Goal: Task Accomplishment & Management: Complete application form

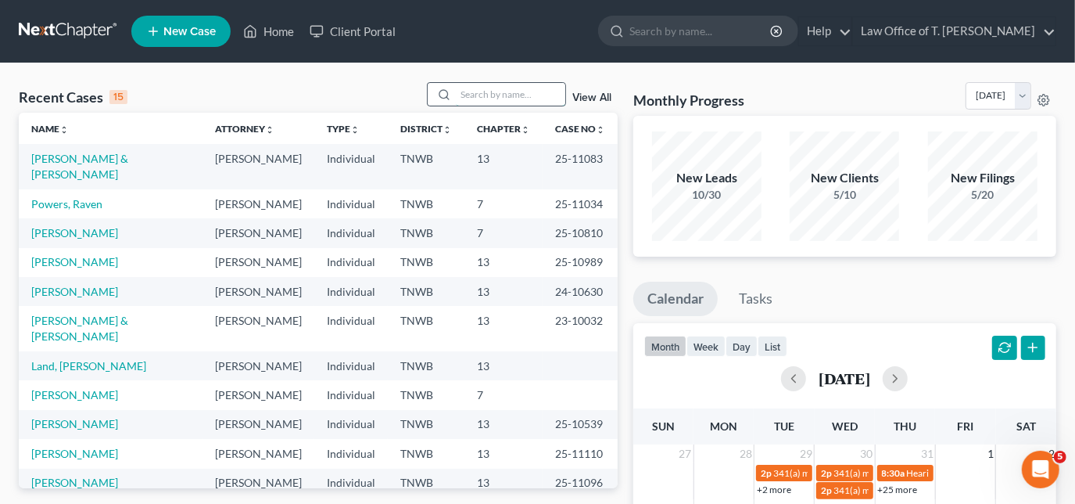
click at [490, 99] on input "search" at bounding box center [511, 94] width 110 height 23
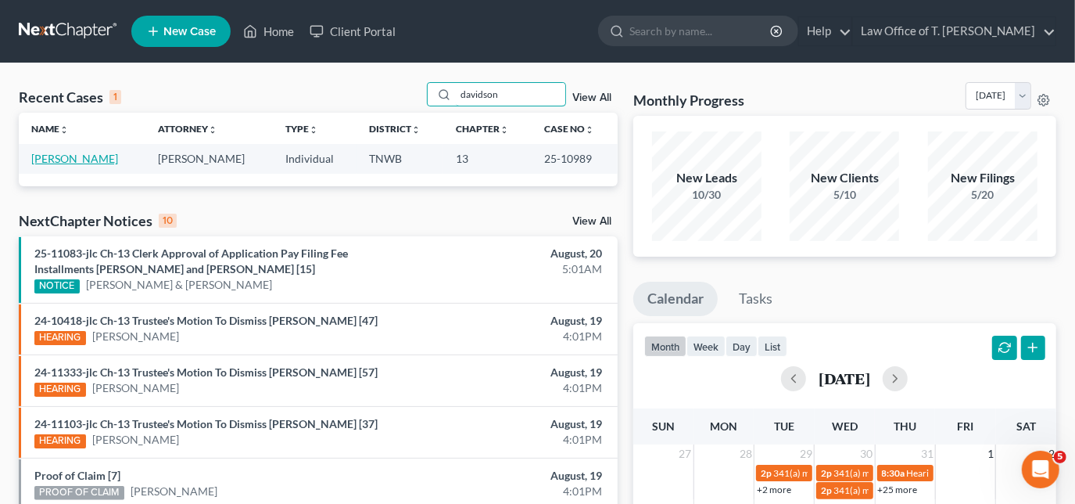
type input "davidson"
click at [89, 163] on link "[PERSON_NAME]" at bounding box center [74, 158] width 87 height 13
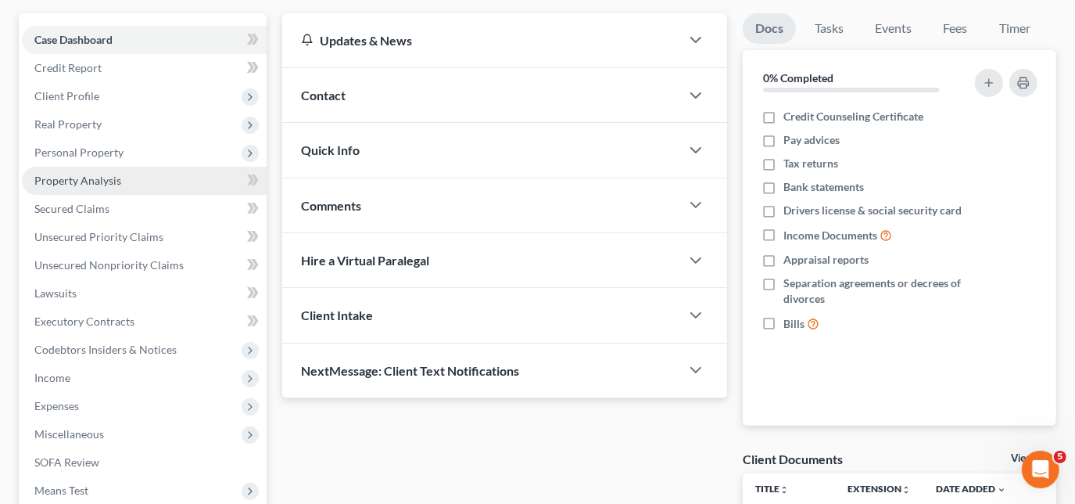
scroll to position [142, 0]
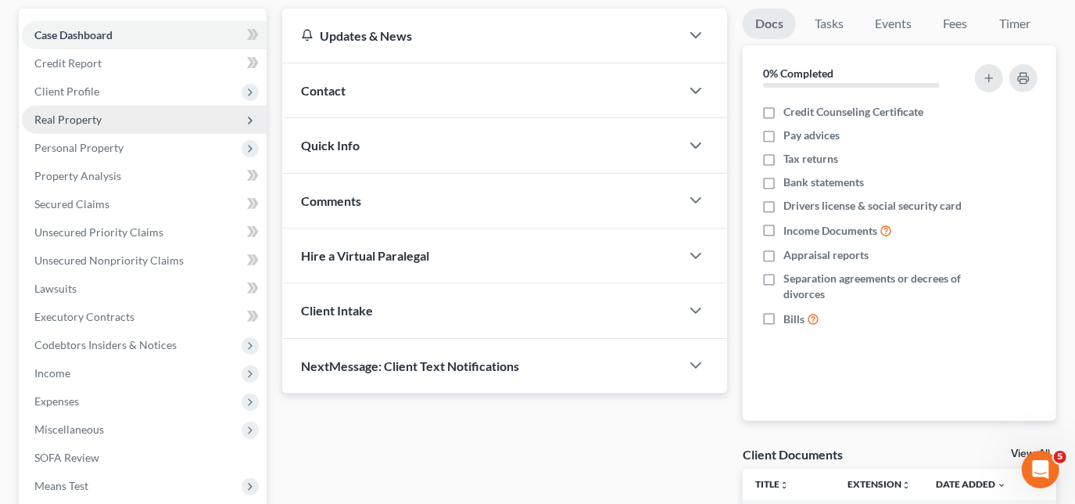
click at [88, 114] on span "Real Property" at bounding box center [67, 119] width 67 height 13
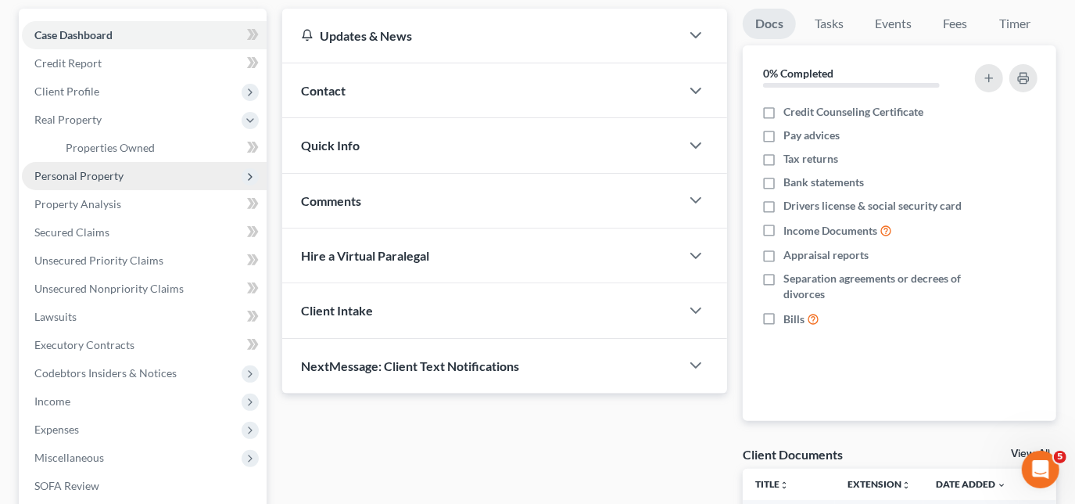
click at [99, 173] on span "Personal Property" at bounding box center [78, 175] width 89 height 13
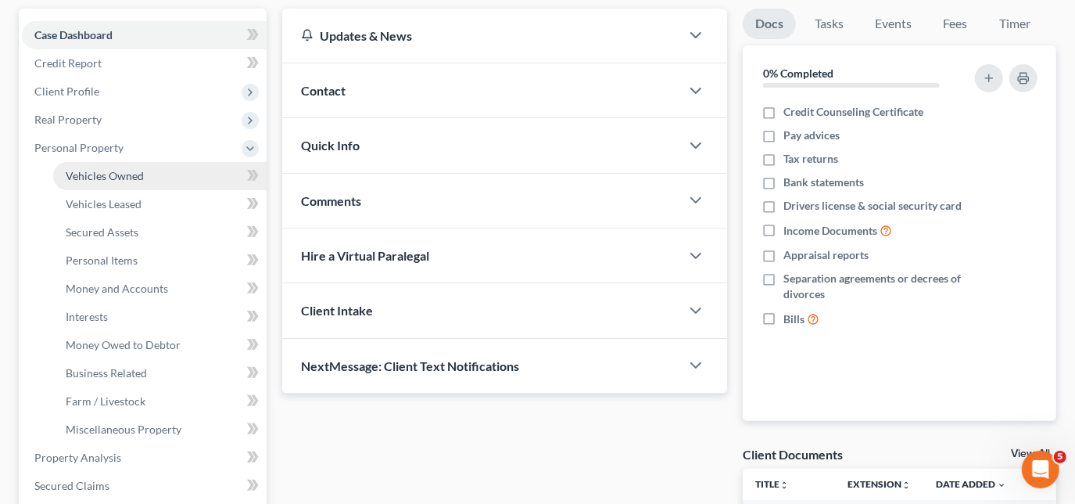
click at [95, 180] on span "Vehicles Owned" at bounding box center [105, 175] width 78 height 13
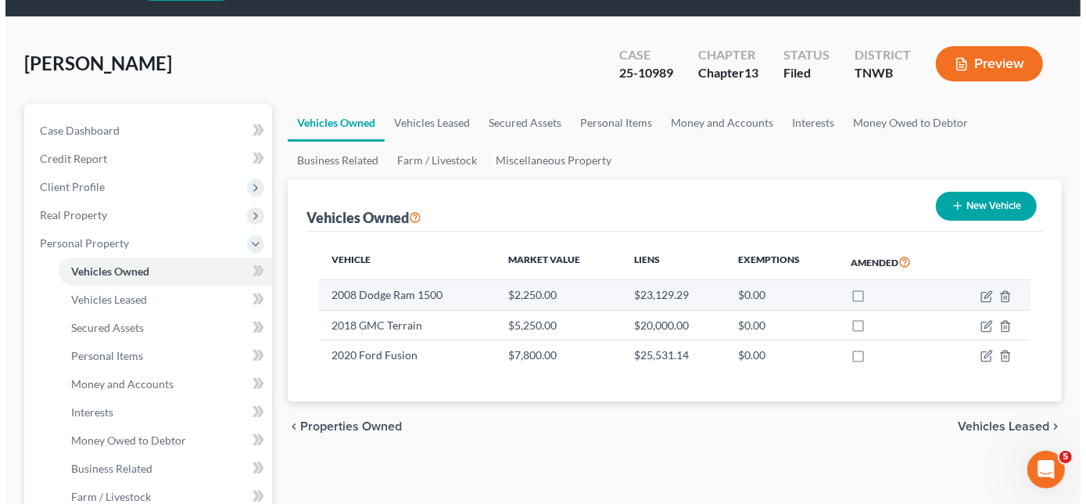
scroll to position [70, 0]
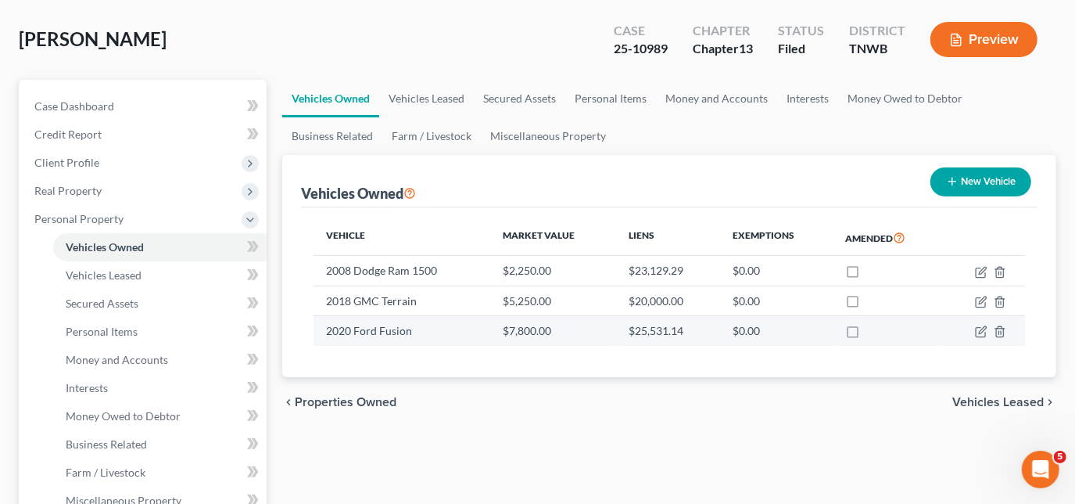
click at [973, 329] on td at bounding box center [984, 331] width 81 height 30
click at [979, 328] on icon "button" at bounding box center [981, 331] width 13 height 13
select select "0"
select select "6"
select select "2"
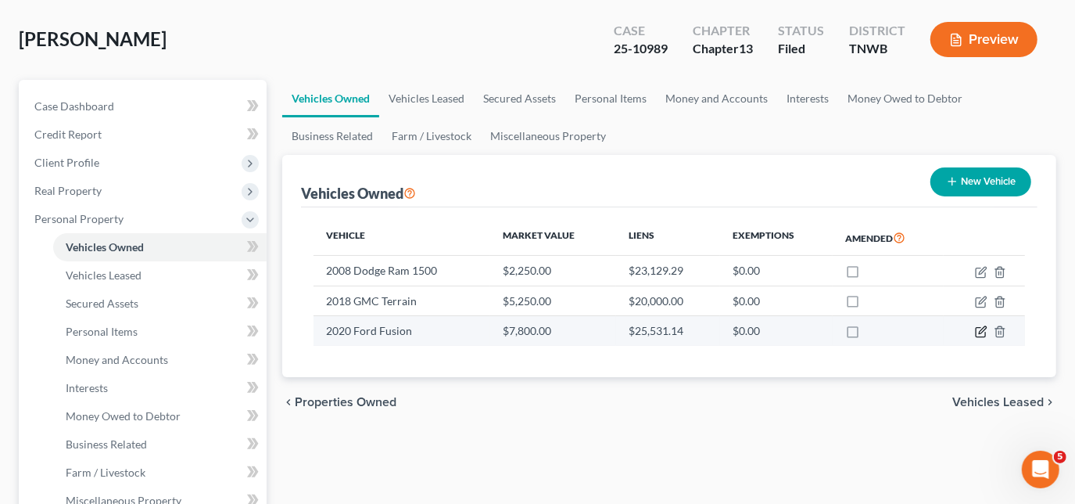
select select "0"
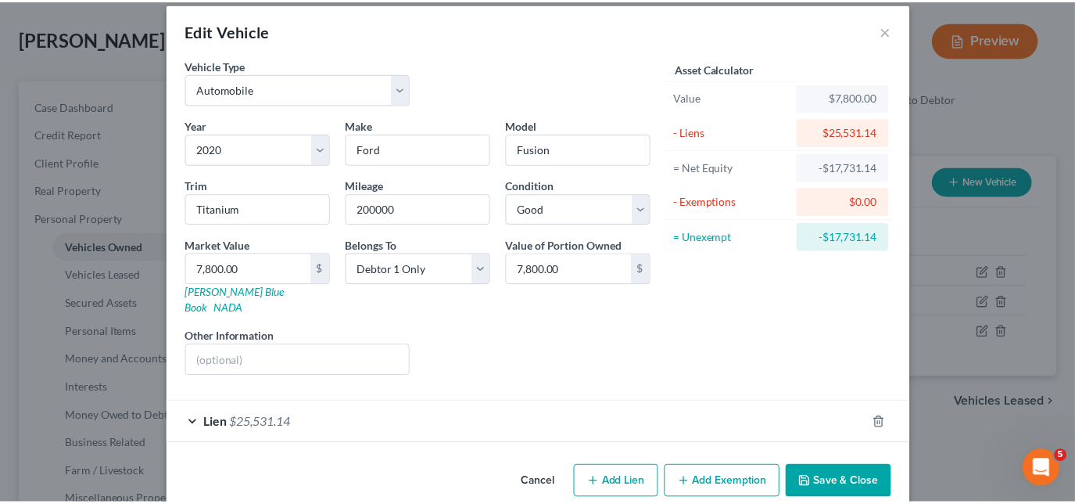
scroll to position [23, 0]
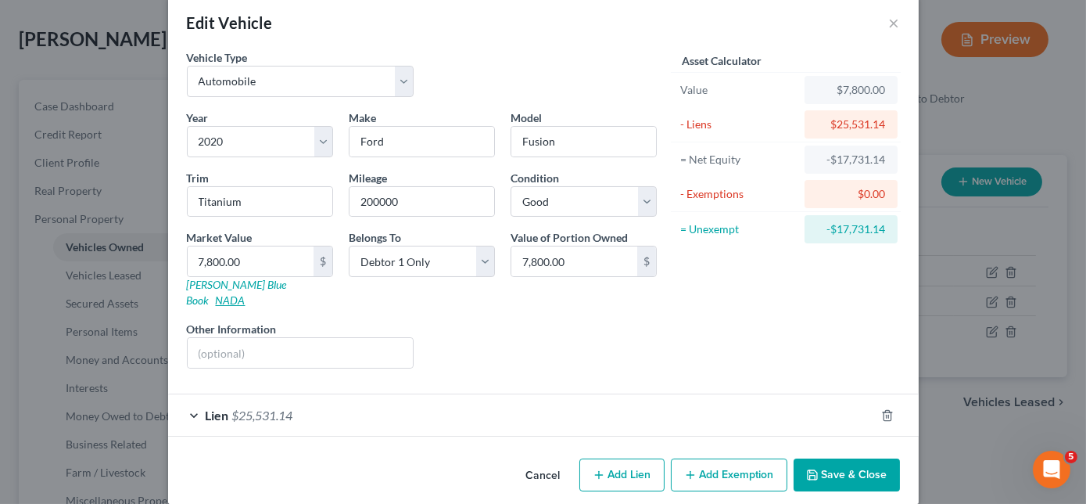
click at [246, 293] on link "NADA" at bounding box center [231, 299] width 30 height 13
click at [533, 460] on button "Cancel" at bounding box center [543, 475] width 59 height 31
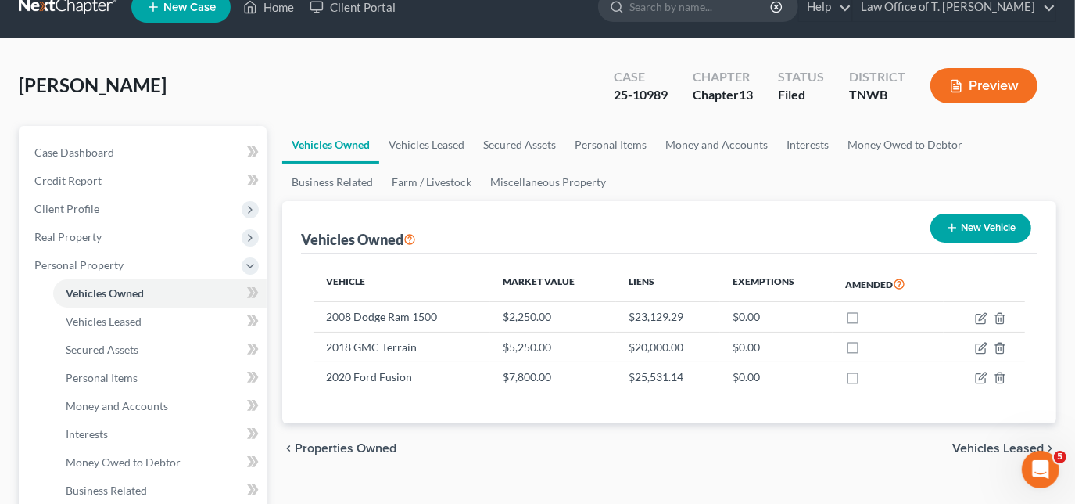
scroll to position [0, 0]
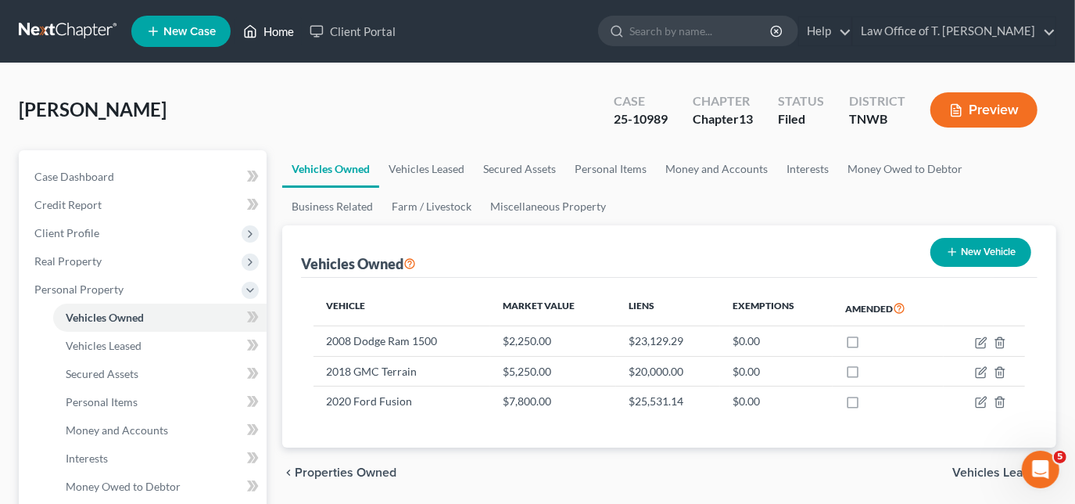
click at [262, 27] on link "Home" at bounding box center [268, 31] width 66 height 28
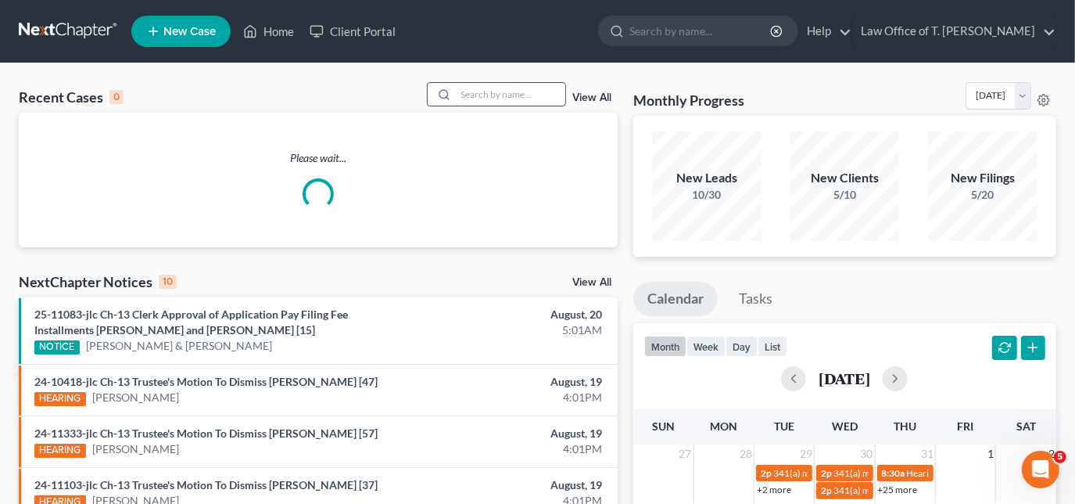
click at [488, 99] on input "search" at bounding box center [511, 94] width 110 height 23
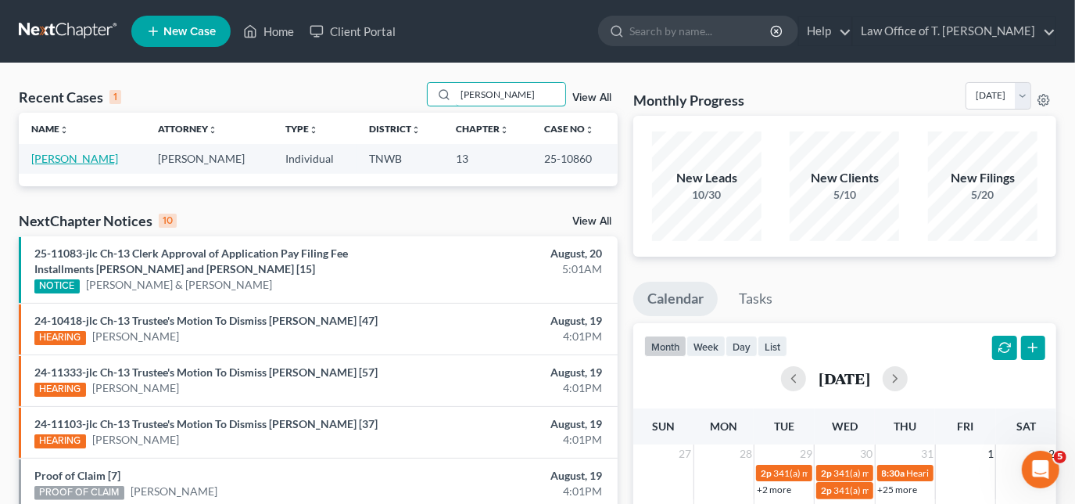
type input "[PERSON_NAME]"
click at [75, 158] on link "[PERSON_NAME]" at bounding box center [74, 158] width 87 height 13
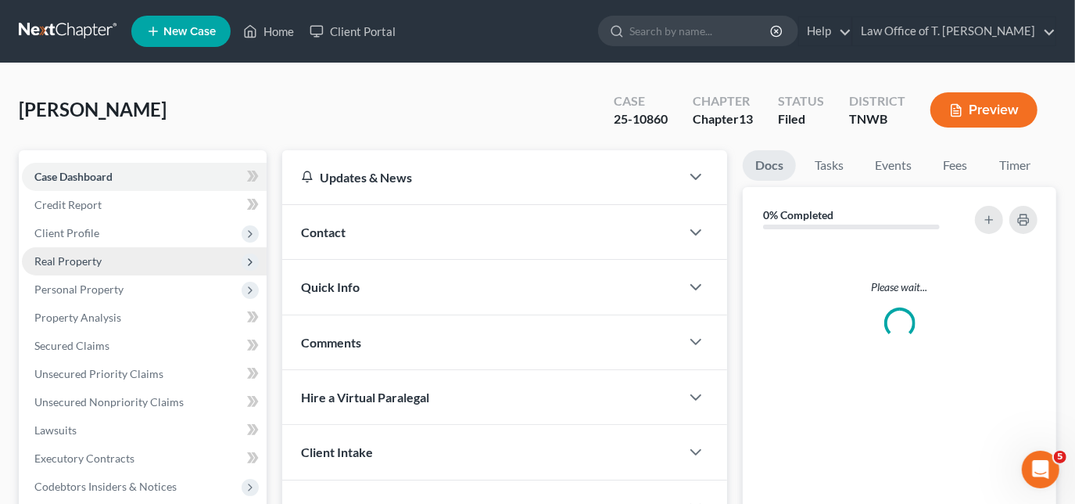
scroll to position [213, 0]
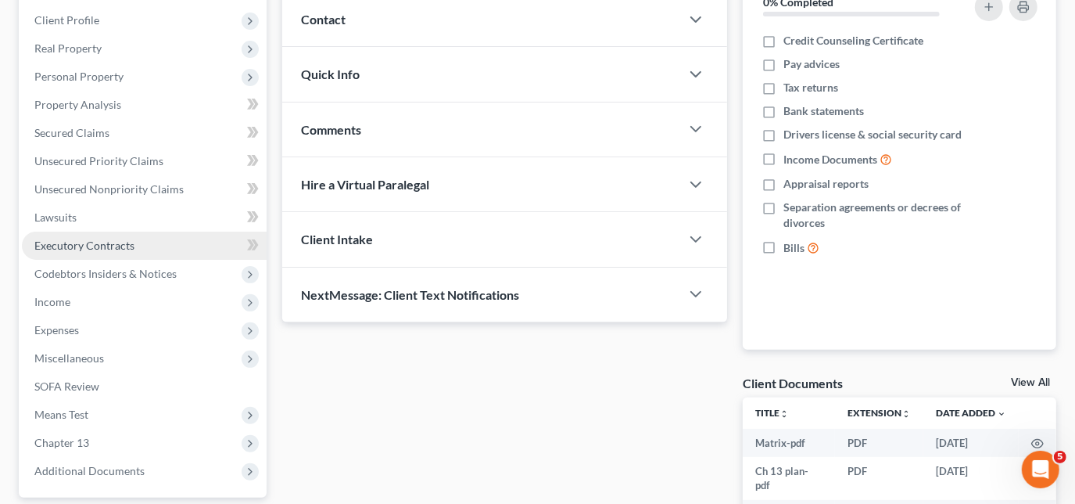
click at [104, 248] on span "Executory Contracts" at bounding box center [84, 245] width 100 height 13
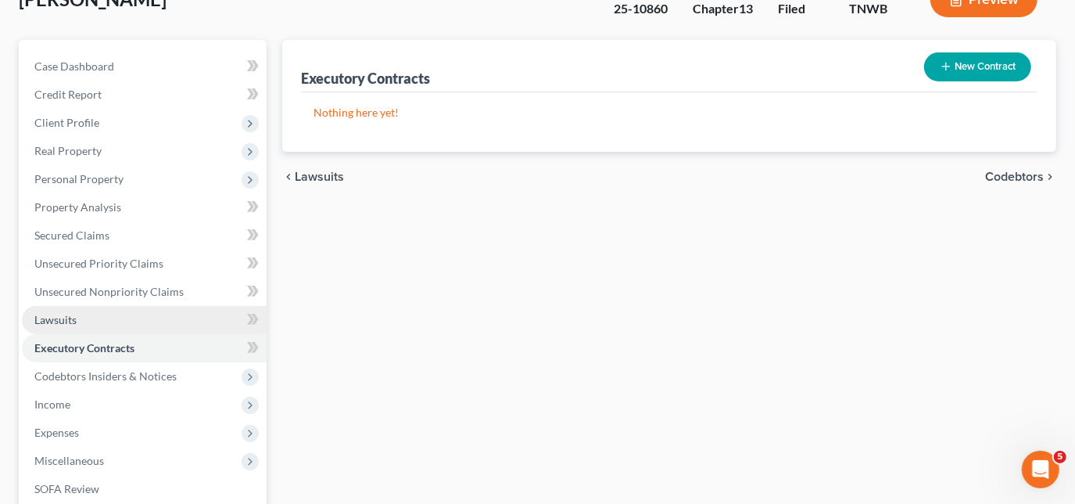
scroll to position [142, 0]
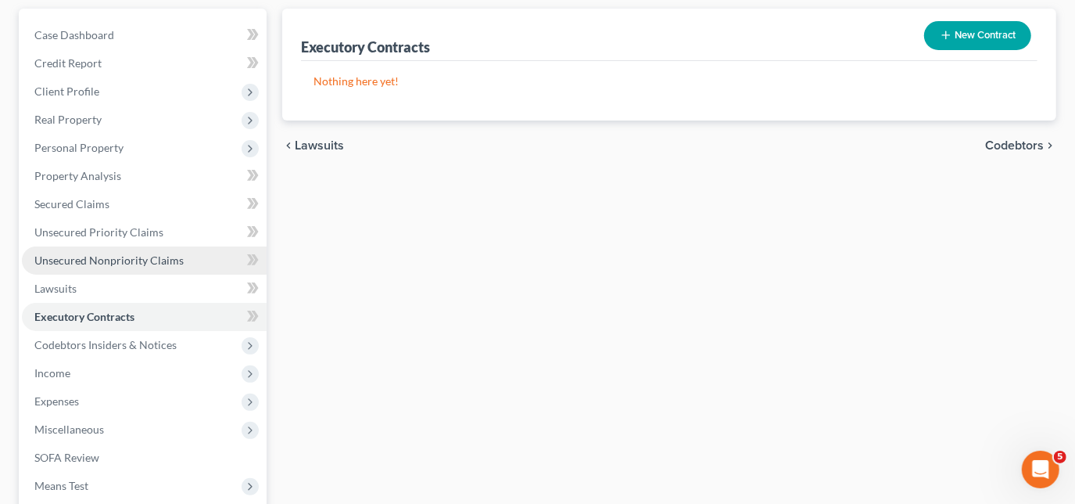
click at [78, 258] on span "Unsecured Nonpriority Claims" at bounding box center [108, 259] width 149 height 13
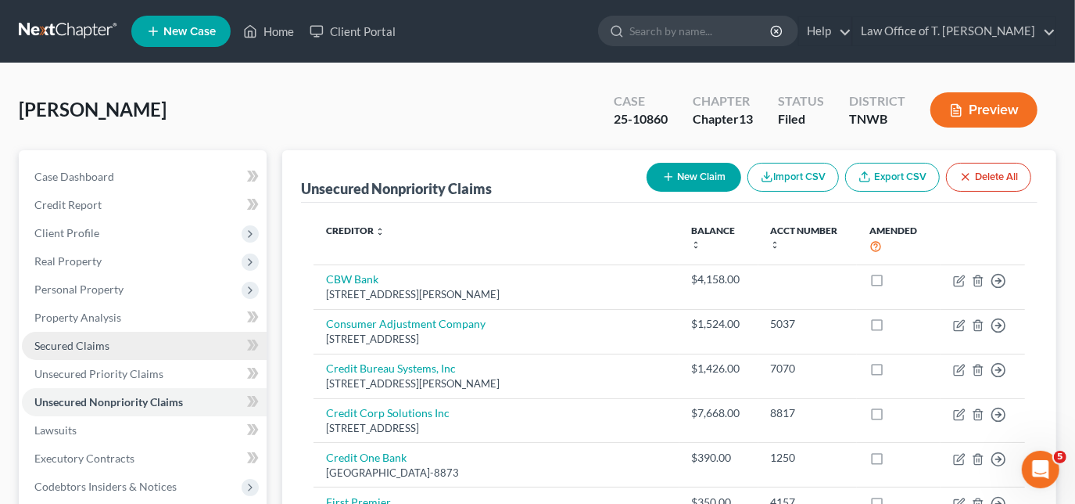
click at [96, 345] on span "Secured Claims" at bounding box center [71, 345] width 75 height 13
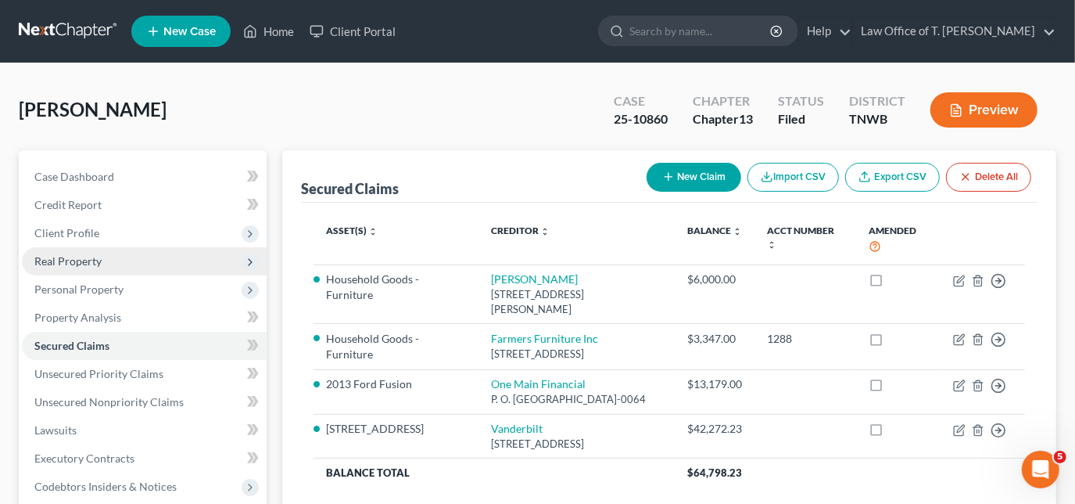
click at [92, 263] on span "Real Property" at bounding box center [67, 260] width 67 height 13
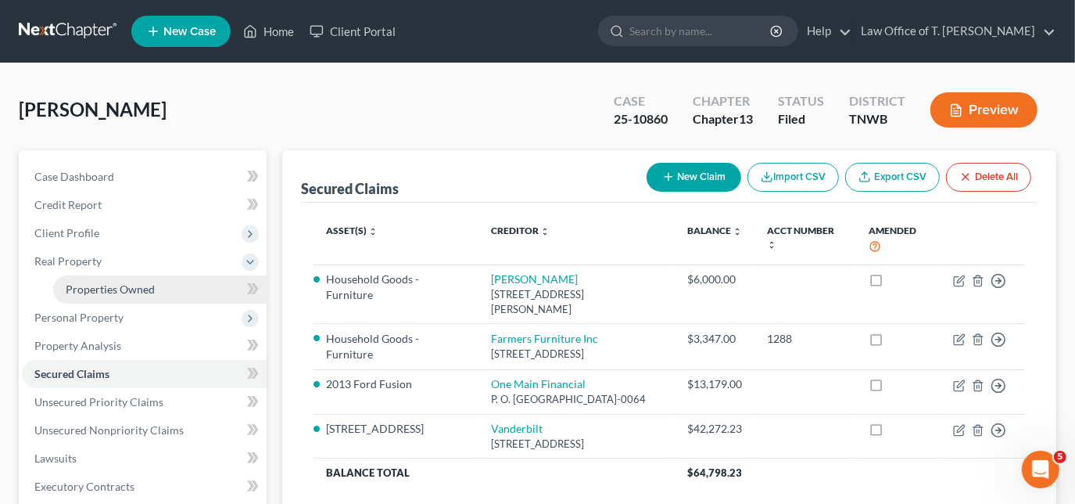
click at [102, 293] on span "Properties Owned" at bounding box center [110, 288] width 89 height 13
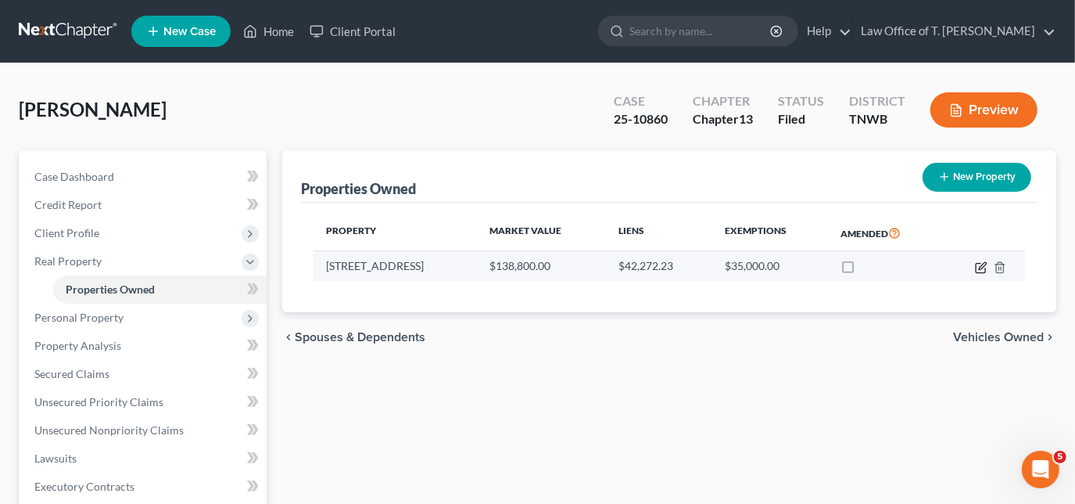
click at [981, 268] on icon "button" at bounding box center [982, 265] width 7 height 7
select select "44"
select select "3"
select select "0"
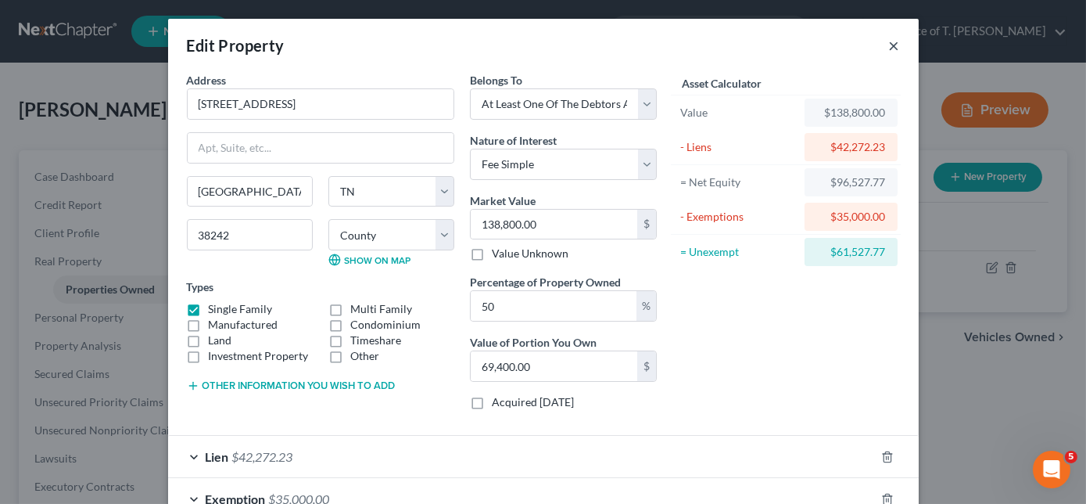
click at [889, 46] on button "×" at bounding box center [894, 45] width 11 height 19
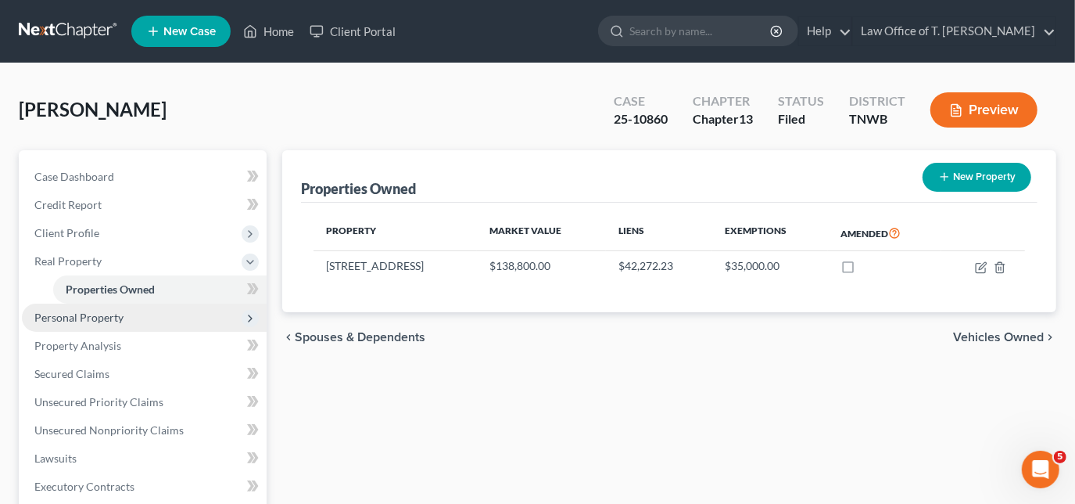
click at [86, 317] on span "Personal Property" at bounding box center [78, 317] width 89 height 13
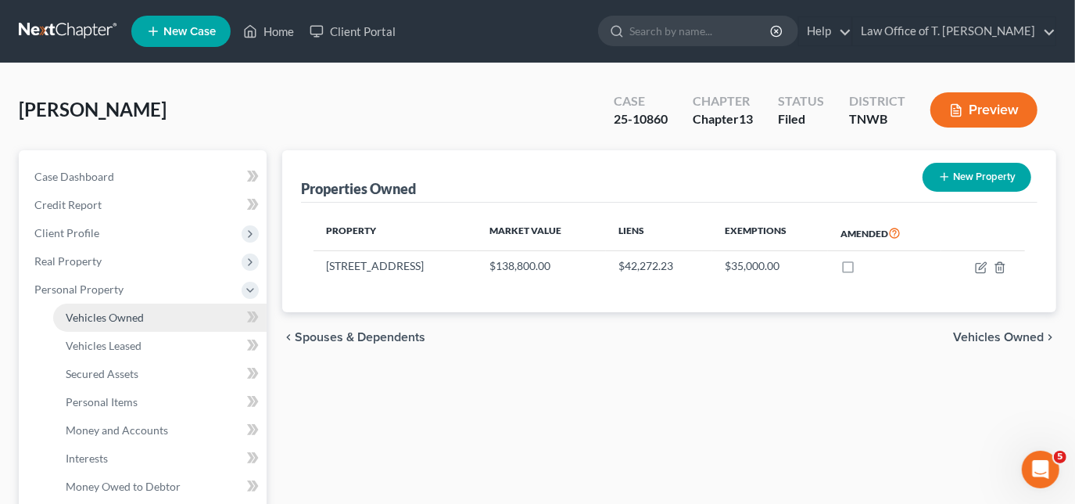
click at [125, 317] on span "Vehicles Owned" at bounding box center [105, 317] width 78 height 13
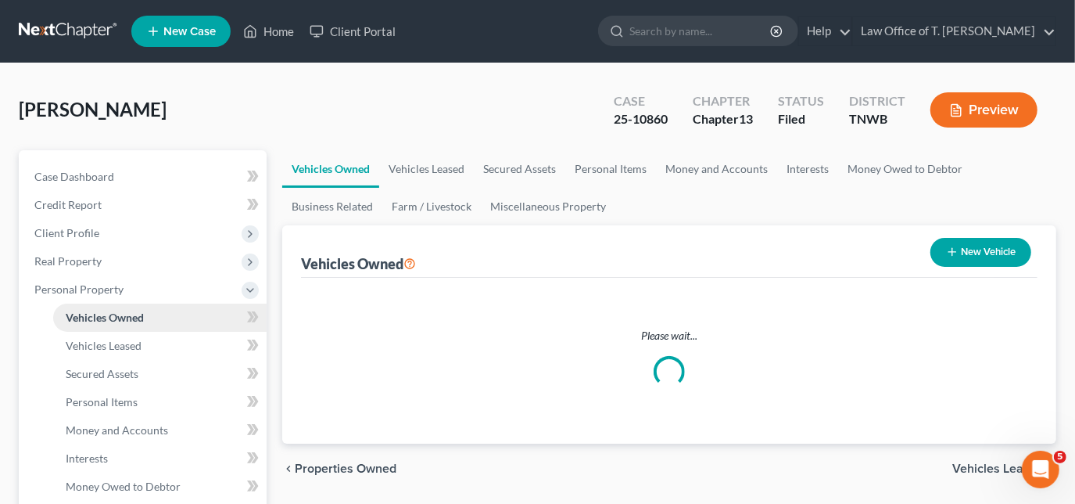
click at [125, 317] on span "Vehicles Owned" at bounding box center [105, 317] width 78 height 13
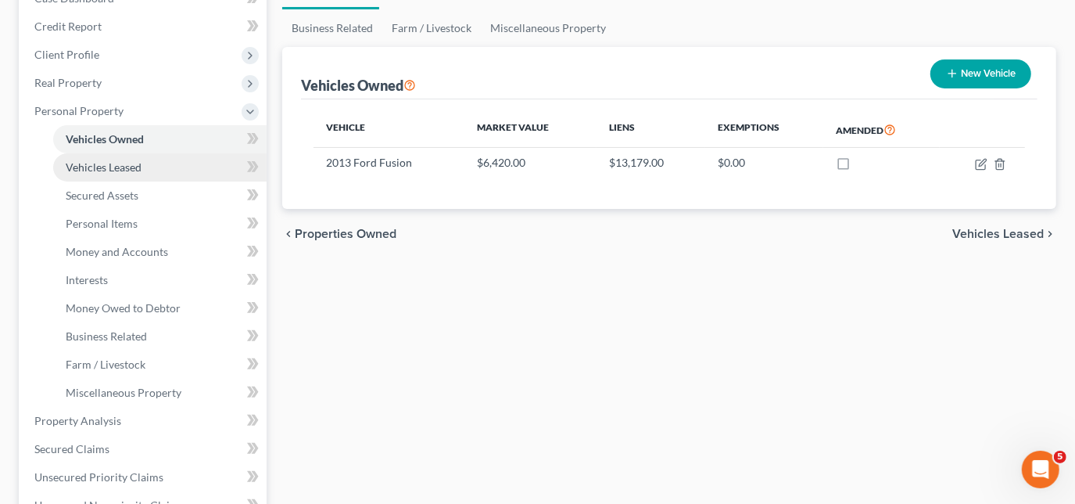
scroll to position [213, 0]
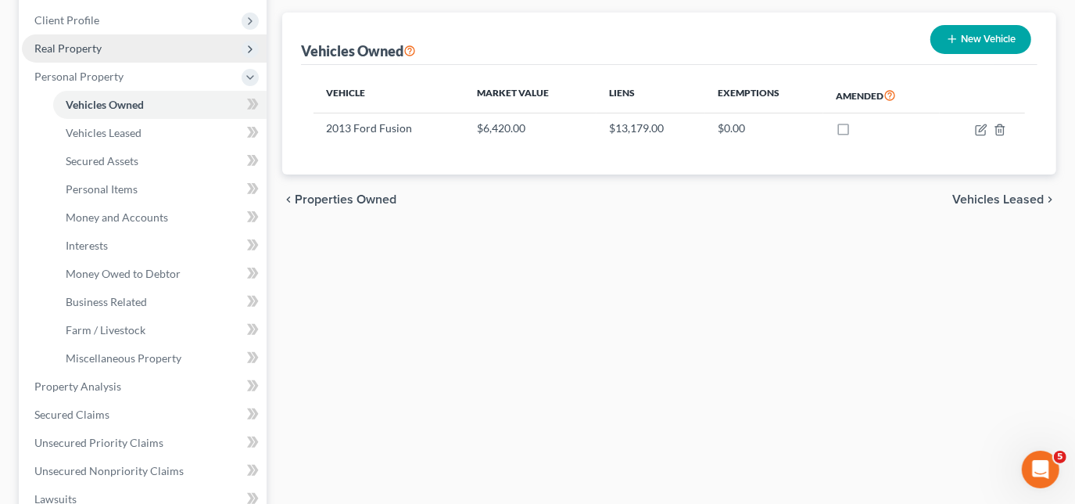
click at [87, 48] on span "Real Property" at bounding box center [67, 47] width 67 height 13
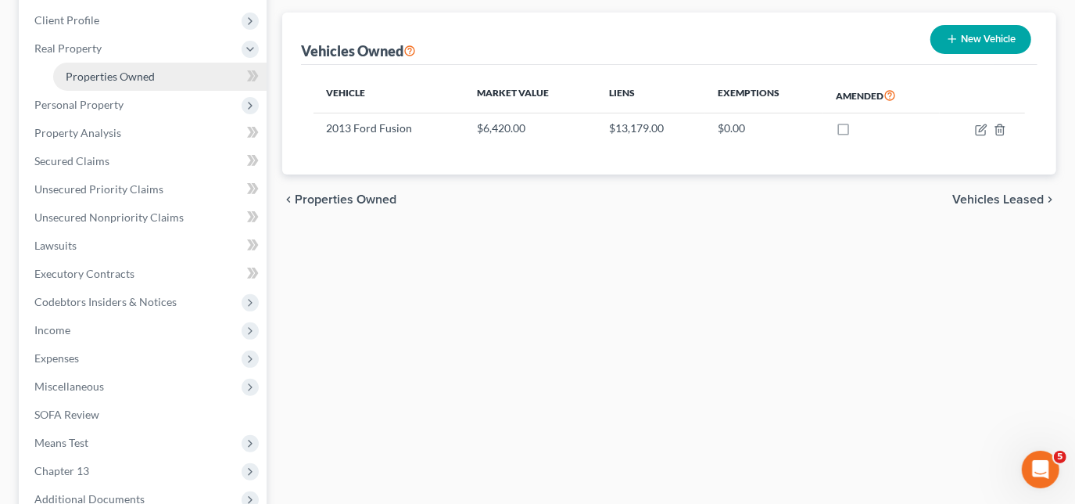
click at [112, 81] on span "Properties Owned" at bounding box center [110, 76] width 89 height 13
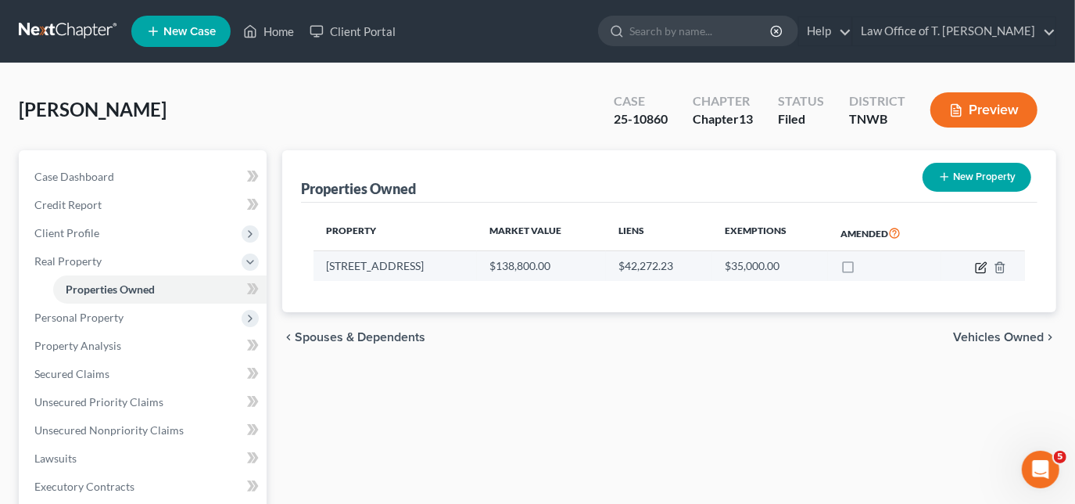
click at [981, 268] on icon "button" at bounding box center [982, 265] width 7 height 7
select select "44"
select select "39"
select select "3"
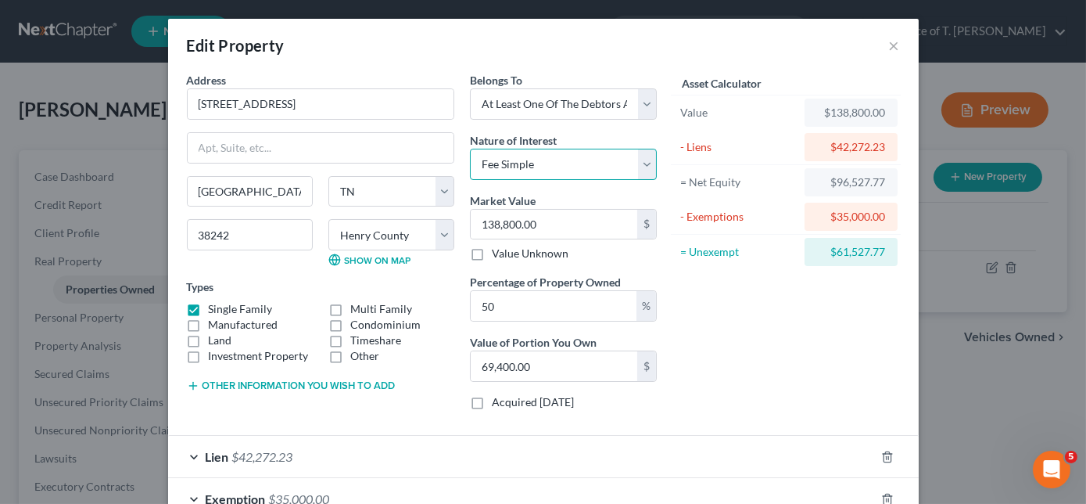
click at [530, 163] on select "Select Fee Simple Joint Tenant Life Estate Equitable Interest Future Interest T…" at bounding box center [563, 164] width 187 height 31
select select "6"
click at [470, 149] on select "Select Fee Simple Joint Tenant Life Estate Equitable Interest Future Interest T…" at bounding box center [563, 164] width 187 height 31
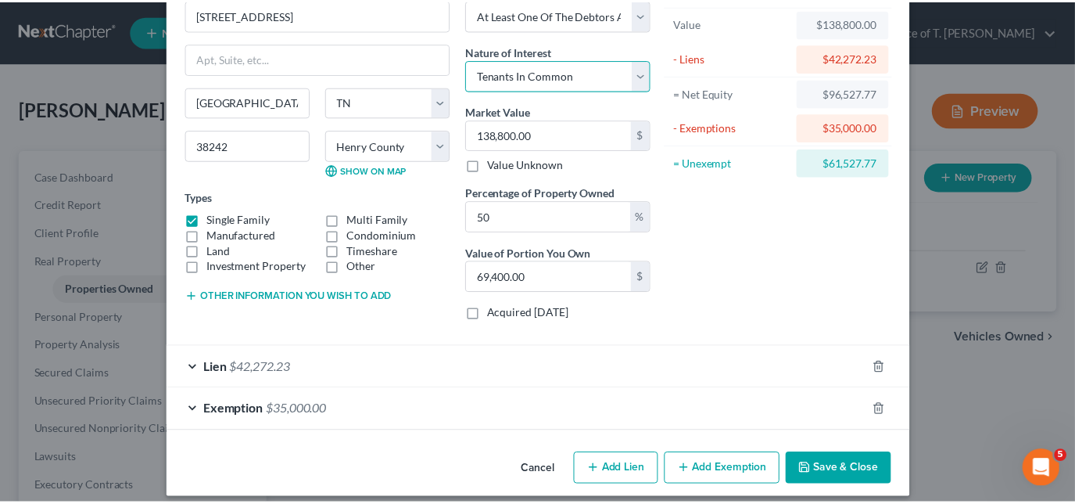
scroll to position [100, 0]
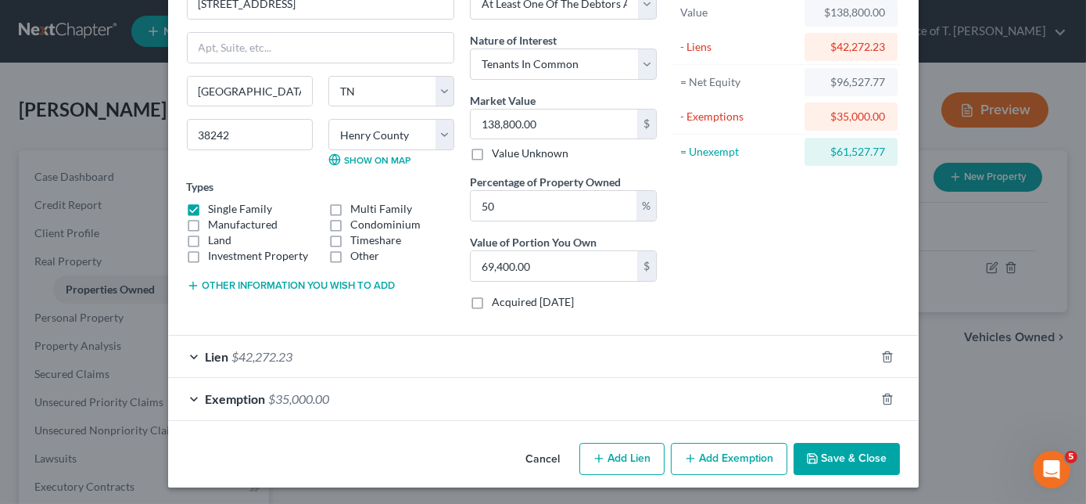
click at [809, 452] on icon "button" at bounding box center [812, 458] width 13 height 13
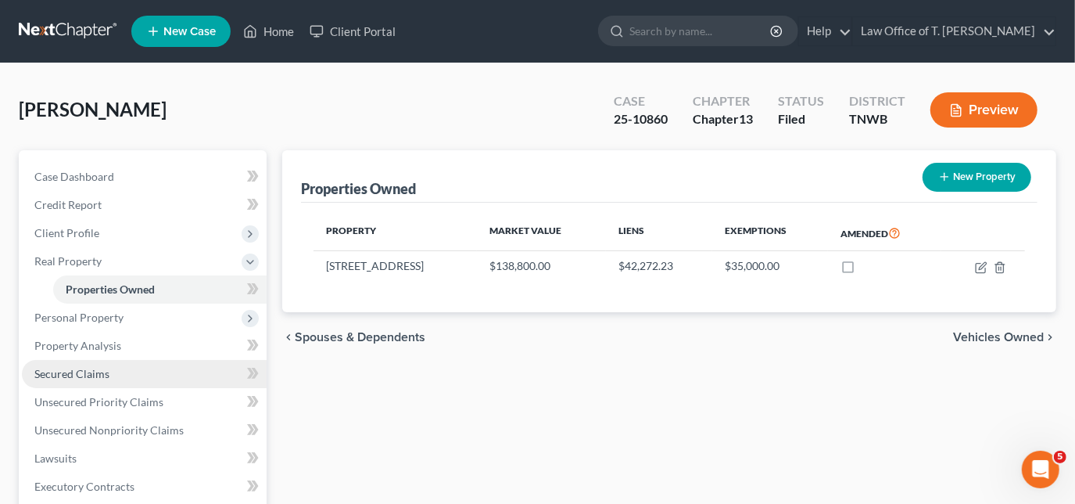
click at [118, 377] on link "Secured Claims" at bounding box center [144, 374] width 245 height 28
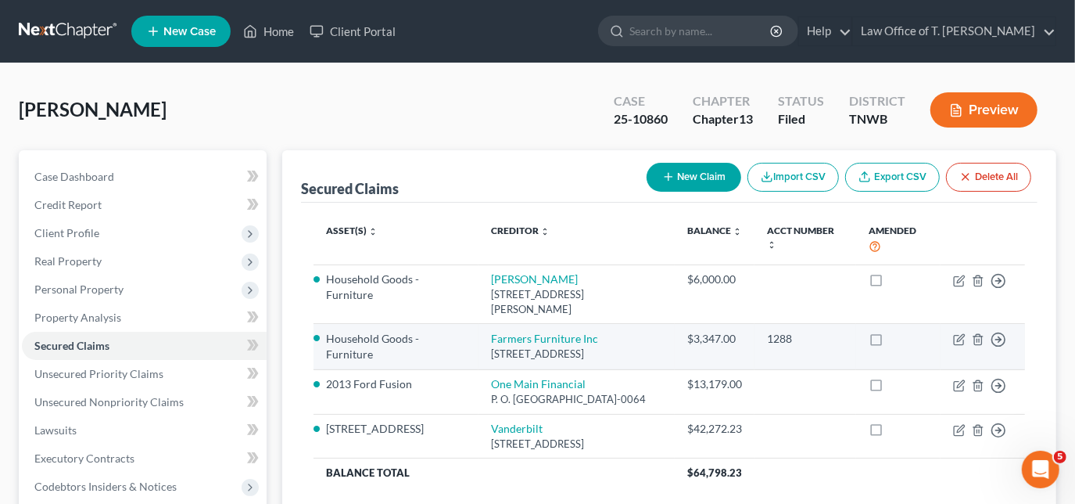
scroll to position [70, 0]
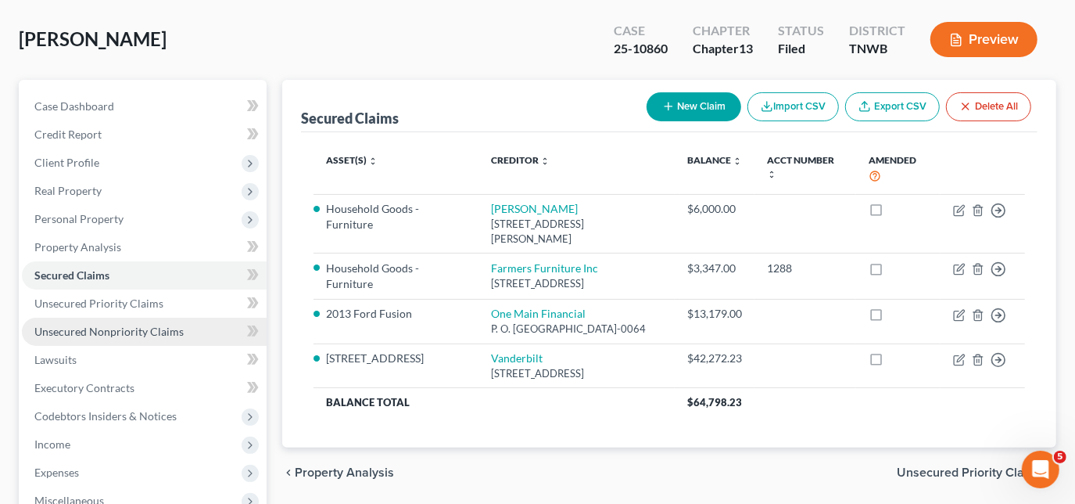
click at [134, 327] on span "Unsecured Nonpriority Claims" at bounding box center [108, 331] width 149 height 13
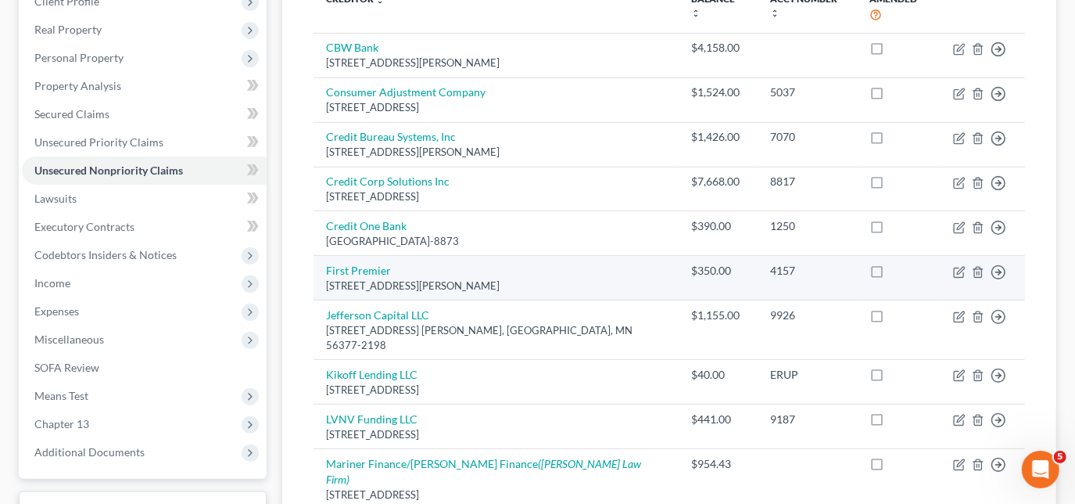
scroll to position [208, 0]
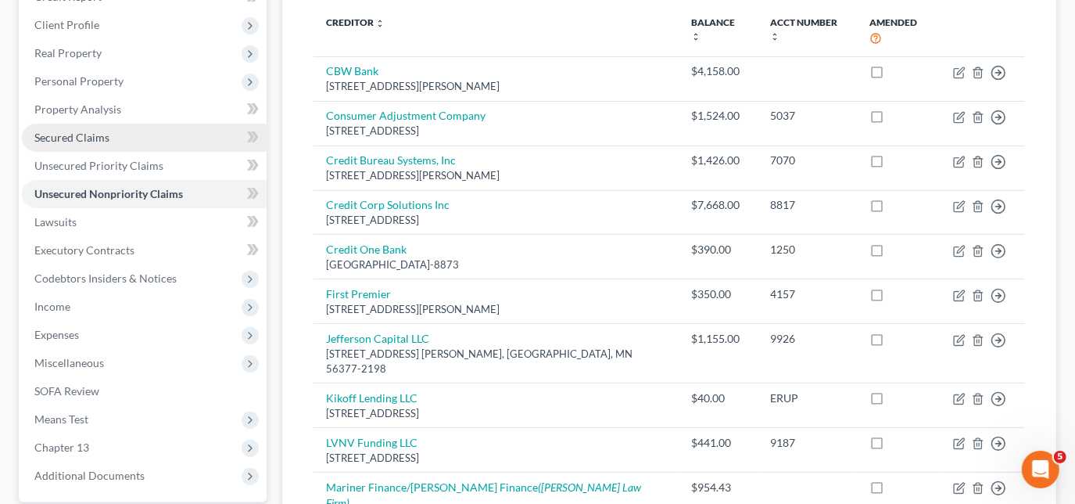
click at [100, 138] on span "Secured Claims" at bounding box center [71, 137] width 75 height 13
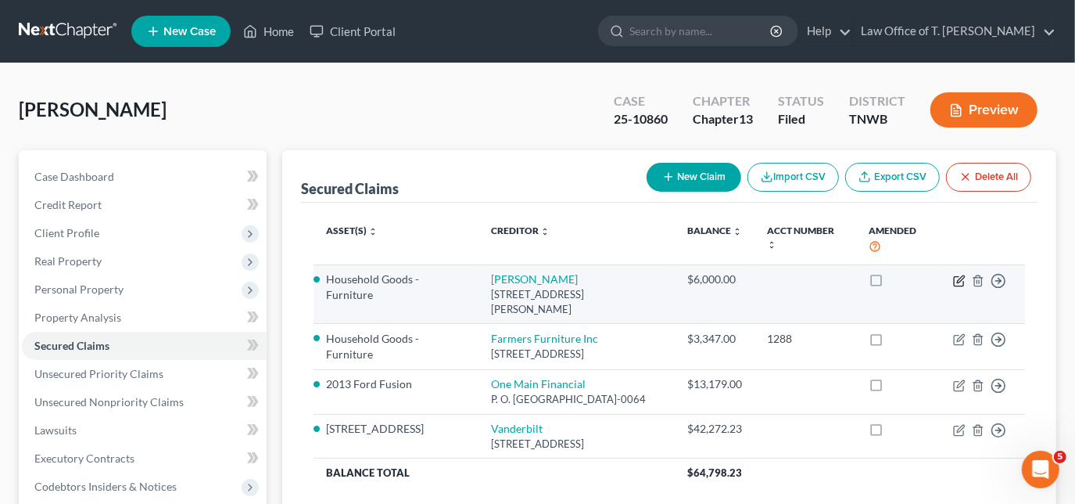
click at [957, 277] on icon "button" at bounding box center [959, 281] width 13 height 13
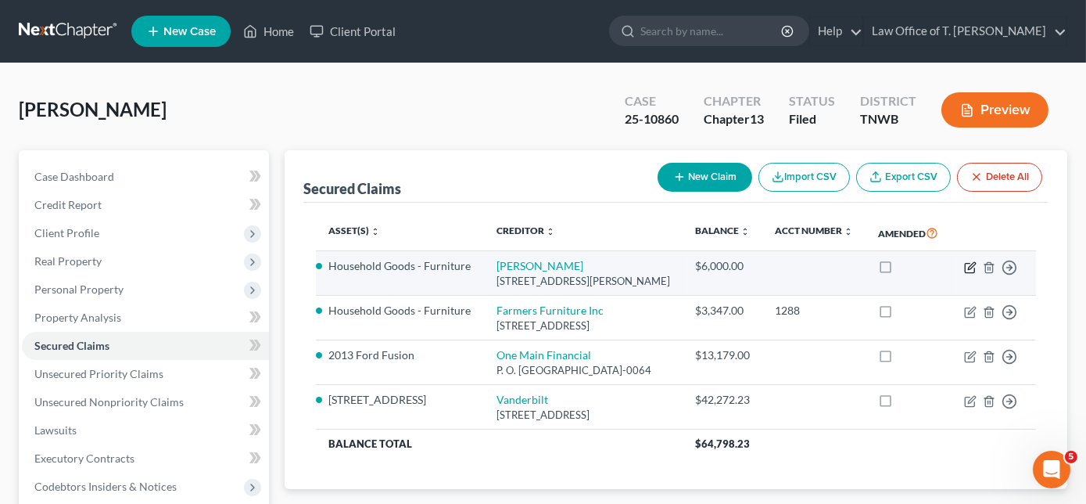
select select "44"
select select "2"
select select "0"
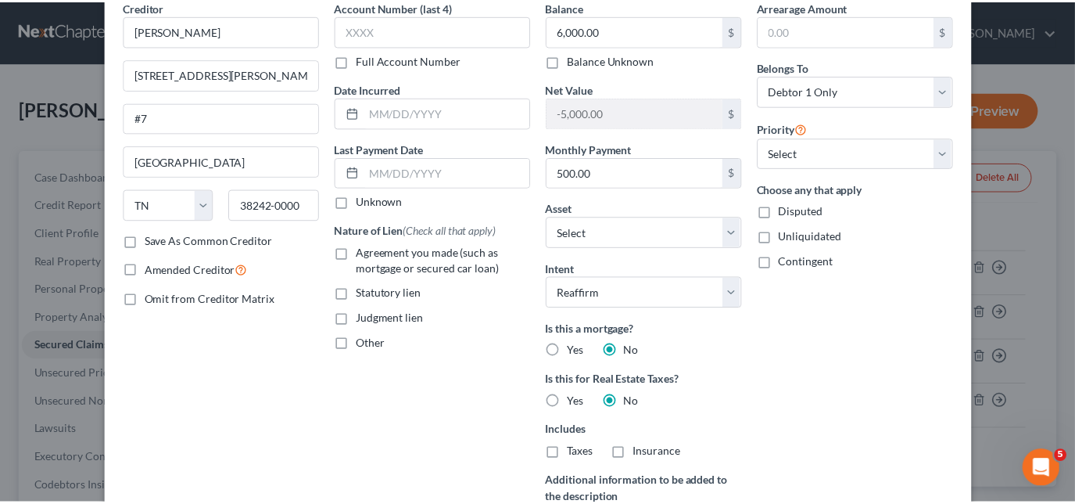
scroll to position [2, 0]
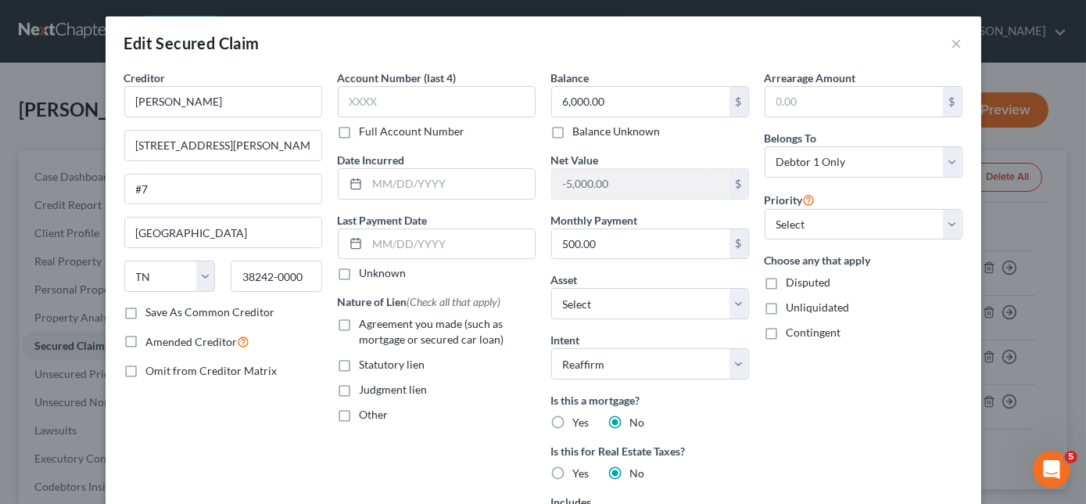
click at [945, 41] on div "Edit Secured Claim ×" at bounding box center [544, 42] width 876 height 53
click at [952, 44] on button "×" at bounding box center [957, 43] width 11 height 19
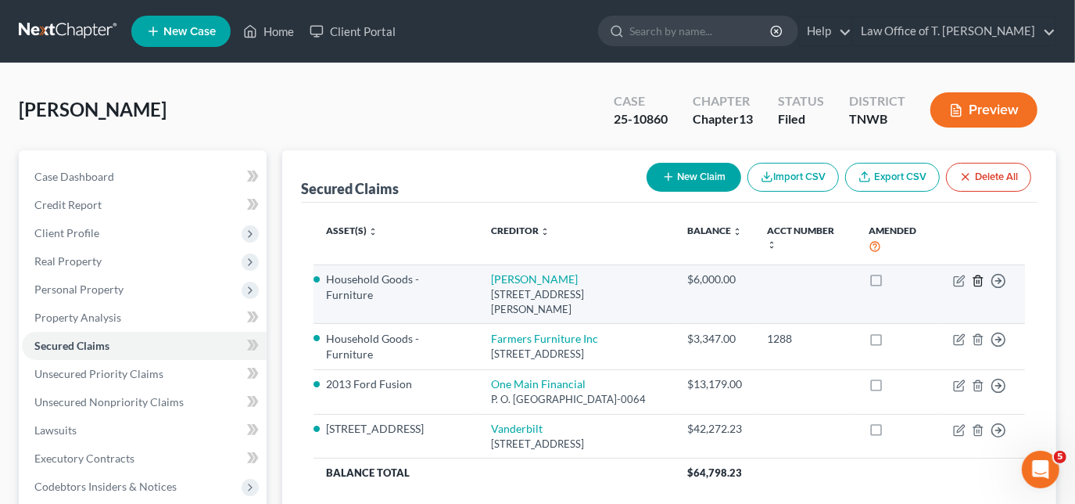
click at [977, 277] on icon "button" at bounding box center [978, 281] width 13 height 13
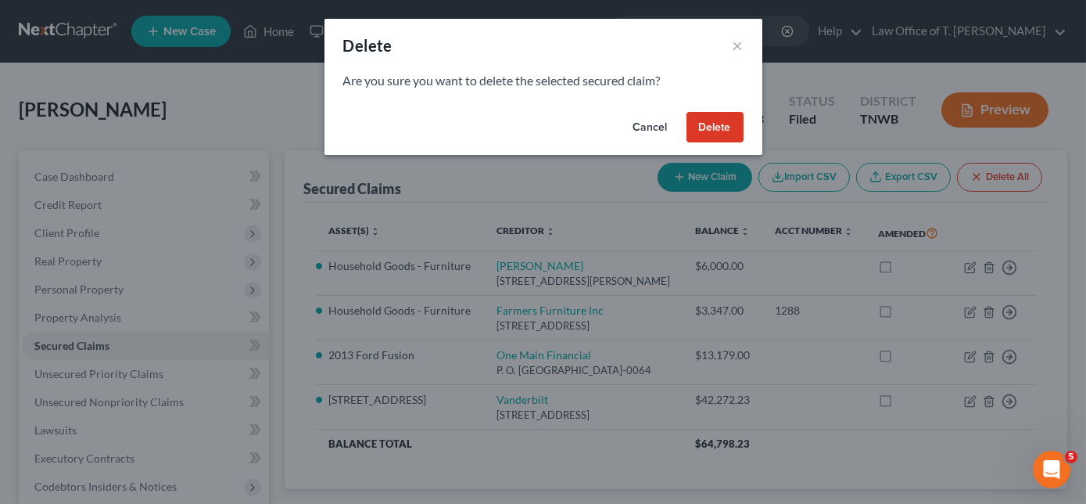
click at [705, 126] on button "Delete" at bounding box center [715, 127] width 57 height 31
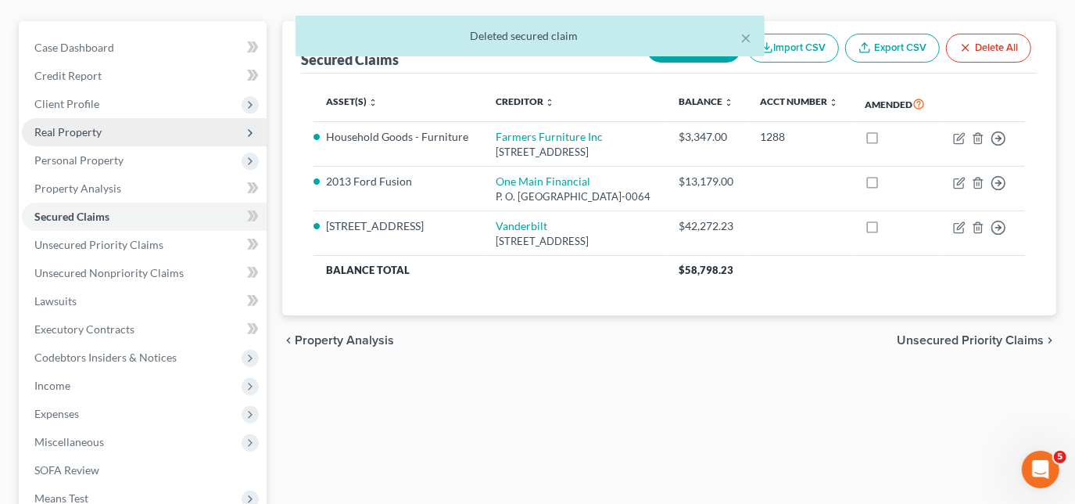
scroll to position [142, 0]
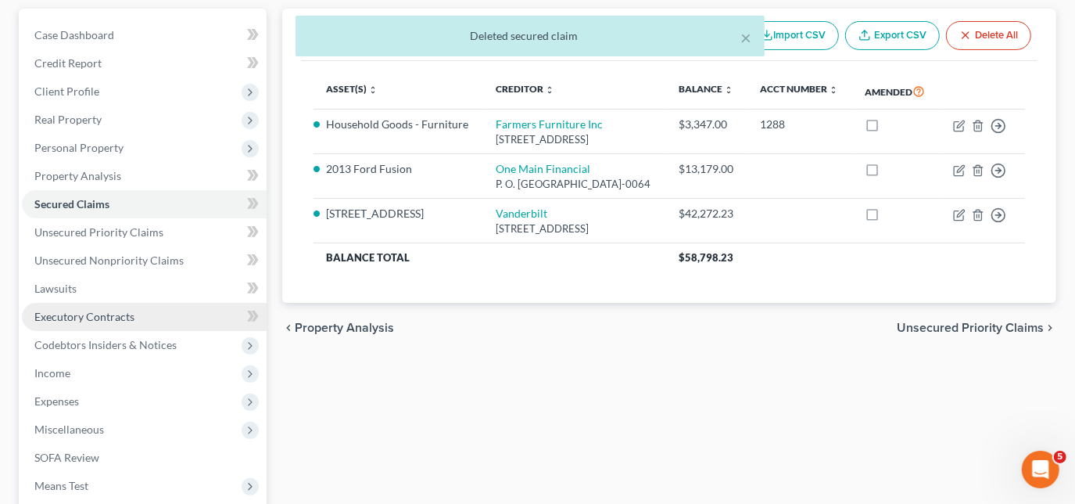
click at [99, 314] on span "Executory Contracts" at bounding box center [84, 316] width 100 height 13
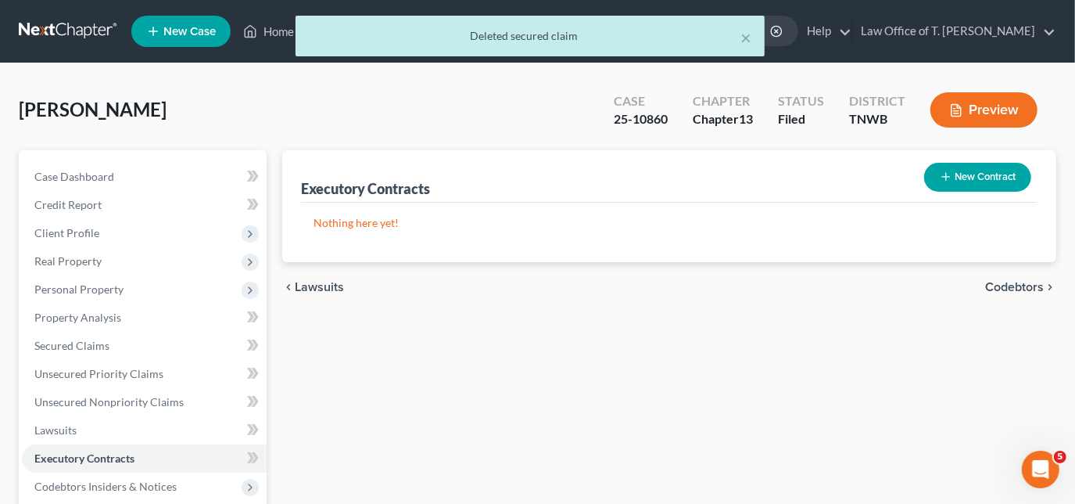
click at [973, 170] on button "New Contract" at bounding box center [978, 177] width 107 height 29
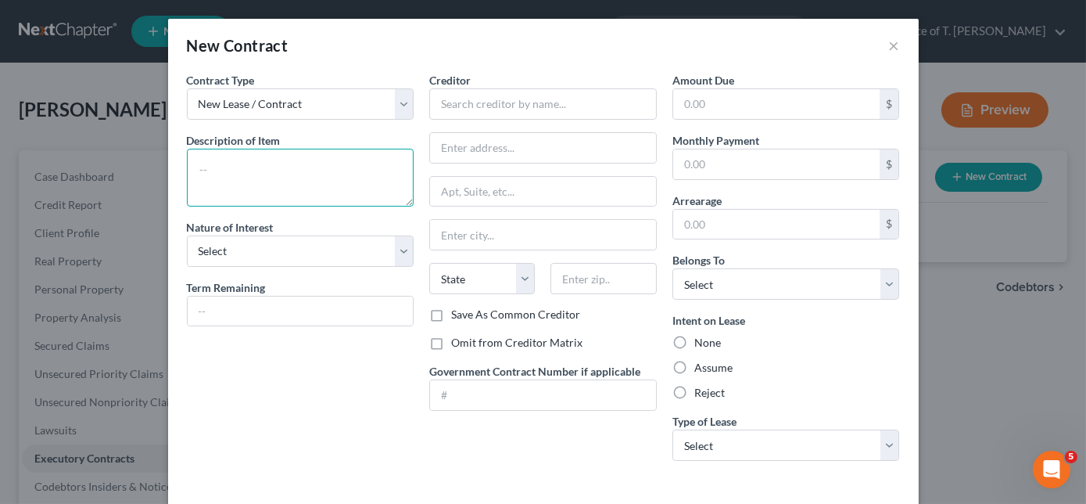
click at [300, 169] on textarea at bounding box center [301, 178] width 228 height 58
type textarea "computer, stereo, 2 bedroom sets, washer and dryer"
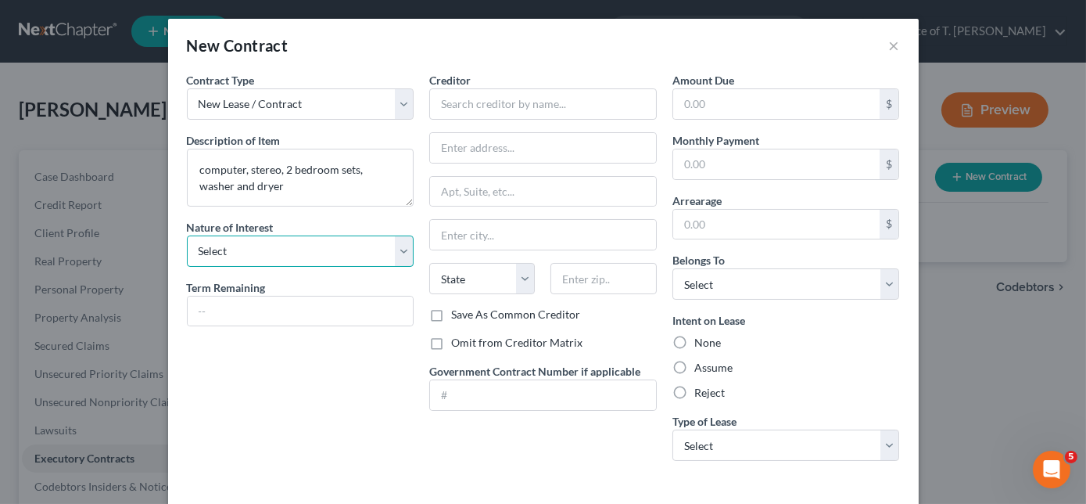
click at [354, 254] on select "Select Purchaser Agent Lessor Lessee" at bounding box center [301, 250] width 228 height 31
select select "3"
click at [187, 235] on select "Select Purchaser Agent Lessor Lessee" at bounding box center [301, 250] width 228 height 31
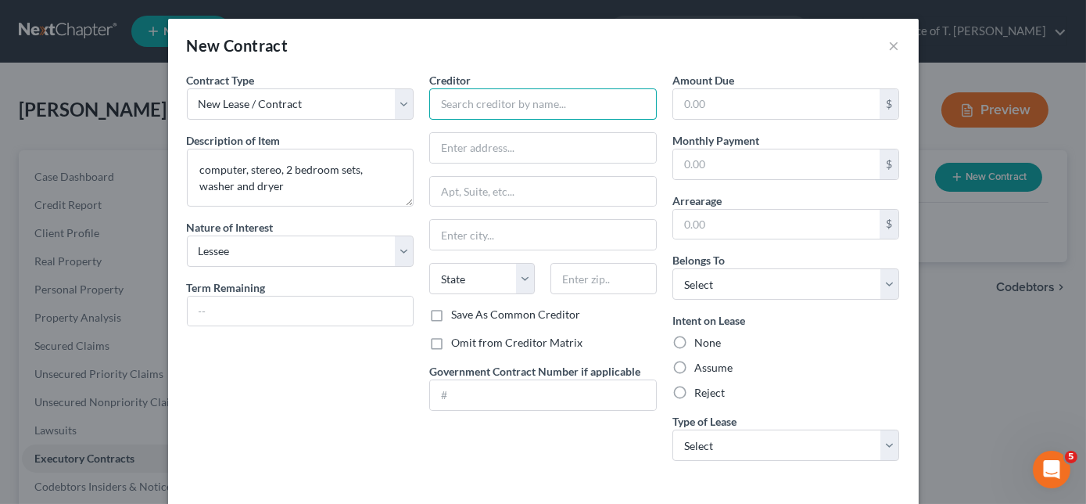
click at [538, 102] on input "text" at bounding box center [543, 103] width 228 height 31
type input "[PERSON_NAME]'s"
click at [601, 141] on input "text" at bounding box center [543, 148] width 226 height 30
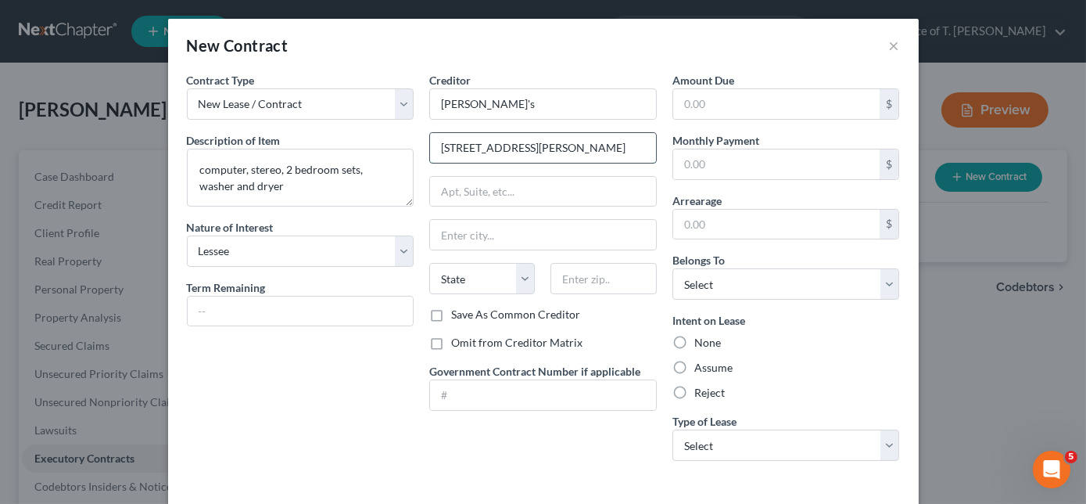
type input "[STREET_ADDRESS][PERSON_NAME]"
type input "[GEOGRAPHIC_DATA]"
select select "44"
type input "38242"
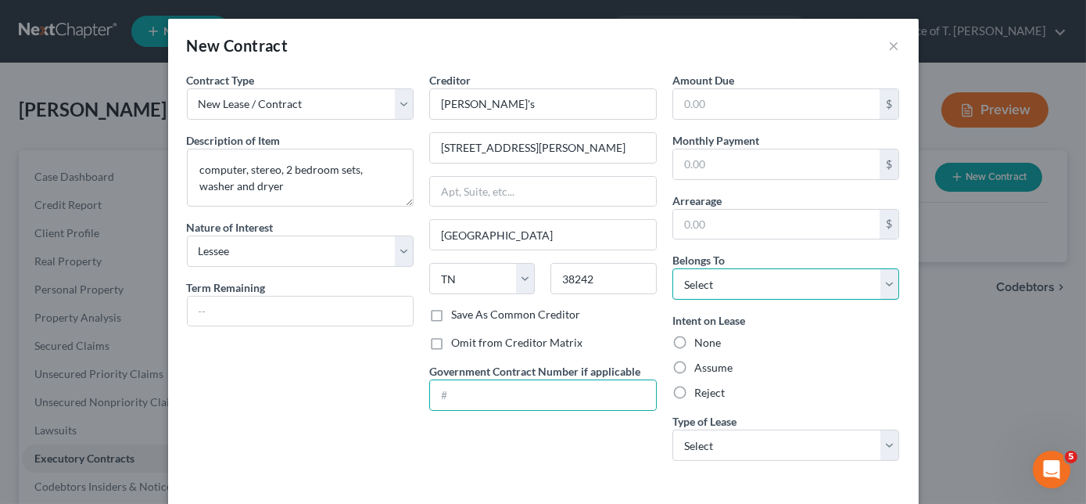
click at [732, 280] on select "Select Debtor 1 Only Debtor 2 Only Debtor 1 And Debtor 2 Only At Least One Of T…" at bounding box center [787, 283] width 228 height 31
select select "0"
click at [673, 268] on select "Select Debtor 1 Only Debtor 2 Only Debtor 1 And Debtor 2 Only At Least One Of T…" at bounding box center [787, 283] width 228 height 31
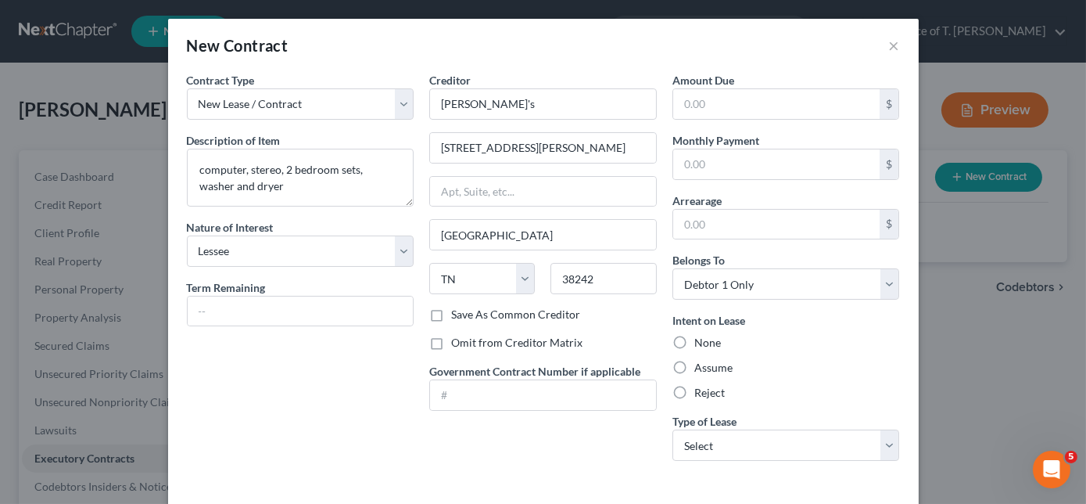
click at [695, 368] on label "Assume" at bounding box center [714, 368] width 38 height 16
click at [701, 368] on input "Assume" at bounding box center [706, 365] width 10 height 10
radio input "true"
click at [702, 445] on select "Select Real Estate Car Other" at bounding box center [787, 444] width 228 height 31
select select "2"
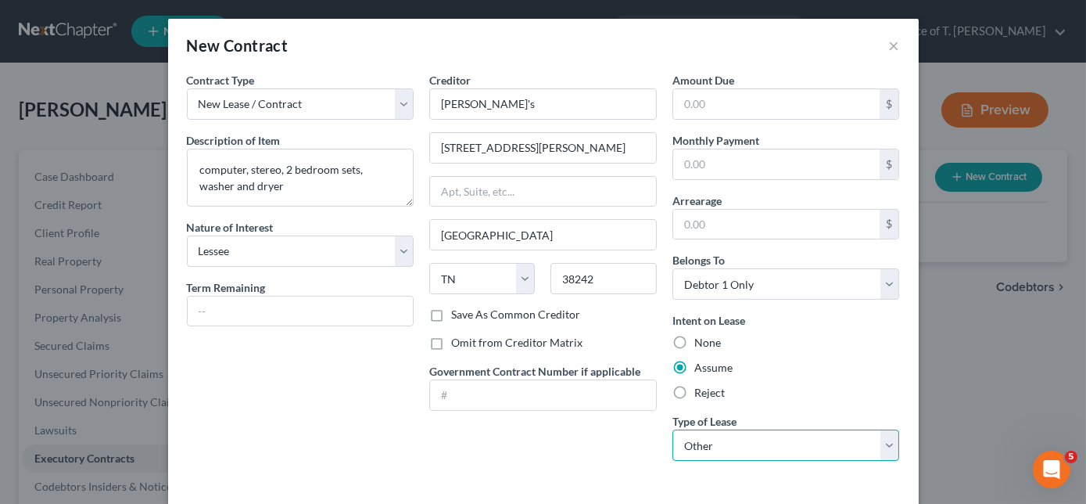
click at [673, 429] on select "Select Real Estate Car Other" at bounding box center [787, 444] width 228 height 31
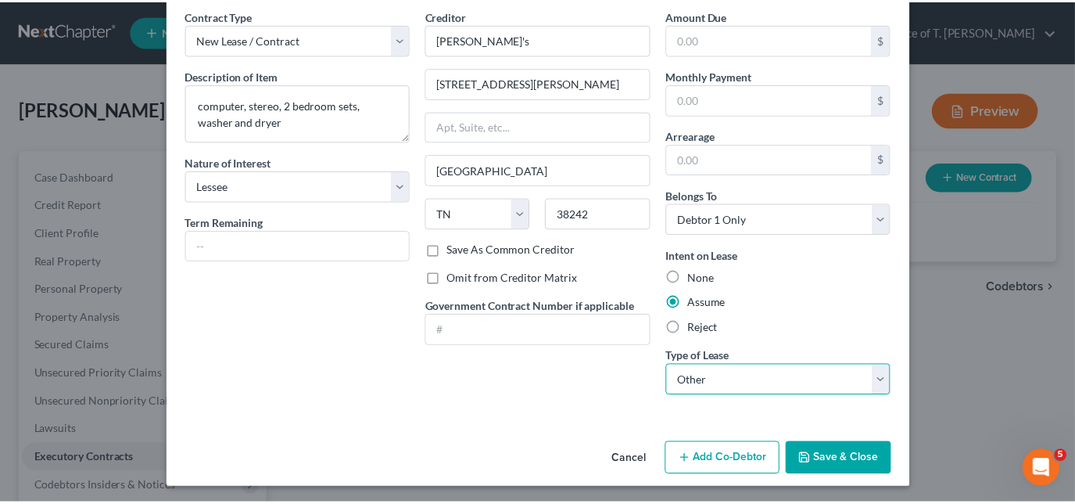
scroll to position [66, 0]
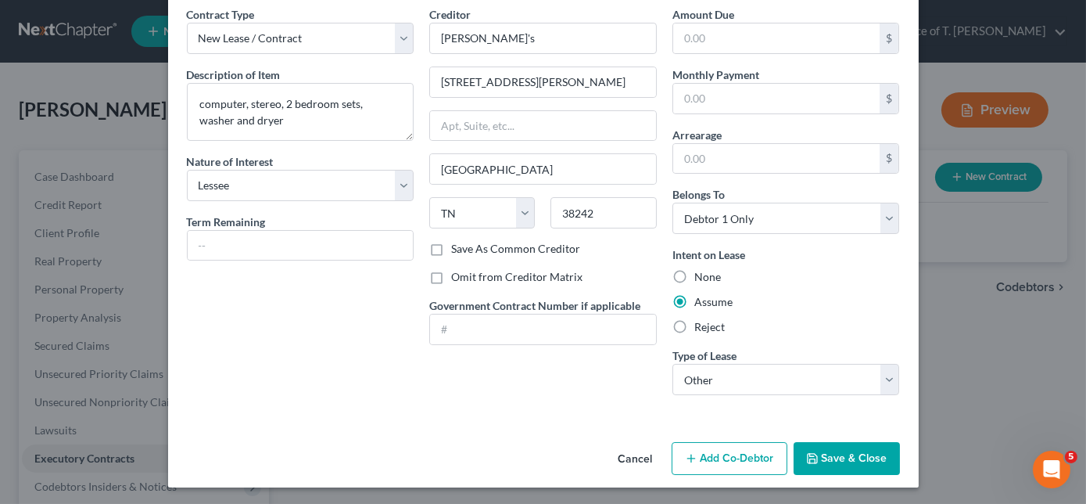
click at [838, 454] on button "Save & Close" at bounding box center [847, 458] width 106 height 33
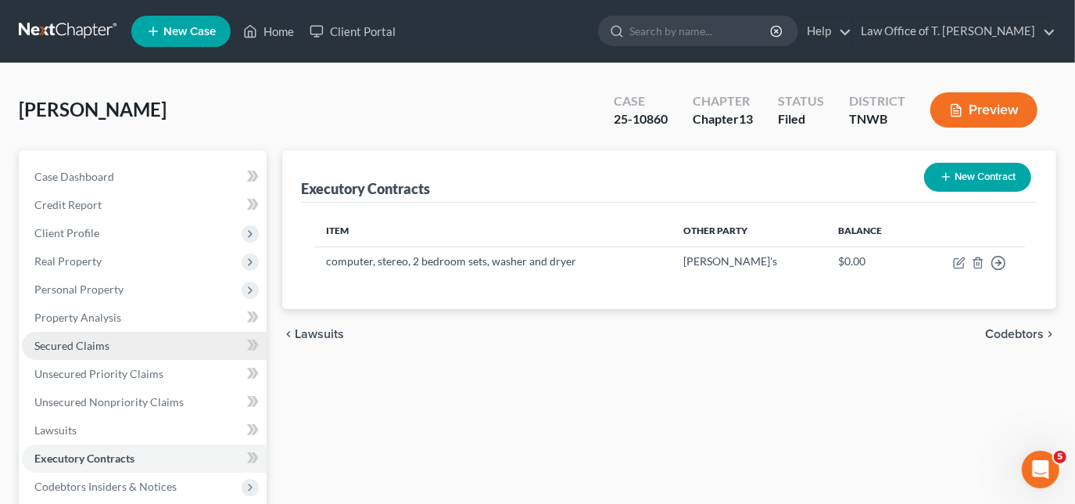
click at [106, 344] on span "Secured Claims" at bounding box center [71, 345] width 75 height 13
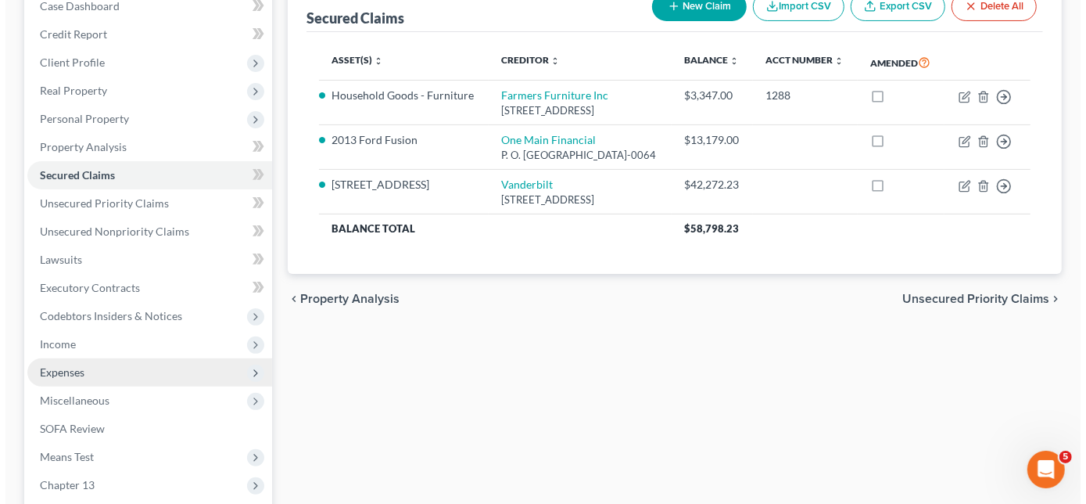
scroll to position [213, 0]
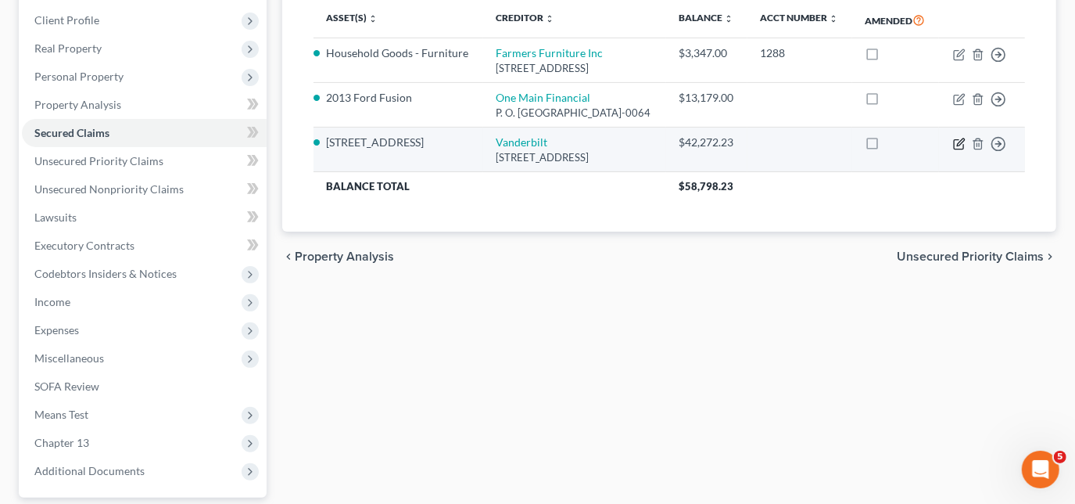
click at [959, 150] on icon "button" at bounding box center [959, 144] width 13 height 13
select select "44"
select select "2"
select select "3"
select select "0"
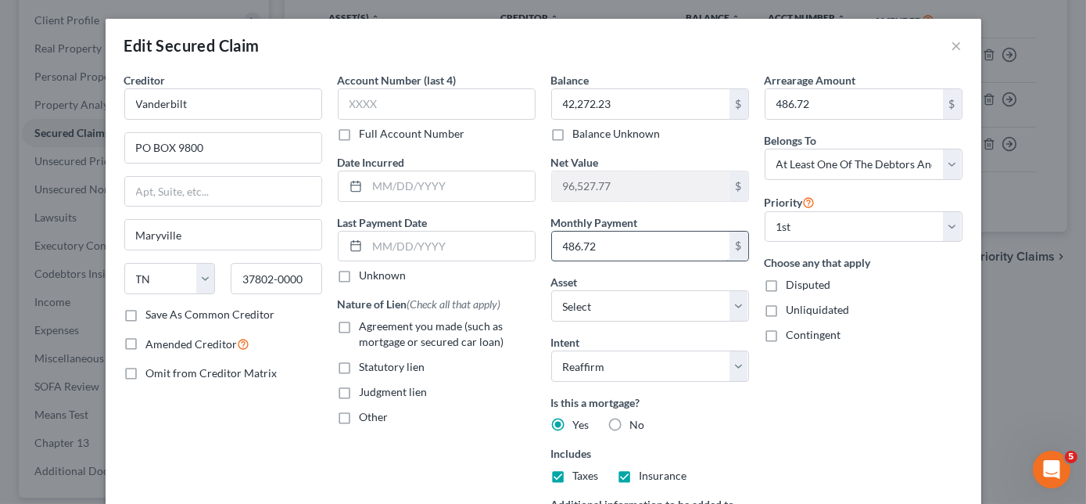
click at [634, 246] on input "486.72" at bounding box center [641, 247] width 178 height 30
select select "7"
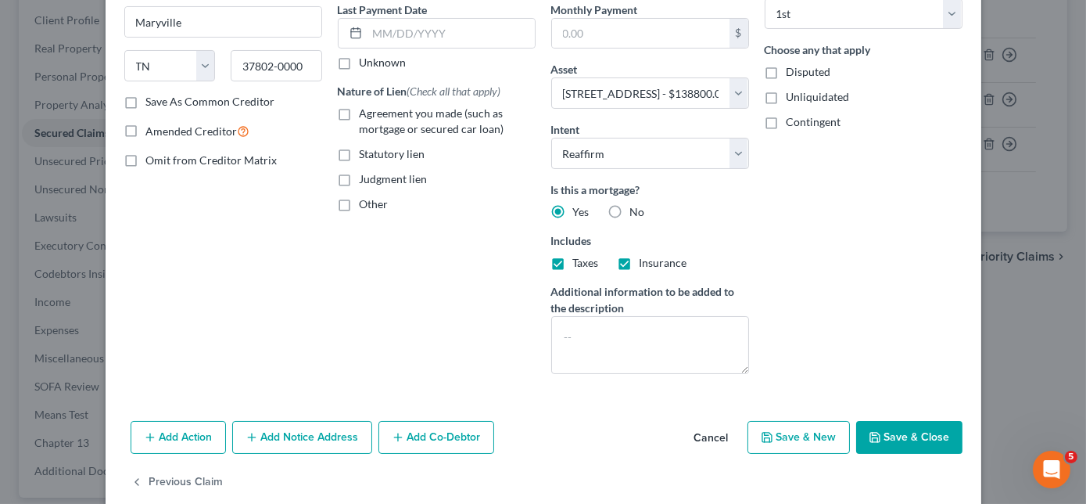
click at [360, 111] on label "Agreement you made (such as mortgage or secured car loan)" at bounding box center [448, 121] width 176 height 31
click at [366, 111] on input "Agreement you made (such as mortgage or secured car loan)" at bounding box center [371, 111] width 10 height 10
checkbox input "true"
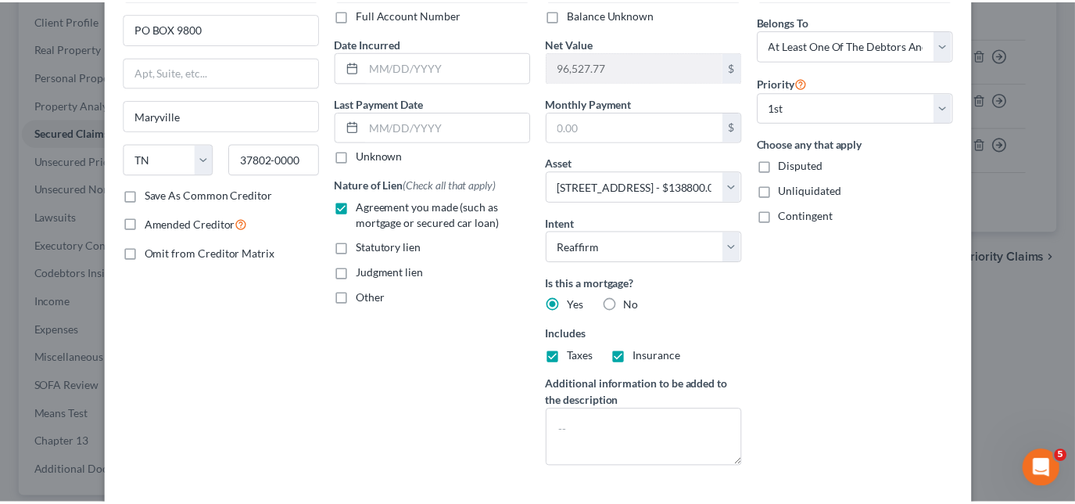
scroll to position [236, 0]
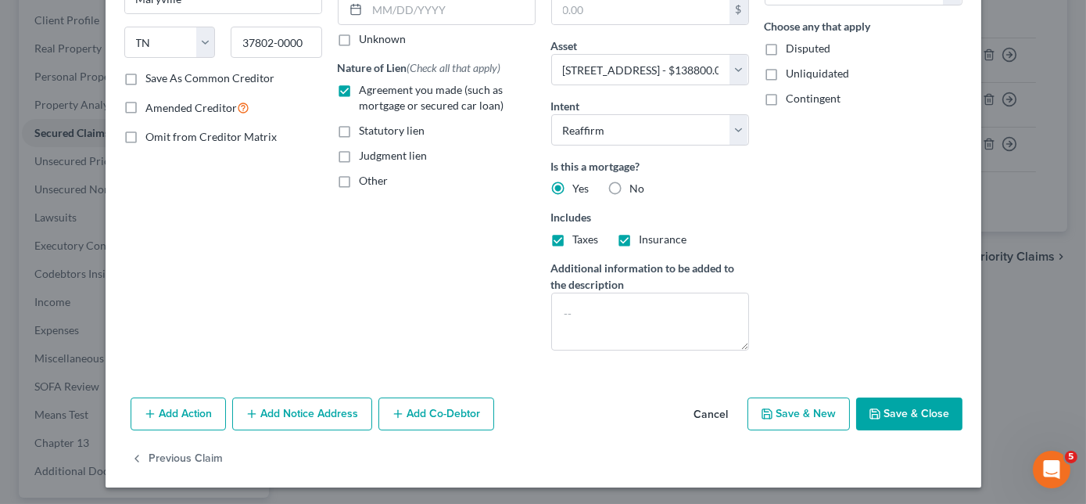
click at [887, 408] on button "Save & Close" at bounding box center [909, 413] width 106 height 33
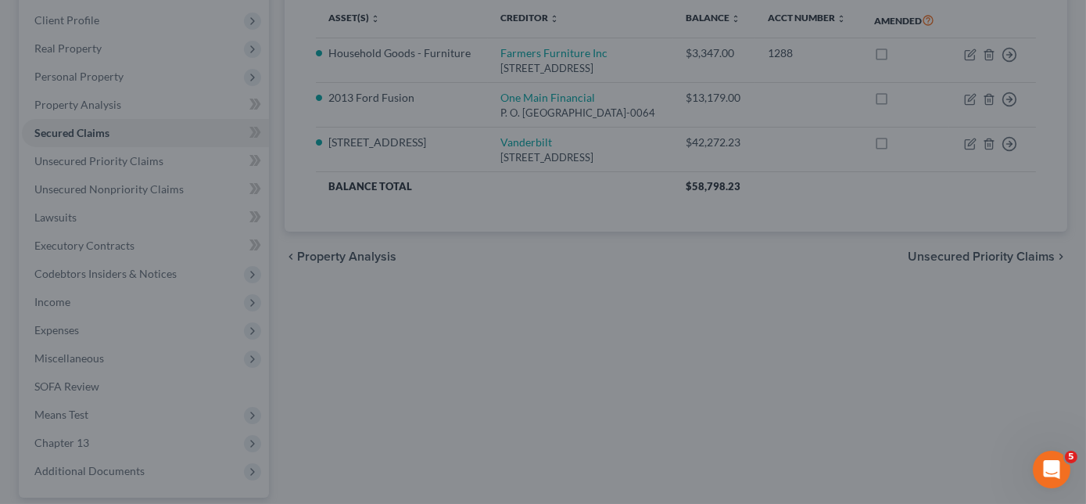
select select "7"
type input "0"
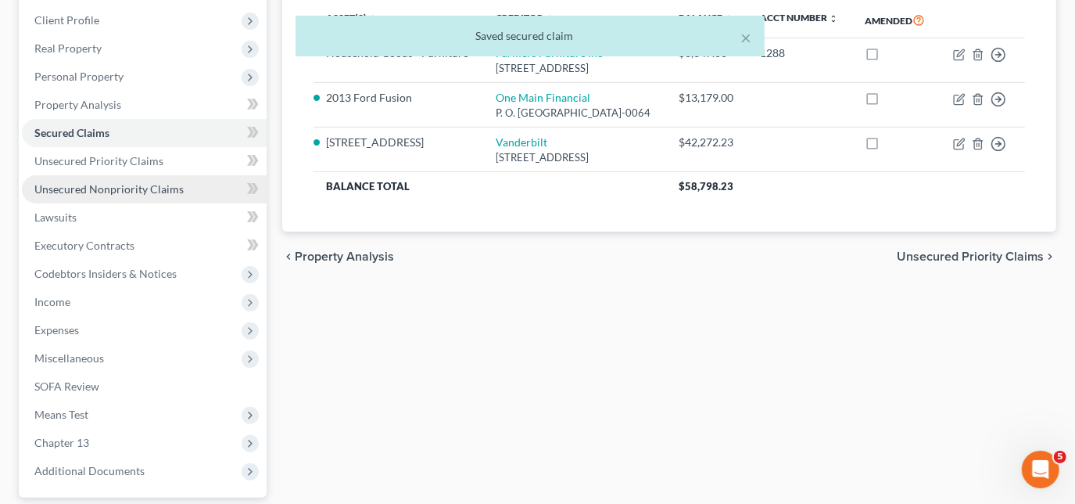
click at [127, 195] on link "Unsecured Nonpriority Claims" at bounding box center [144, 189] width 245 height 28
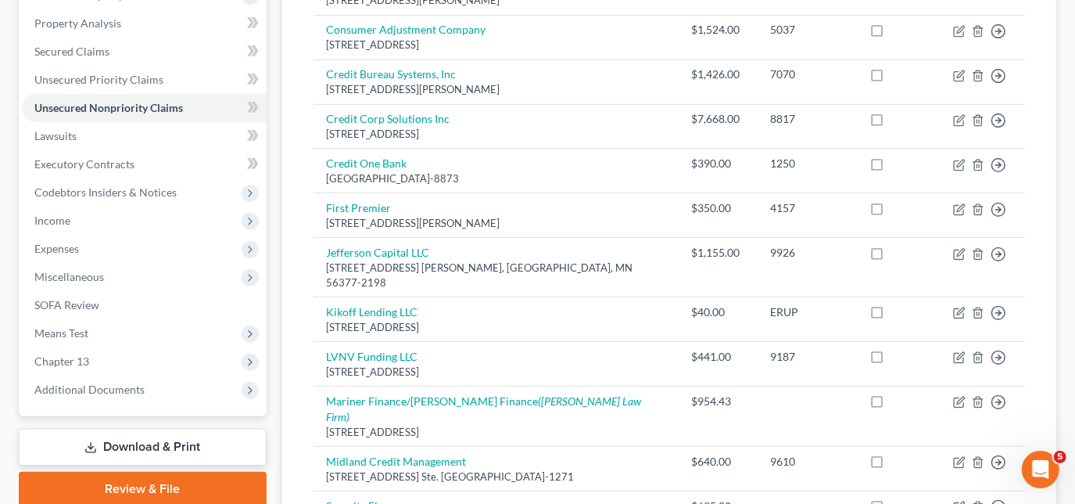
scroll to position [279, 0]
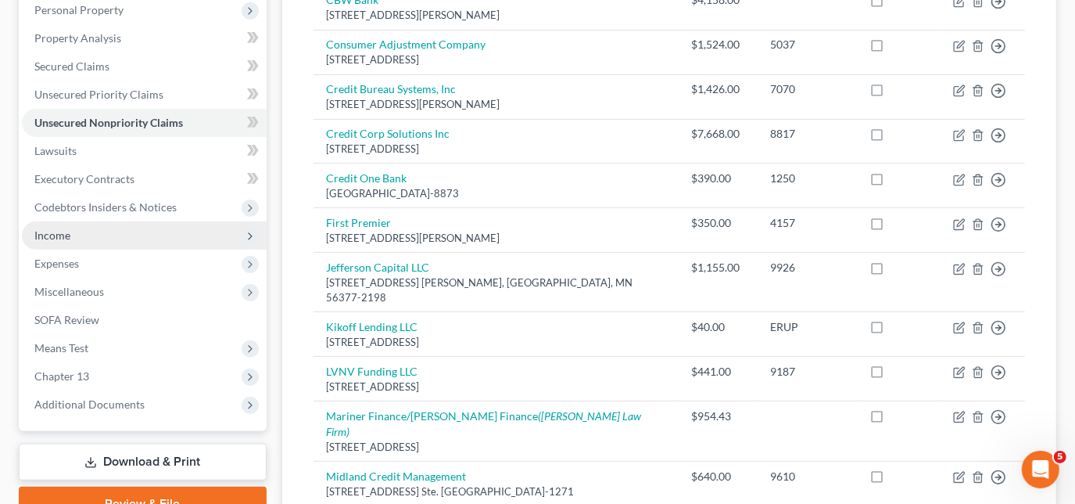
click at [70, 232] on span "Income" at bounding box center [144, 235] width 245 height 28
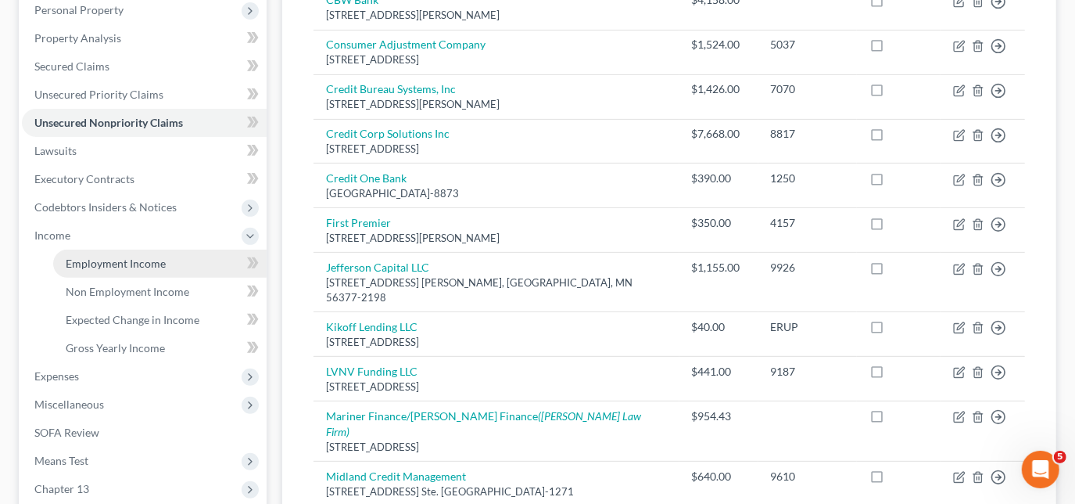
click at [92, 260] on span "Employment Income" at bounding box center [116, 263] width 100 height 13
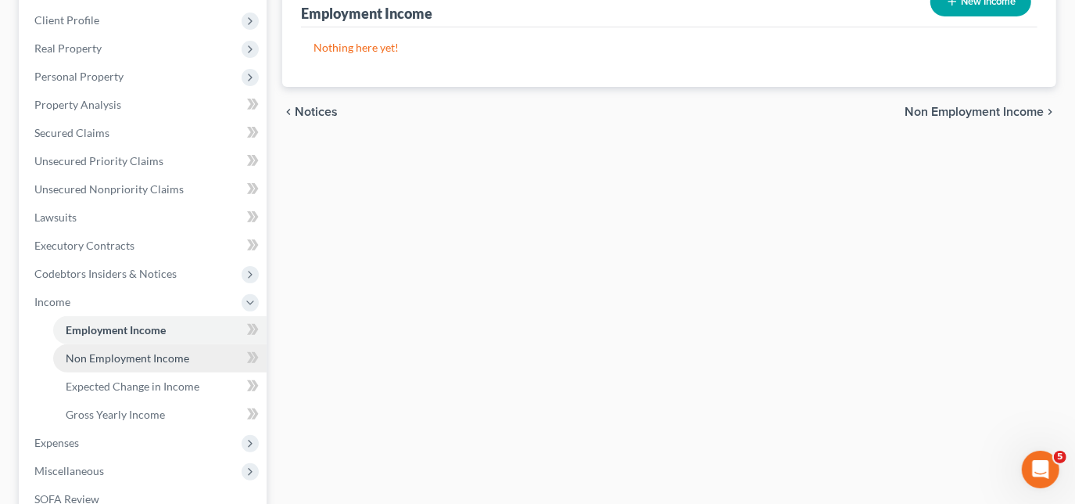
click at [124, 352] on span "Non Employment Income" at bounding box center [128, 357] width 124 height 13
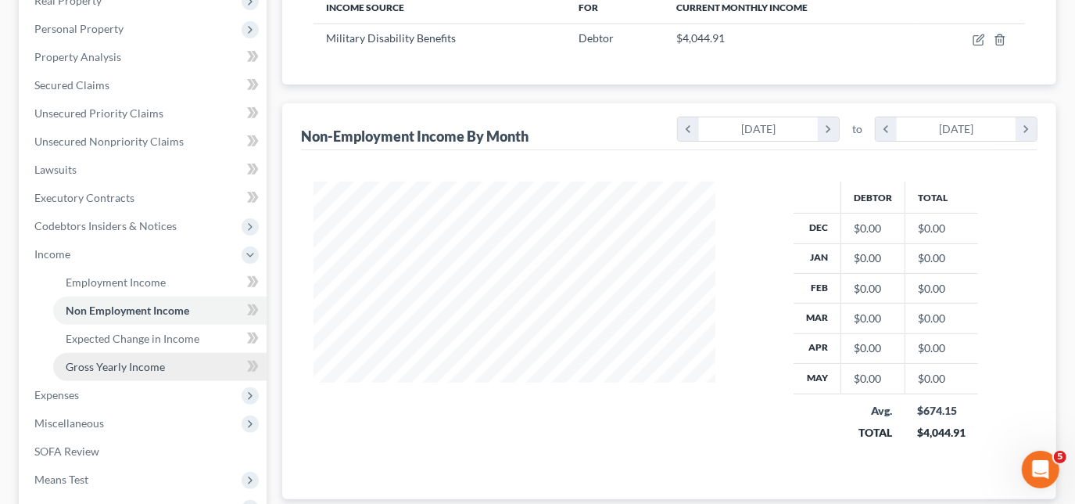
scroll to position [284, 0]
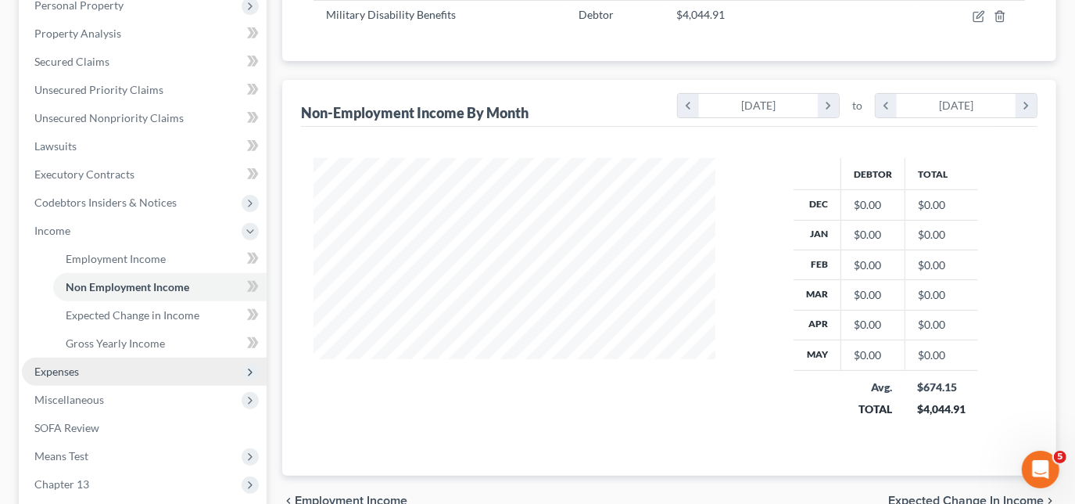
click at [79, 366] on span "Expenses" at bounding box center [144, 371] width 245 height 28
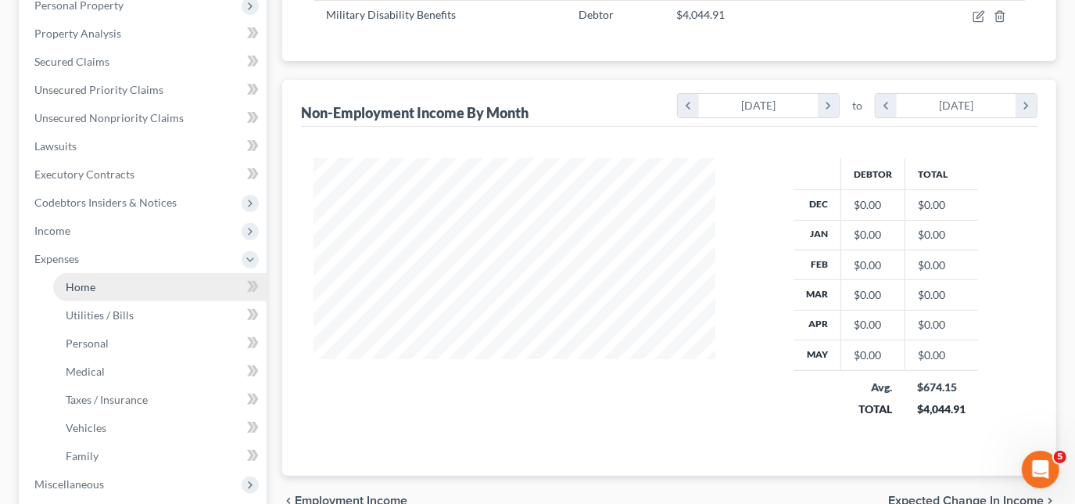
click at [114, 284] on link "Home" at bounding box center [160, 287] width 214 height 28
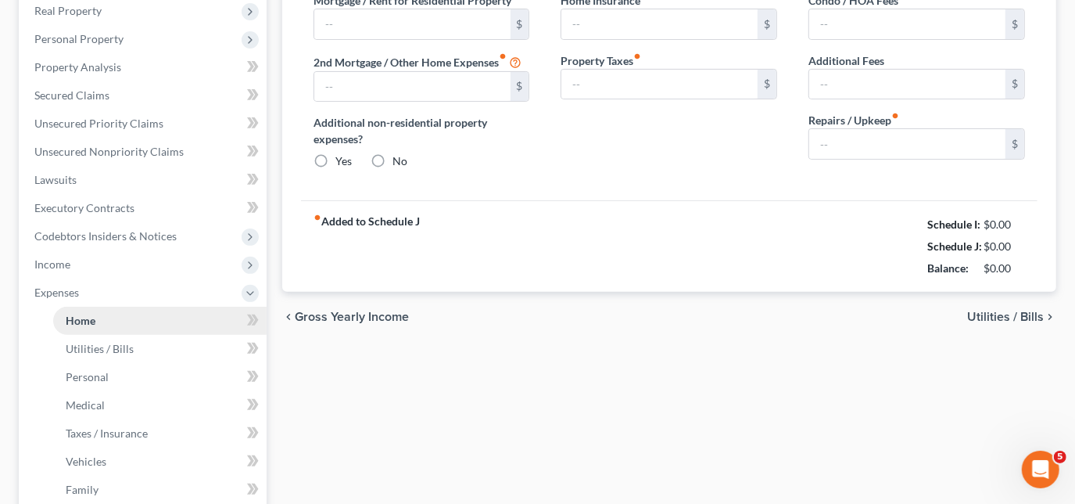
type input "486.72"
type input "0.00"
radio input "true"
type input "0.00"
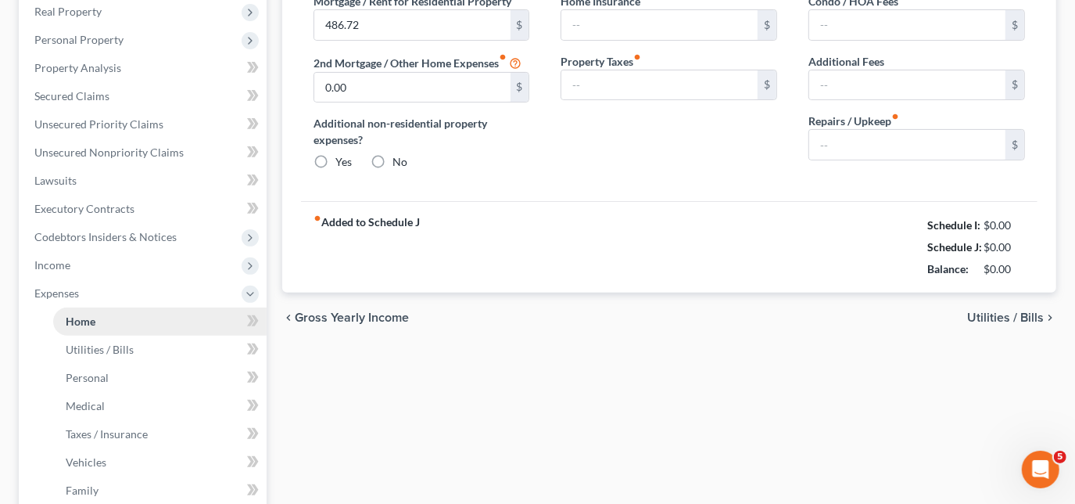
type input "0.00"
type input "150.00"
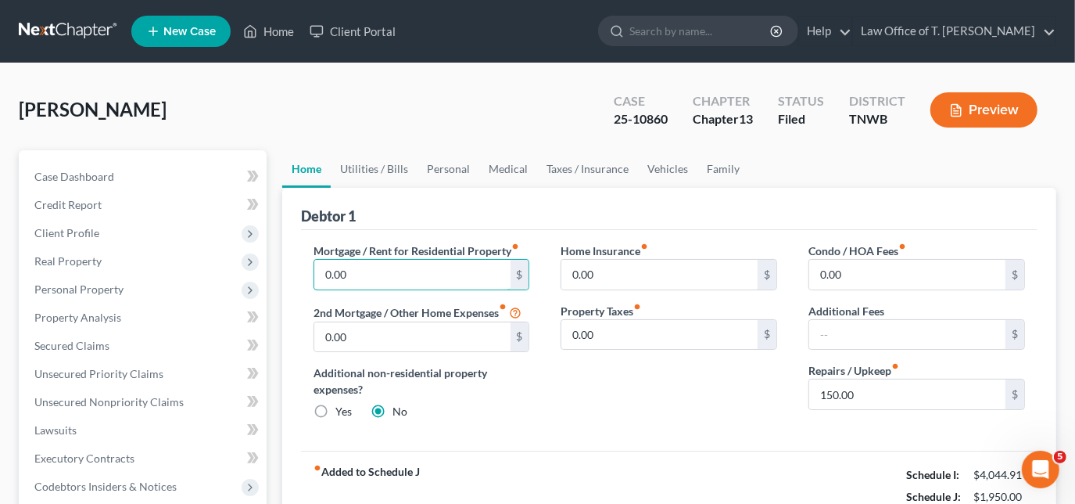
type input "0.00"
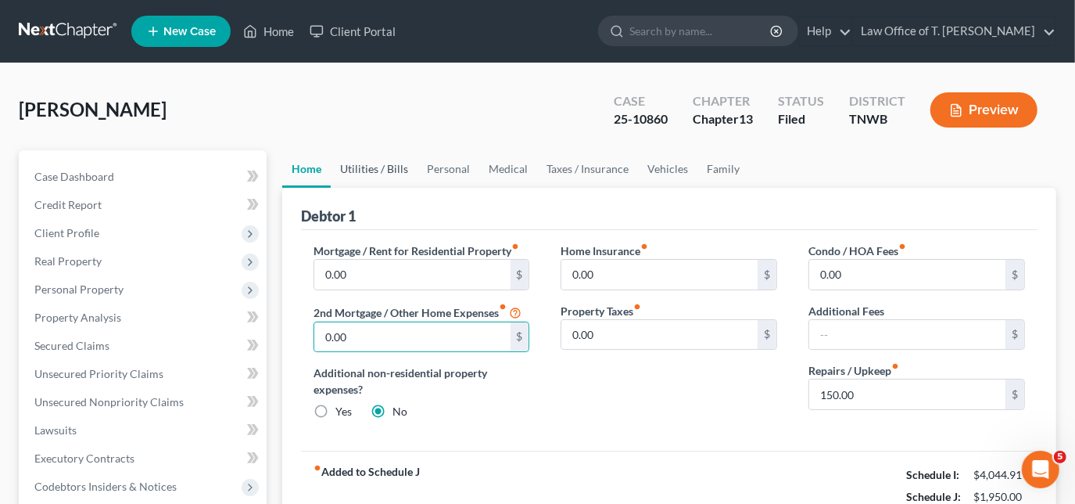
click at [371, 163] on link "Utilities / Bills" at bounding box center [374, 169] width 87 height 38
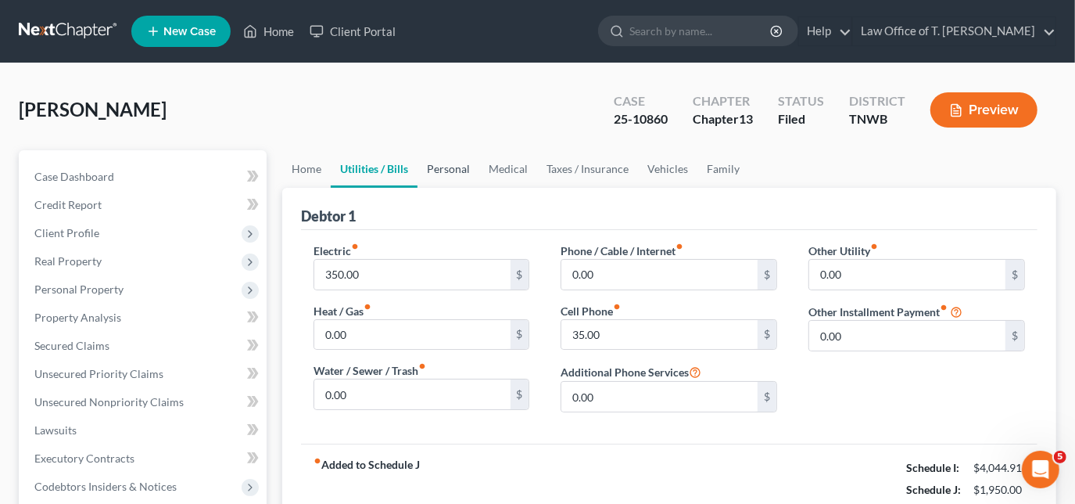
click at [454, 172] on link "Personal" at bounding box center [449, 169] width 62 height 38
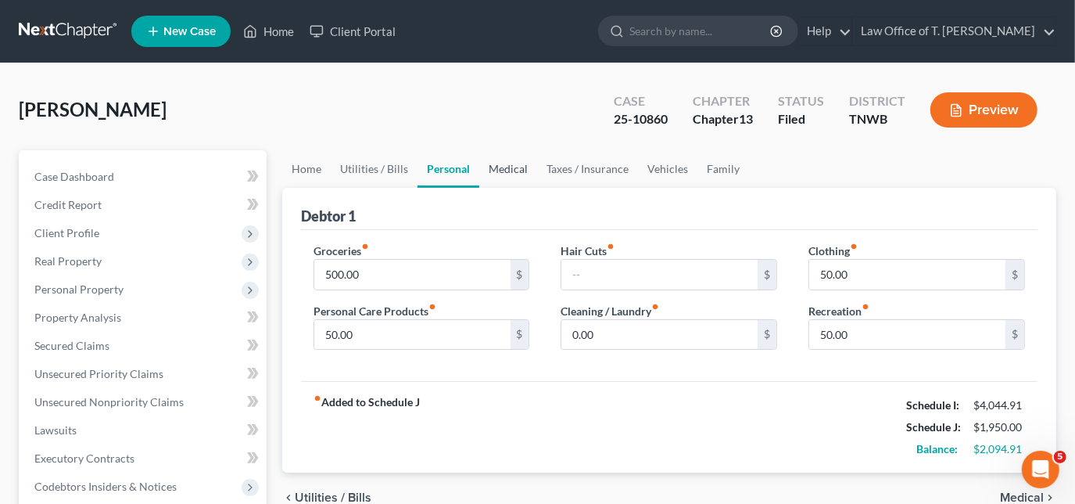
click at [507, 163] on link "Medical" at bounding box center [508, 169] width 58 height 38
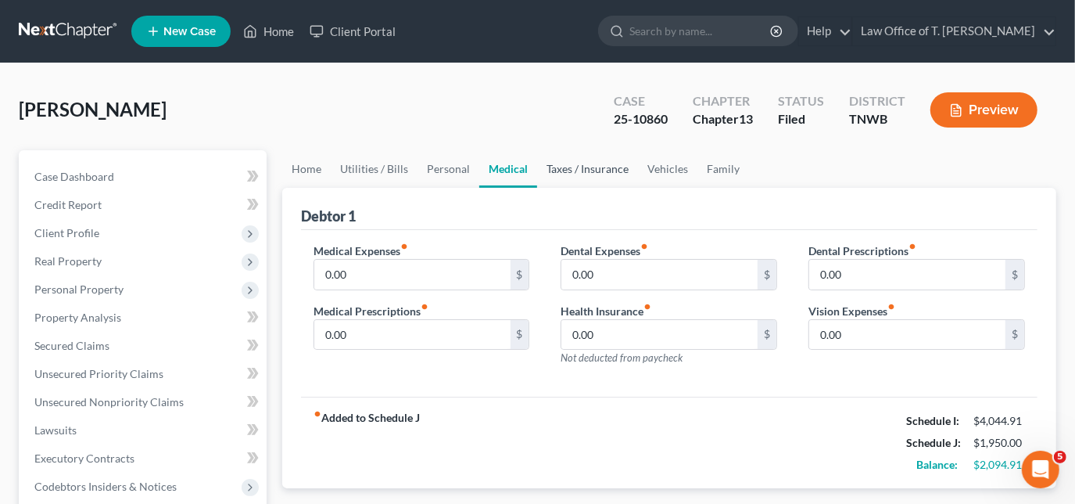
click at [579, 166] on link "Taxes / Insurance" at bounding box center [587, 169] width 101 height 38
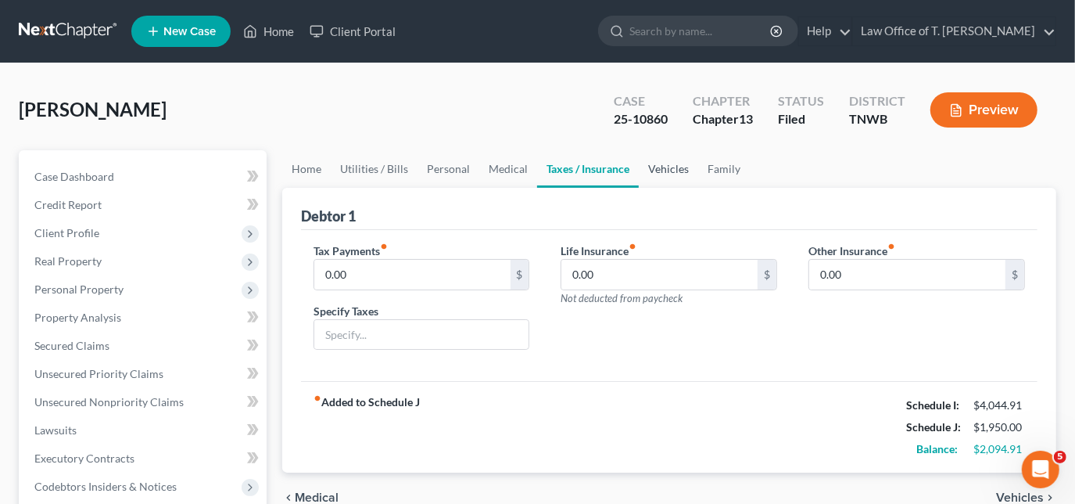
click at [651, 167] on link "Vehicles" at bounding box center [668, 169] width 59 height 38
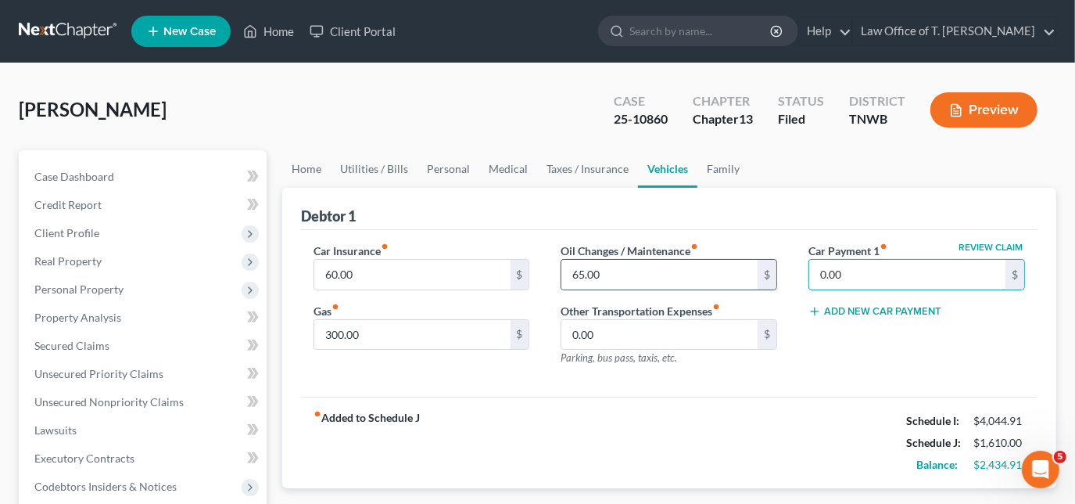
type input "0.00"
click at [721, 171] on link "Family" at bounding box center [724, 169] width 52 height 38
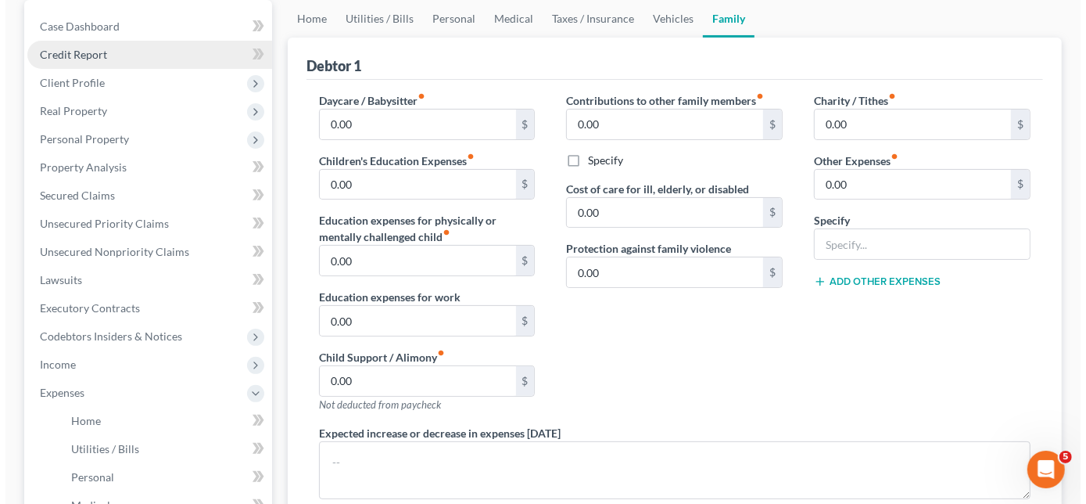
scroll to position [125, 0]
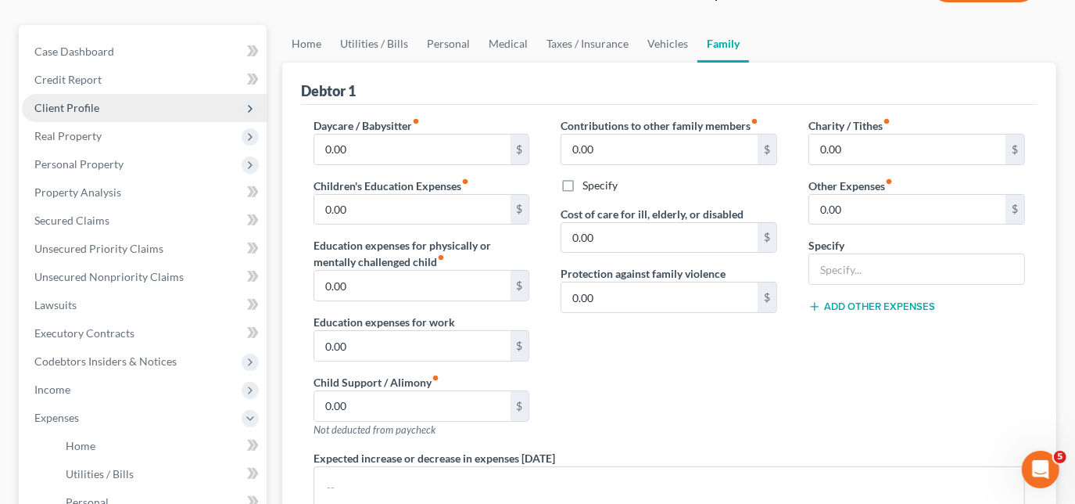
click at [80, 112] on span "Client Profile" at bounding box center [66, 107] width 65 height 13
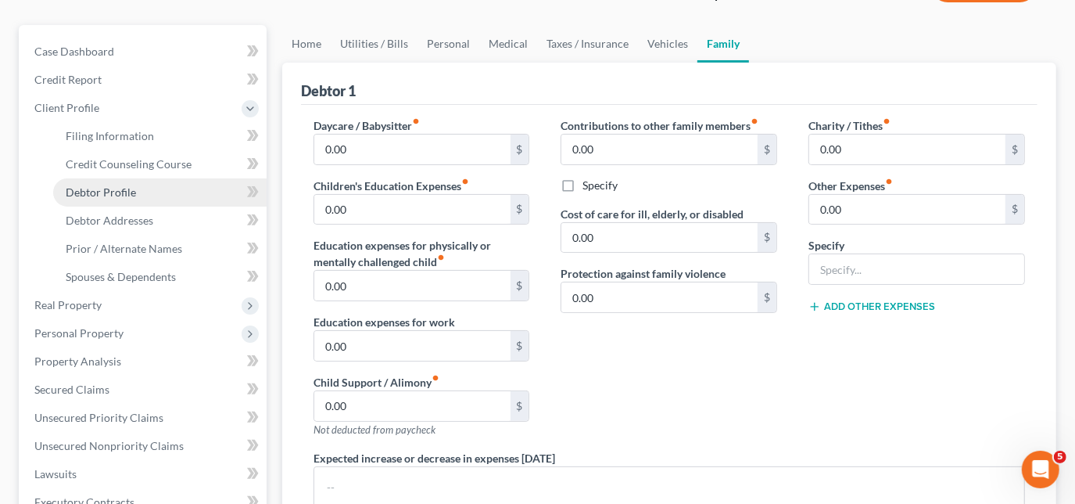
click at [95, 185] on span "Debtor Profile" at bounding box center [101, 191] width 70 height 13
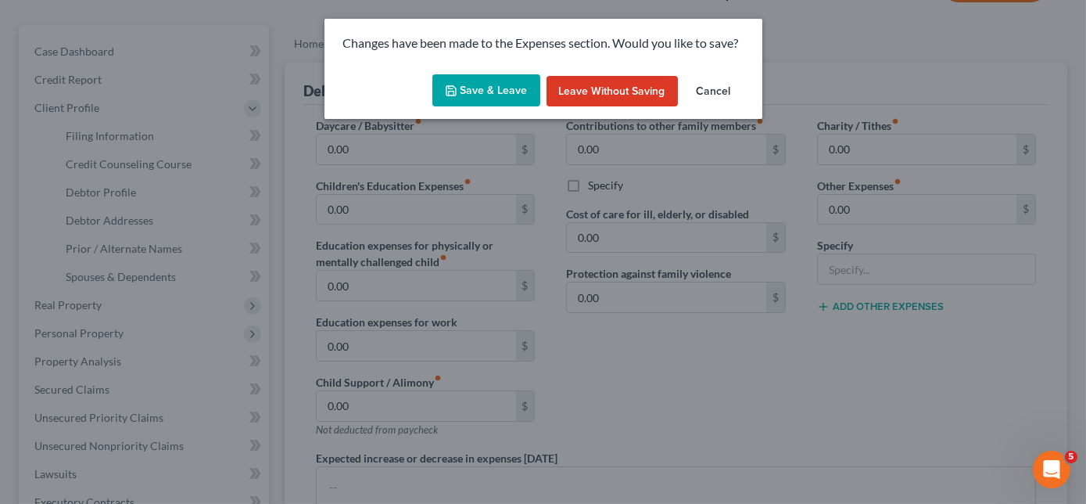
click at [465, 97] on button "Save & Leave" at bounding box center [487, 90] width 108 height 33
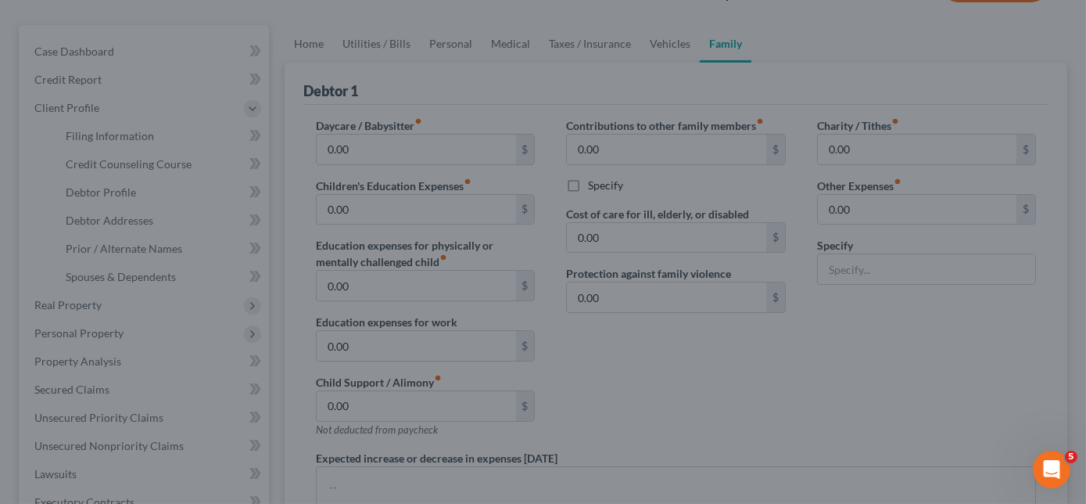
select select "1"
select select "2"
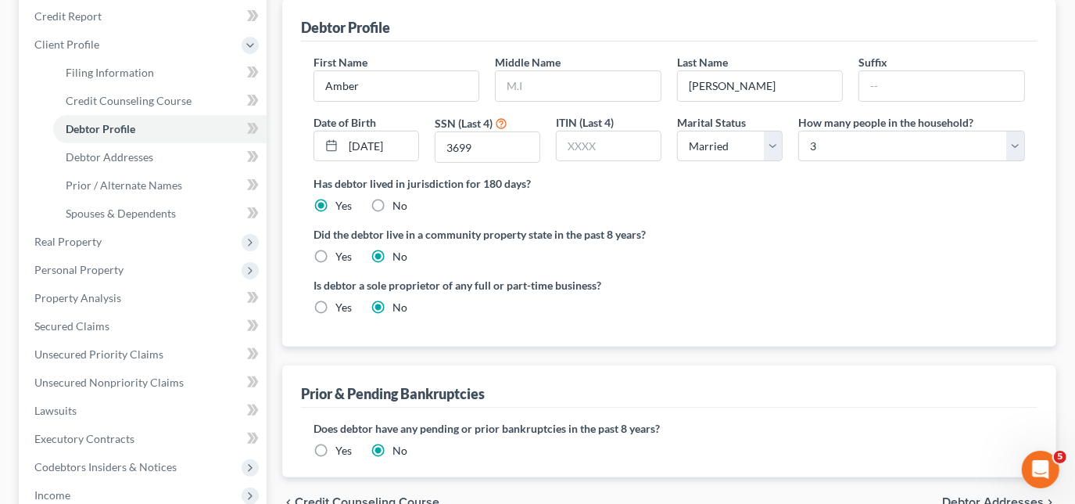
scroll to position [213, 0]
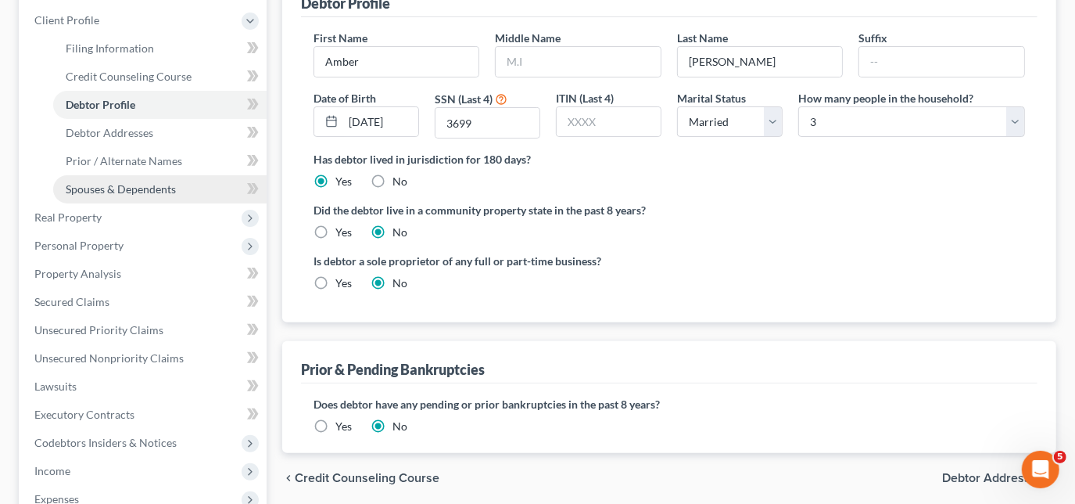
click at [167, 188] on span "Spouses & Dependents" at bounding box center [121, 188] width 110 height 13
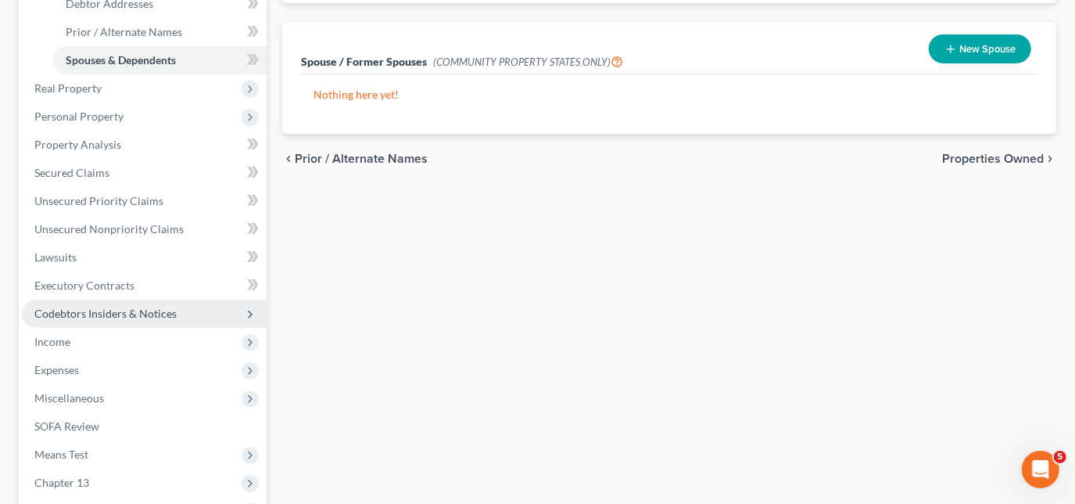
scroll to position [523, 0]
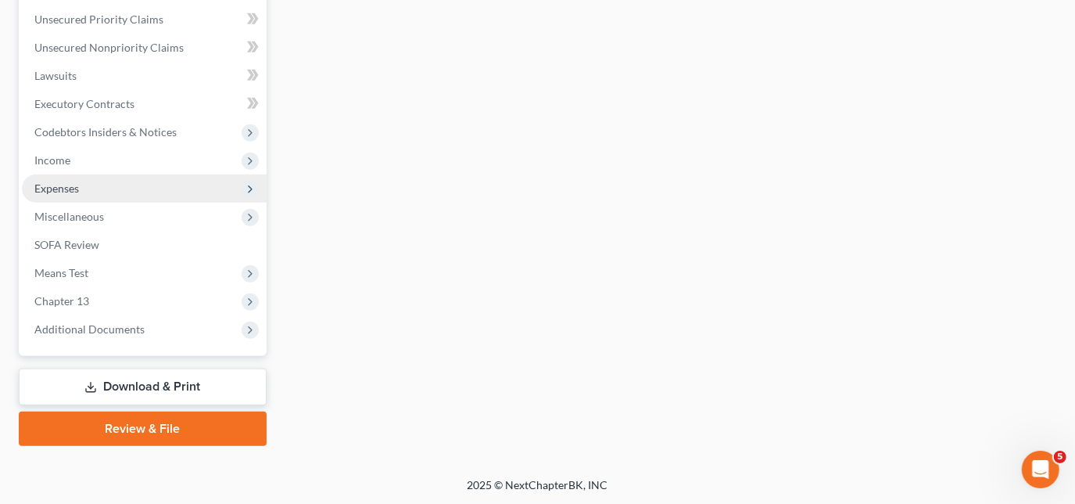
click at [66, 182] on span "Expenses" at bounding box center [56, 187] width 45 height 13
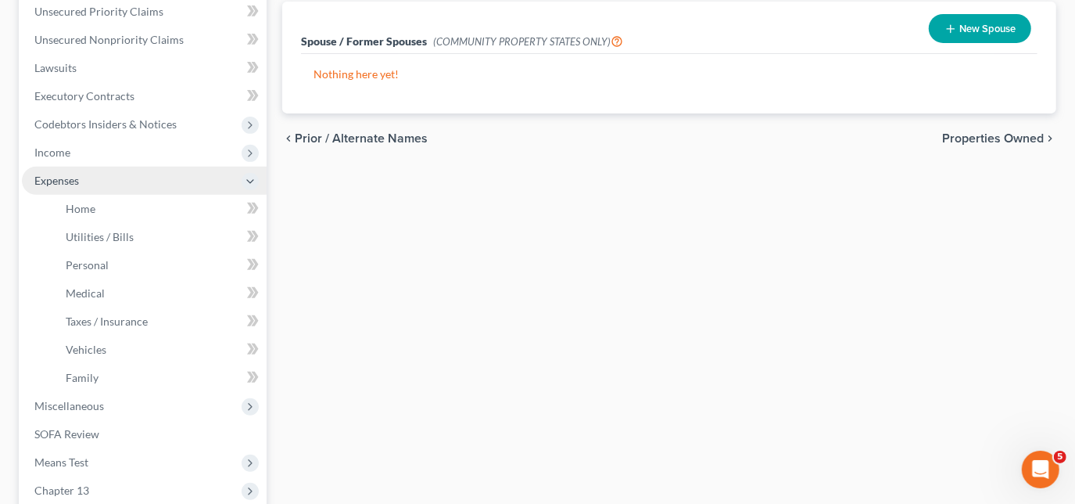
scroll to position [354, 0]
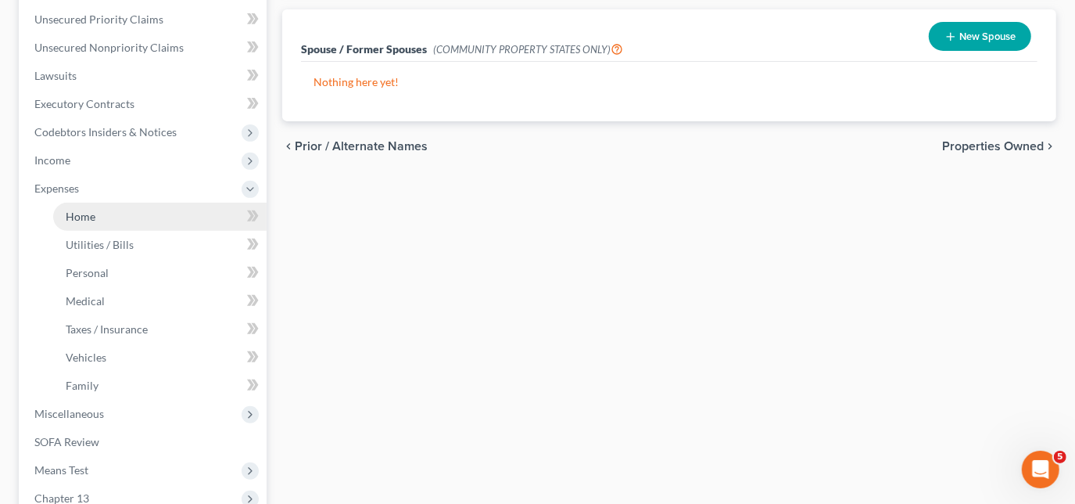
click at [96, 221] on link "Home" at bounding box center [160, 217] width 214 height 28
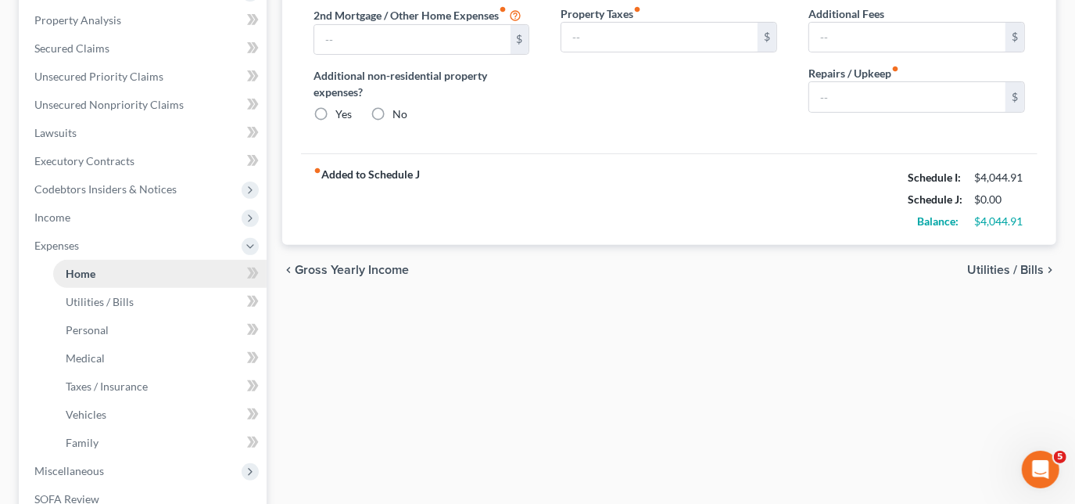
type input "0.00"
radio input "true"
type input "0.00"
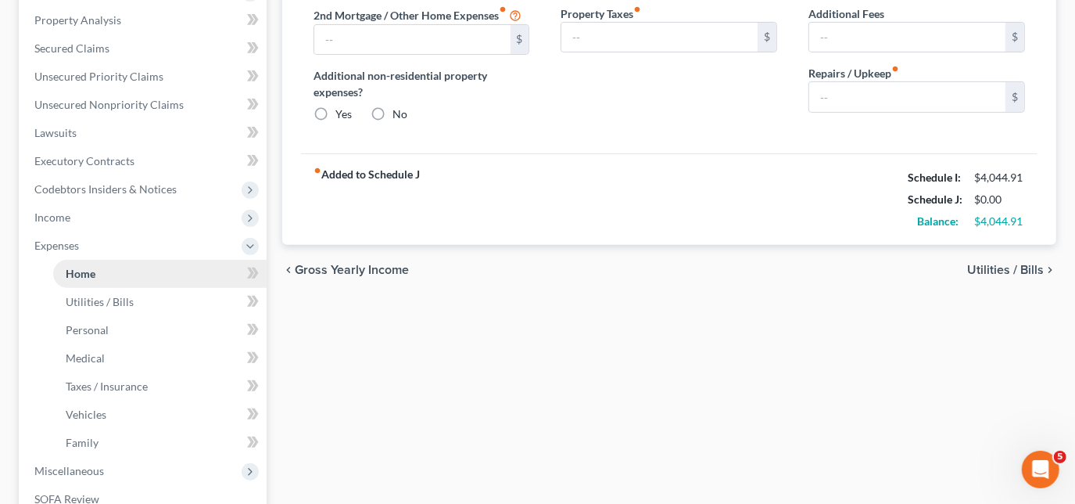
type input "0.00"
type input "150.00"
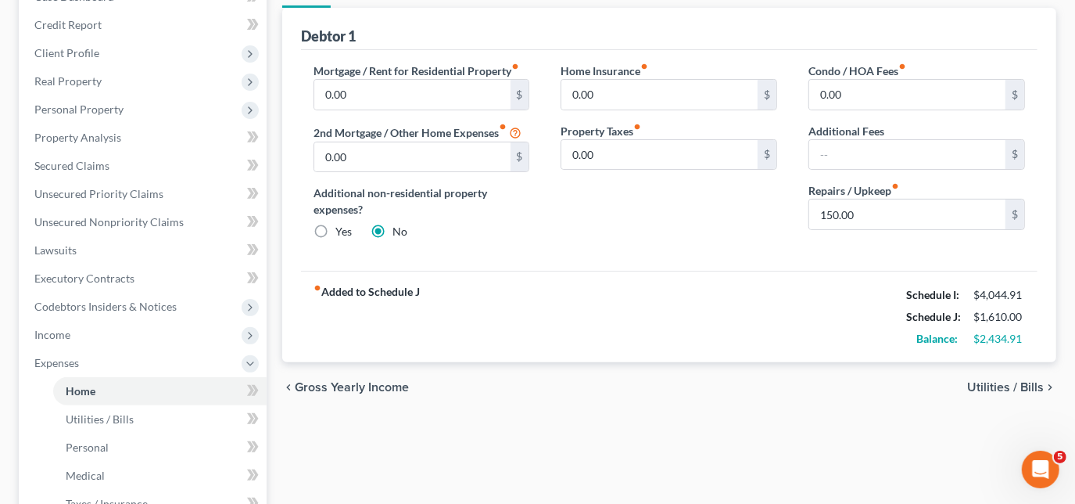
scroll to position [213, 0]
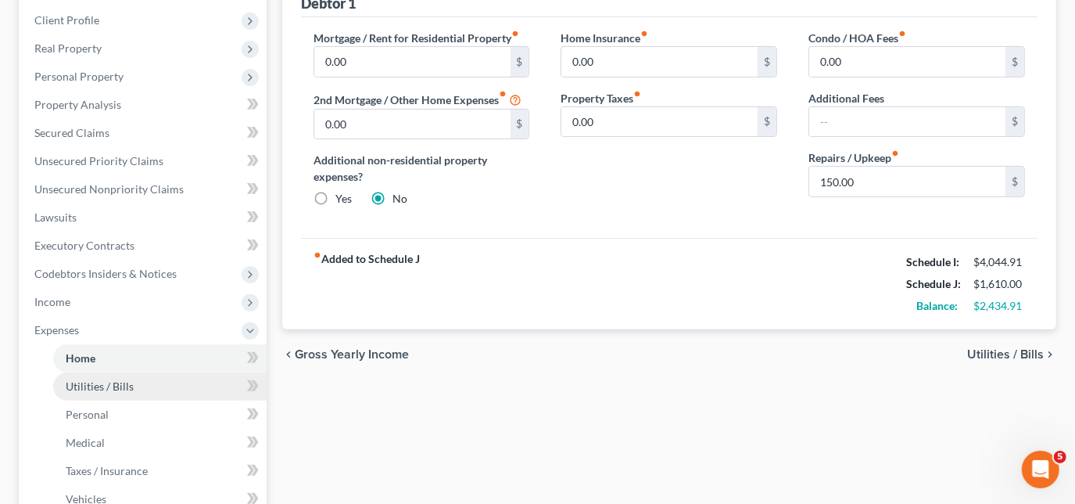
click at [108, 383] on span "Utilities / Bills" at bounding box center [100, 385] width 68 height 13
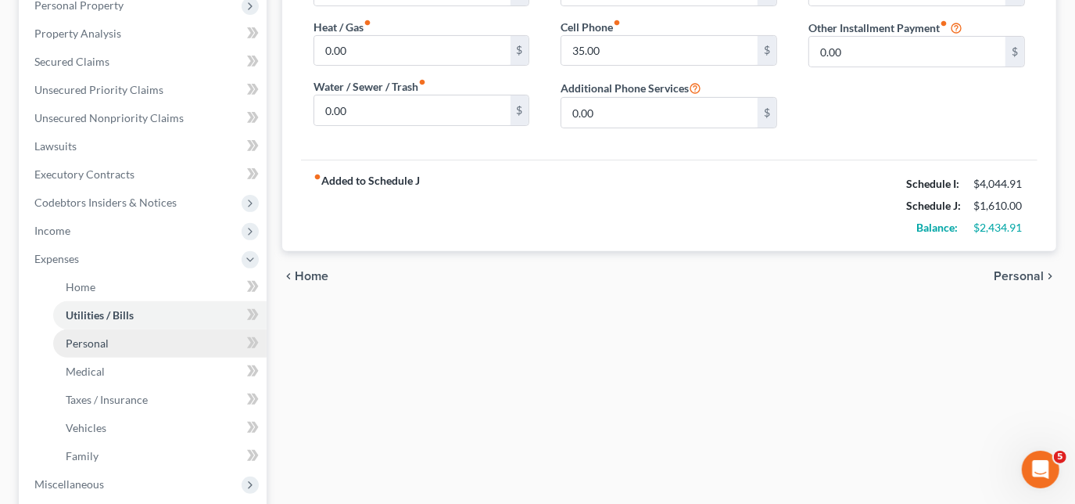
click at [102, 346] on span "Personal" at bounding box center [87, 342] width 43 height 13
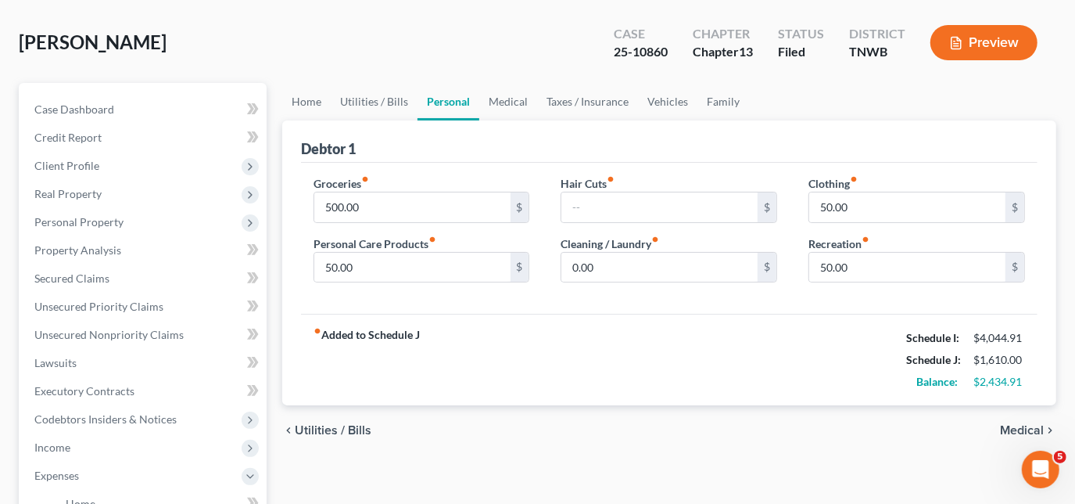
scroll to position [70, 0]
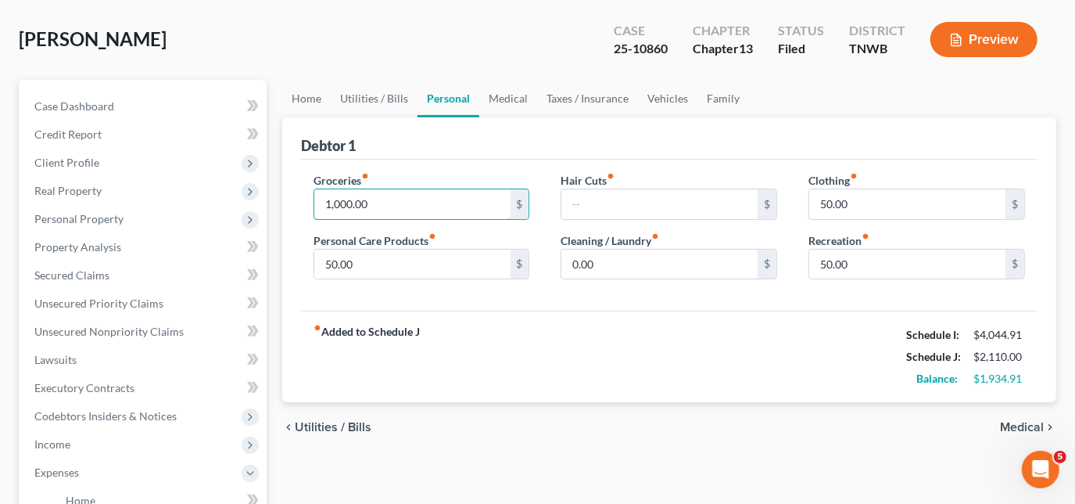
type input "1,000.00"
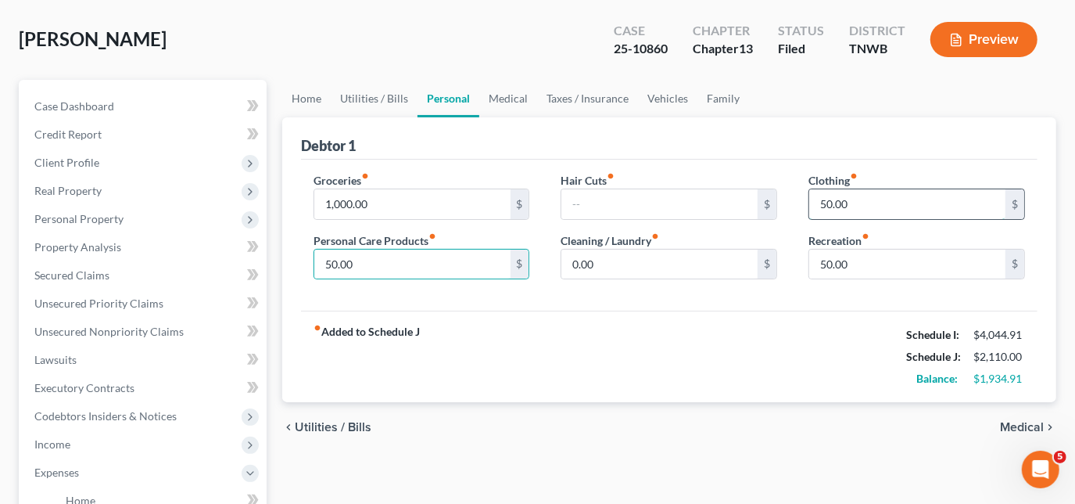
click at [892, 196] on input "50.00" at bounding box center [908, 204] width 196 height 30
type input "100.00"
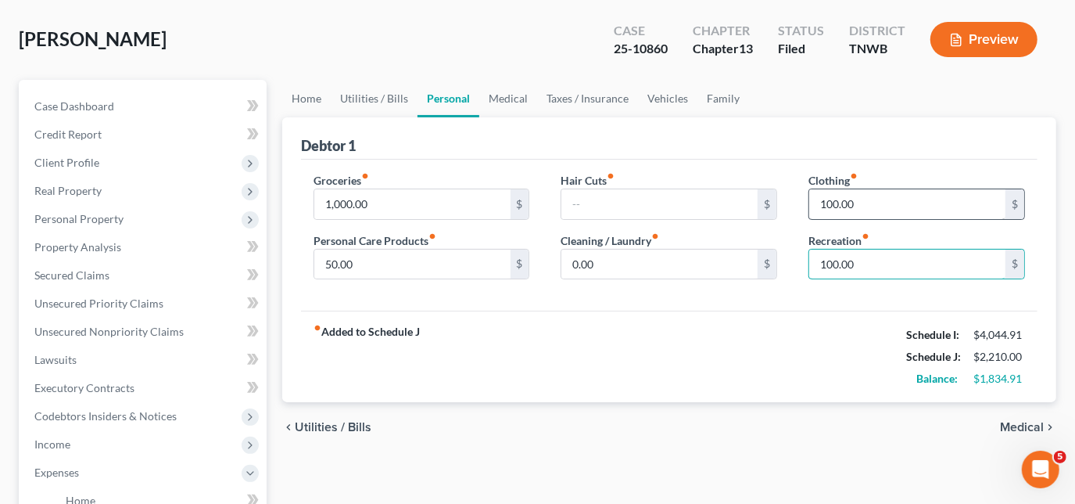
type input "100.00"
click at [501, 98] on link "Medical" at bounding box center [508, 99] width 58 height 38
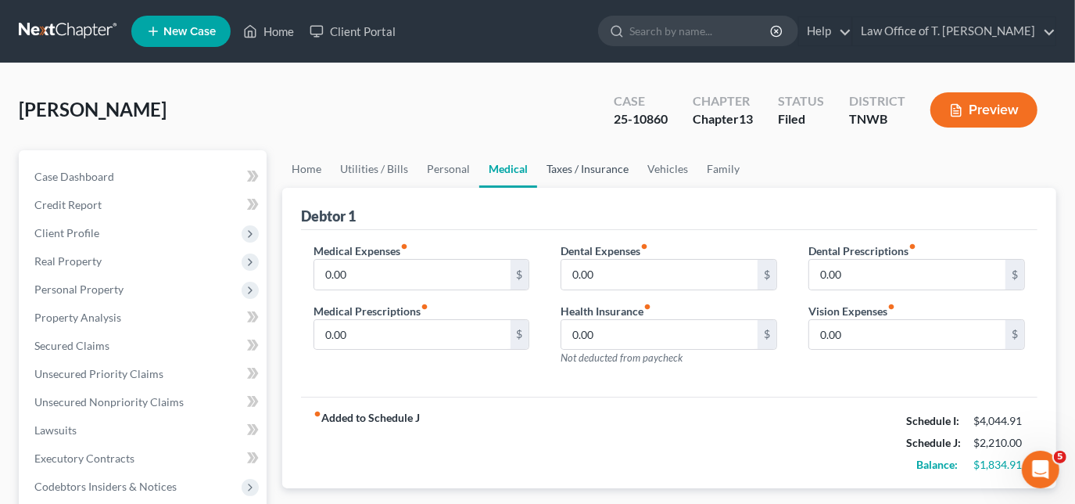
click at [571, 167] on link "Taxes / Insurance" at bounding box center [587, 169] width 101 height 38
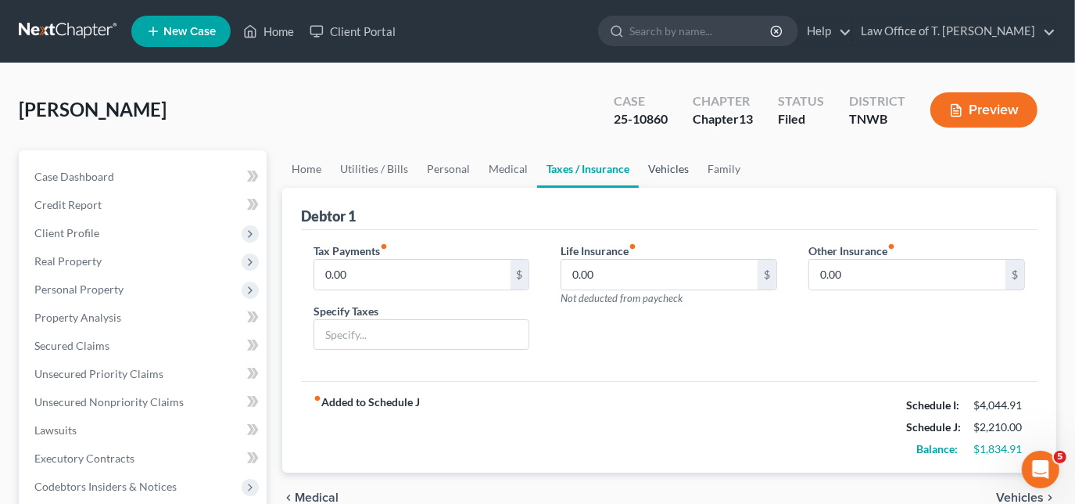
click at [645, 170] on link "Vehicles" at bounding box center [668, 169] width 59 height 38
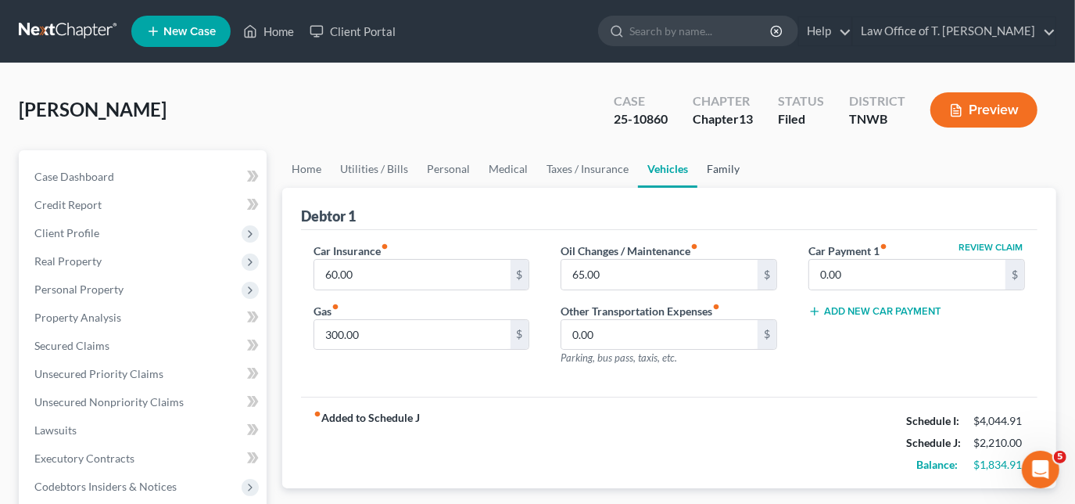
click at [713, 170] on link "Family" at bounding box center [724, 169] width 52 height 38
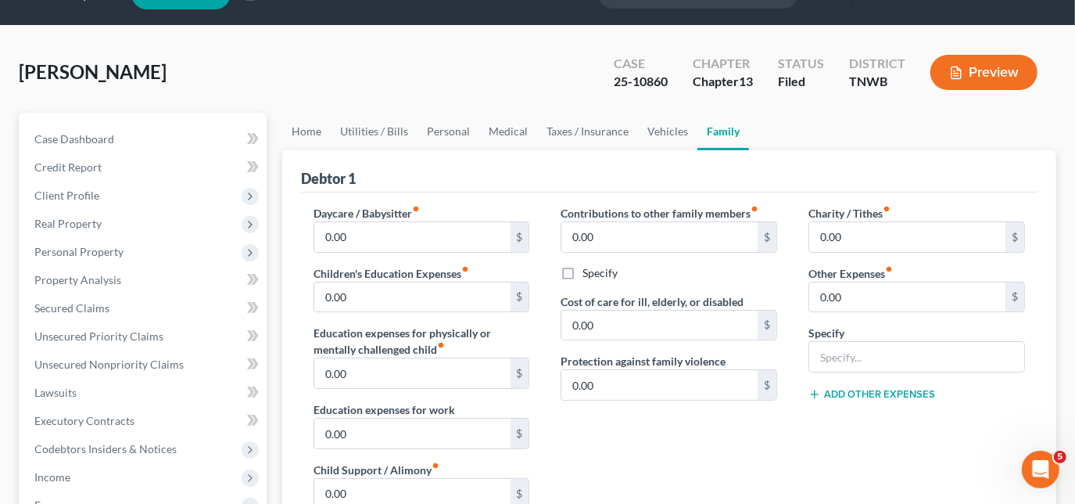
scroll to position [70, 0]
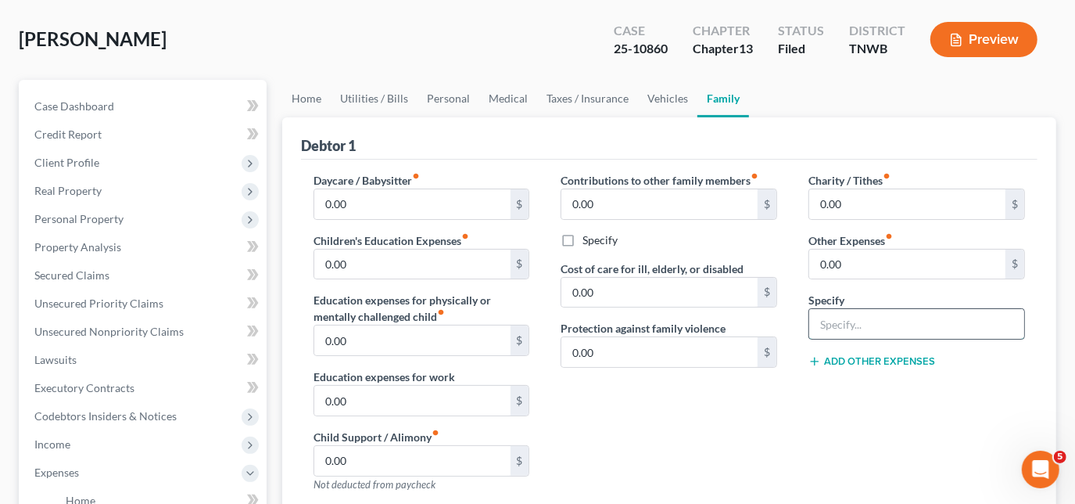
click at [837, 315] on input "text" at bounding box center [917, 324] width 215 height 30
click at [371, 97] on link "Utilities / Bills" at bounding box center [374, 99] width 87 height 38
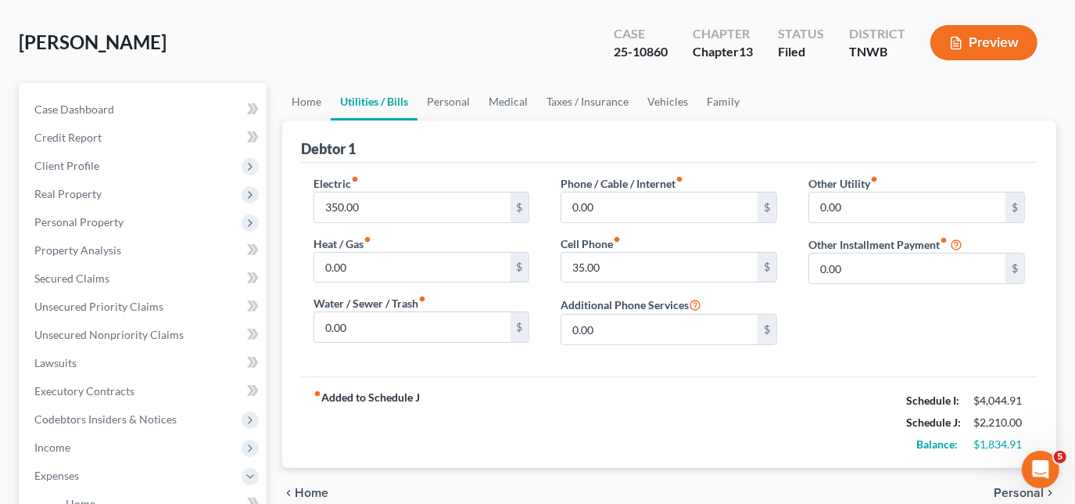
scroll to position [70, 0]
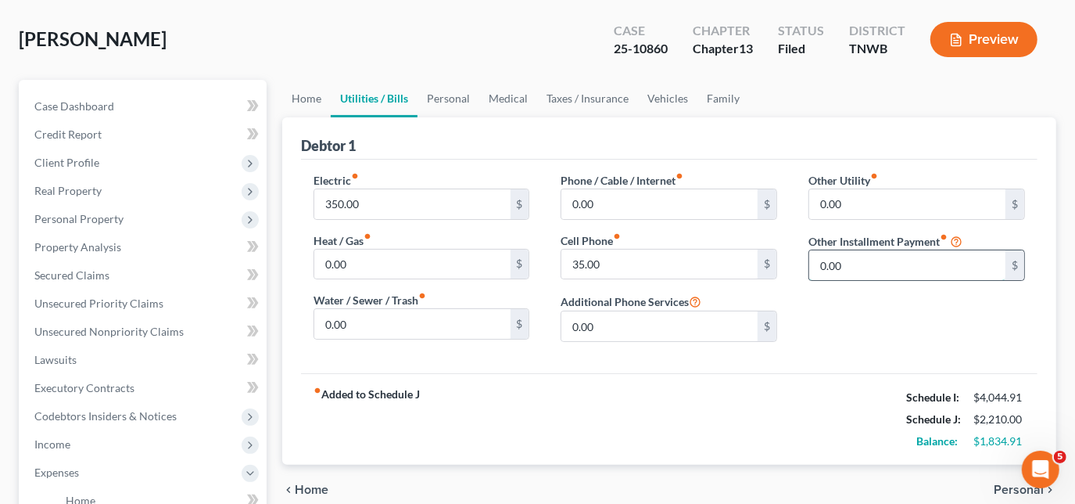
click at [885, 271] on input "0.00" at bounding box center [908, 265] width 196 height 30
type input "500.00"
type input "[PERSON_NAME]'s"
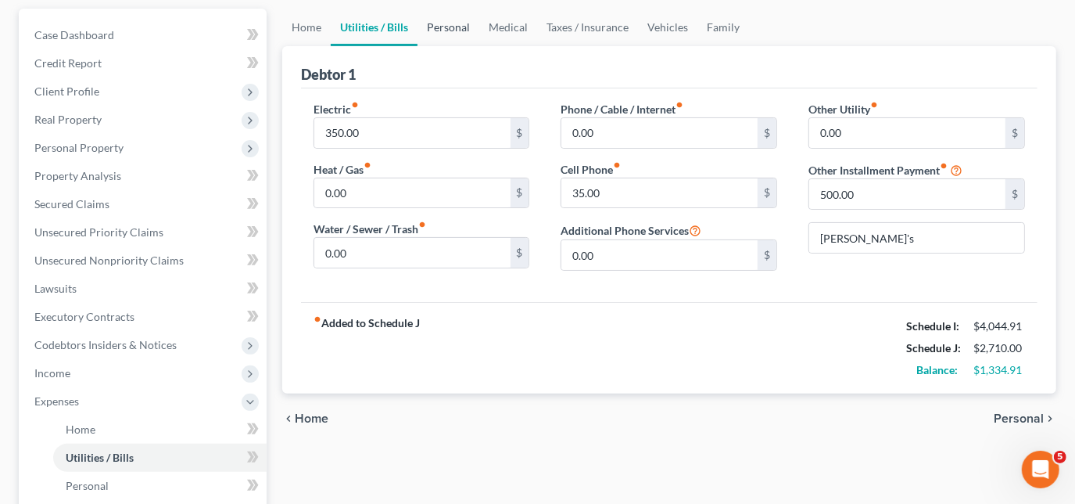
click at [444, 31] on link "Personal" at bounding box center [449, 28] width 62 height 38
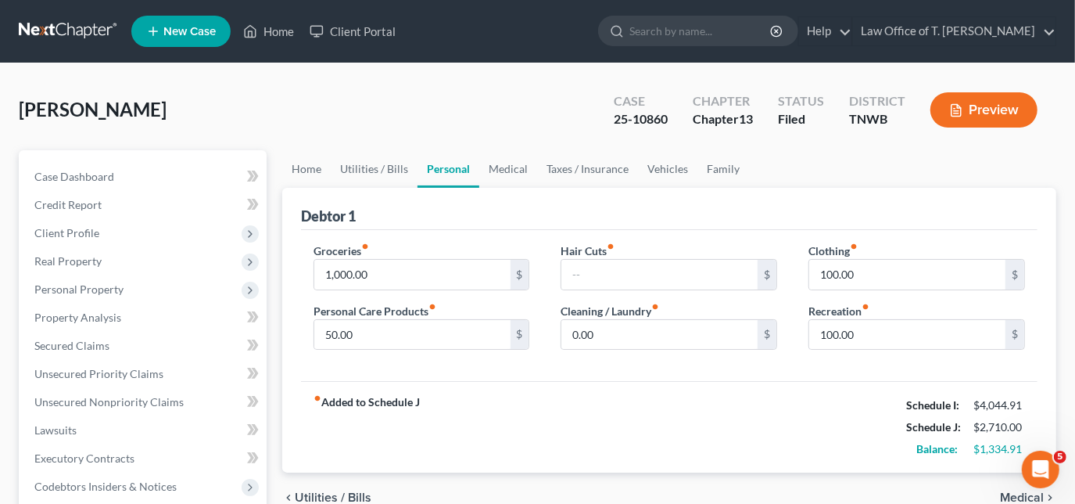
scroll to position [70, 0]
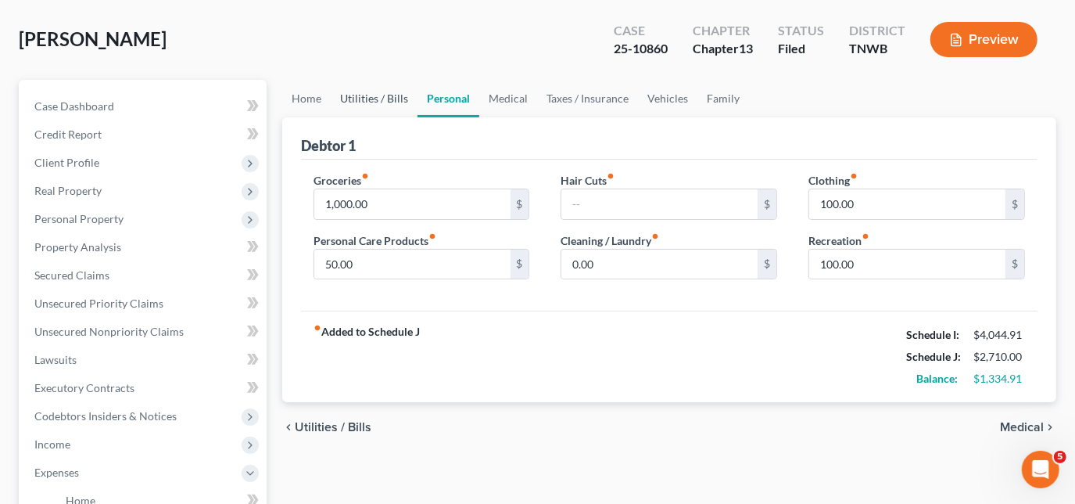
click at [363, 96] on link "Utilities / Bills" at bounding box center [374, 99] width 87 height 38
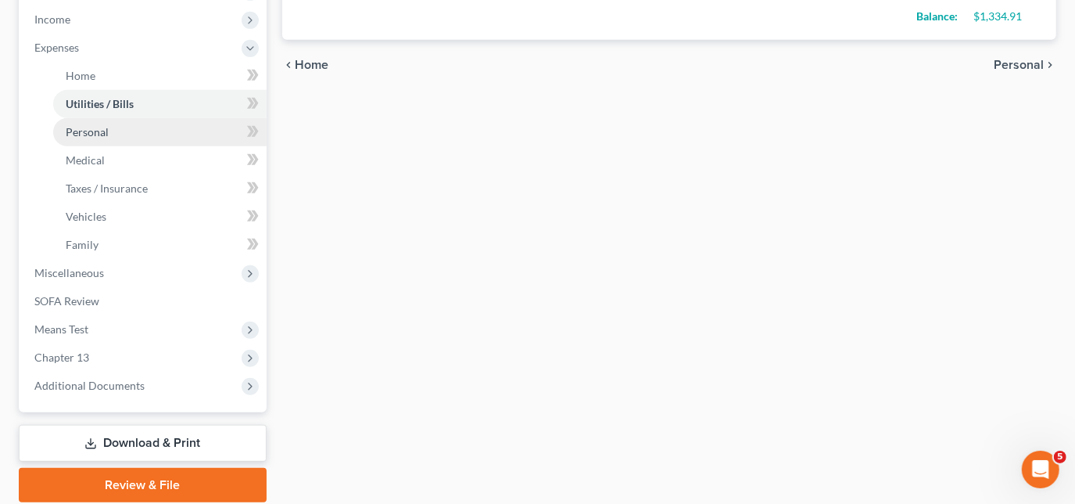
scroll to position [497, 0]
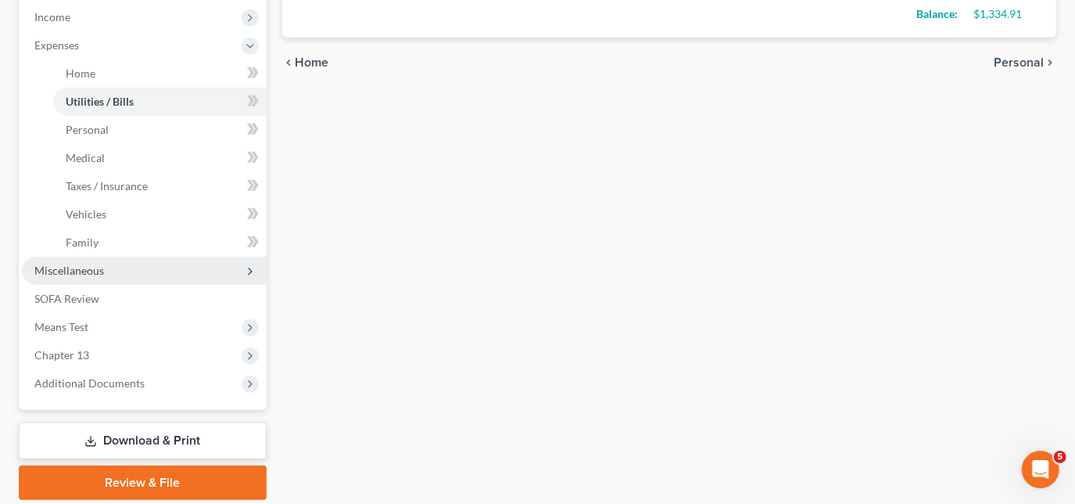
click at [79, 273] on span "Miscellaneous" at bounding box center [69, 270] width 70 height 13
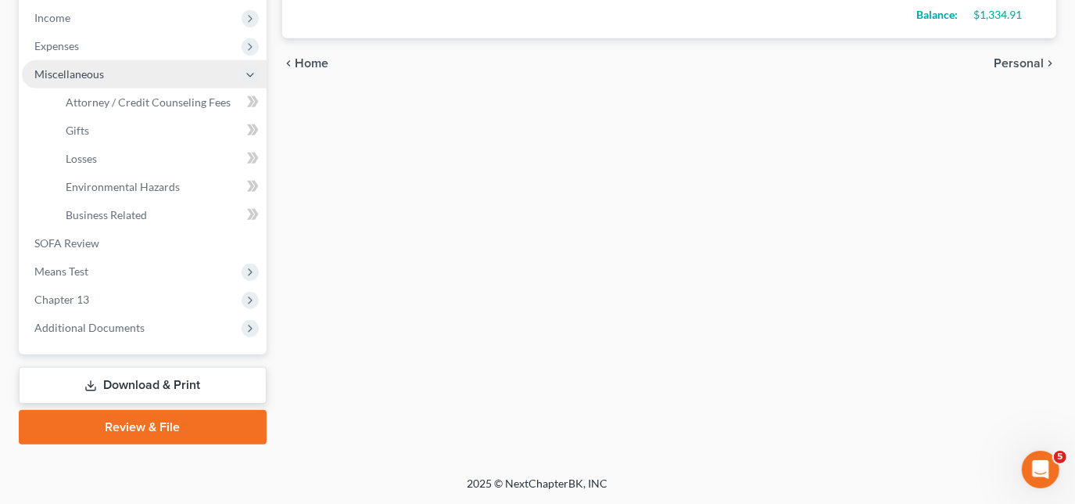
scroll to position [496, 0]
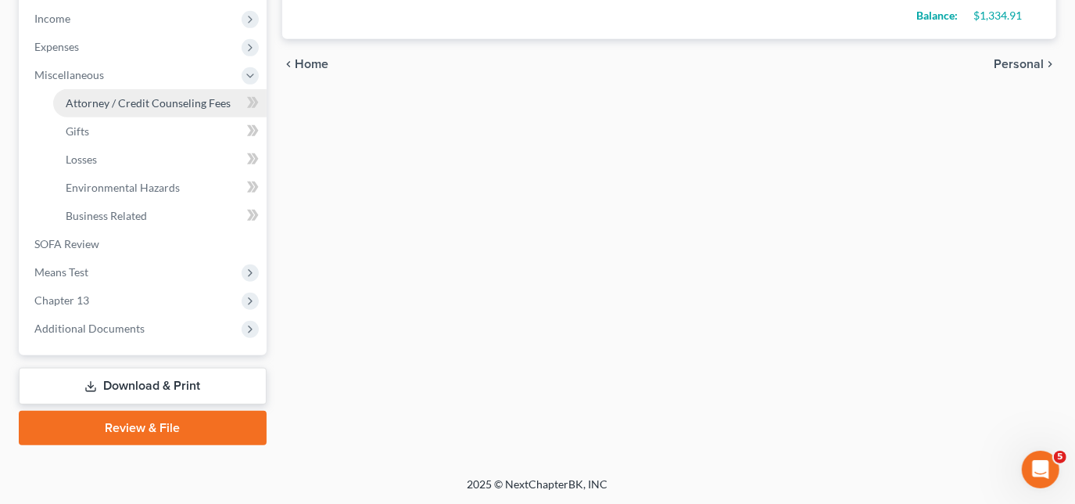
click at [131, 102] on span "Attorney / Credit Counseling Fees" at bounding box center [148, 102] width 165 height 13
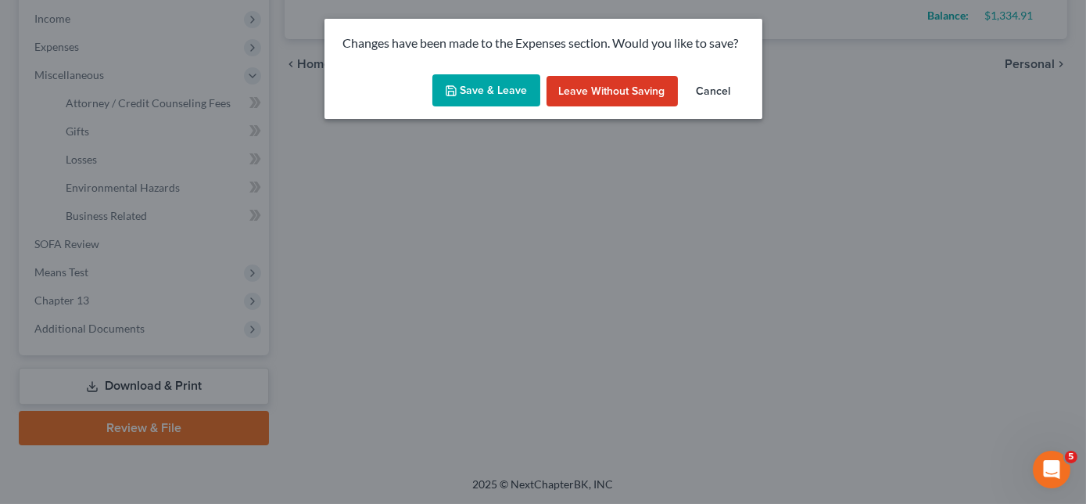
click at [481, 95] on button "Save & Leave" at bounding box center [487, 90] width 108 height 33
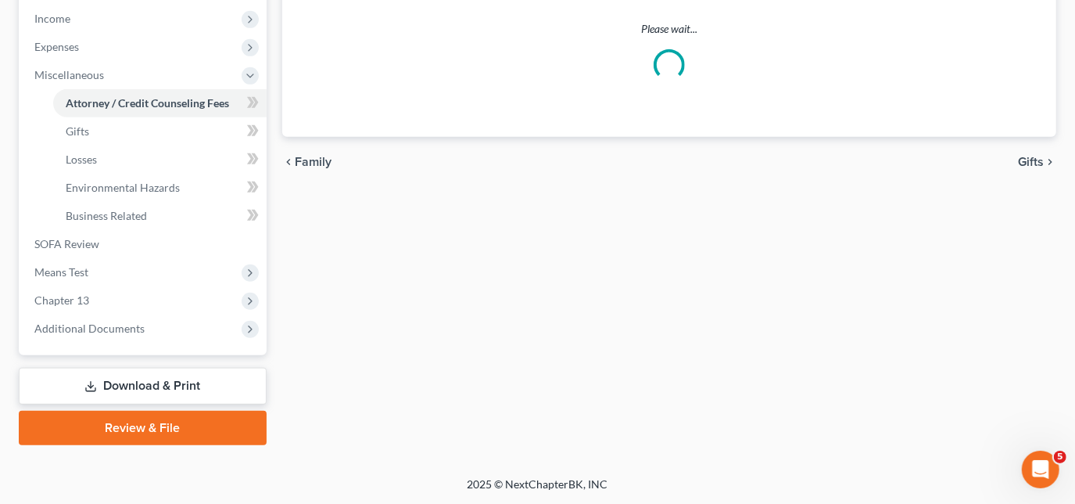
select select "1"
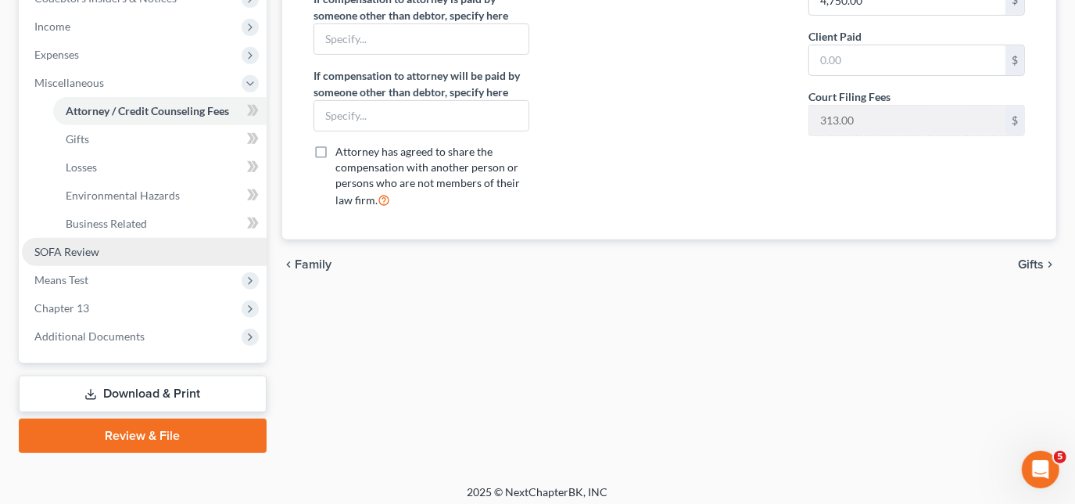
scroll to position [496, 0]
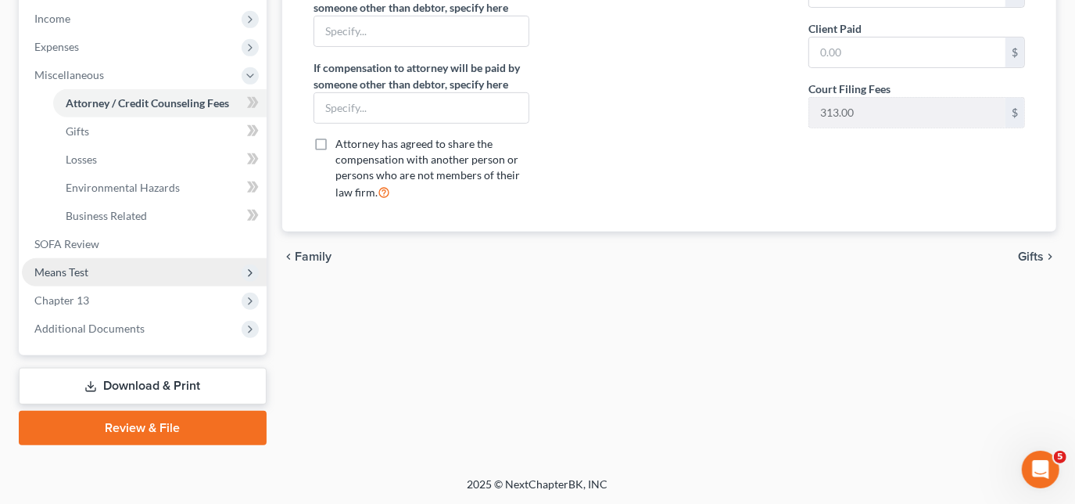
click at [89, 272] on span "Means Test" at bounding box center [144, 272] width 245 height 28
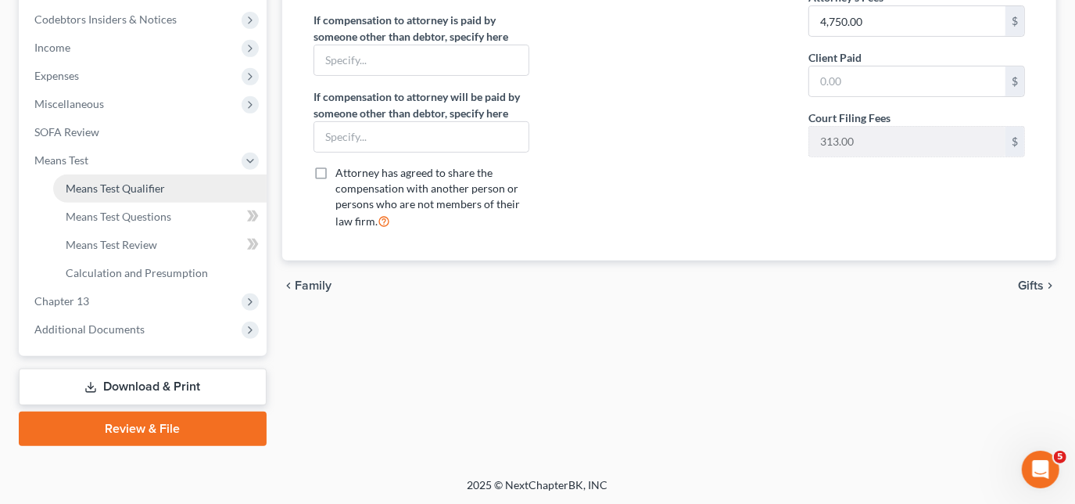
click at [139, 184] on span "Means Test Qualifier" at bounding box center [115, 187] width 99 height 13
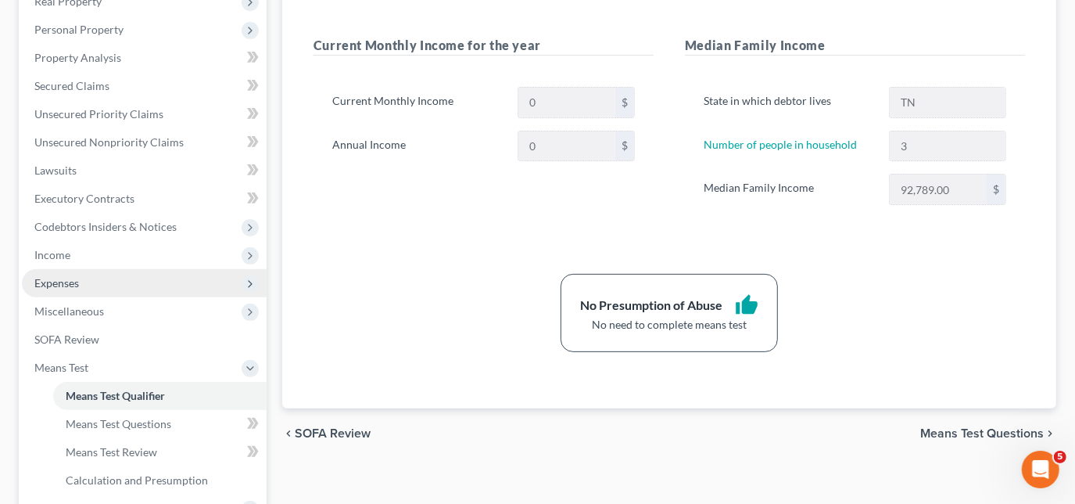
scroll to position [284, 0]
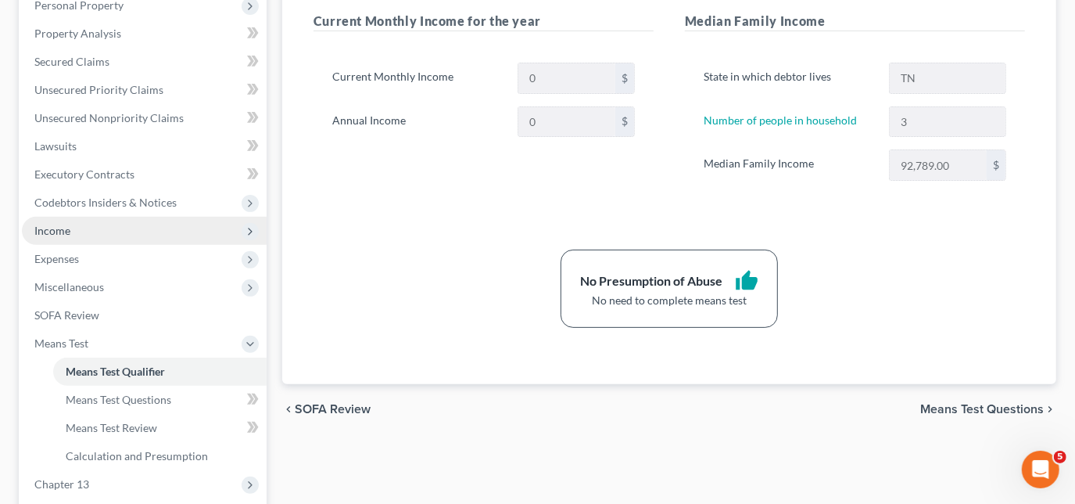
click at [73, 235] on span "Income" at bounding box center [144, 231] width 245 height 28
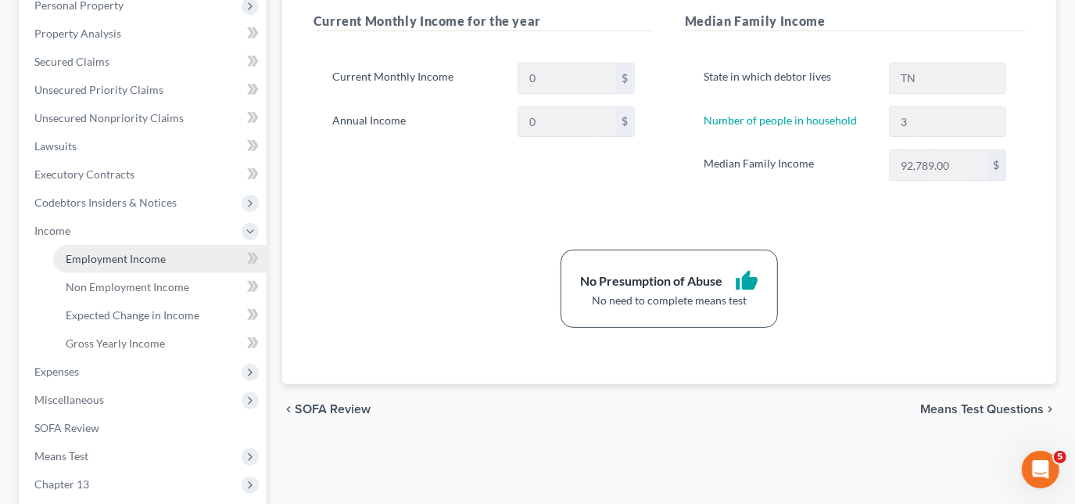
click at [107, 264] on span "Employment Income" at bounding box center [116, 258] width 100 height 13
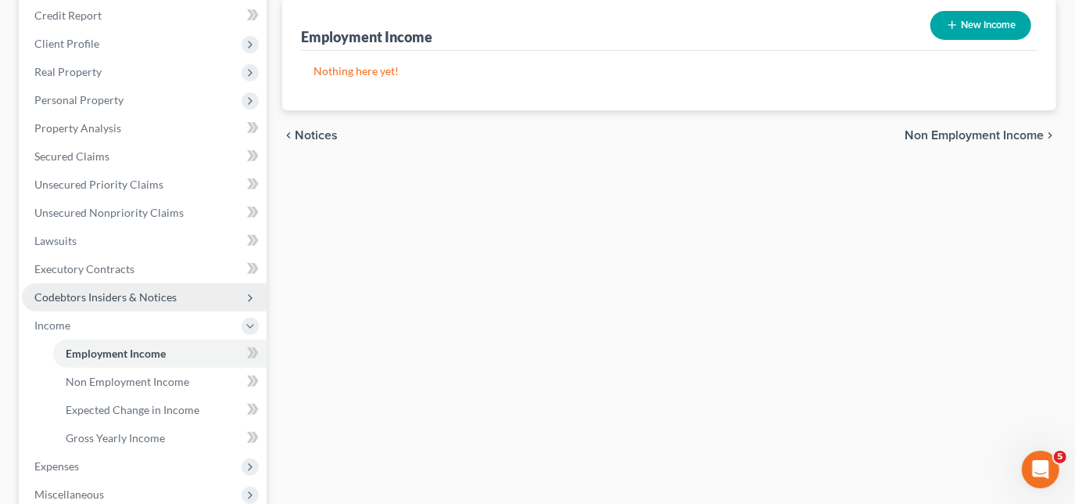
scroll to position [213, 0]
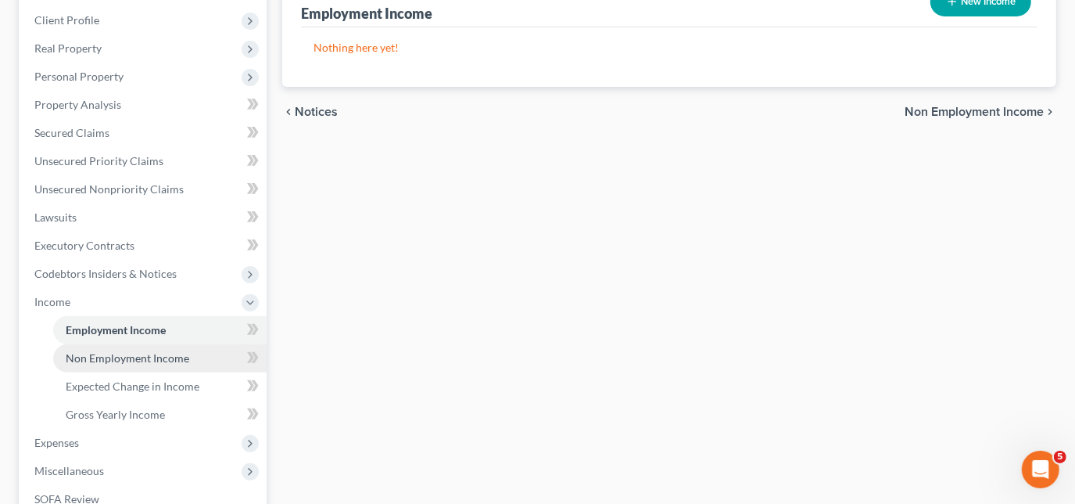
click at [141, 352] on span "Non Employment Income" at bounding box center [128, 357] width 124 height 13
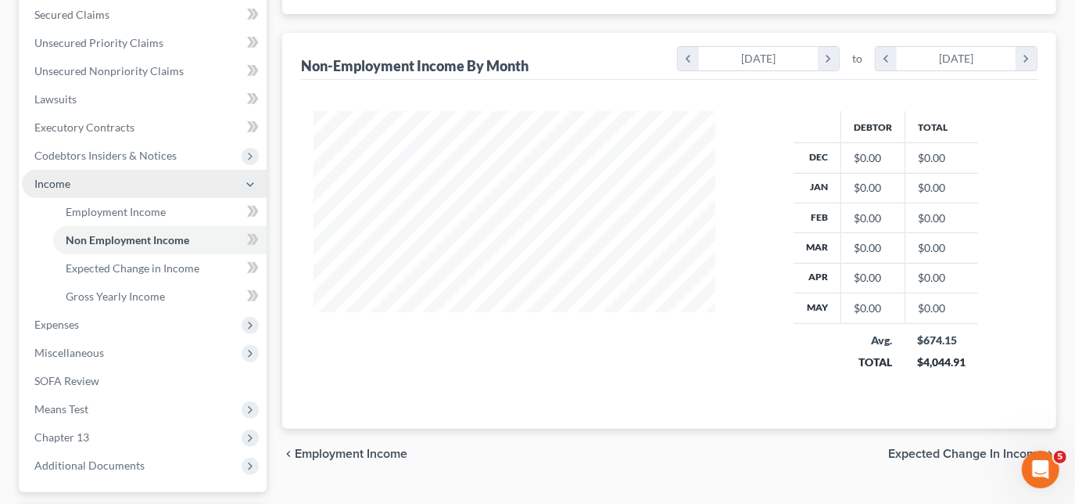
scroll to position [355, 0]
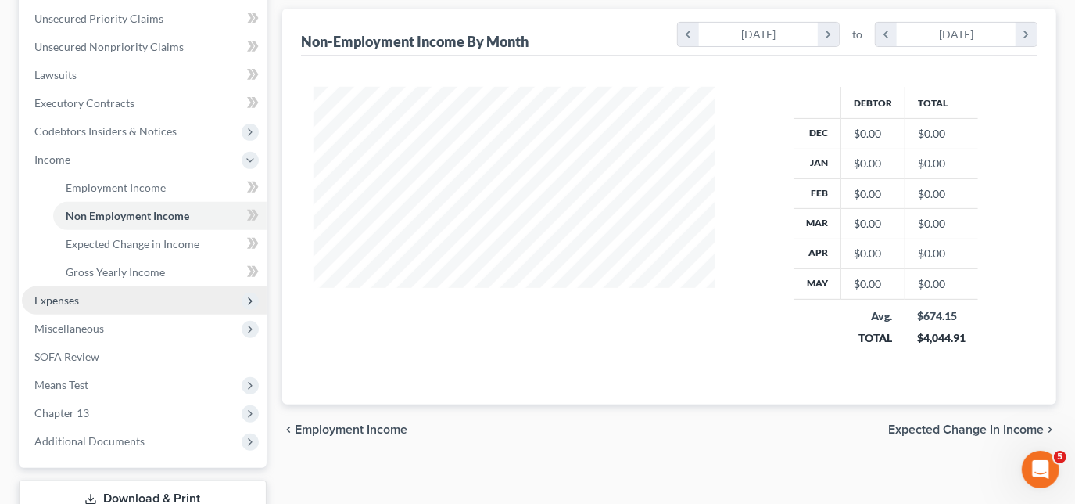
click at [105, 293] on span "Expenses" at bounding box center [144, 300] width 245 height 28
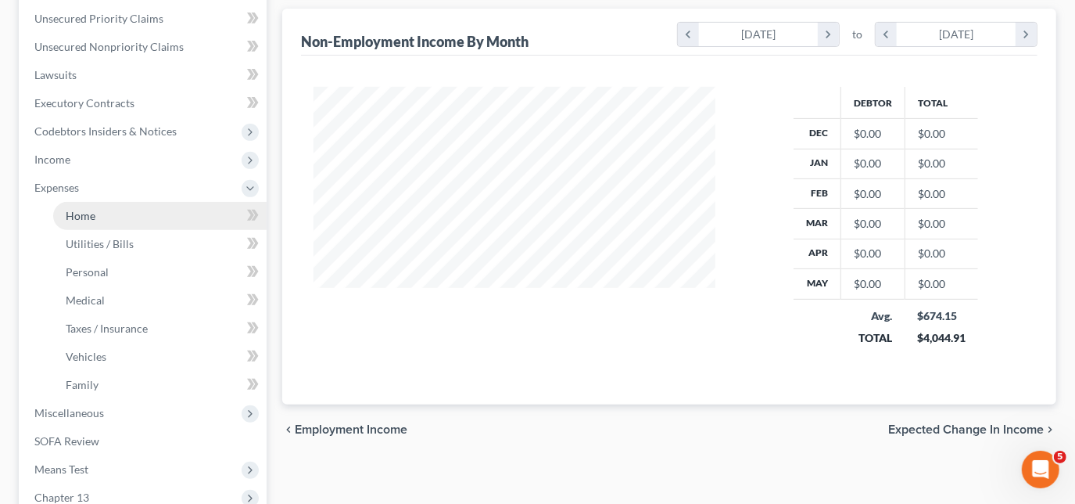
click at [97, 207] on link "Home" at bounding box center [160, 216] width 214 height 28
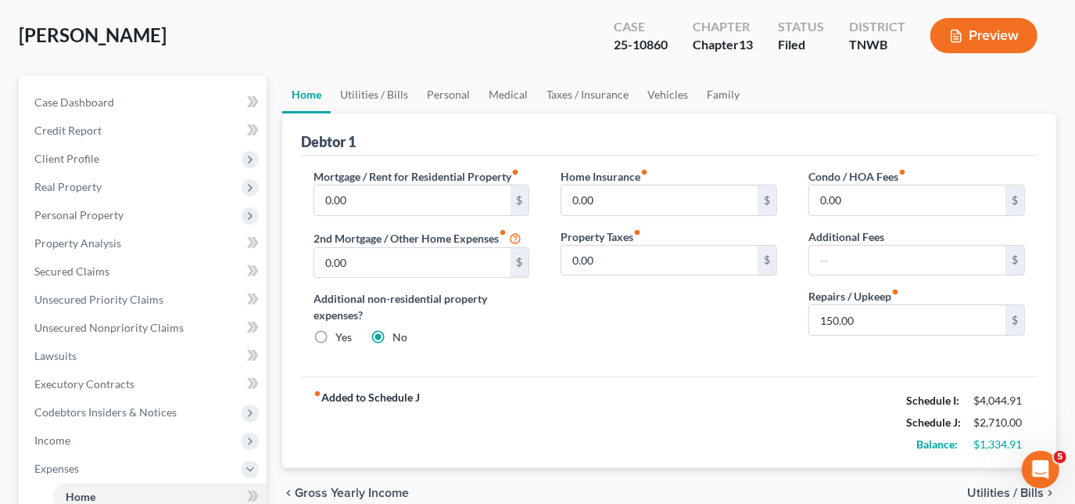
scroll to position [75, 0]
click at [380, 91] on link "Utilities / Bills" at bounding box center [374, 94] width 87 height 38
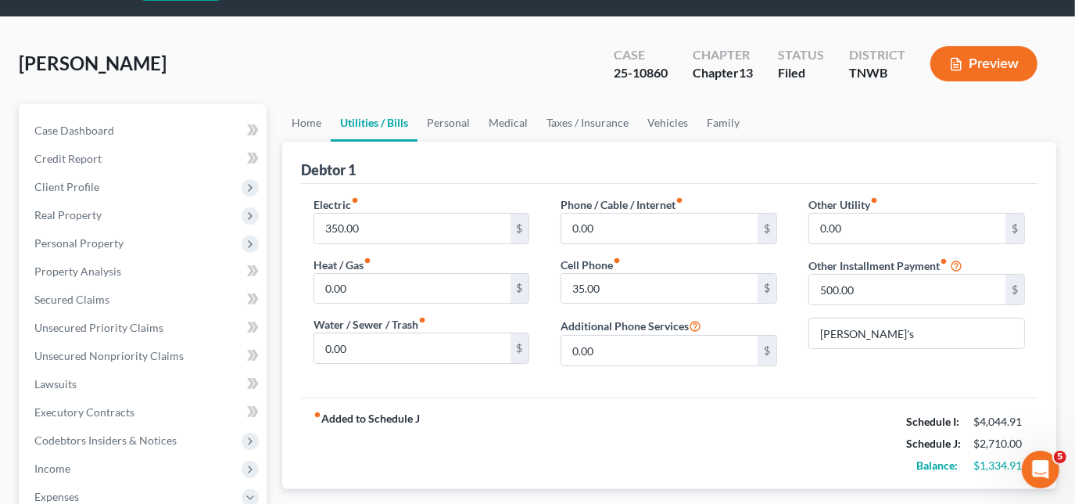
scroll to position [70, 0]
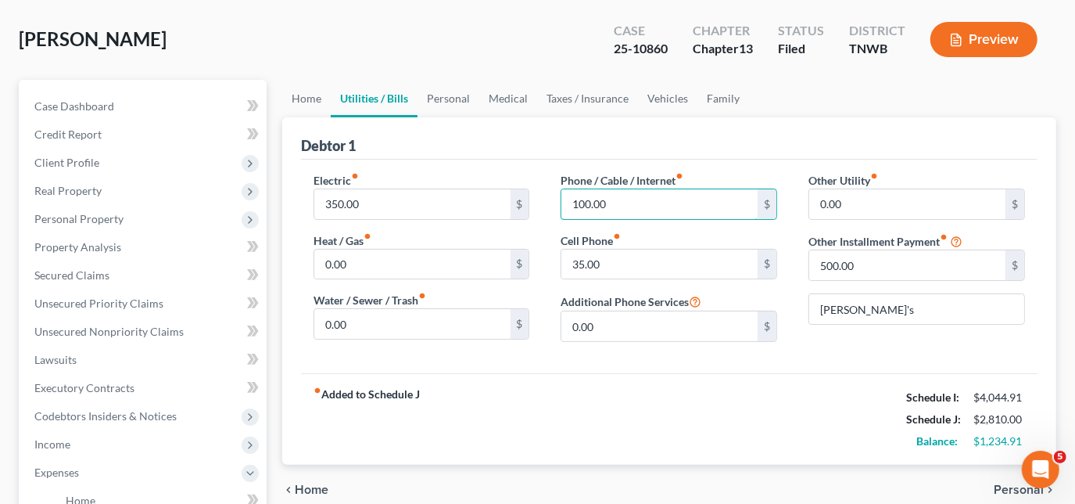
type input "100.00"
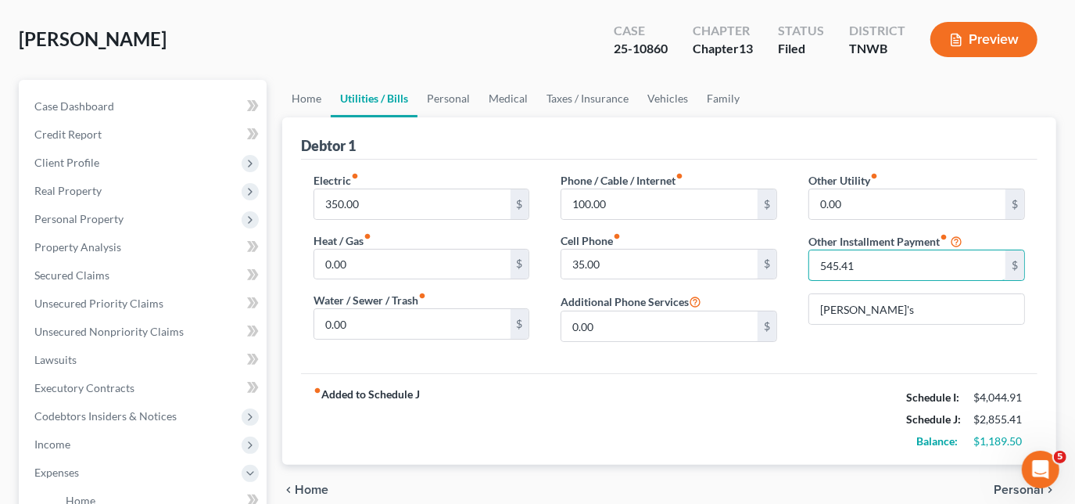
type input "545.41"
click at [625, 196] on input "100.00" at bounding box center [660, 204] width 196 height 30
type input "60.00"
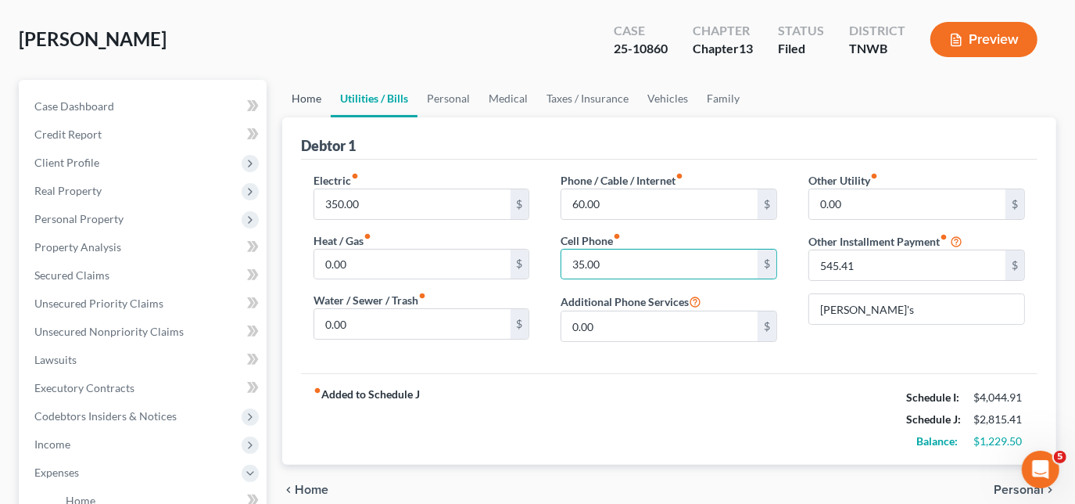
click at [311, 96] on link "Home" at bounding box center [306, 99] width 48 height 38
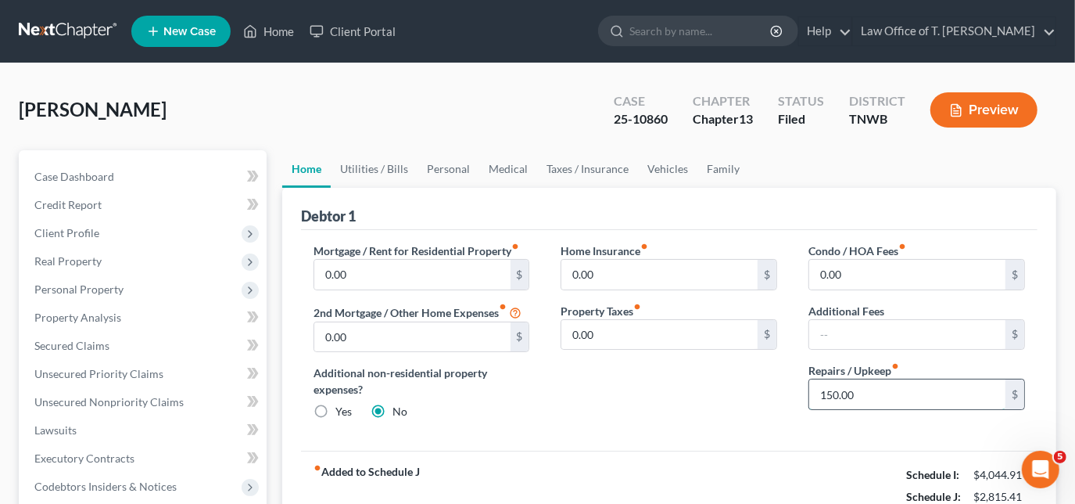
click at [874, 395] on input "150.00" at bounding box center [908, 394] width 196 height 30
type input "100.00"
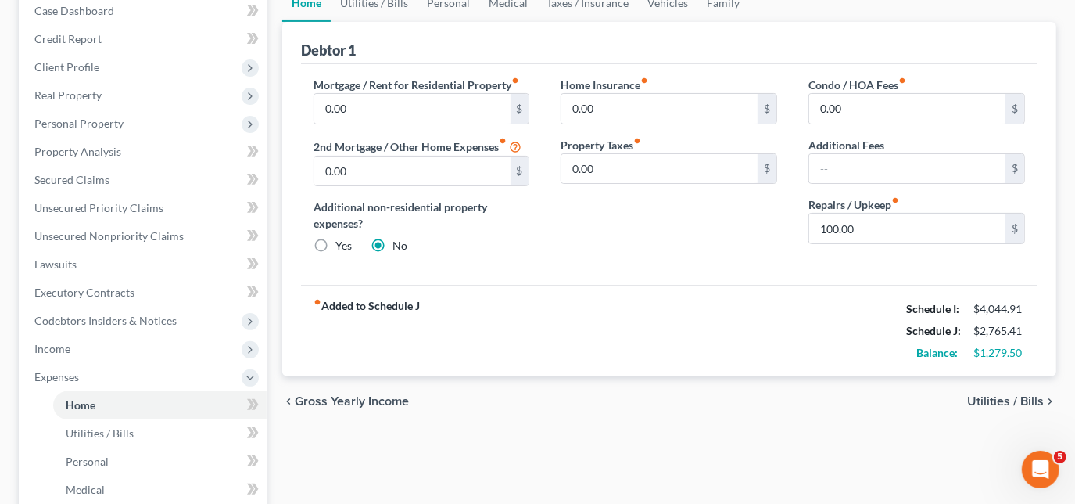
scroll to position [100, 0]
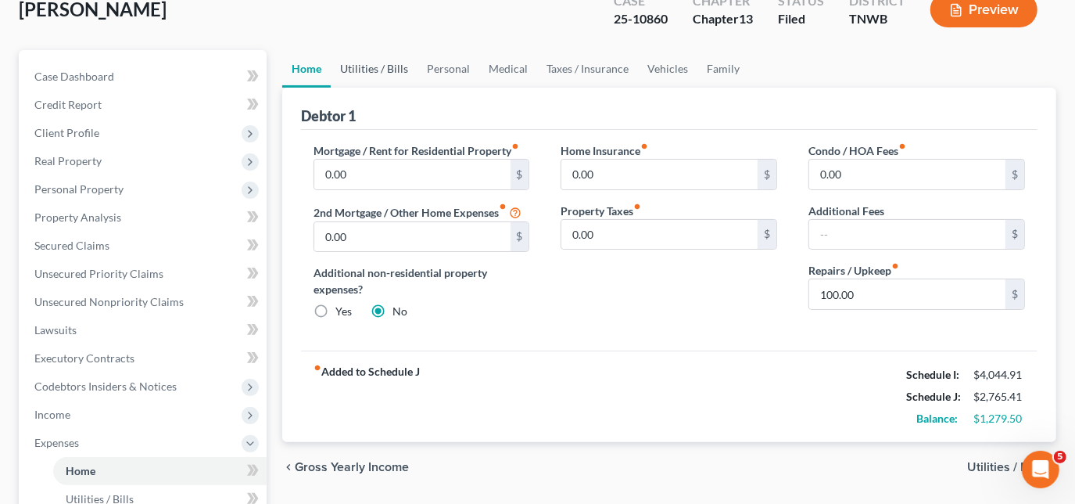
click at [364, 65] on link "Utilities / Bills" at bounding box center [374, 69] width 87 height 38
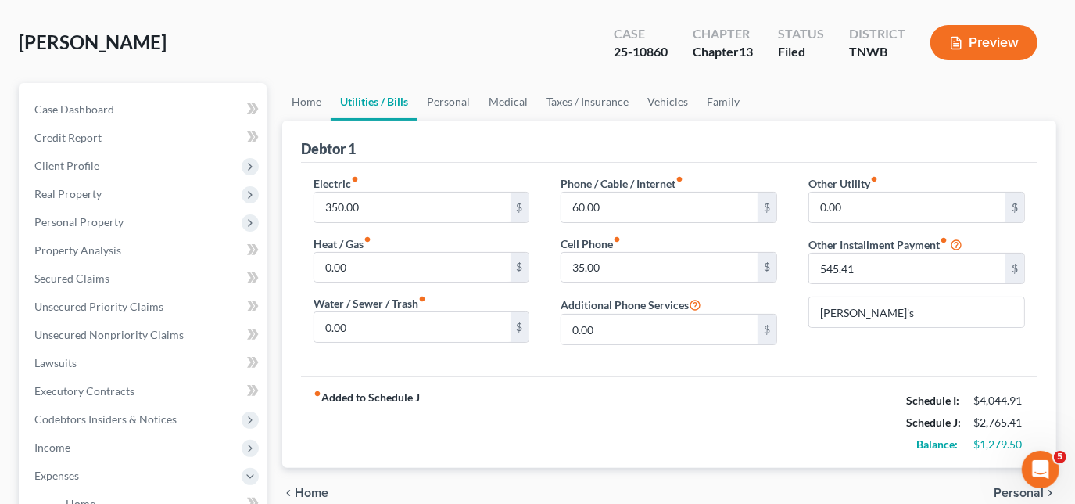
scroll to position [70, 0]
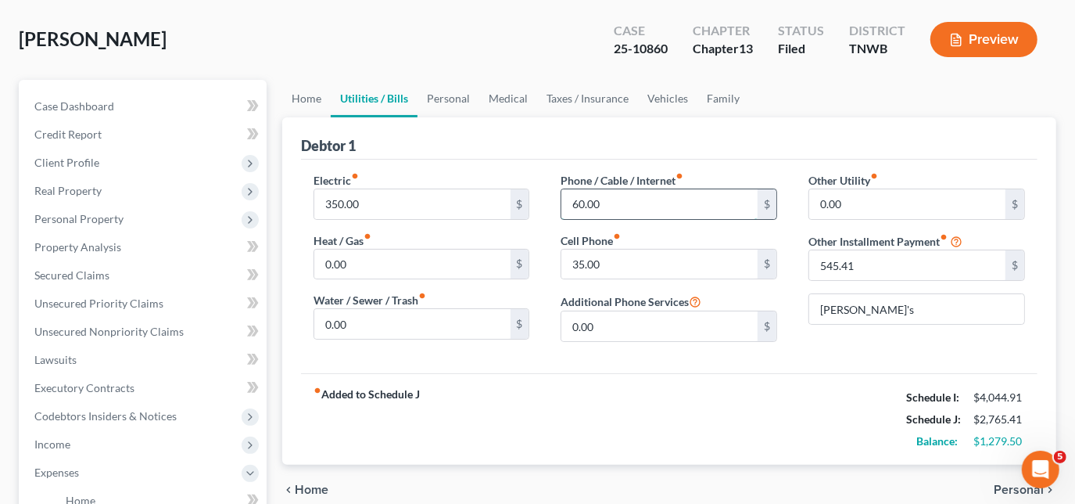
click at [607, 201] on input "60.00" at bounding box center [660, 204] width 196 height 30
type input "100.00"
click at [627, 258] on input "40.00" at bounding box center [660, 265] width 196 height 30
type input "35.00"
click at [456, 95] on link "Personal" at bounding box center [449, 99] width 62 height 38
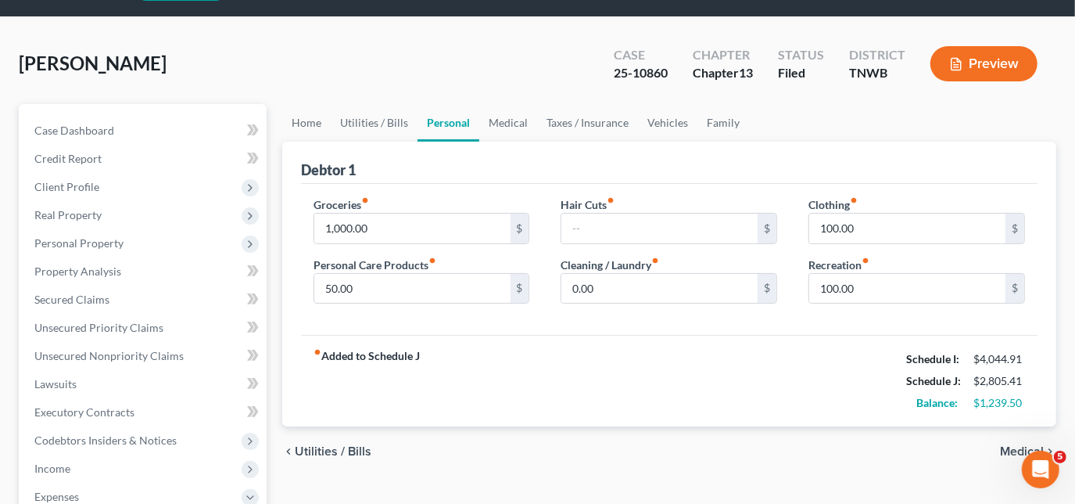
scroll to position [70, 0]
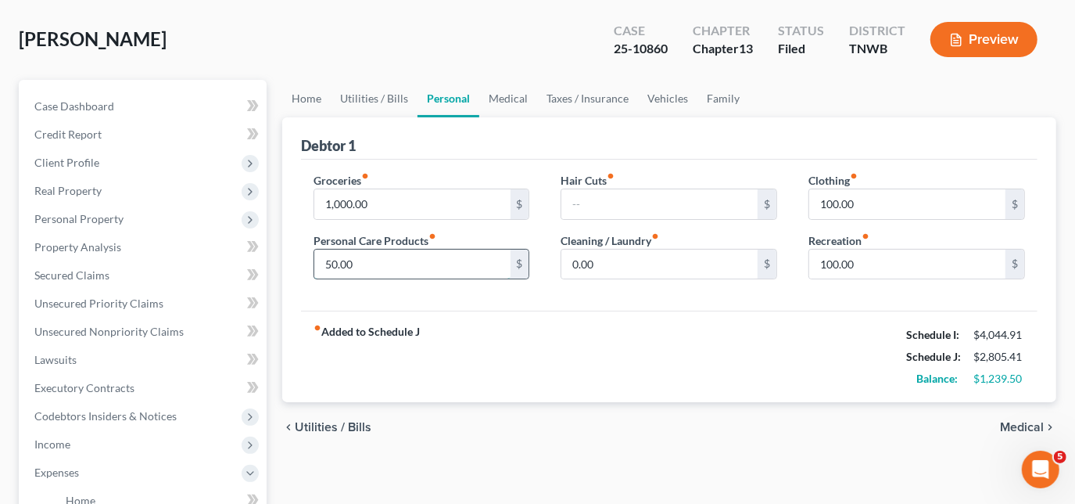
click at [397, 267] on input "50.00" at bounding box center [412, 265] width 196 height 30
click at [413, 260] on input "55.00" at bounding box center [412, 265] width 196 height 30
type input "53.00"
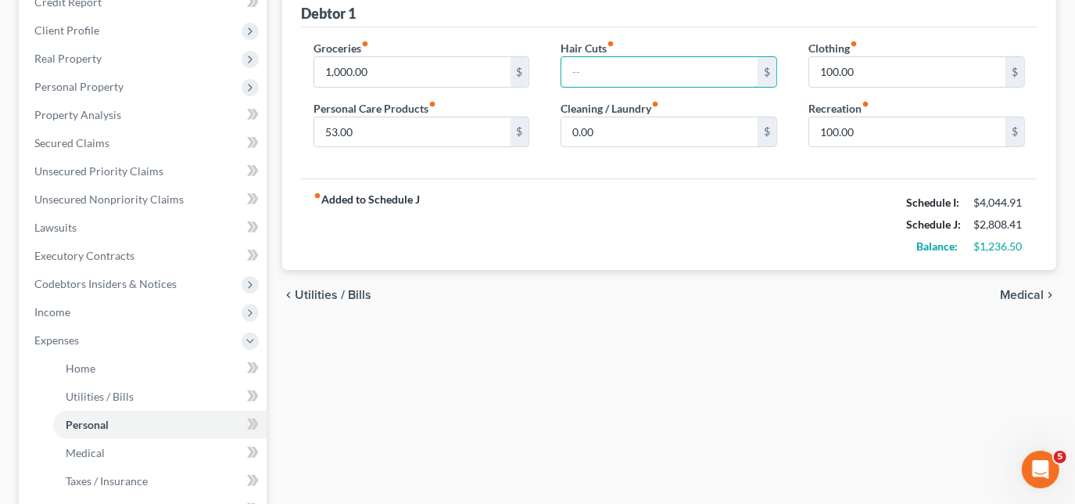
scroll to position [142, 0]
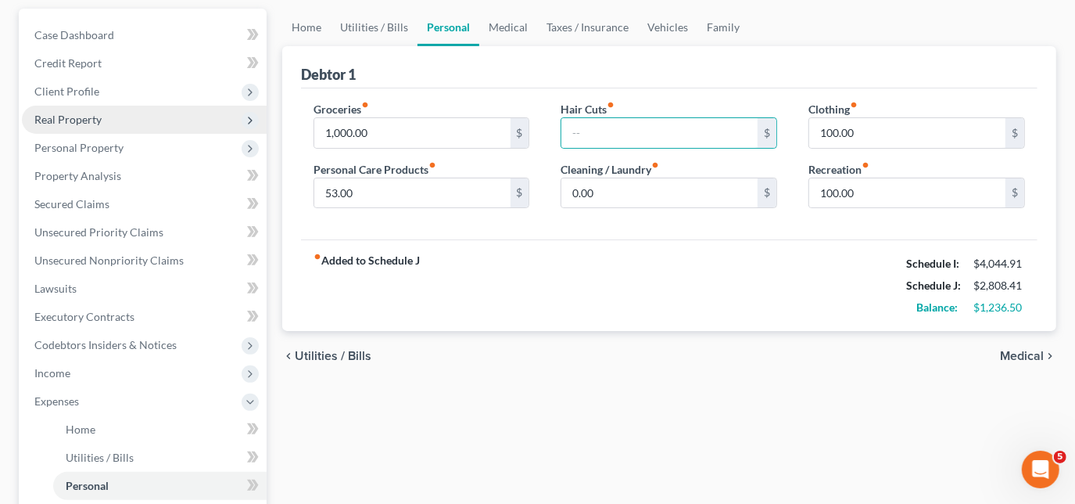
drag, startPoint x: 106, startPoint y: 121, endPoint x: 123, endPoint y: 121, distance: 16.4
click at [106, 121] on span "Real Property" at bounding box center [144, 120] width 245 height 28
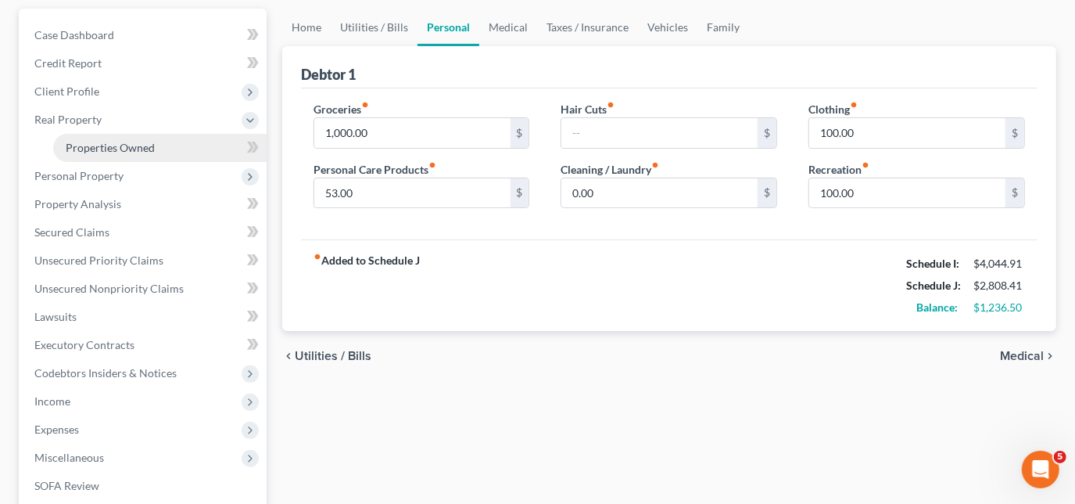
click at [159, 145] on link "Properties Owned" at bounding box center [160, 148] width 214 height 28
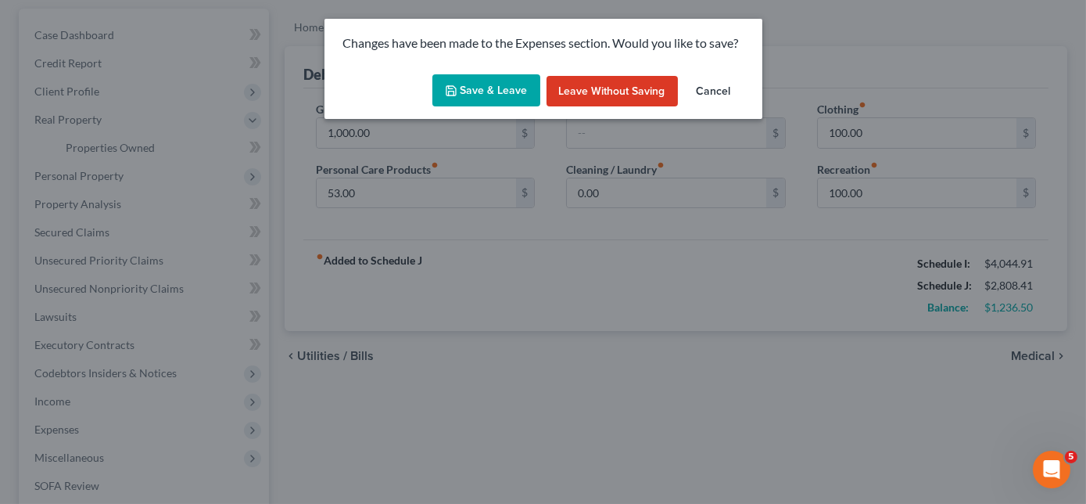
click at [466, 81] on button "Save & Leave" at bounding box center [487, 90] width 108 height 33
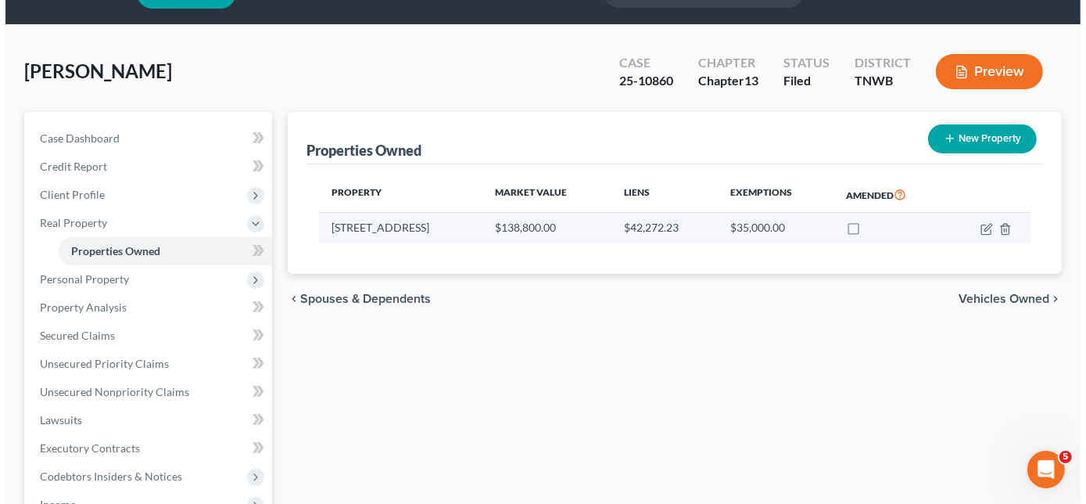
scroll to position [70, 0]
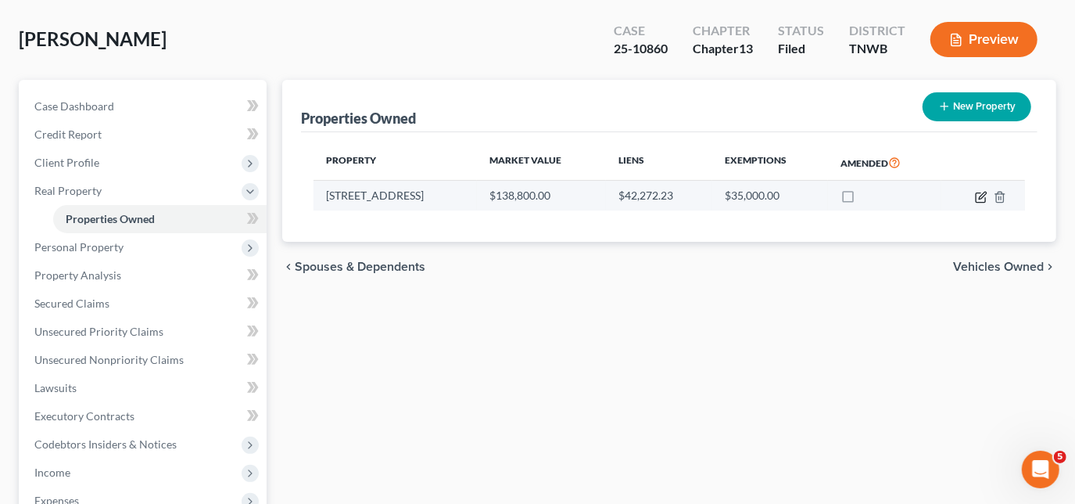
click at [975, 194] on icon "button" at bounding box center [981, 197] width 13 height 13
select select "44"
select select "39"
select select "3"
select select "6"
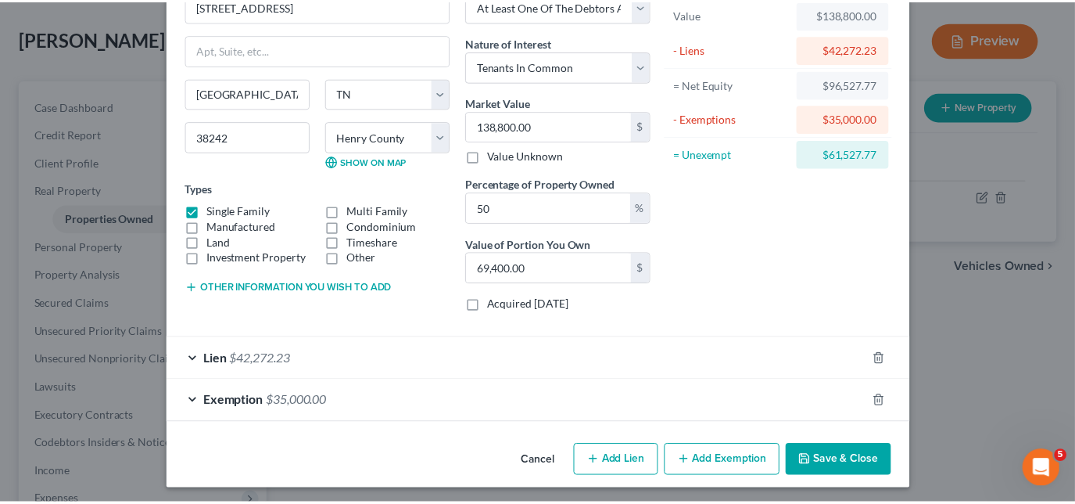
scroll to position [100, 0]
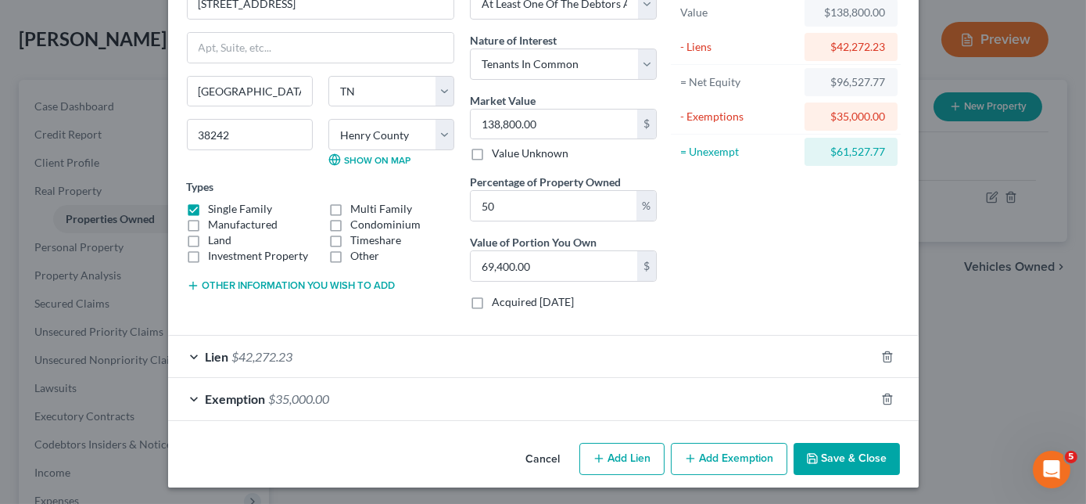
click at [841, 451] on button "Save & Close" at bounding box center [847, 459] width 106 height 33
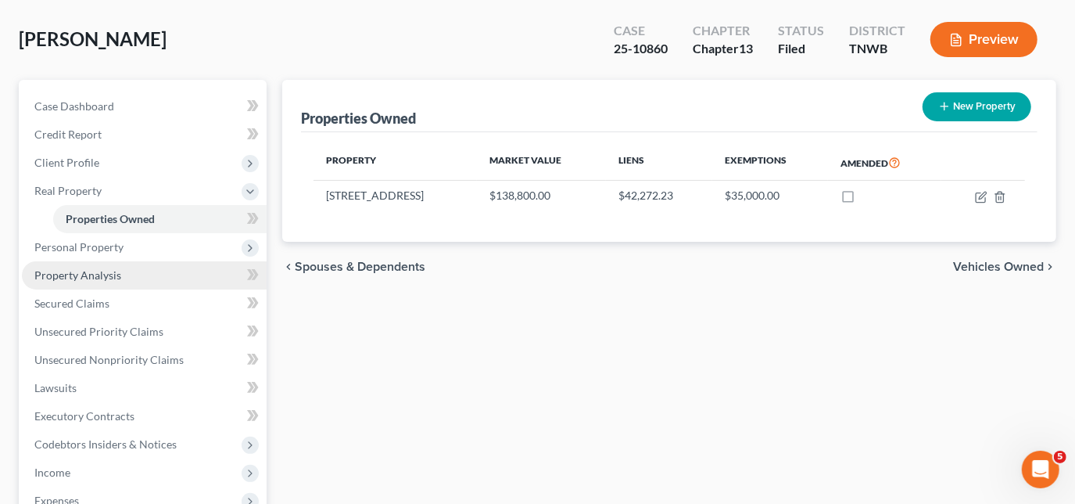
click at [100, 279] on span "Property Analysis" at bounding box center [77, 274] width 87 height 13
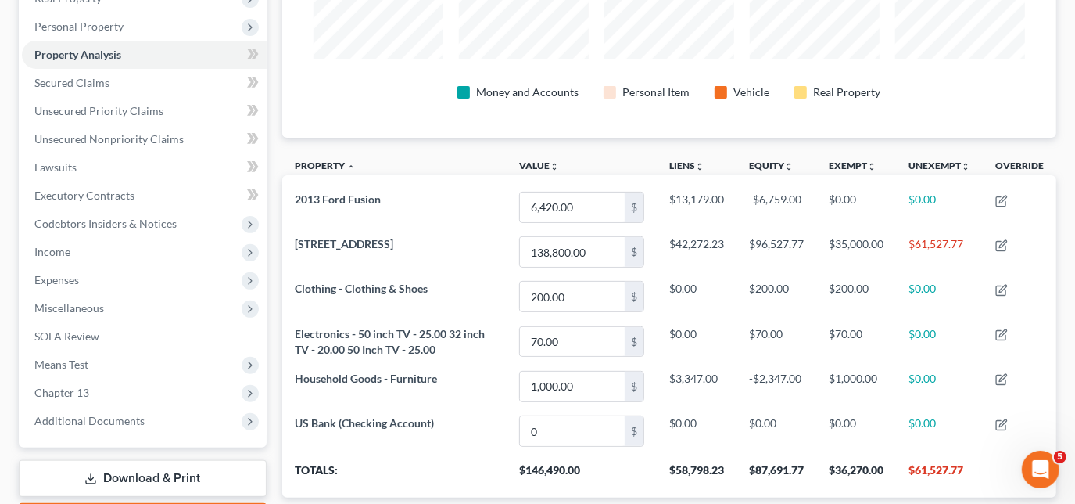
scroll to position [221, 0]
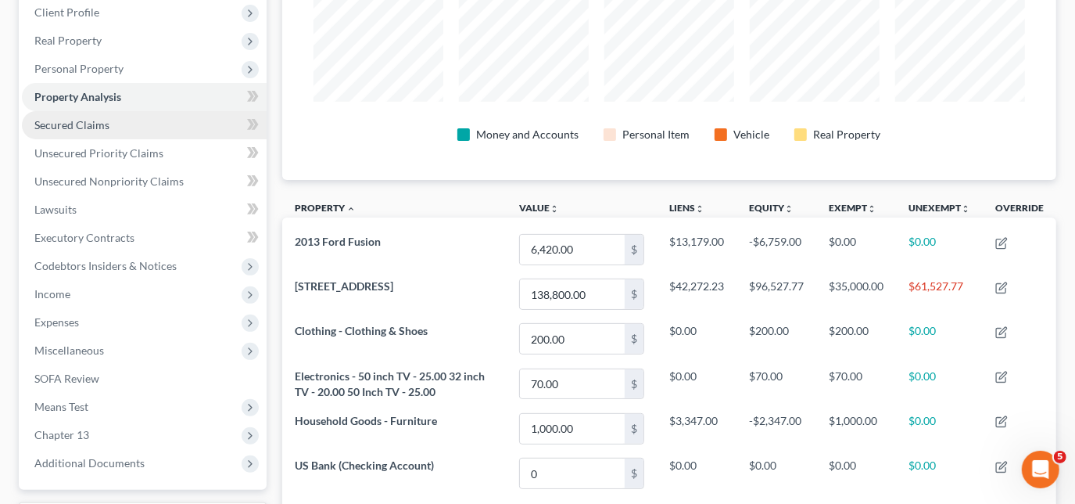
click at [101, 128] on span "Secured Claims" at bounding box center [71, 124] width 75 height 13
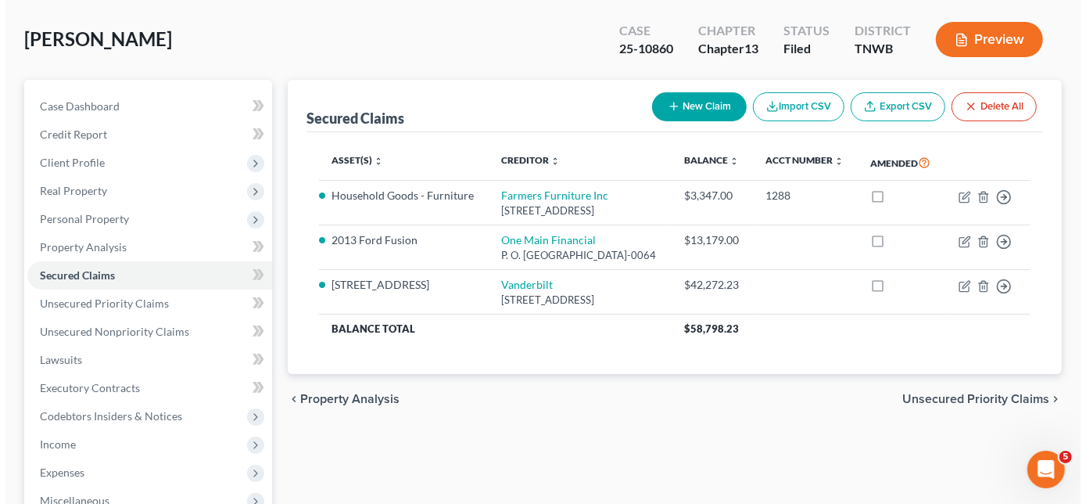
scroll to position [142, 0]
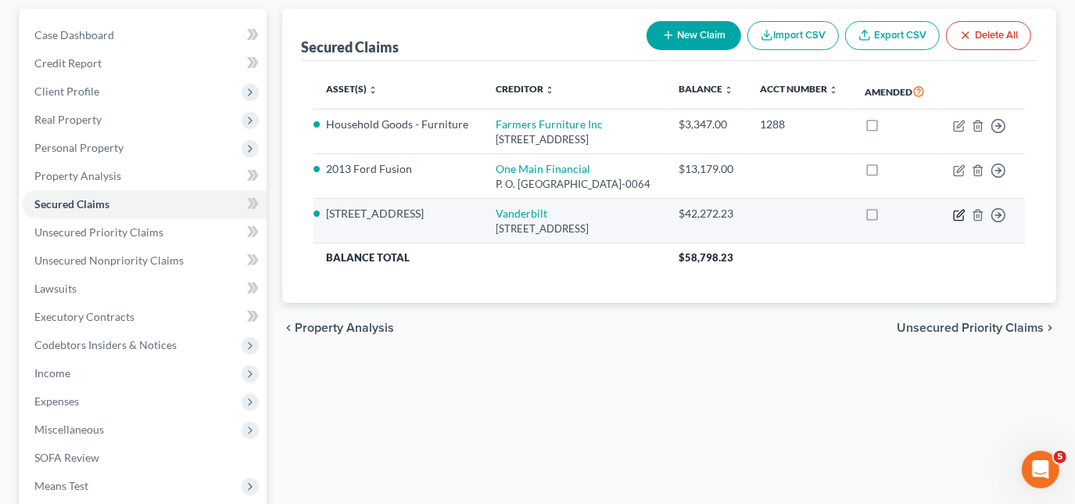
click at [962, 221] on icon "button" at bounding box center [959, 215] width 13 height 13
select select "44"
select select "2"
select select "3"
select select "0"
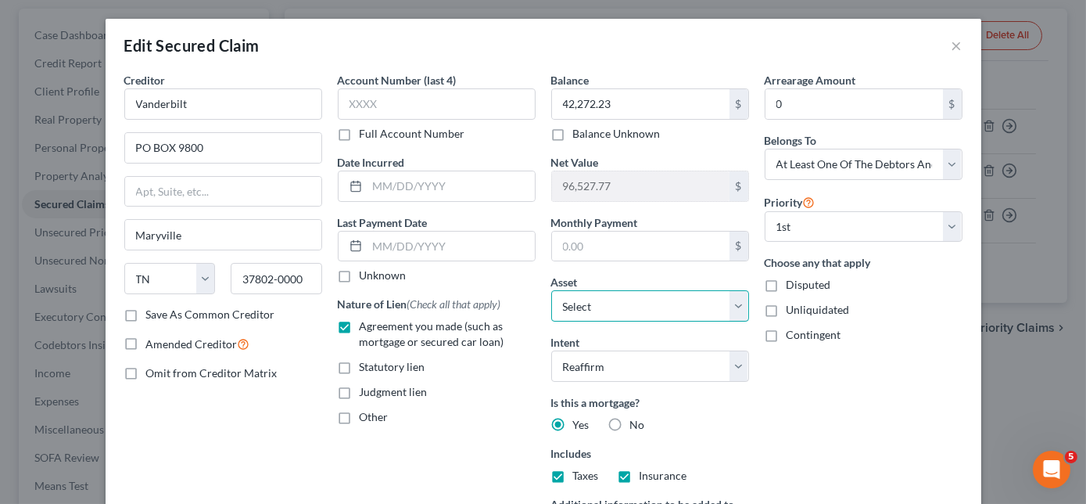
click at [619, 300] on select "Select Other Multiple Assets US Bank (Checking Account) - $0.0 Clothing - Cloth…" at bounding box center [650, 305] width 198 height 31
click at [551, 290] on select "Select Other Multiple Assets US Bank (Checking Account) - $0.0 Clothing - Cloth…" at bounding box center [650, 305] width 198 height 31
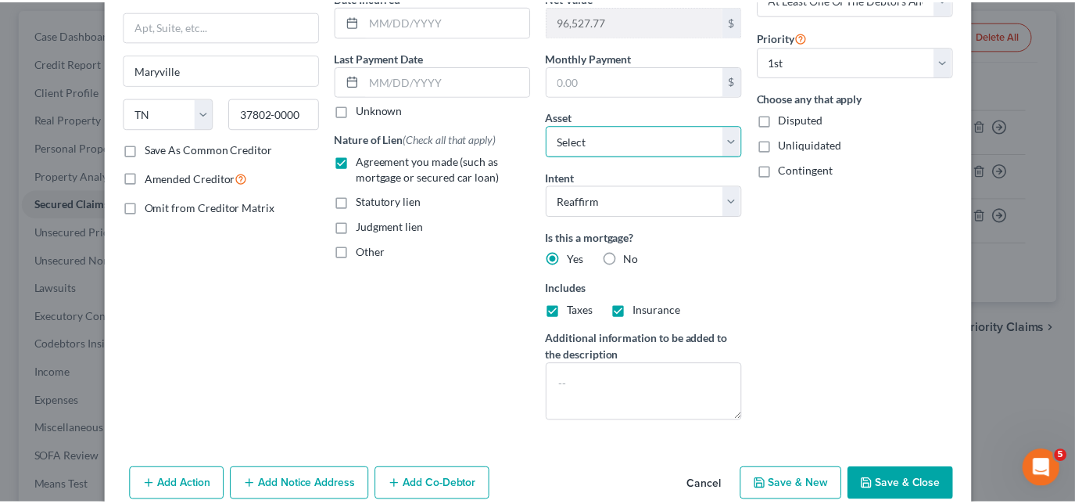
scroll to position [213, 0]
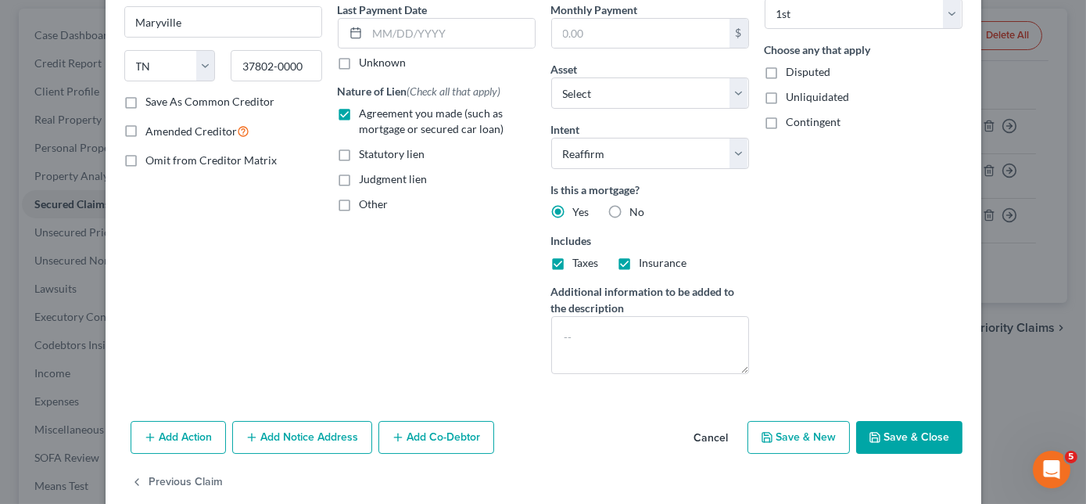
click at [890, 432] on button "Save & Close" at bounding box center [909, 437] width 106 height 33
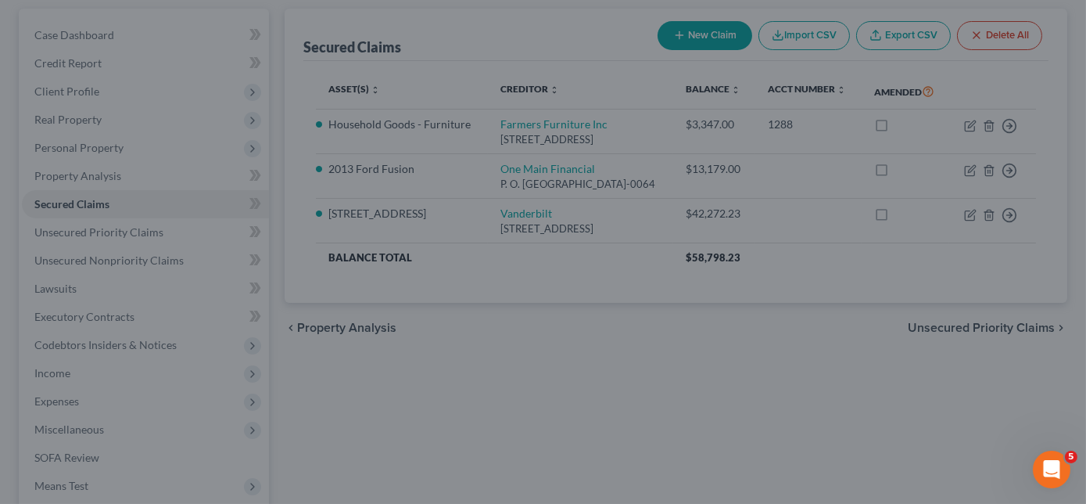
select select "7"
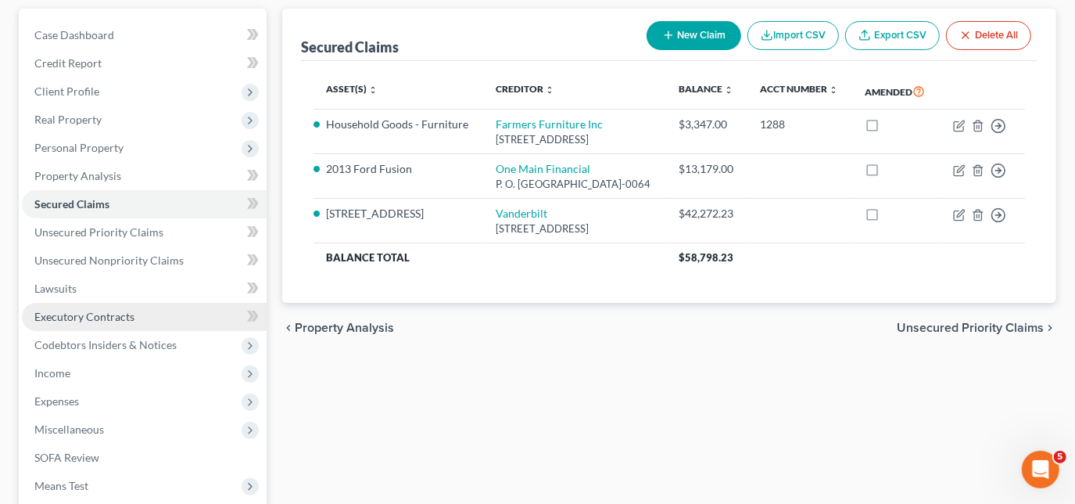
click at [86, 315] on span "Executory Contracts" at bounding box center [84, 316] width 100 height 13
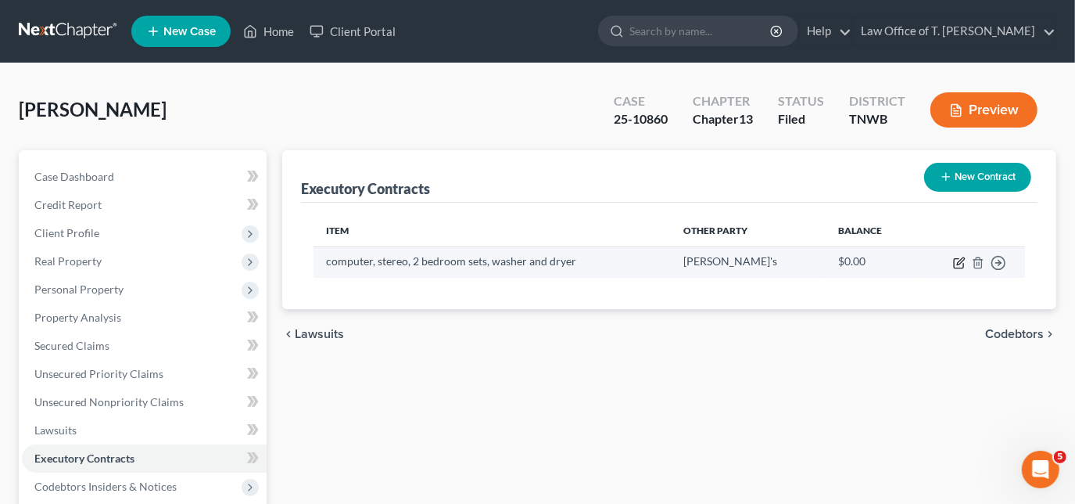
click at [964, 263] on icon "button" at bounding box center [958, 263] width 9 height 9
select select "3"
select select "44"
select select "0"
select select "2"
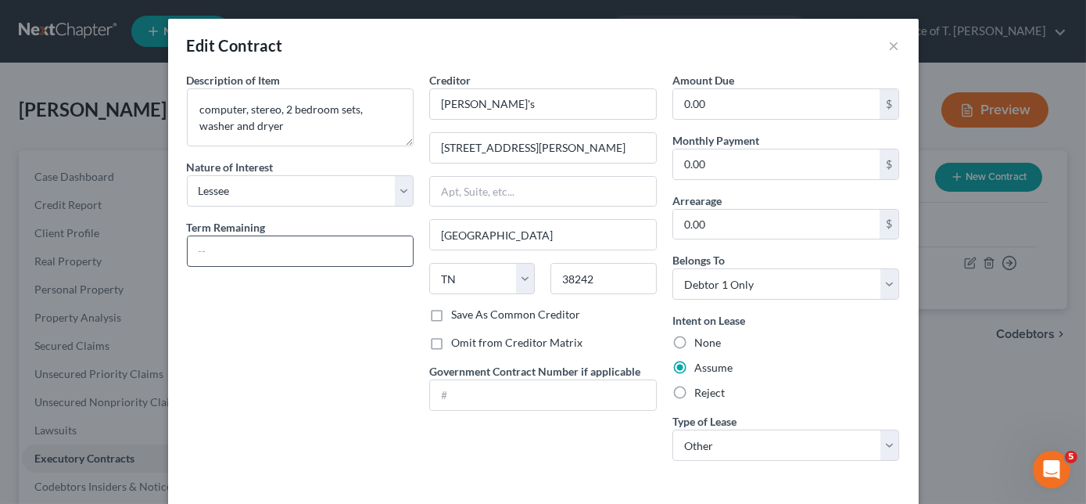
click at [277, 241] on input "text" at bounding box center [301, 251] width 226 height 30
type input "15 months"
type input "6,917.00"
type input "545.41"
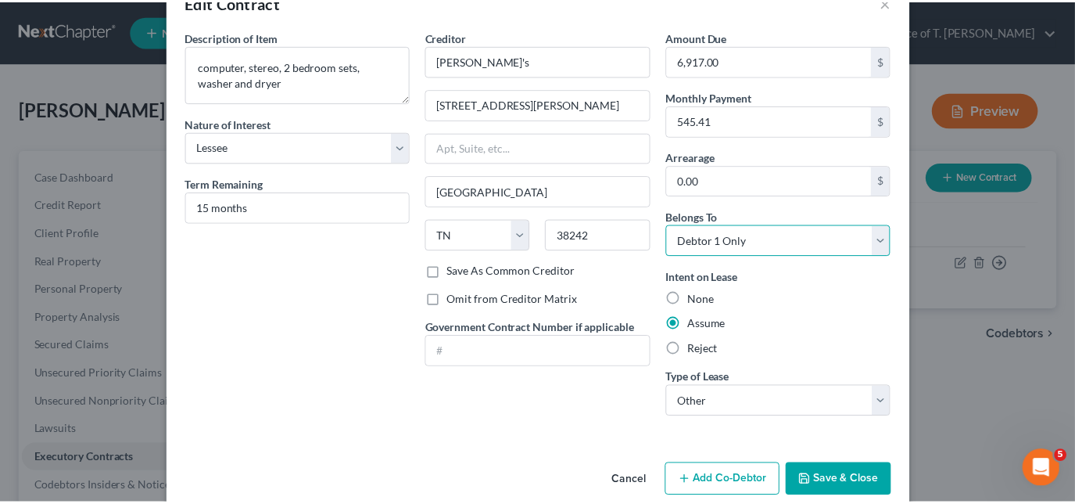
scroll to position [66, 0]
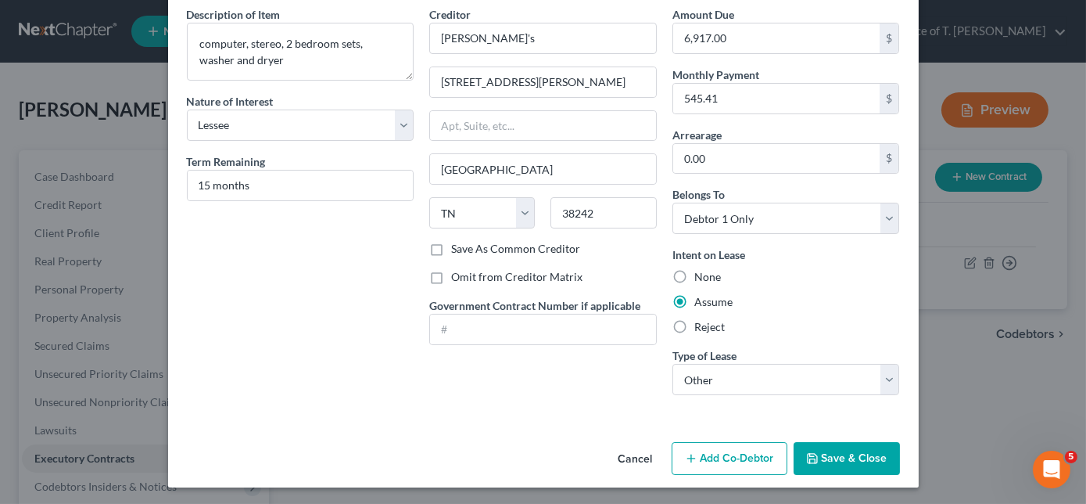
click at [855, 461] on button "Save & Close" at bounding box center [847, 458] width 106 height 33
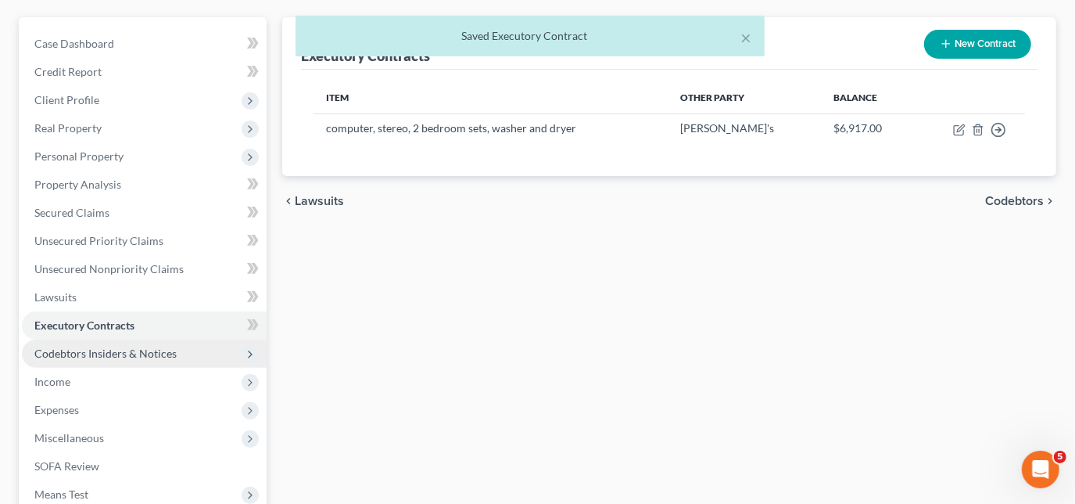
scroll to position [142, 0]
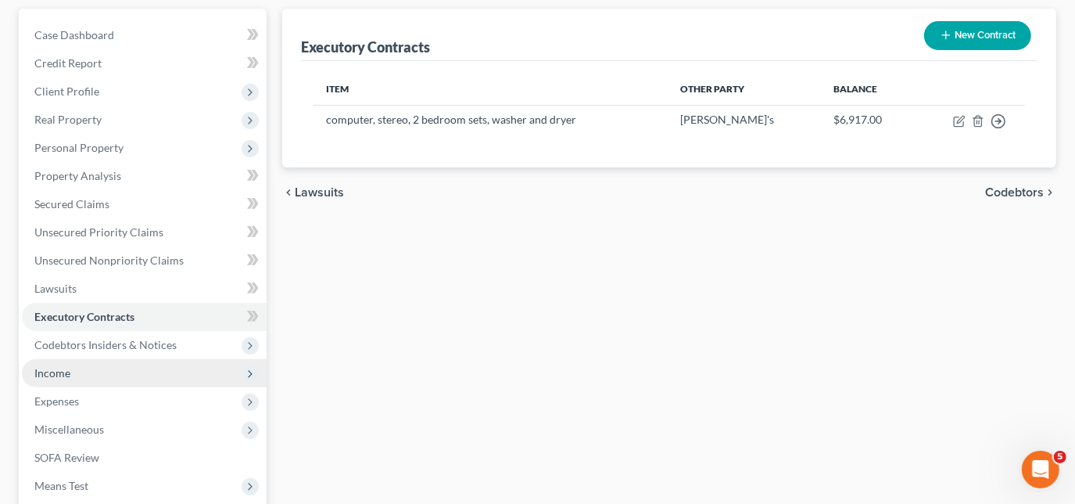
click at [77, 375] on span "Income" at bounding box center [144, 373] width 245 height 28
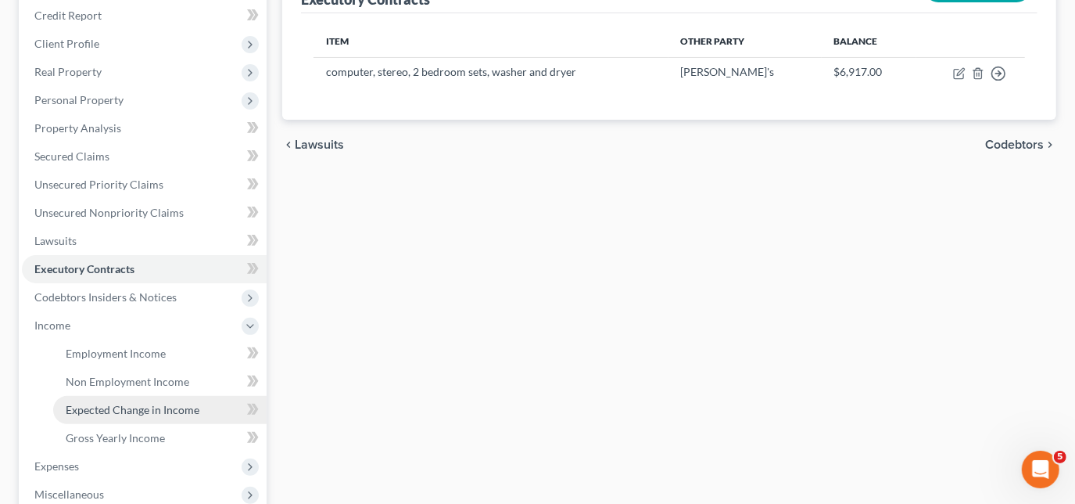
scroll to position [284, 0]
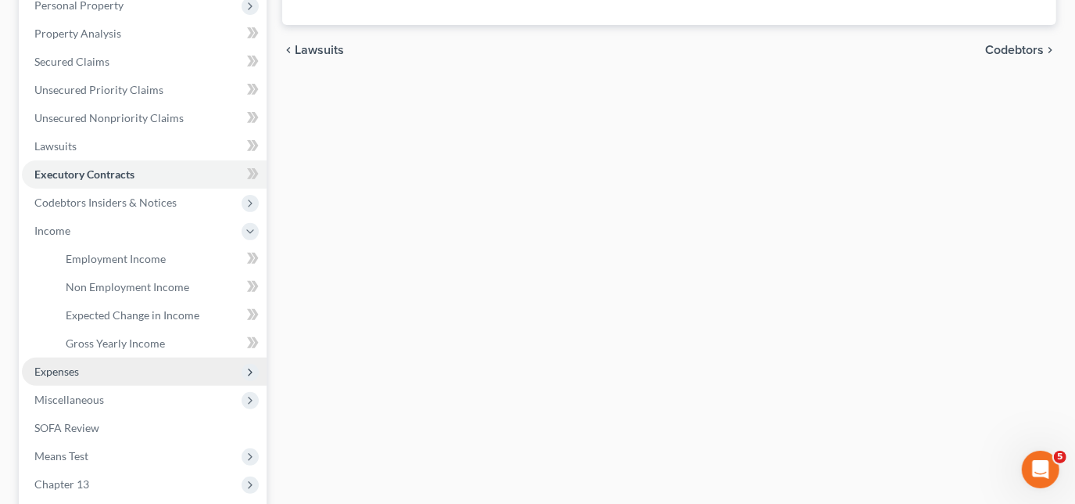
click at [84, 372] on span "Expenses" at bounding box center [144, 371] width 245 height 28
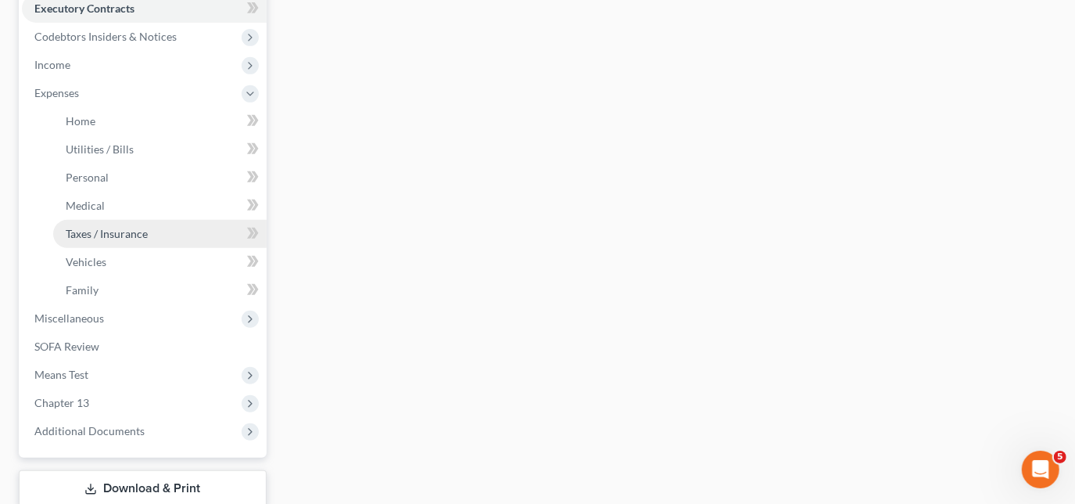
scroll to position [497, 0]
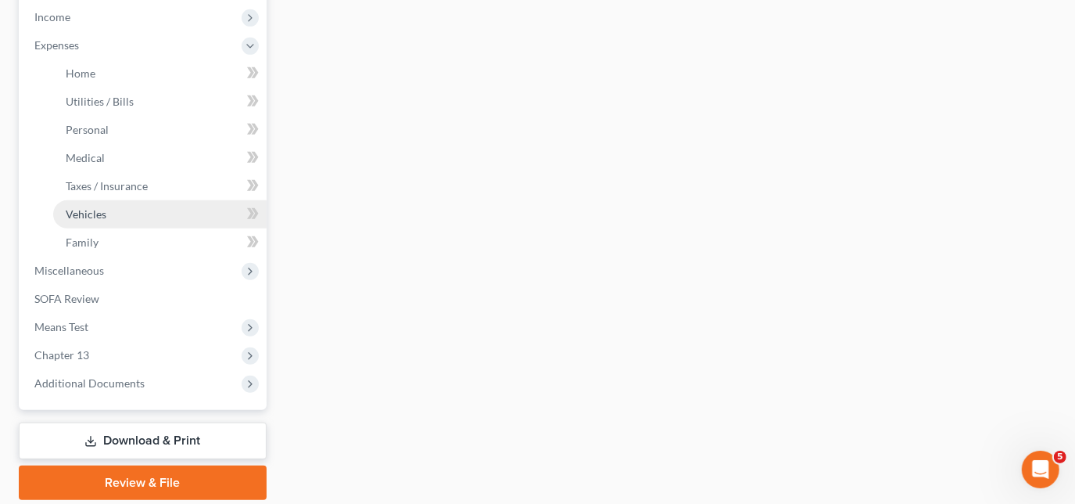
click at [95, 217] on span "Vehicles" at bounding box center [86, 213] width 41 height 13
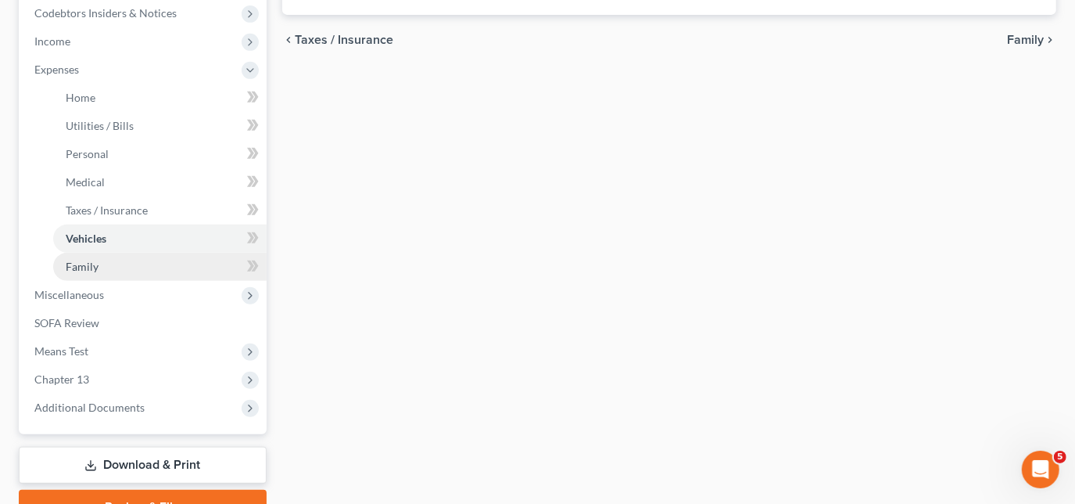
scroll to position [497, 0]
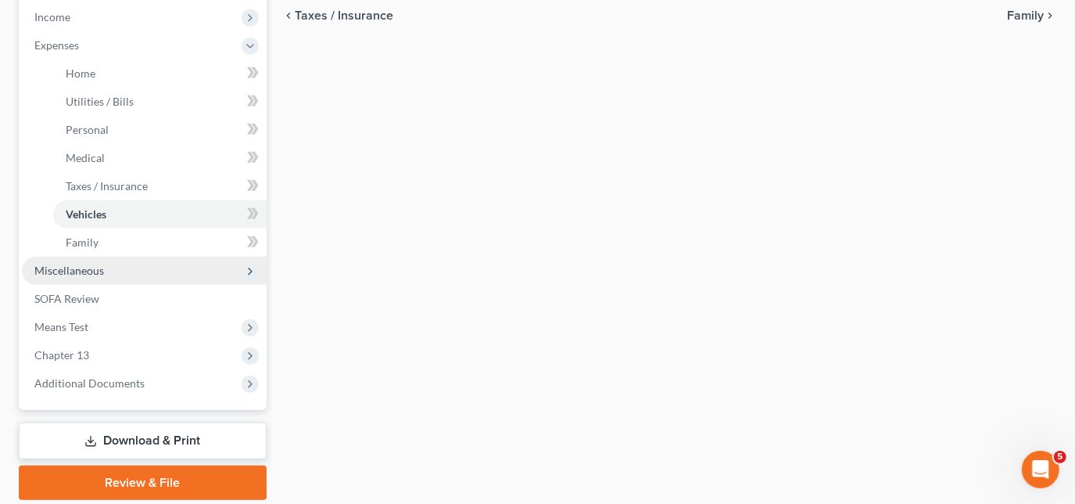
click at [85, 271] on span "Miscellaneous" at bounding box center [69, 270] width 70 height 13
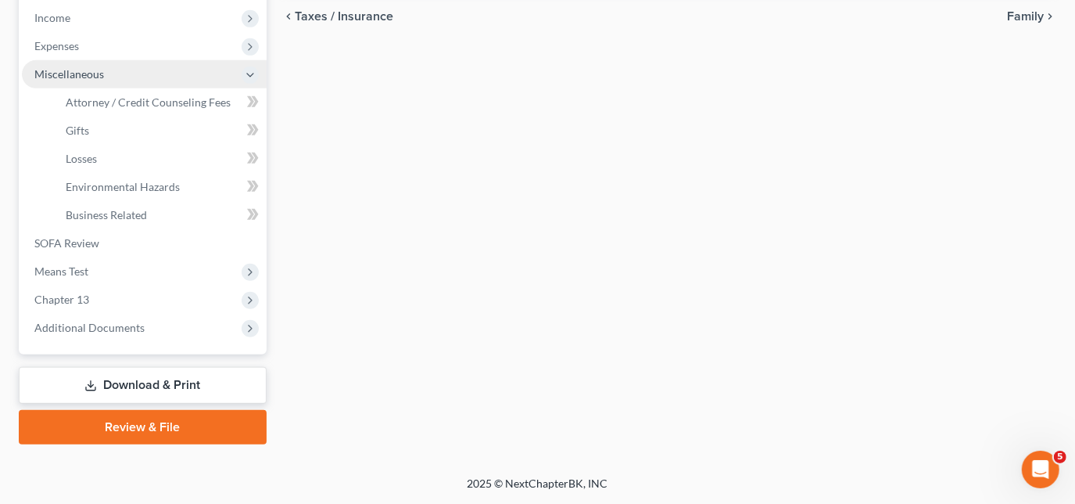
scroll to position [496, 0]
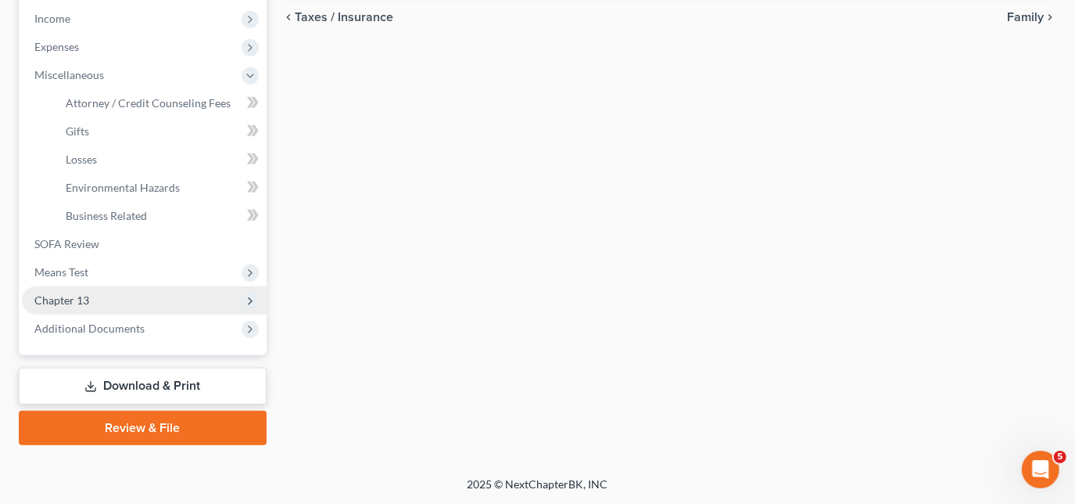
click at [79, 303] on span "Chapter 13" at bounding box center [61, 299] width 55 height 13
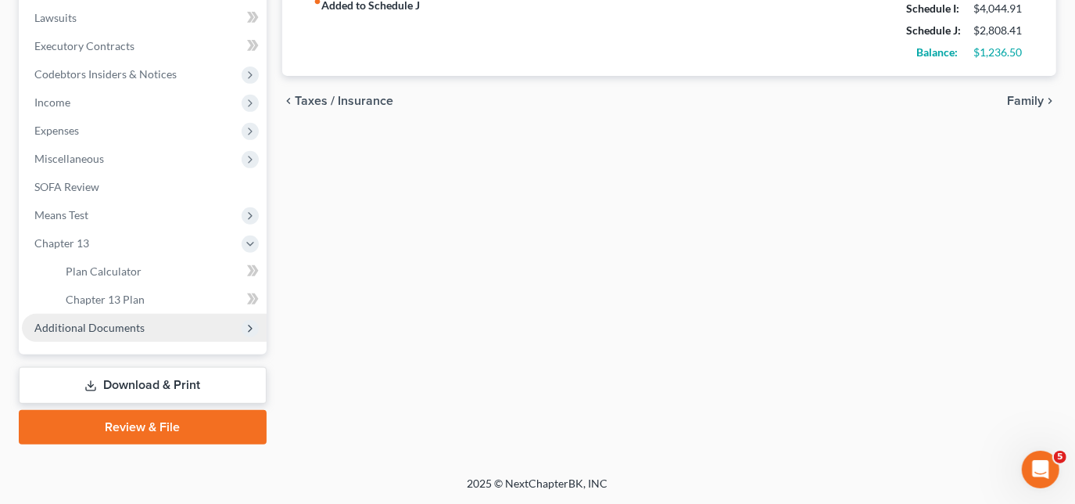
scroll to position [411, 0]
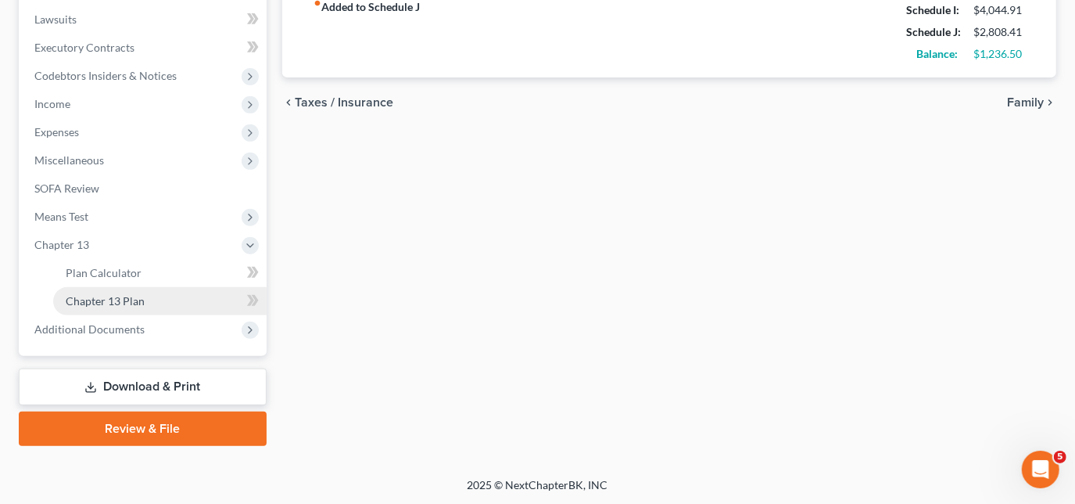
click at [166, 298] on link "Chapter 13 Plan" at bounding box center [160, 301] width 214 height 28
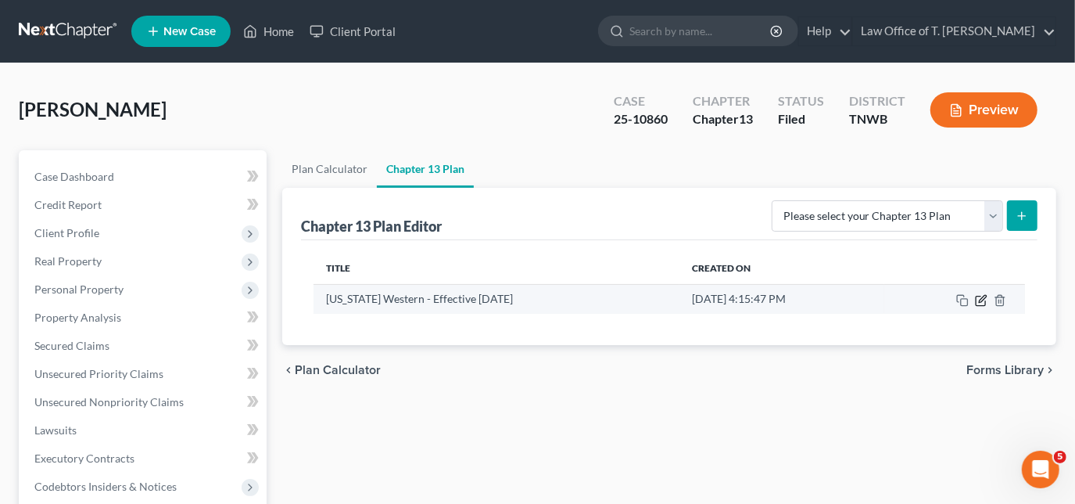
click at [978, 298] on icon "button" at bounding box center [981, 300] width 13 height 13
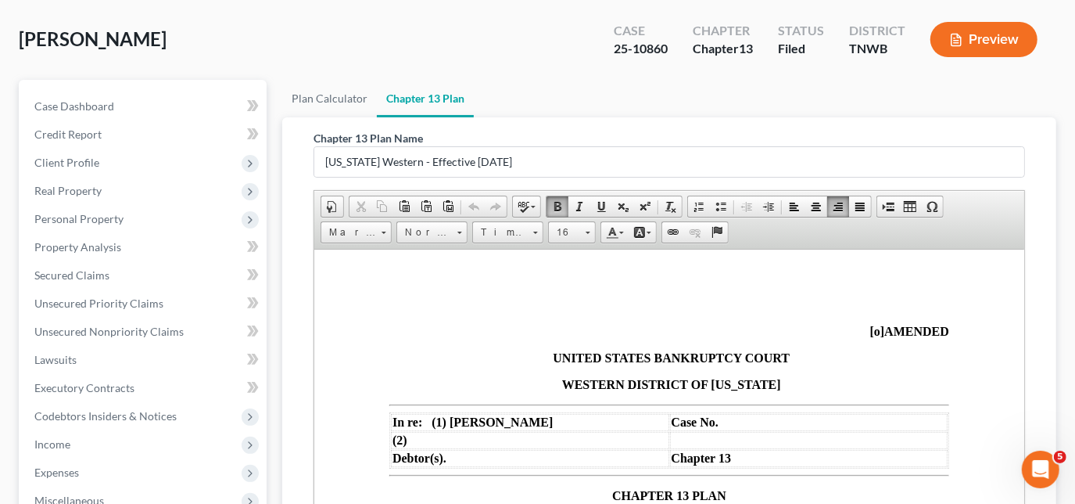
click at [870, 330] on span "[o]" at bounding box center [877, 330] width 15 height 13
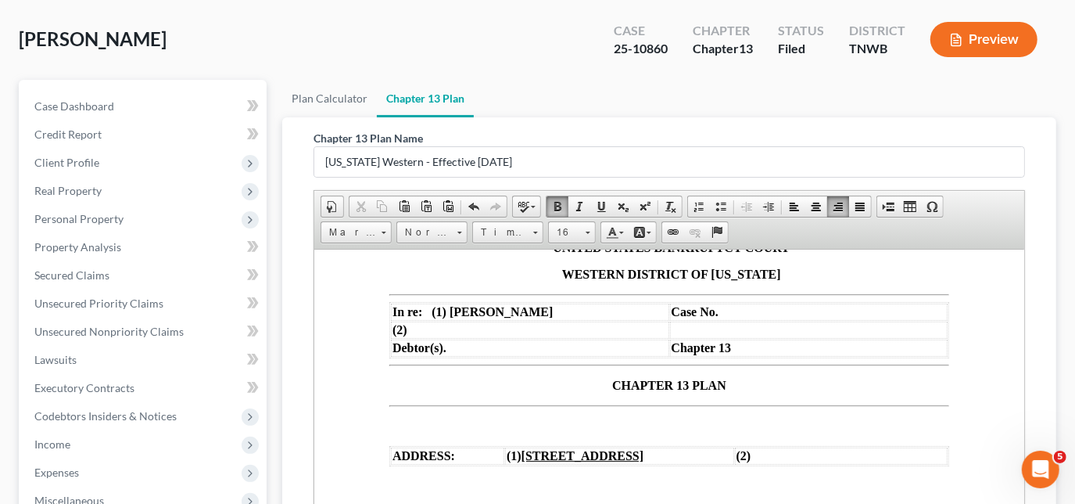
scroll to position [142, 0]
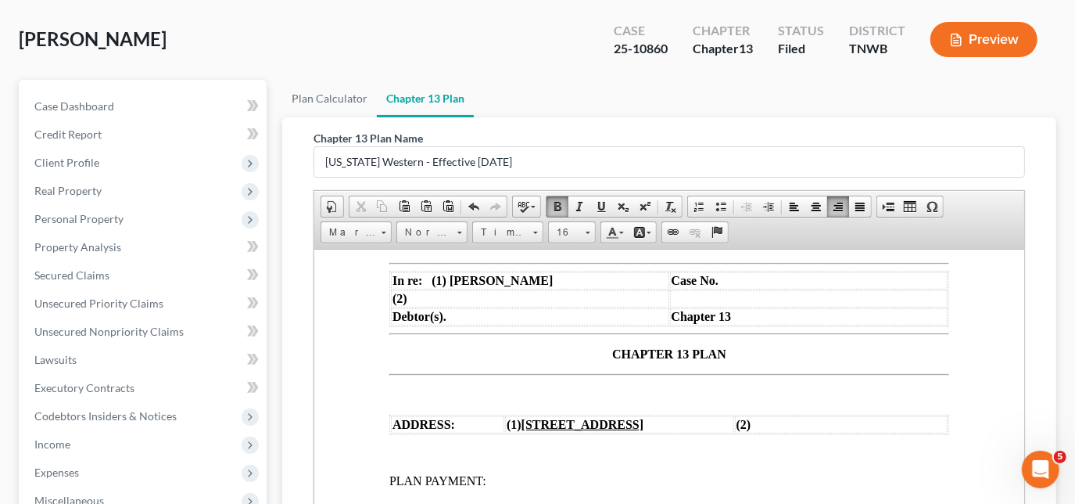
click at [601, 355] on p "CHAPTER 13 PLAN" at bounding box center [669, 354] width 560 height 14
click at [756, 276] on td "Case No." at bounding box center [809, 279] width 278 height 17
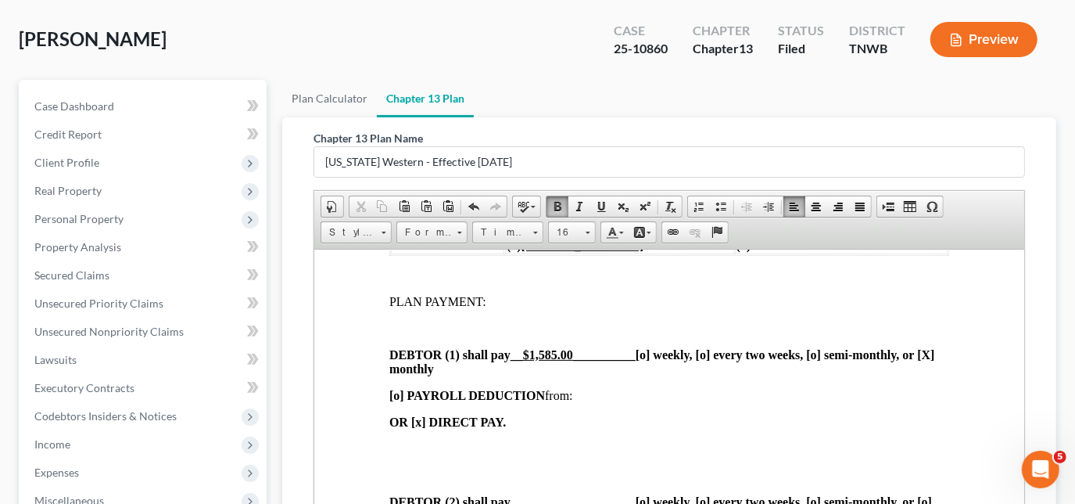
scroll to position [355, 0]
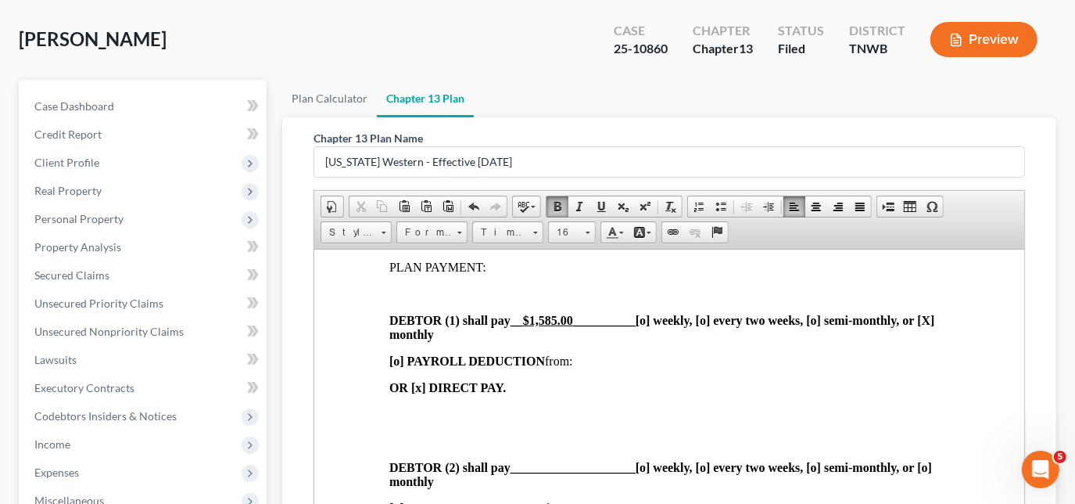
click at [577, 326] on span "__ $1,585.00 __________" at bounding box center [572, 319] width 125 height 13
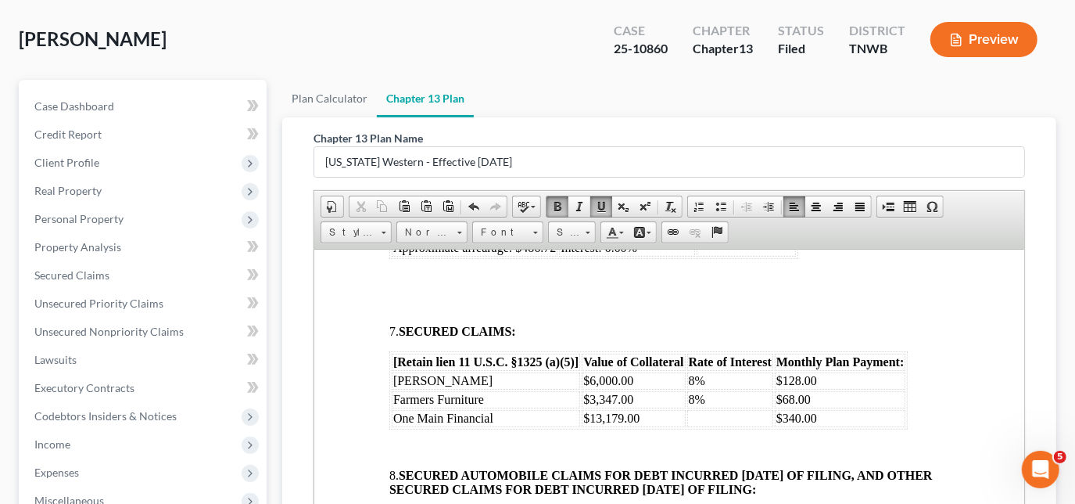
scroll to position [1280, 0]
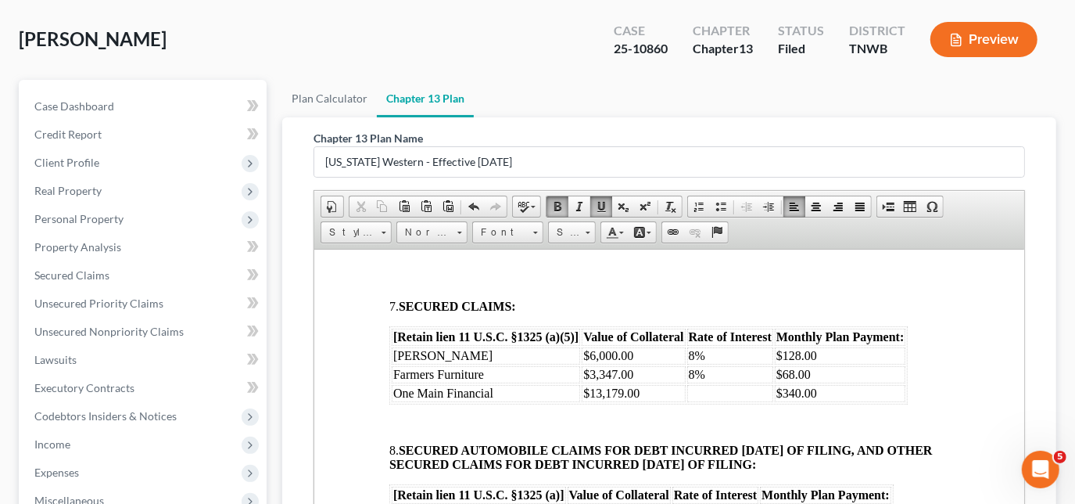
click at [472, 364] on td "[PERSON_NAME]" at bounding box center [485, 355] width 189 height 17
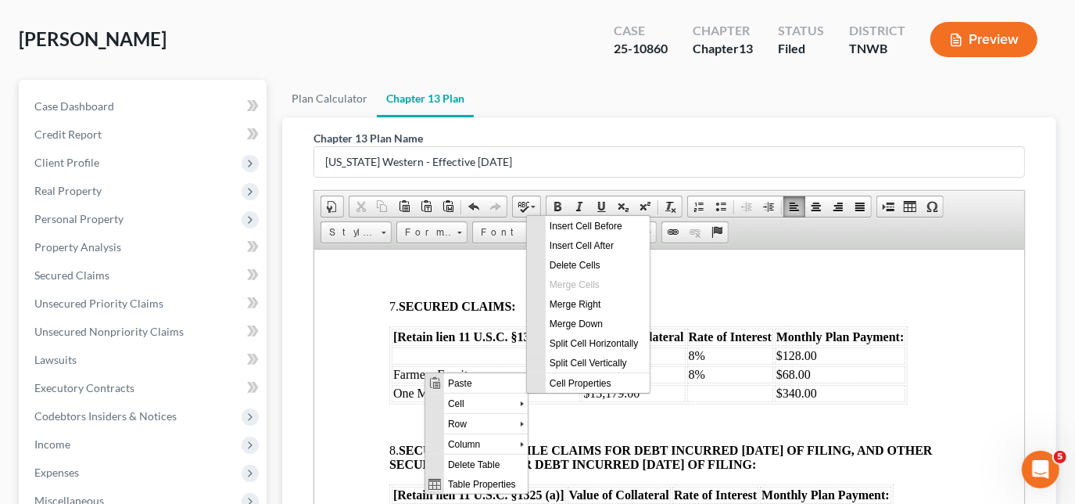
scroll to position [0, 0]
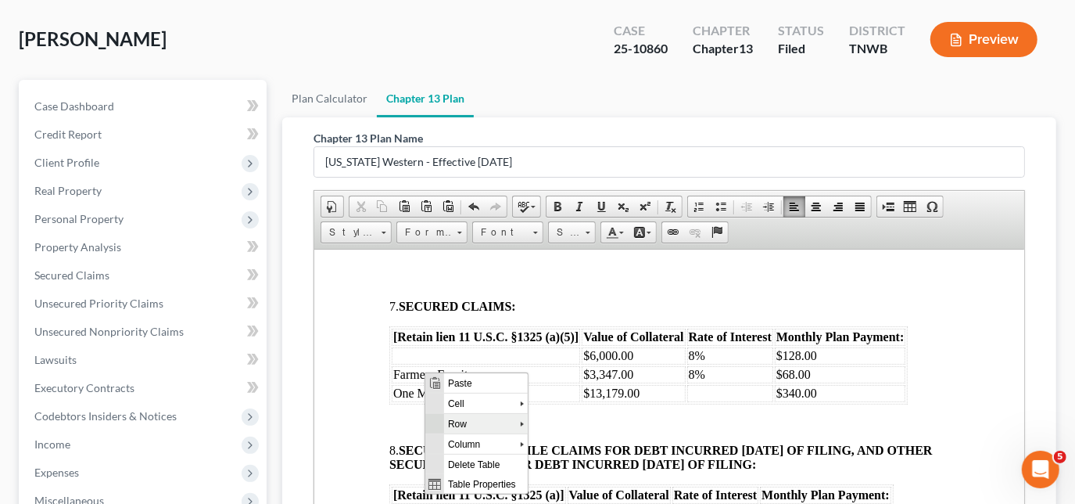
click at [462, 421] on span "Row" at bounding box center [481, 423] width 76 height 20
click at [573, 457] on span "Delete Rows" at bounding box center [591, 463] width 91 height 20
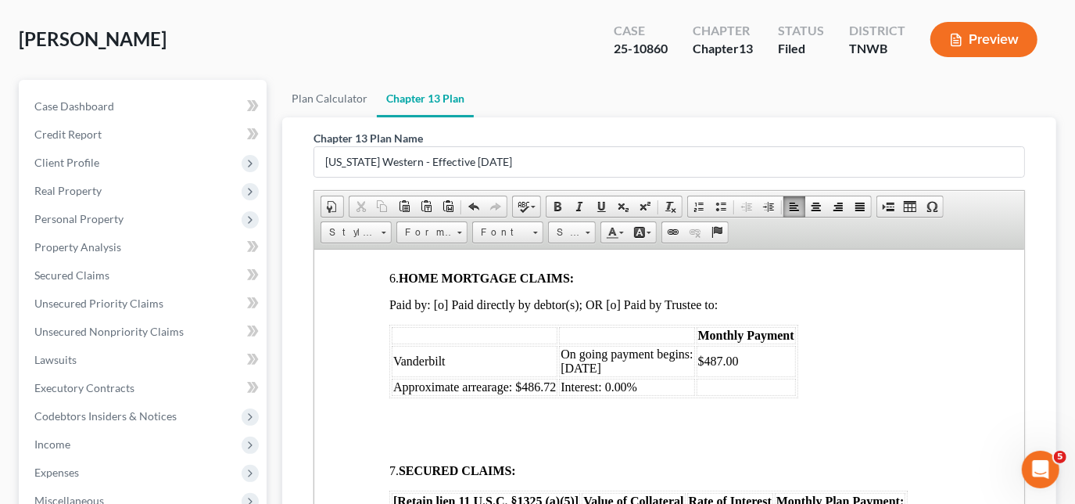
scroll to position [1137, 0]
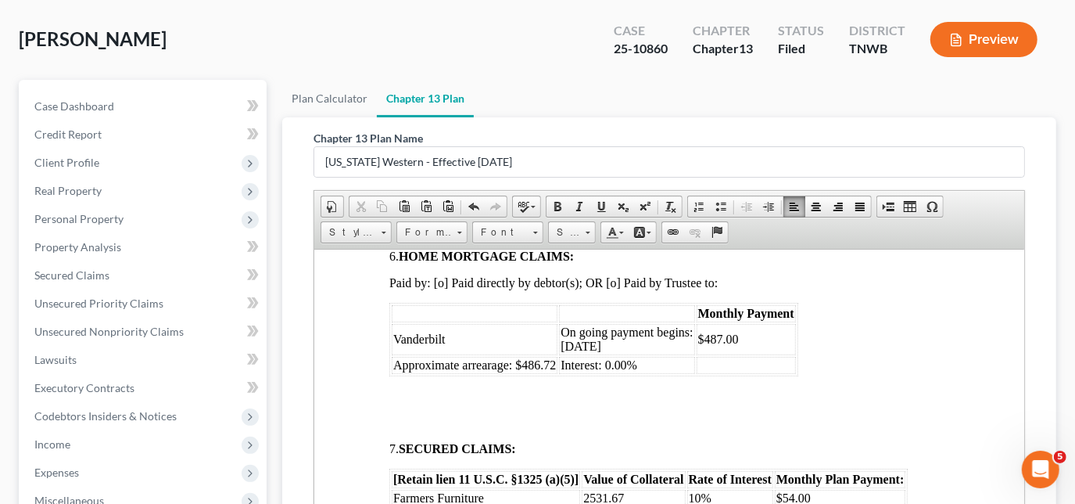
click at [616, 289] on span "Paid by: [o] Paid directly by debtor(s); OR [o] Paid by Trustee to:" at bounding box center [553, 281] width 329 height 13
click at [583, 352] on span "On going payment begins: [DATE]" at bounding box center [626, 338] width 132 height 27
click at [553, 371] on span "Approximate arrearage: $486.72" at bounding box center [474, 363] width 163 height 13
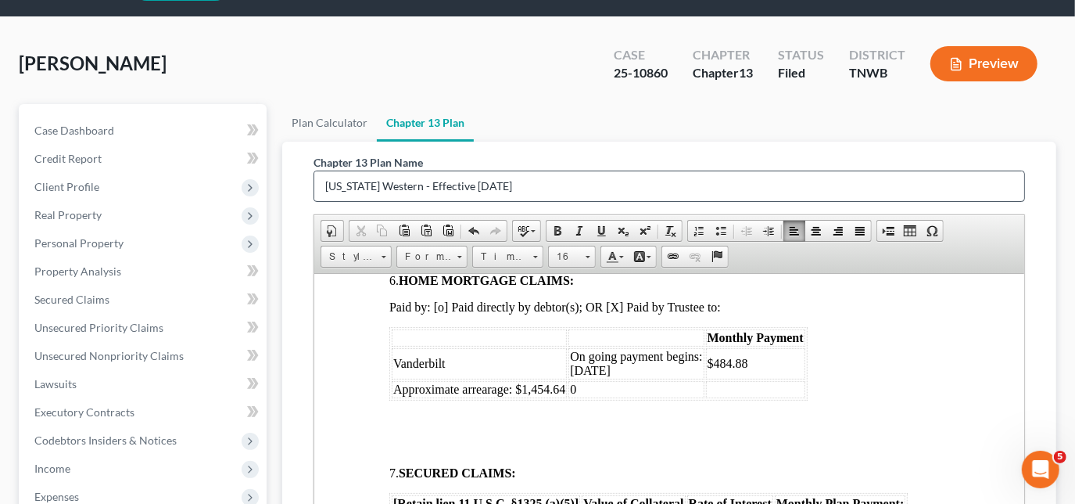
scroll to position [70, 0]
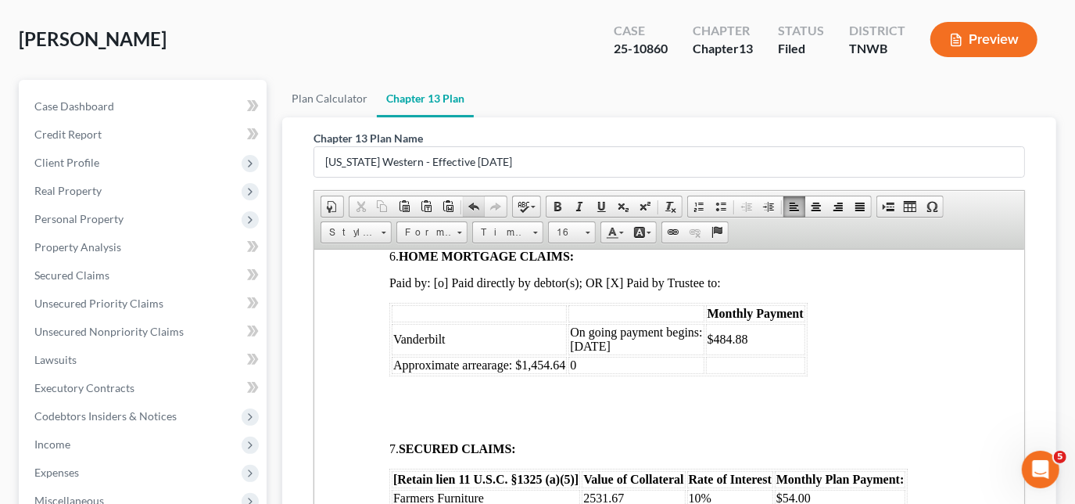
click at [472, 205] on span at bounding box center [474, 206] width 13 height 13
click at [616, 371] on span "Interest: 0.00%" at bounding box center [607, 363] width 77 height 13
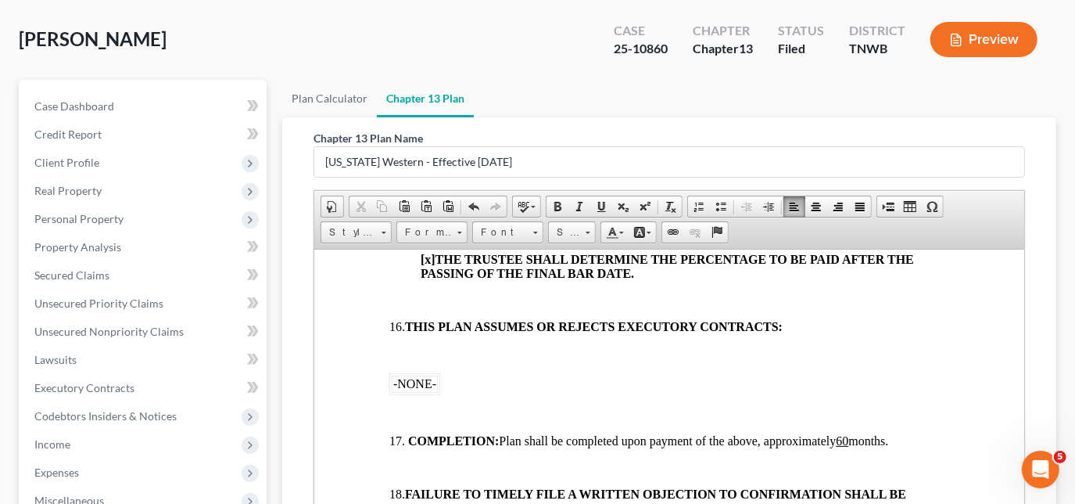
scroll to position [2215, 0]
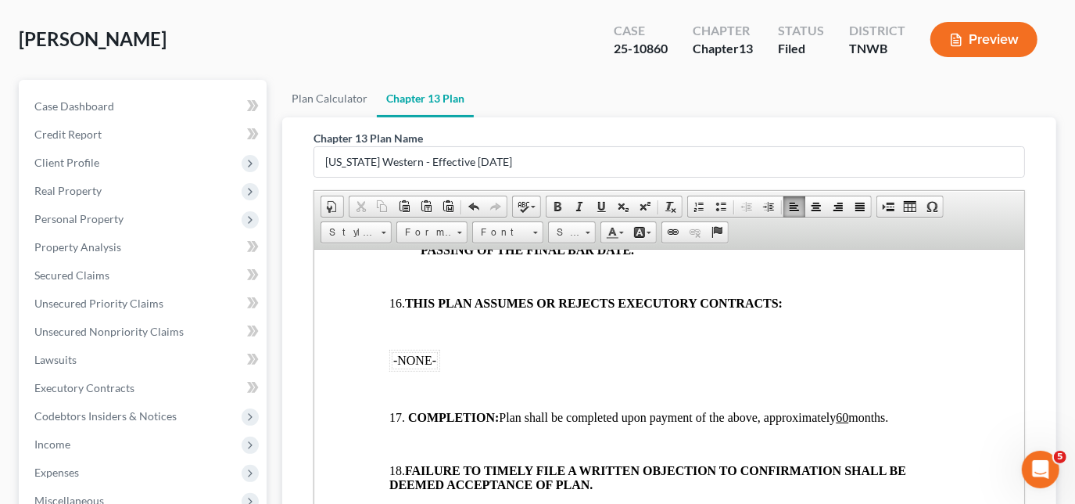
click at [434, 368] on td "-NONE-" at bounding box center [414, 359] width 46 height 17
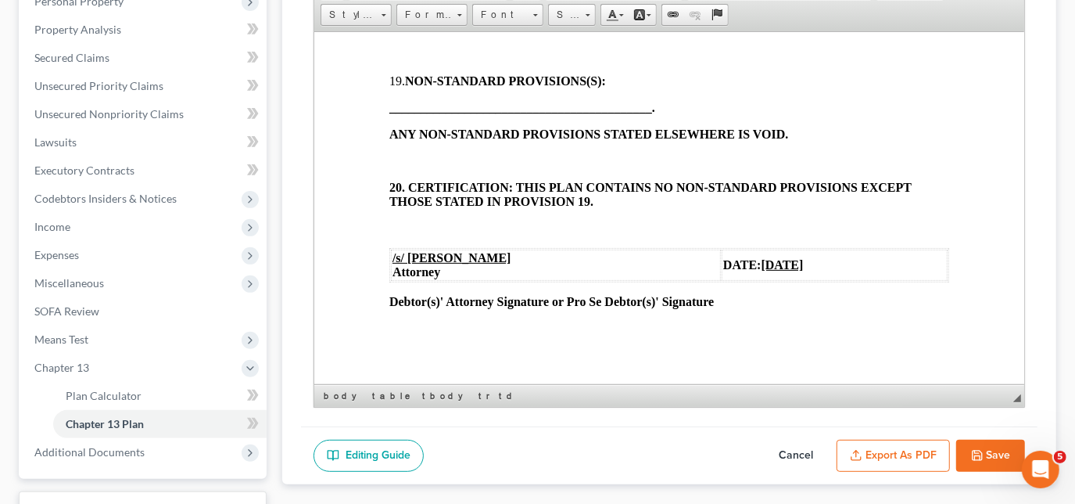
scroll to position [411, 0]
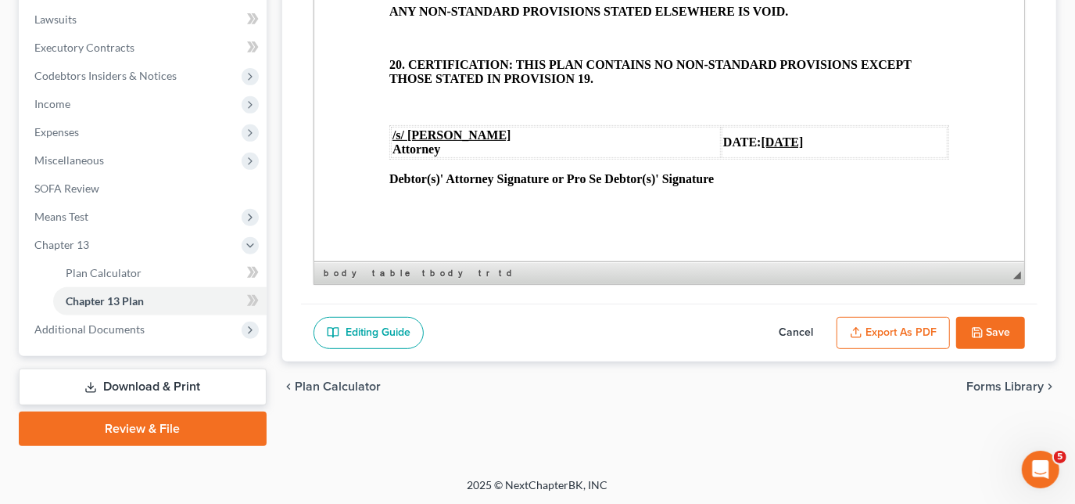
click at [995, 329] on button "Save" at bounding box center [991, 333] width 69 height 33
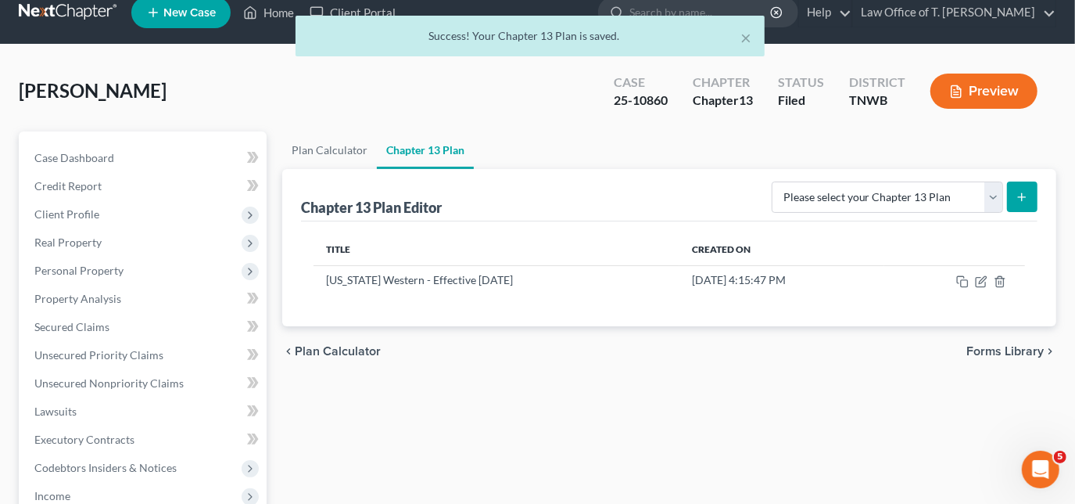
scroll to position [0, 0]
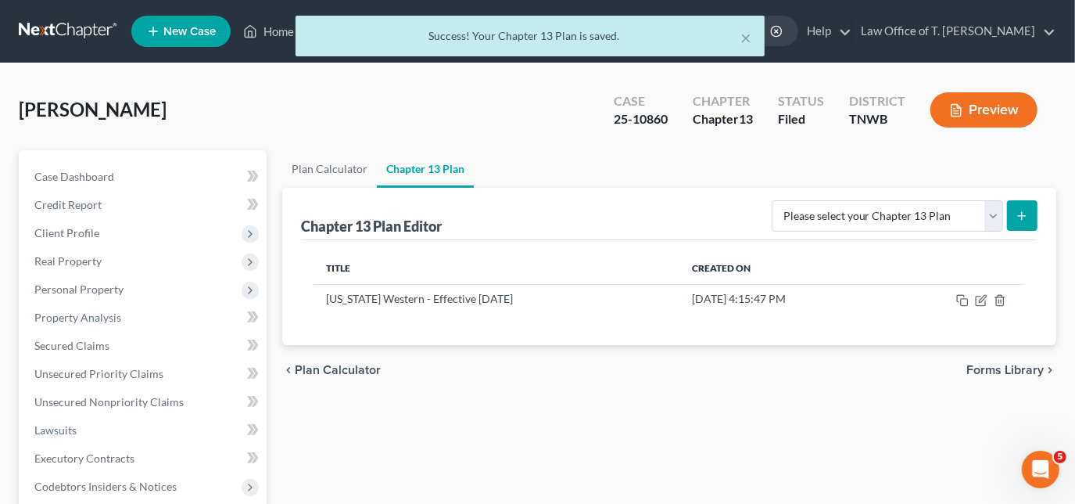
click at [268, 35] on div "× Success! Your Chapter 13 Plan is saved." at bounding box center [529, 40] width 1075 height 48
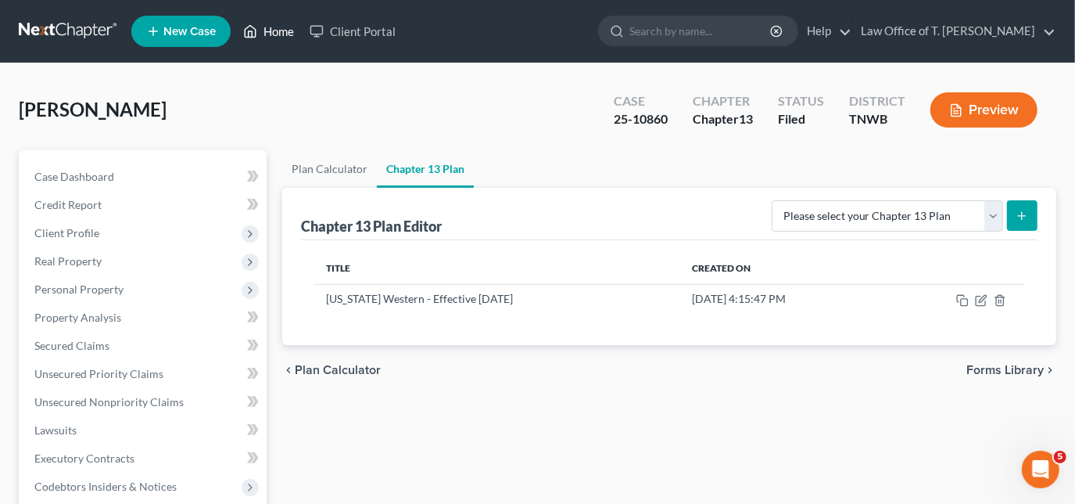
click at [277, 31] on link "Home" at bounding box center [268, 31] width 66 height 28
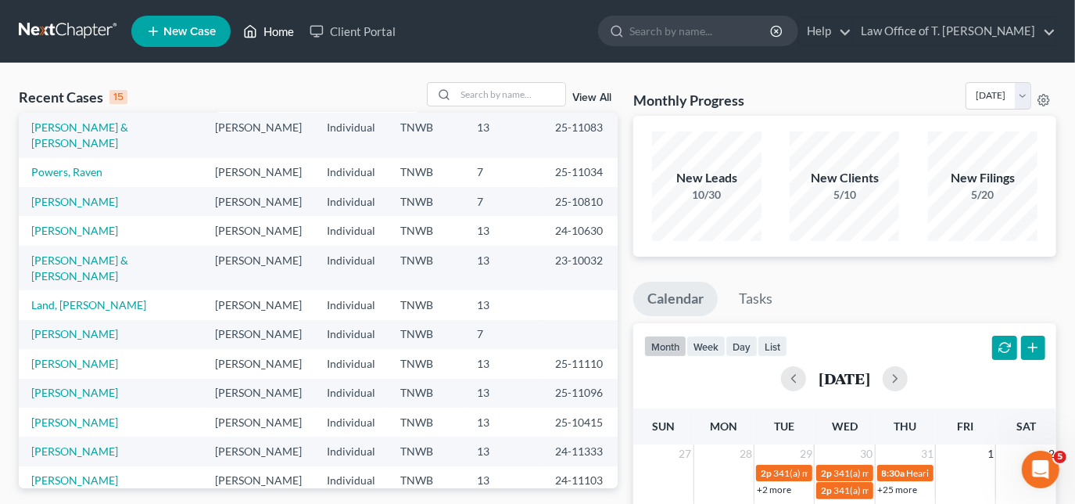
scroll to position [106, 0]
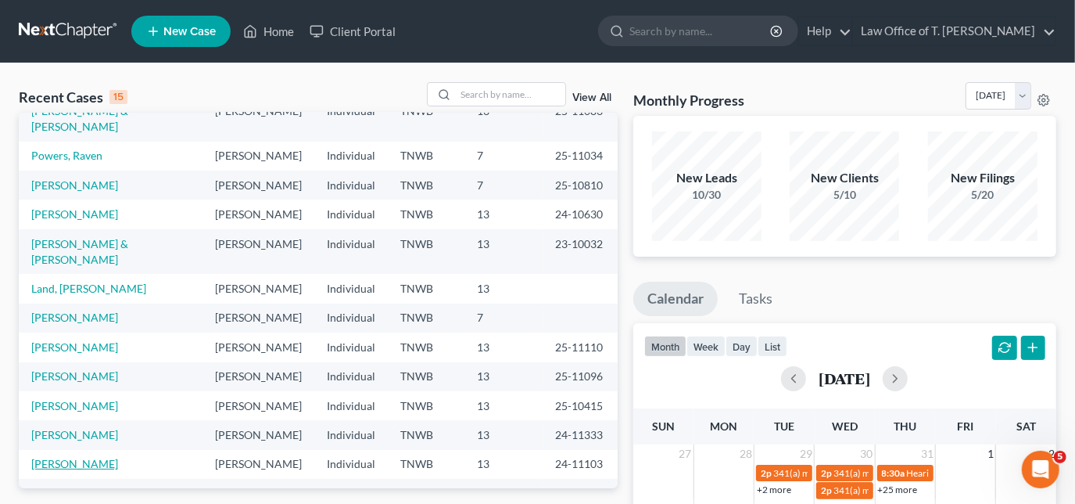
click at [75, 457] on link "[PERSON_NAME]" at bounding box center [74, 463] width 87 height 13
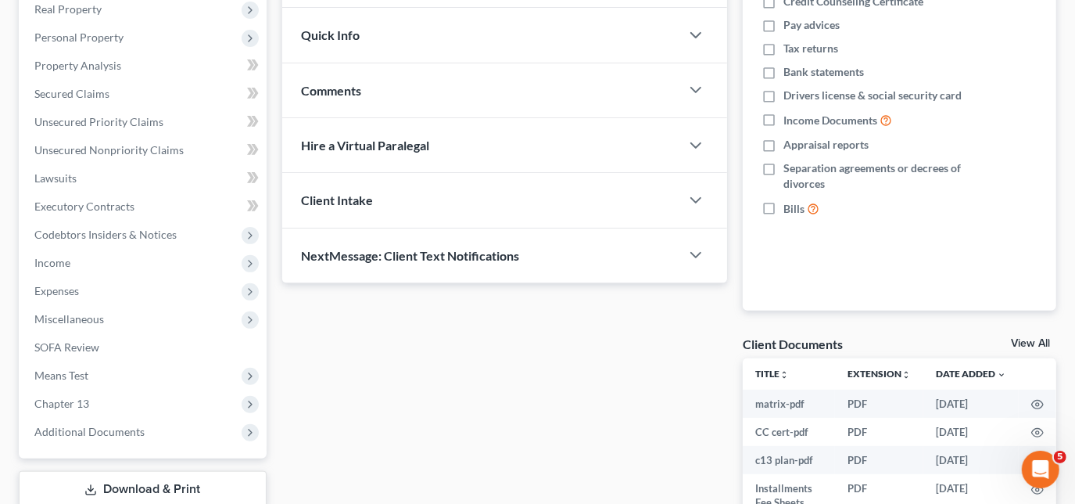
scroll to position [355, 0]
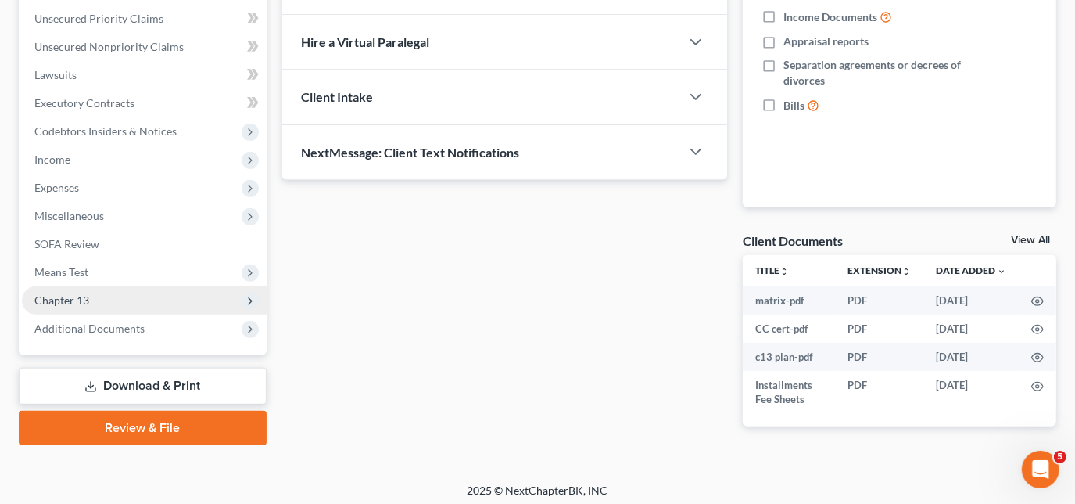
click at [102, 300] on span "Chapter 13" at bounding box center [144, 300] width 245 height 28
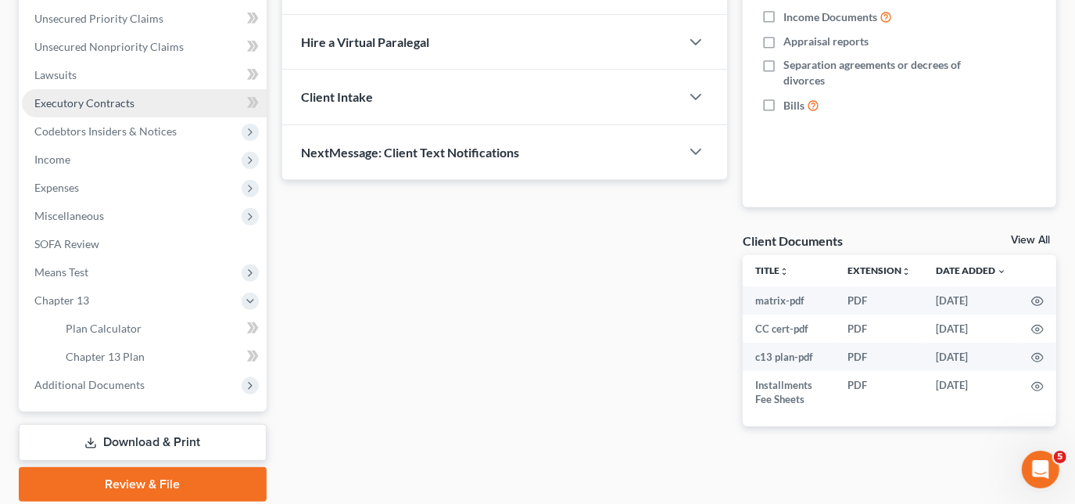
click at [69, 98] on span "Executory Contracts" at bounding box center [84, 102] width 100 height 13
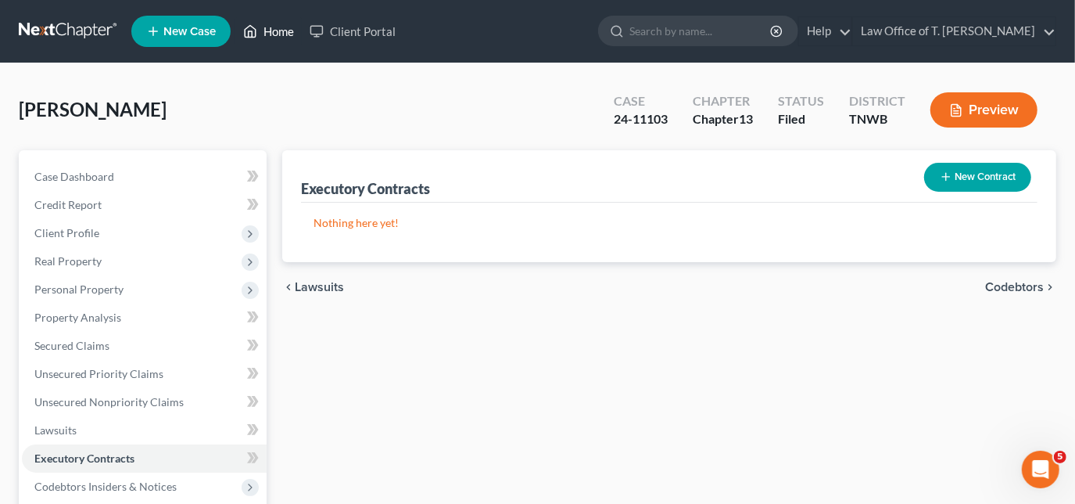
click at [278, 29] on link "Home" at bounding box center [268, 31] width 66 height 28
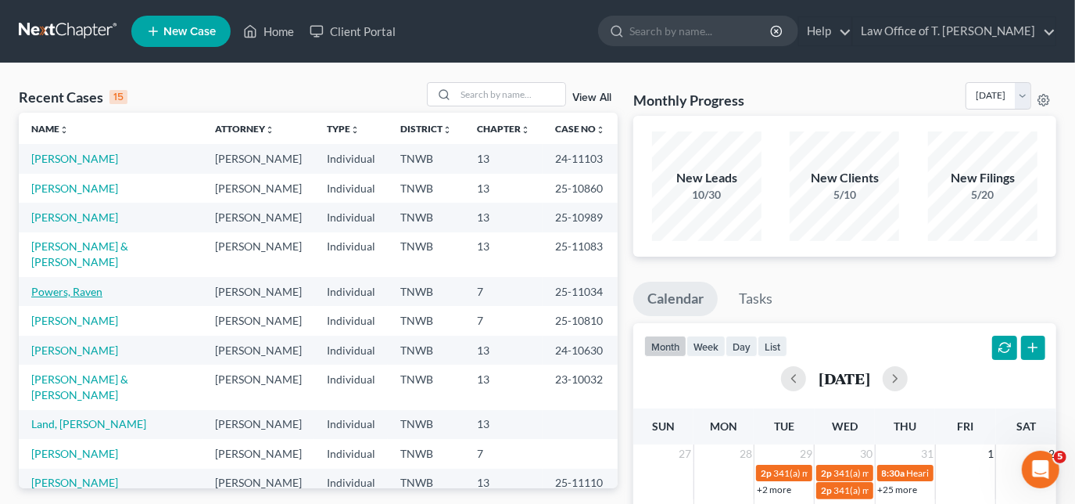
click at [92, 285] on link "Powers, Raven" at bounding box center [66, 291] width 71 height 13
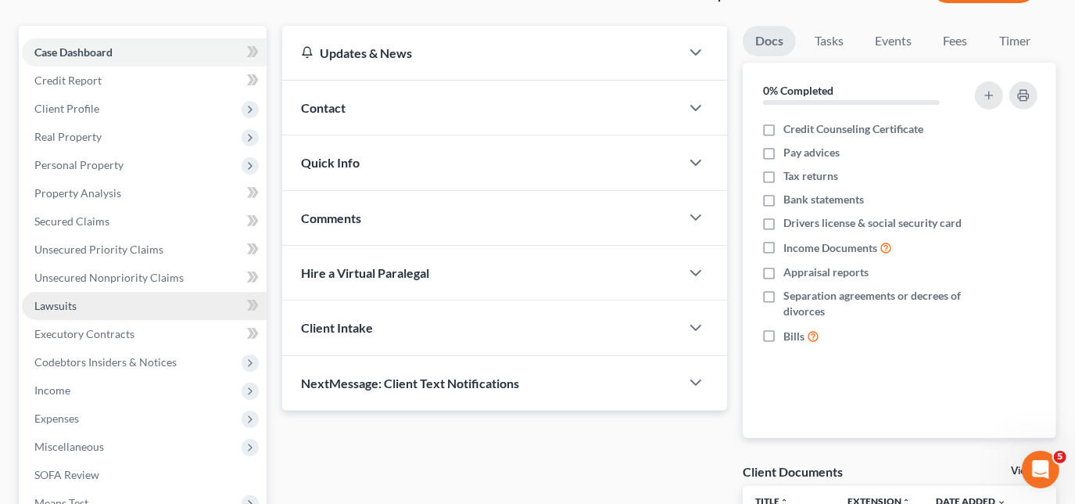
scroll to position [142, 0]
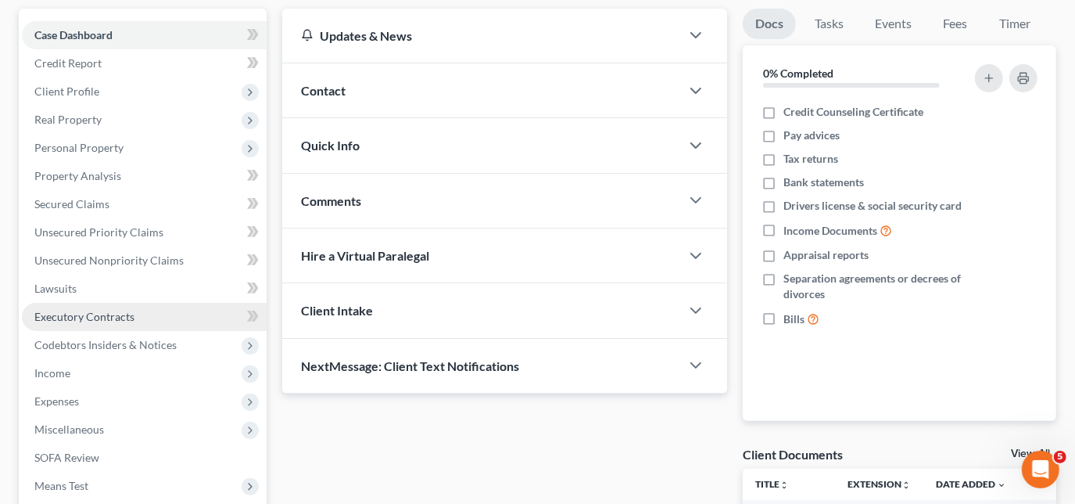
click at [98, 317] on span "Executory Contracts" at bounding box center [84, 316] width 100 height 13
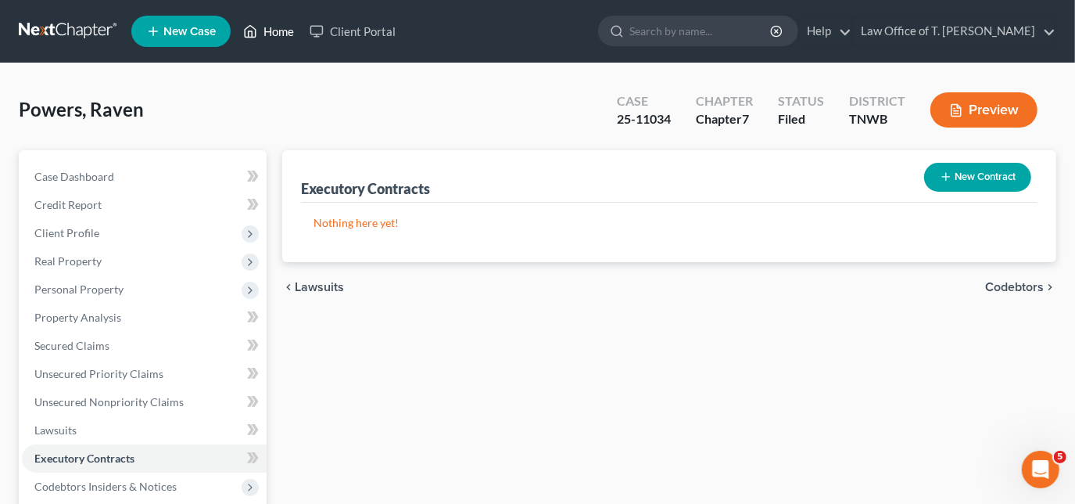
click at [275, 33] on link "Home" at bounding box center [268, 31] width 66 height 28
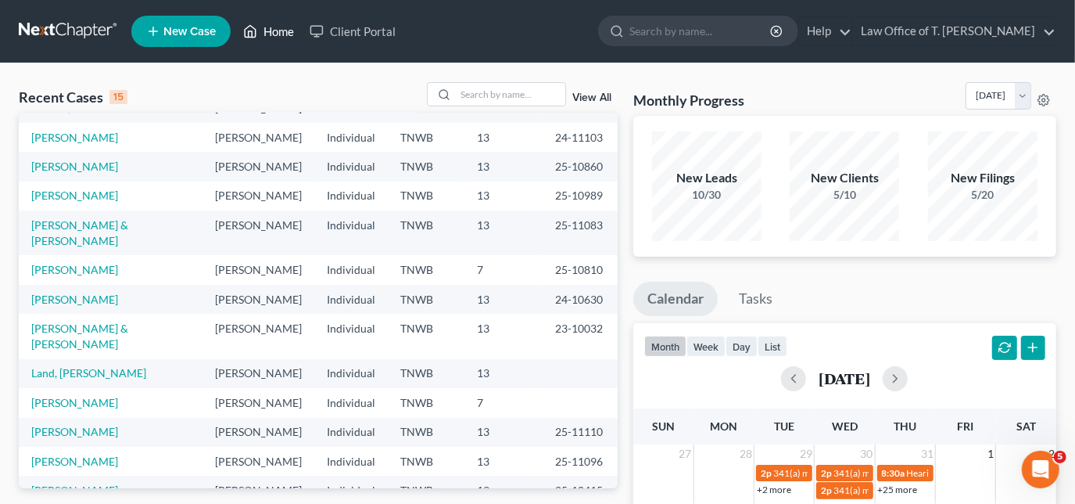
scroll to position [70, 0]
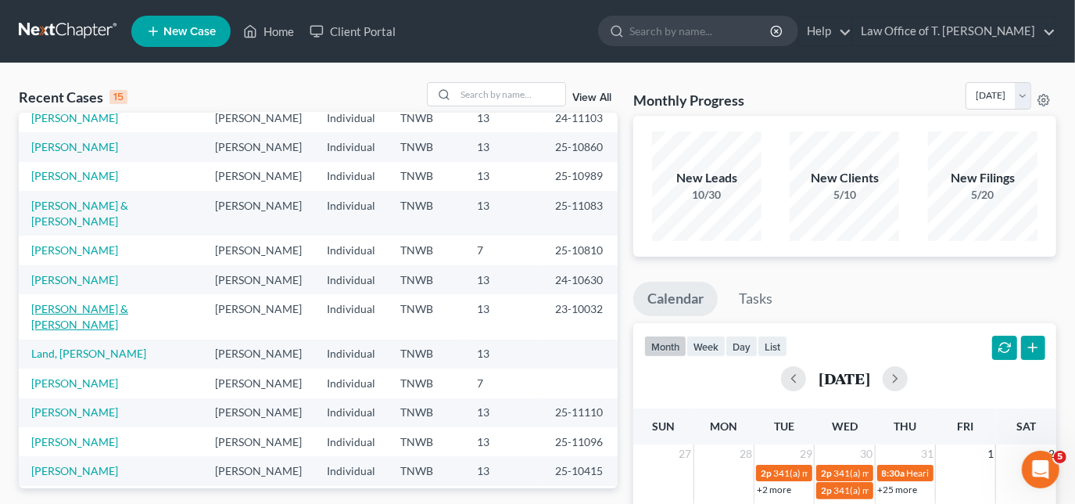
click at [81, 302] on link "[PERSON_NAME] & [PERSON_NAME]" at bounding box center [79, 316] width 97 height 29
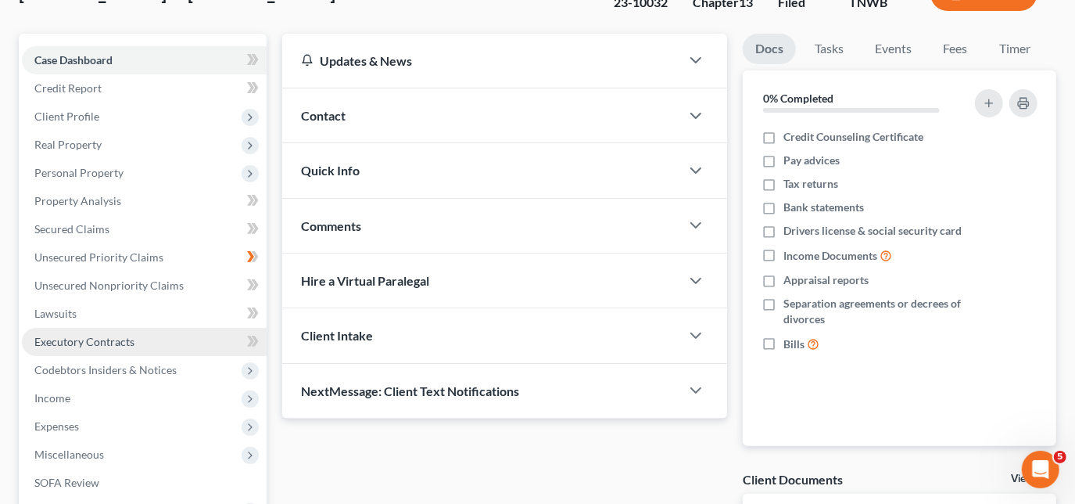
scroll to position [142, 0]
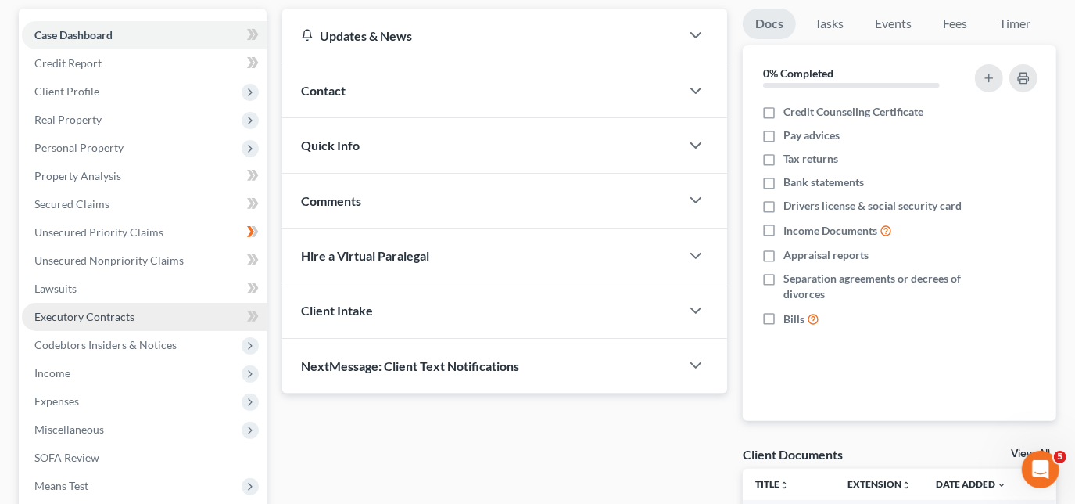
click at [75, 316] on span "Executory Contracts" at bounding box center [84, 316] width 100 height 13
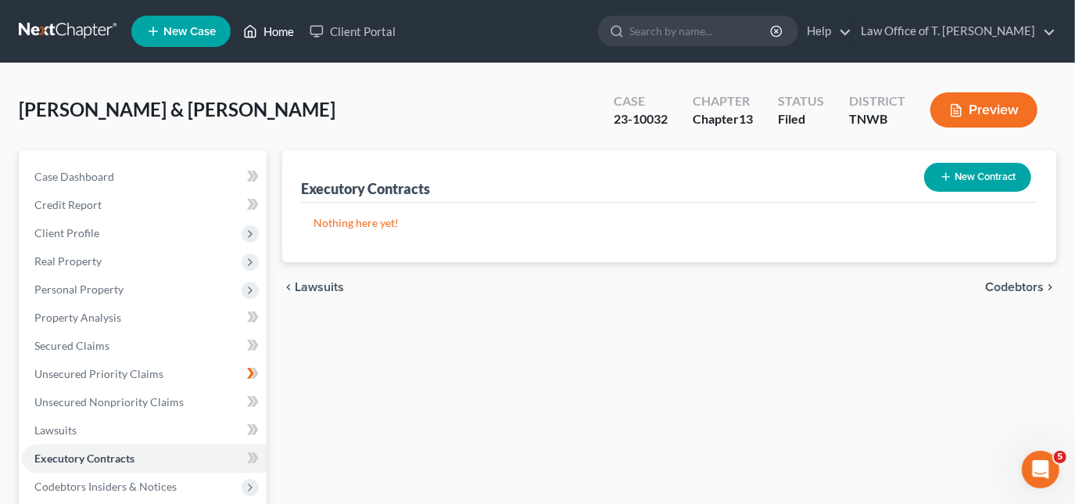
click at [264, 37] on link "Home" at bounding box center [268, 31] width 66 height 28
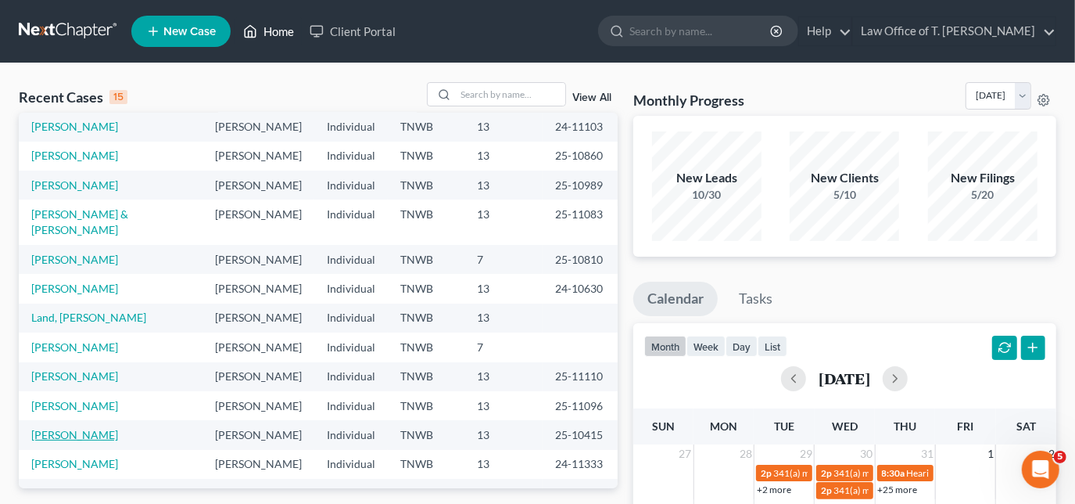
scroll to position [70, 0]
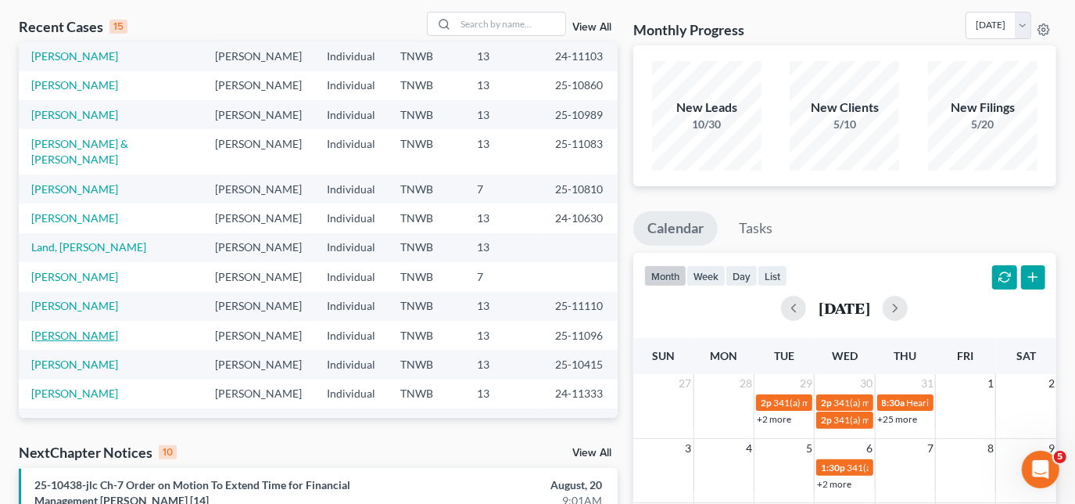
click at [87, 329] on link "[PERSON_NAME]" at bounding box center [74, 335] width 87 height 13
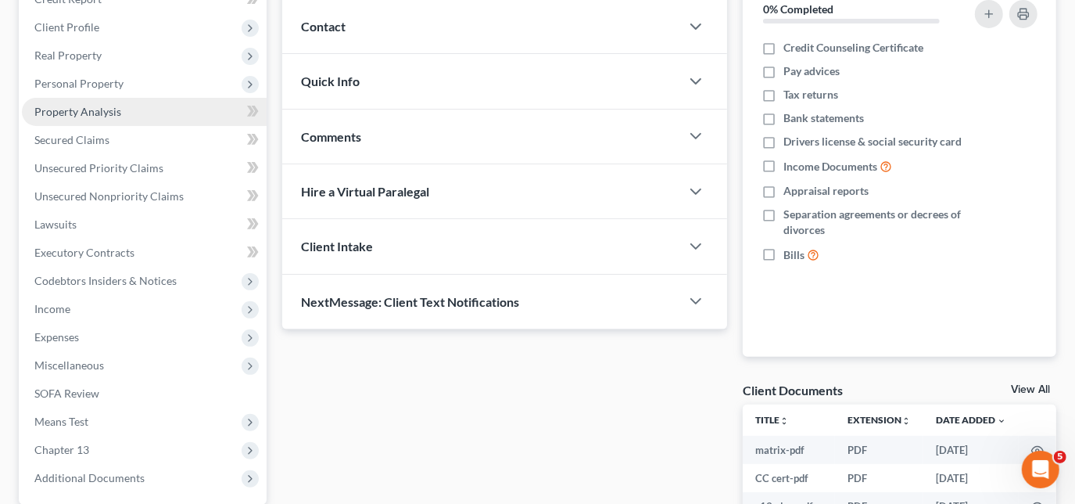
scroll to position [213, 0]
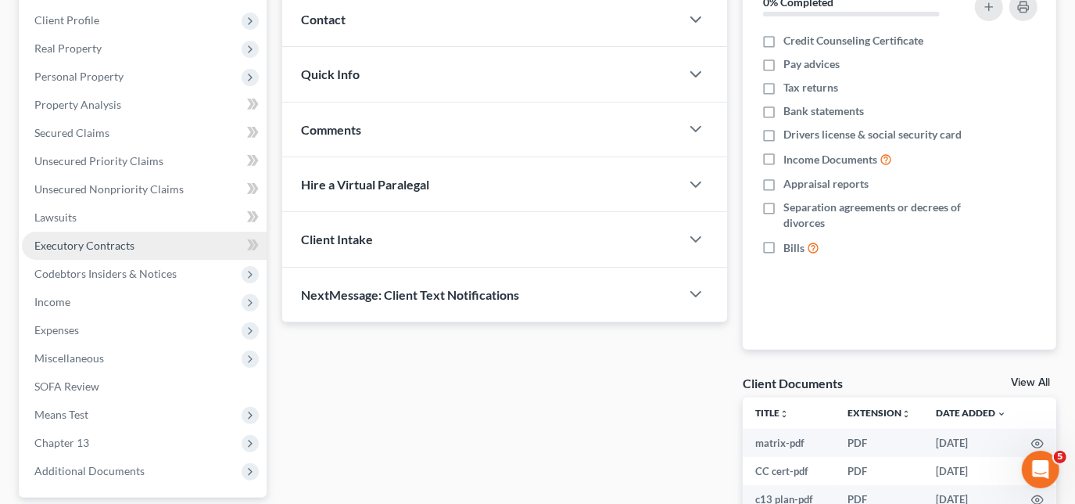
click at [88, 244] on span "Executory Contracts" at bounding box center [84, 245] width 100 height 13
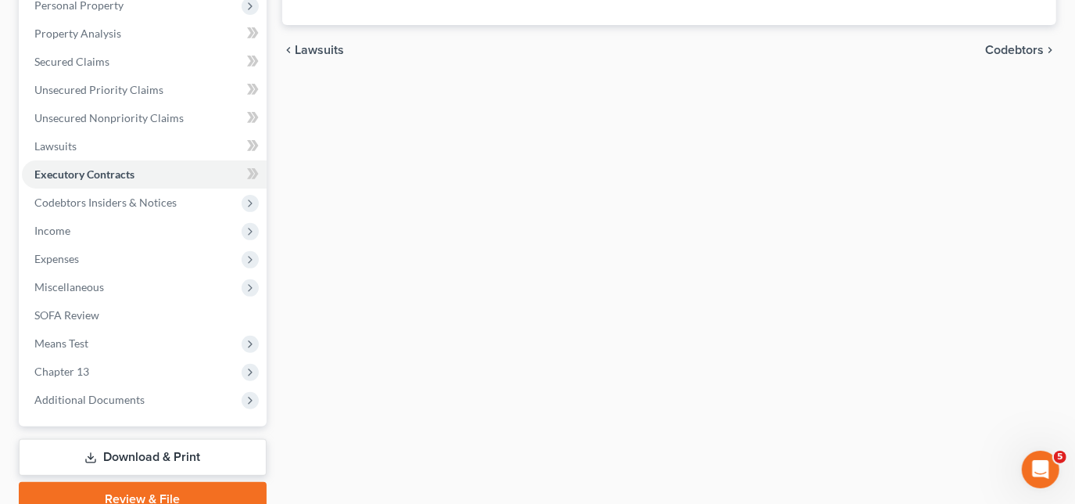
scroll to position [354, 0]
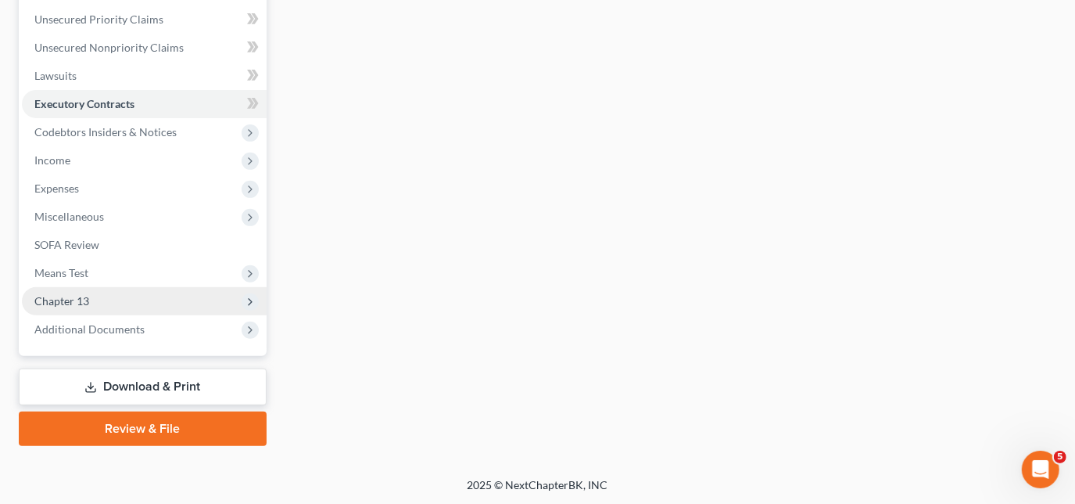
click at [73, 303] on span "Chapter 13" at bounding box center [61, 300] width 55 height 13
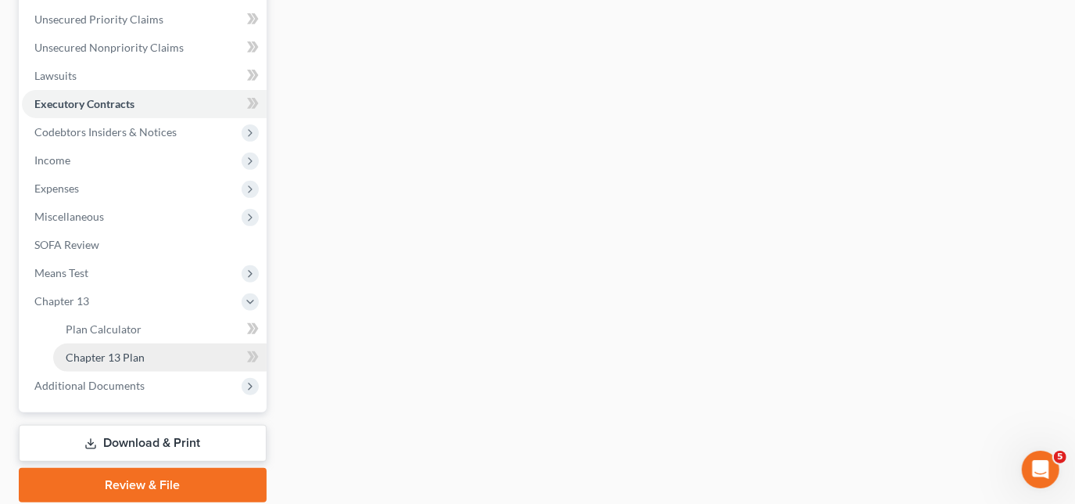
click at [125, 354] on span "Chapter 13 Plan" at bounding box center [105, 356] width 79 height 13
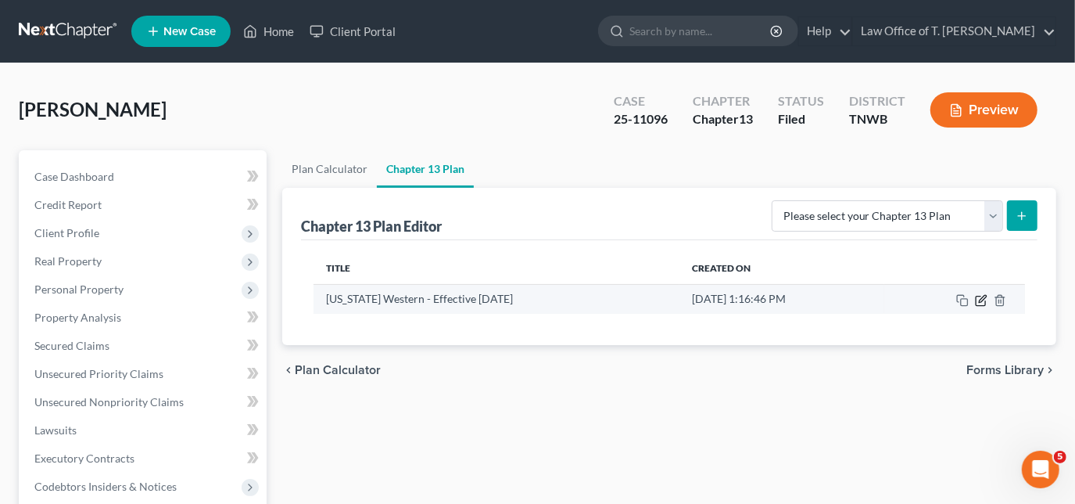
click at [978, 294] on icon "button" at bounding box center [981, 300] width 13 height 13
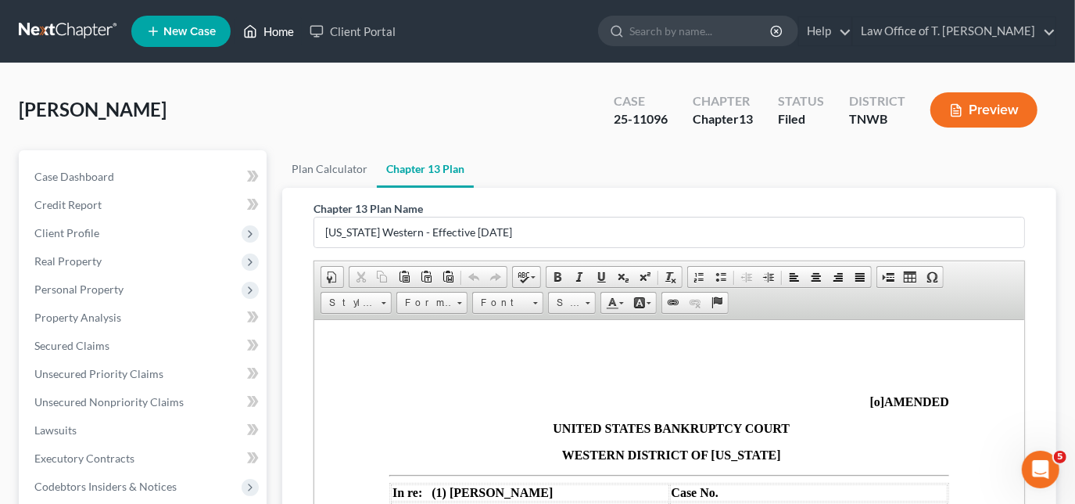
click at [265, 29] on link "Home" at bounding box center [268, 31] width 66 height 28
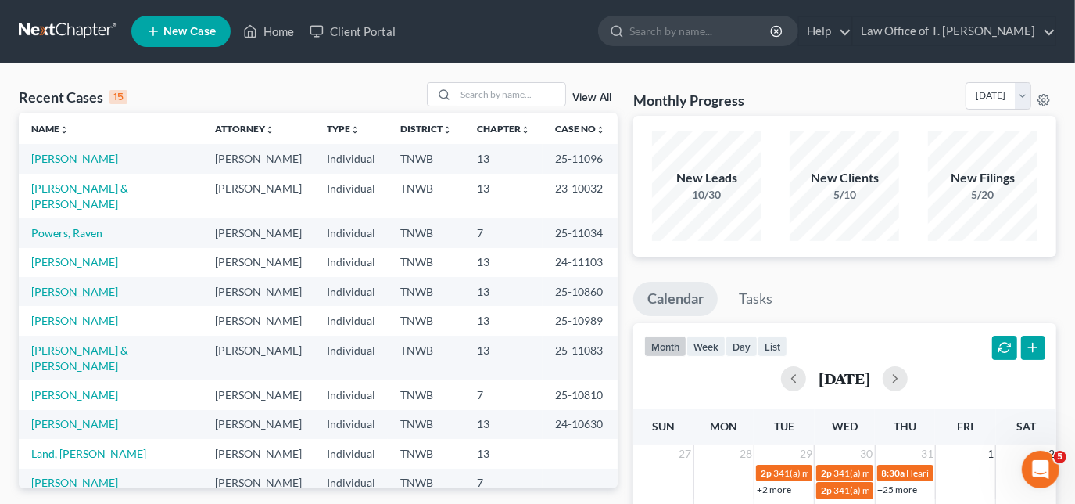
click at [73, 285] on link "[PERSON_NAME]" at bounding box center [74, 291] width 87 height 13
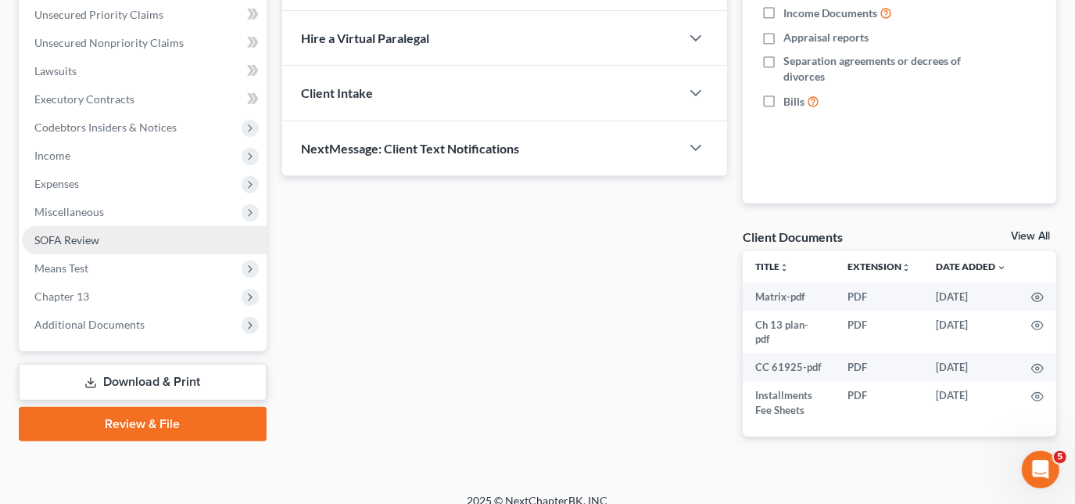
scroll to position [361, 0]
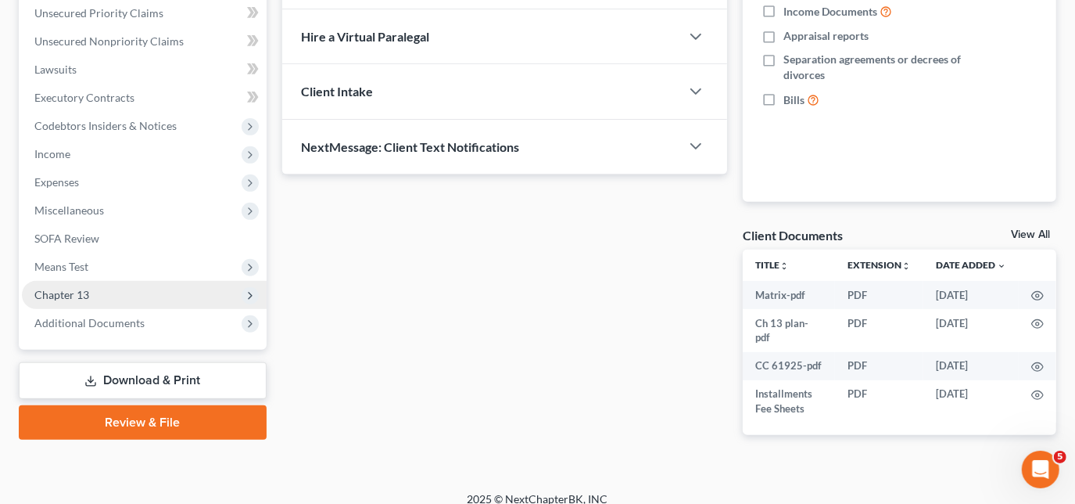
click at [82, 296] on span "Chapter 13" at bounding box center [61, 294] width 55 height 13
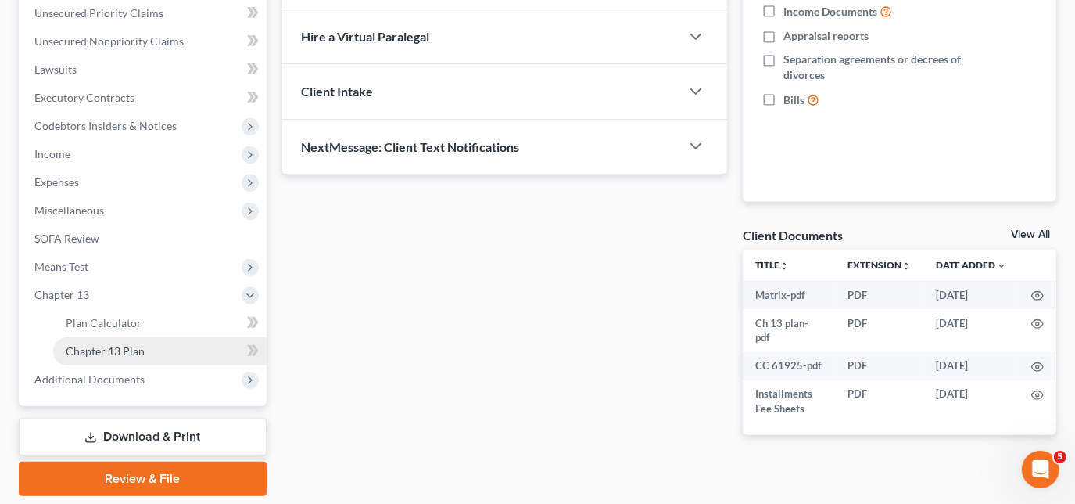
drag, startPoint x: 135, startPoint y: 350, endPoint x: 214, endPoint y: 346, distance: 79.1
click at [135, 350] on span "Chapter 13 Plan" at bounding box center [105, 350] width 79 height 13
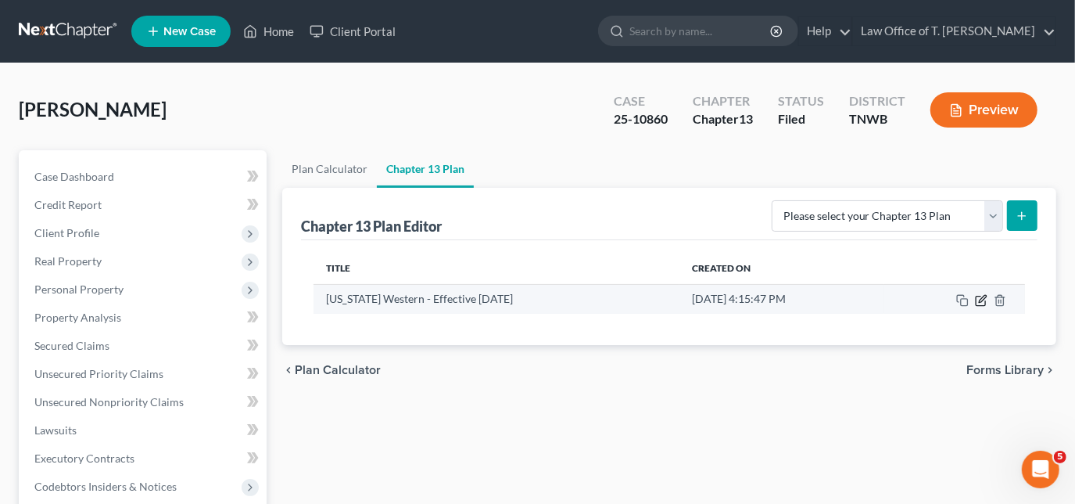
click at [979, 299] on icon "button" at bounding box center [981, 300] width 13 height 13
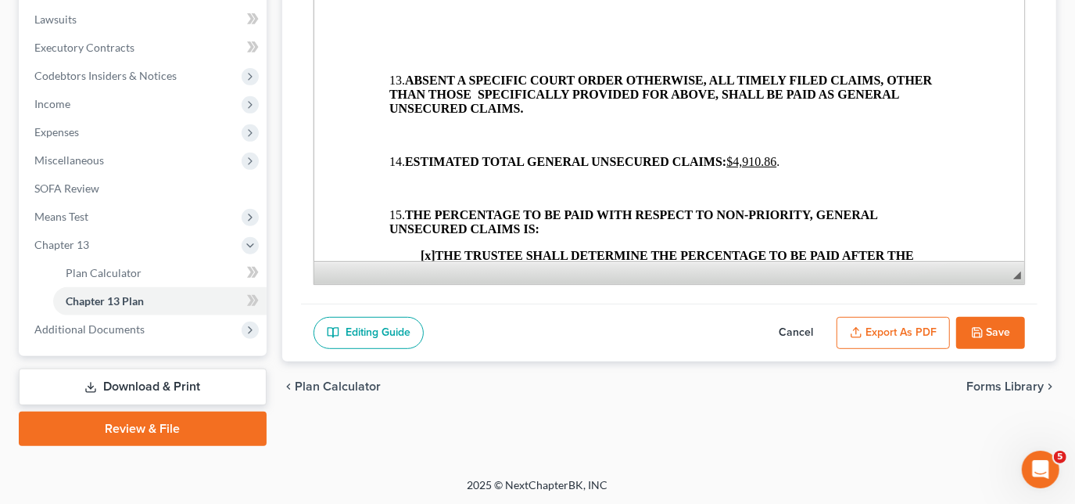
scroll to position [2062, 0]
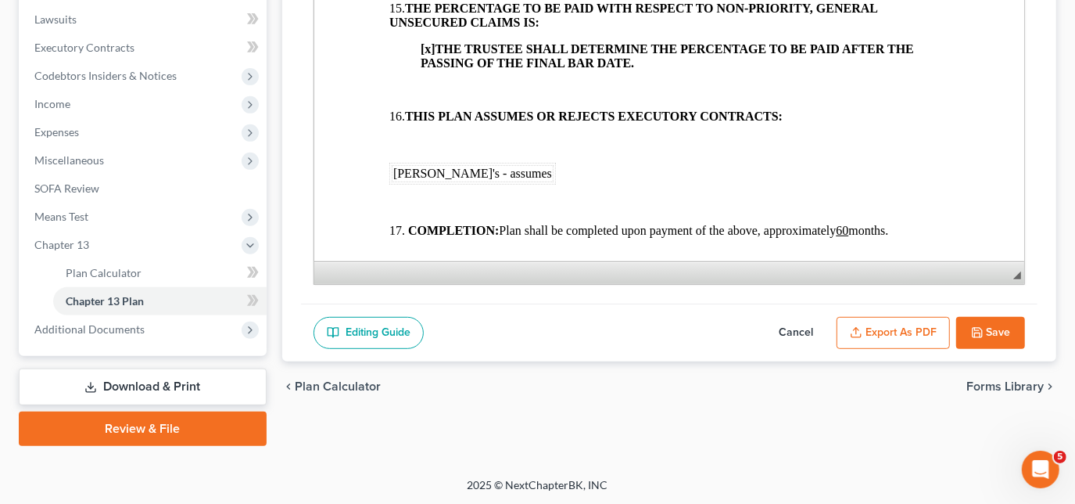
click at [438, 182] on td "[PERSON_NAME]'s - assumes" at bounding box center [472, 173] width 162 height 17
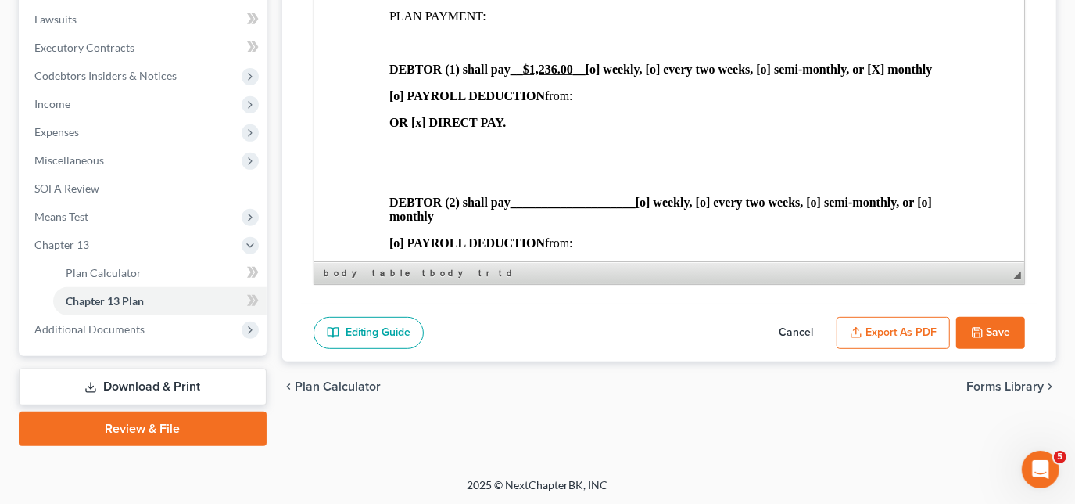
scroll to position [284, 0]
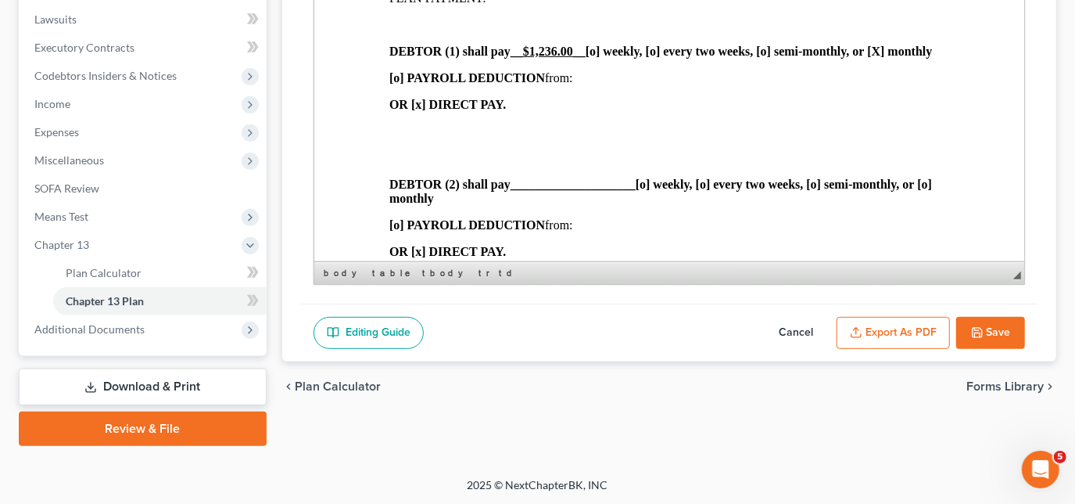
click at [994, 321] on button "Save" at bounding box center [991, 333] width 69 height 33
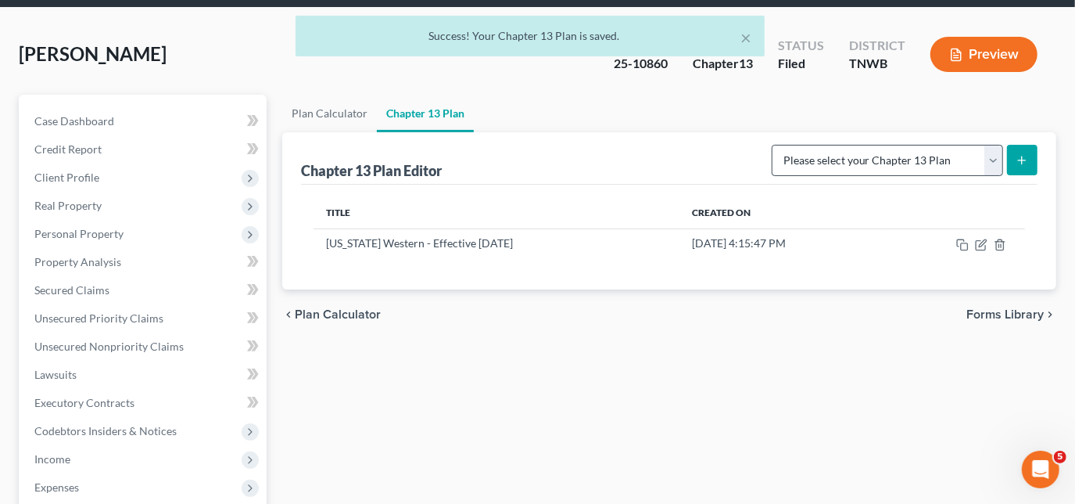
scroll to position [127, 0]
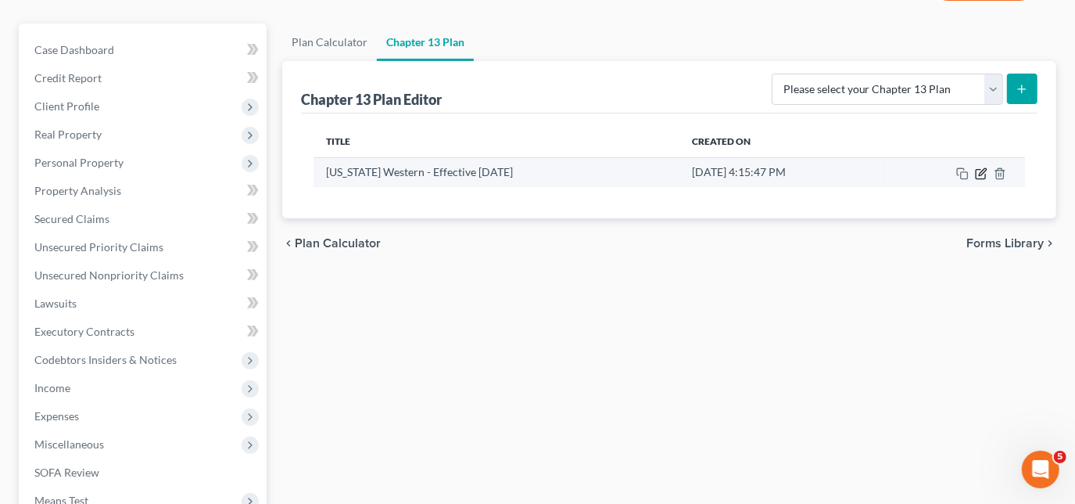
click at [982, 174] on icon "button" at bounding box center [981, 173] width 13 height 13
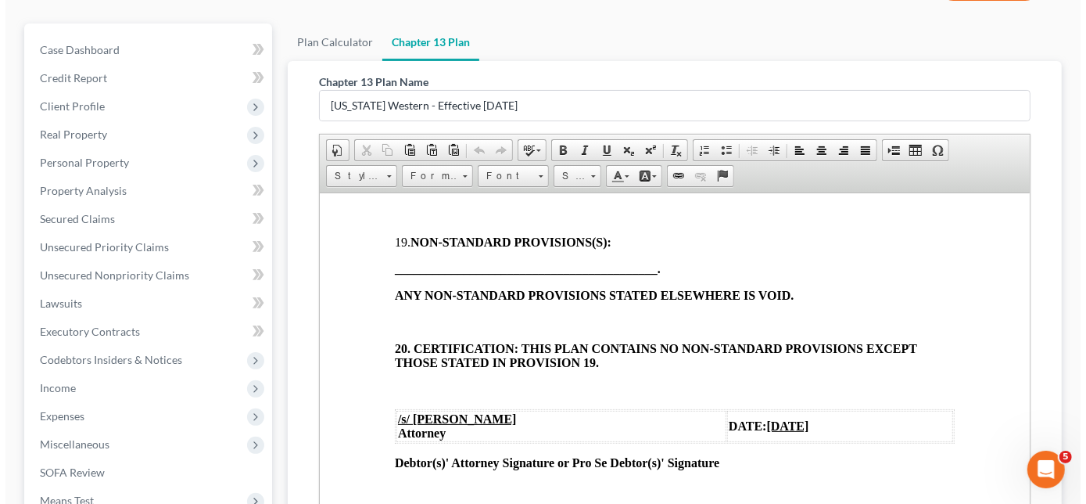
scroll to position [411, 0]
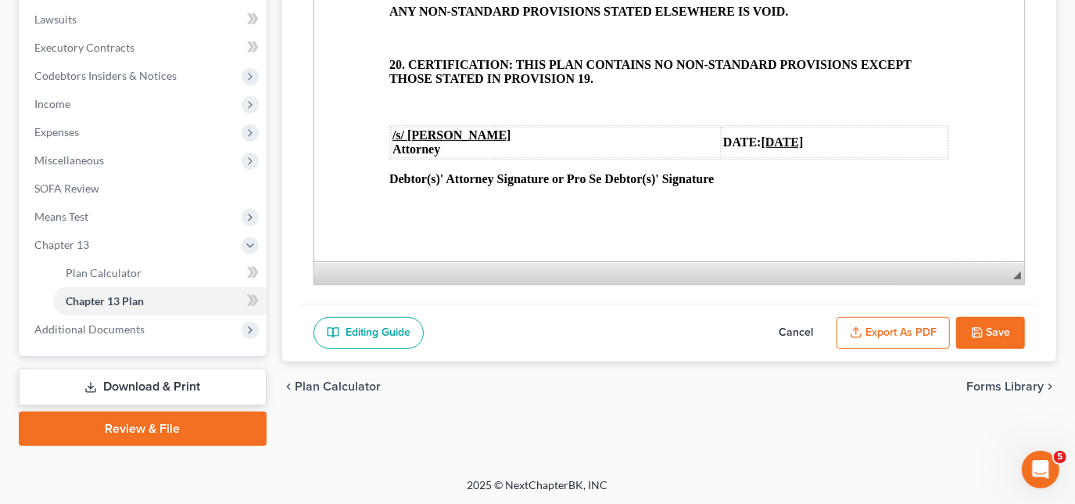
click at [896, 336] on button "Export as PDF" at bounding box center [893, 333] width 113 height 33
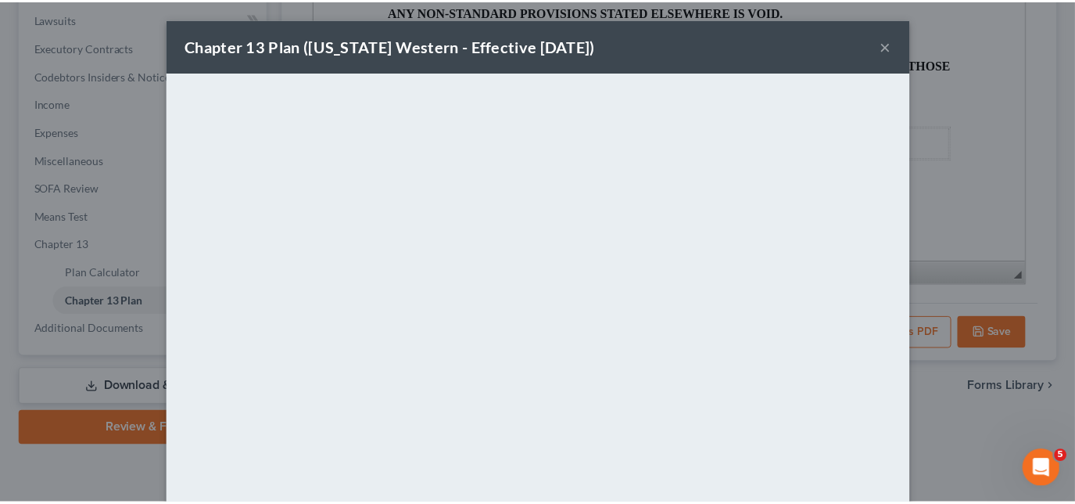
scroll to position [150, 0]
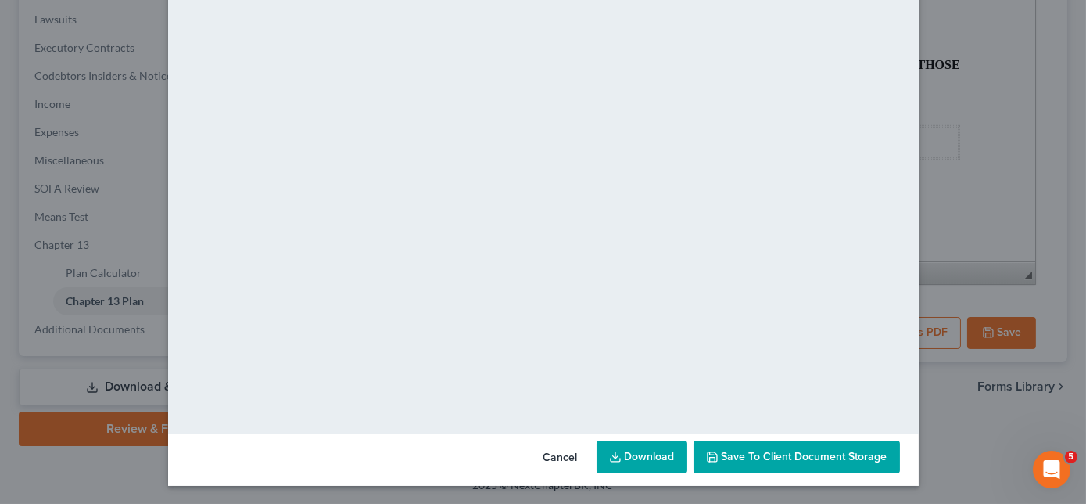
click at [645, 450] on link "Download" at bounding box center [642, 456] width 91 height 33
drag, startPoint x: 568, startPoint y: 457, endPoint x: 601, endPoint y: 429, distance: 43.3
click at [567, 457] on button "Cancel" at bounding box center [560, 457] width 59 height 31
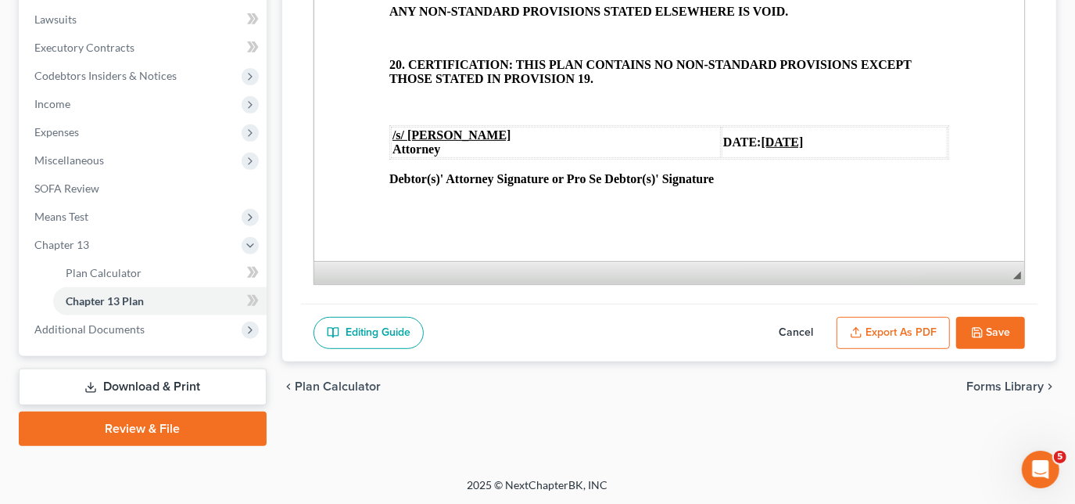
click at [117, 388] on link "Download & Print" at bounding box center [143, 386] width 248 height 37
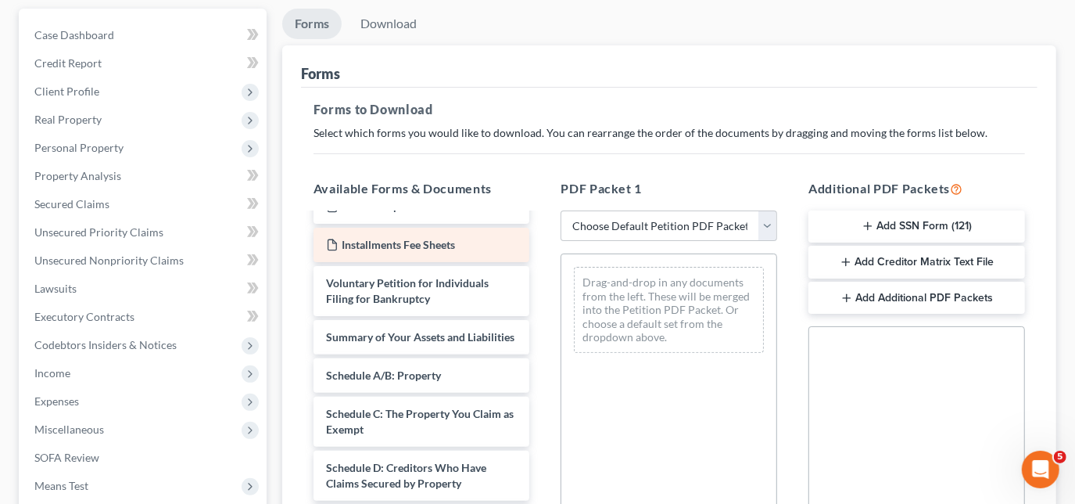
scroll to position [142, 0]
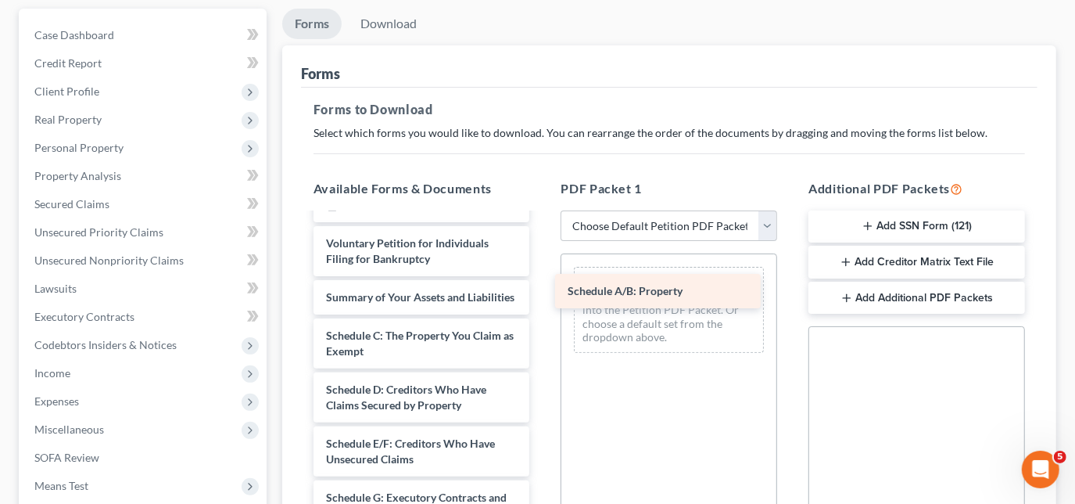
drag, startPoint x: 379, startPoint y: 354, endPoint x: 630, endPoint y: 295, distance: 257.8
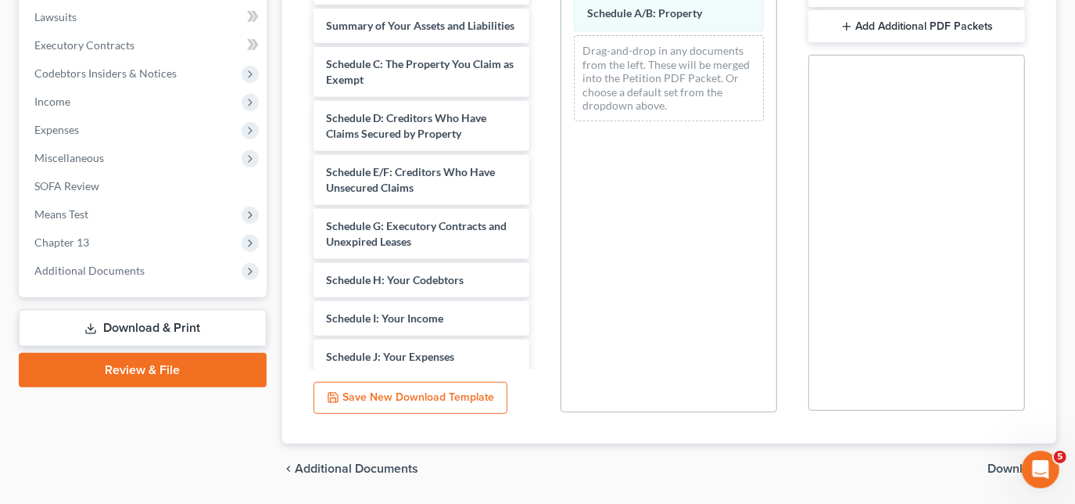
scroll to position [461, 0]
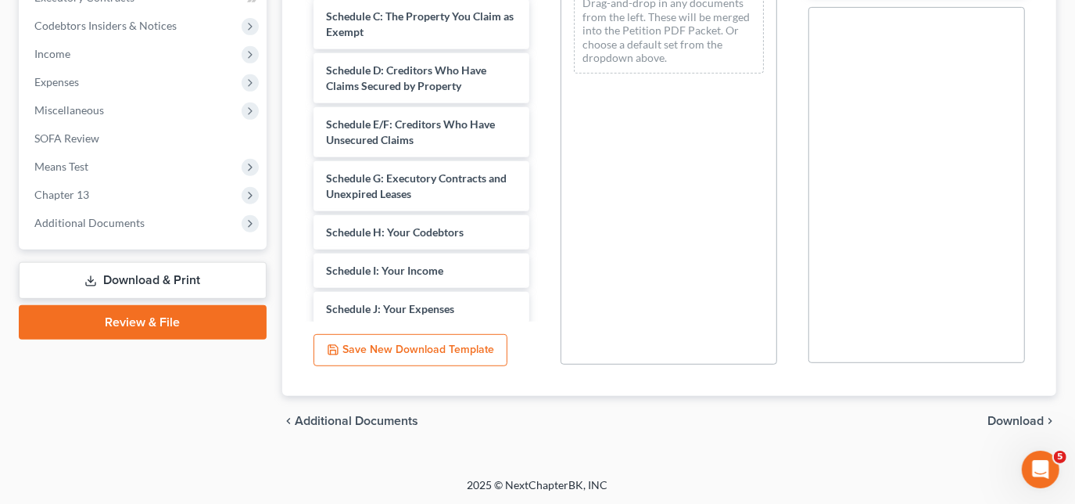
click at [1000, 416] on span "Download" at bounding box center [1016, 421] width 56 height 13
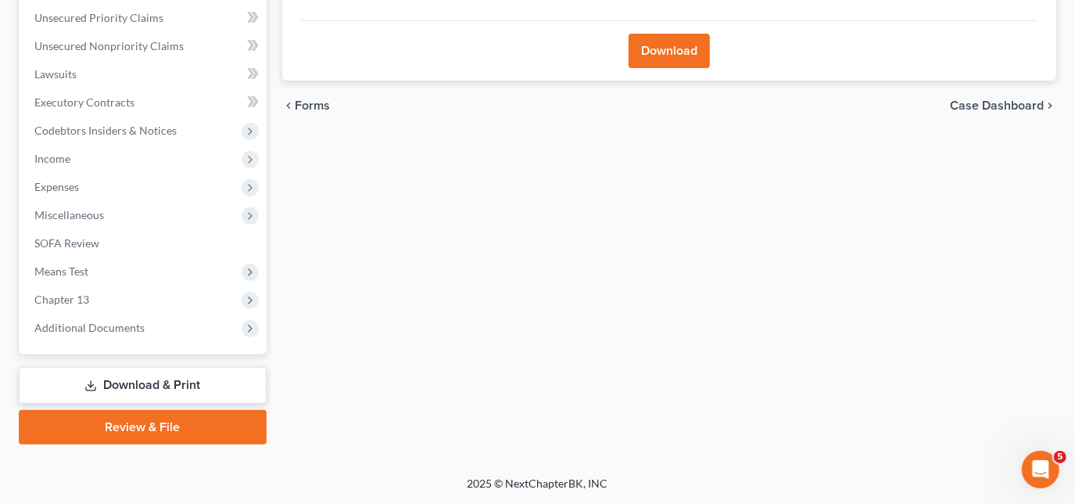
scroll to position [354, 0]
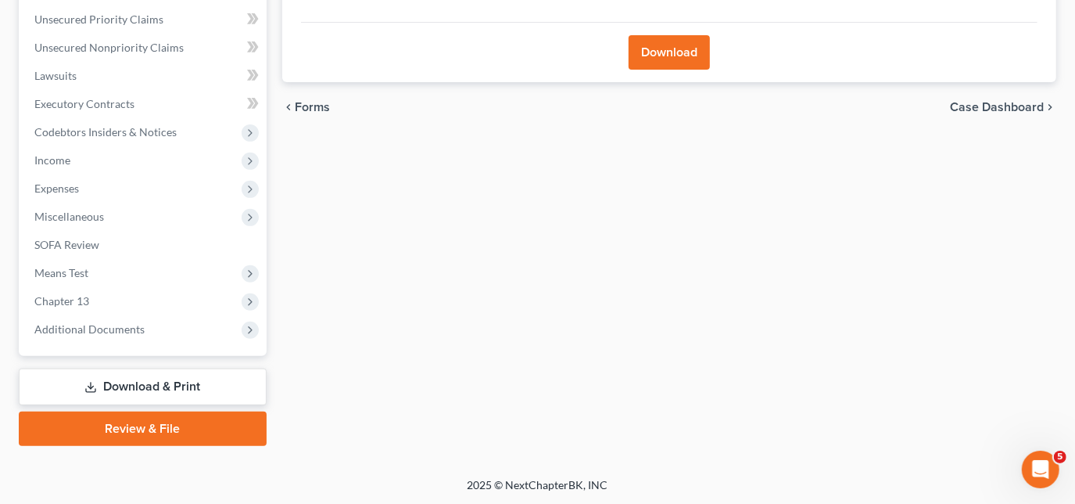
click at [687, 52] on button "Download" at bounding box center [669, 52] width 81 height 34
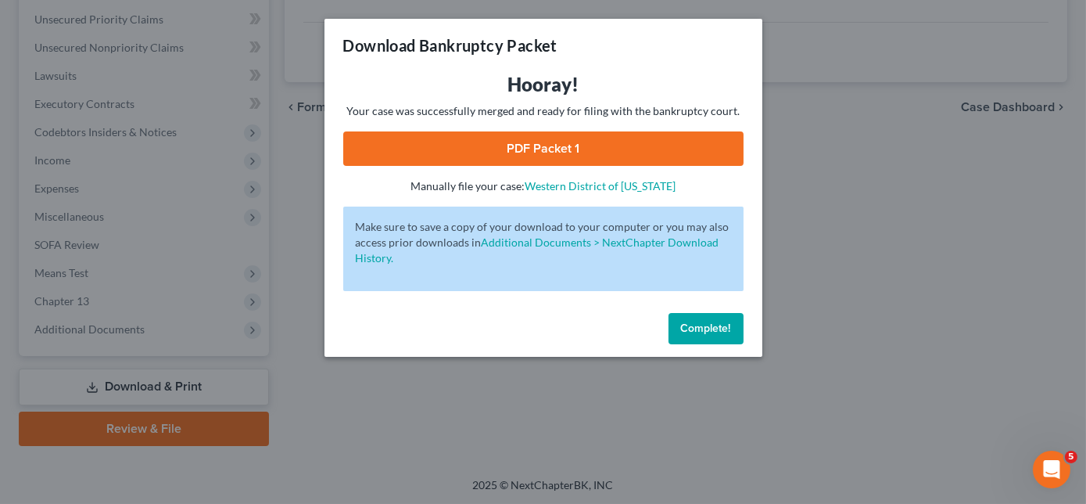
click at [532, 150] on link "PDF Packet 1" at bounding box center [543, 148] width 400 height 34
drag, startPoint x: 702, startPoint y: 330, endPoint x: 427, endPoint y: 260, distance: 283.2
click at [702, 330] on span "Complete!" at bounding box center [706, 327] width 50 height 13
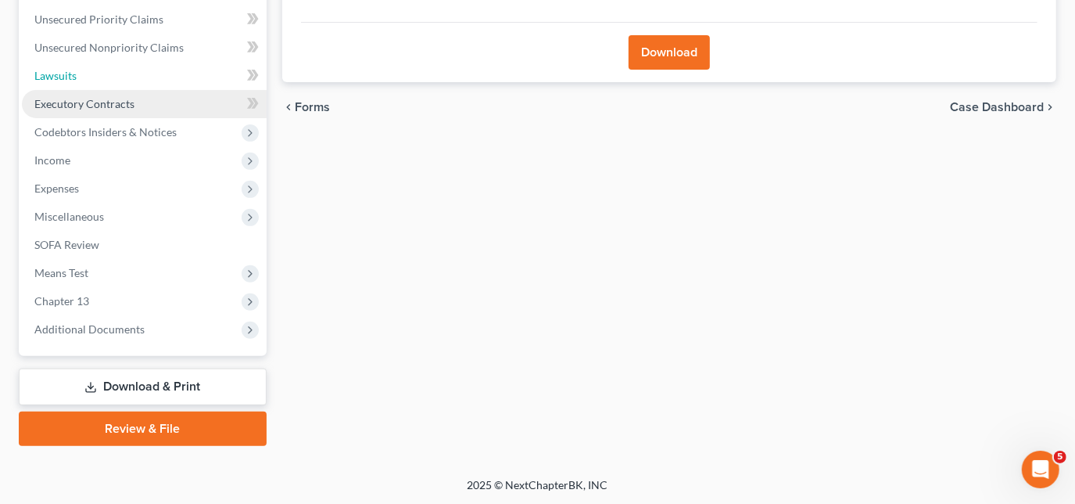
click at [46, 74] on span "Lawsuits" at bounding box center [55, 75] width 42 height 13
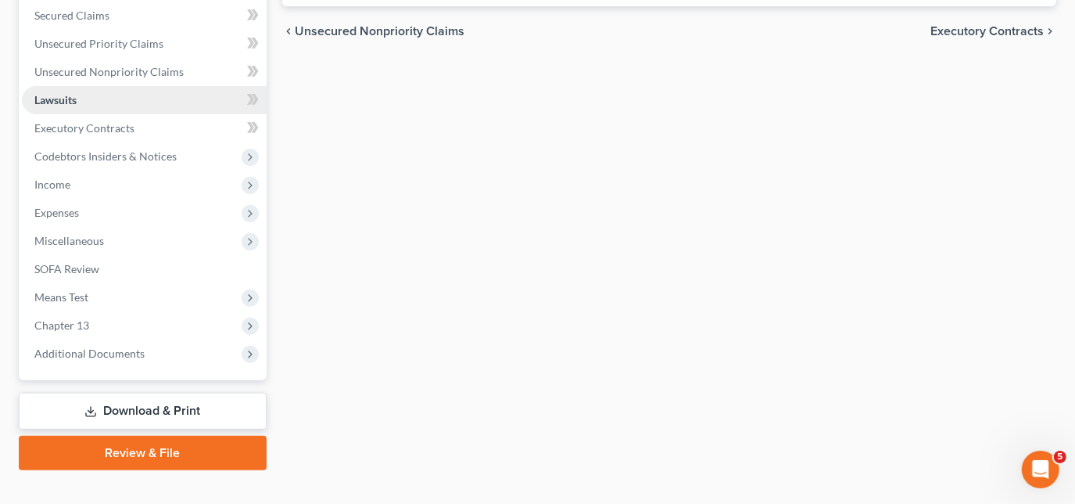
scroll to position [354, 0]
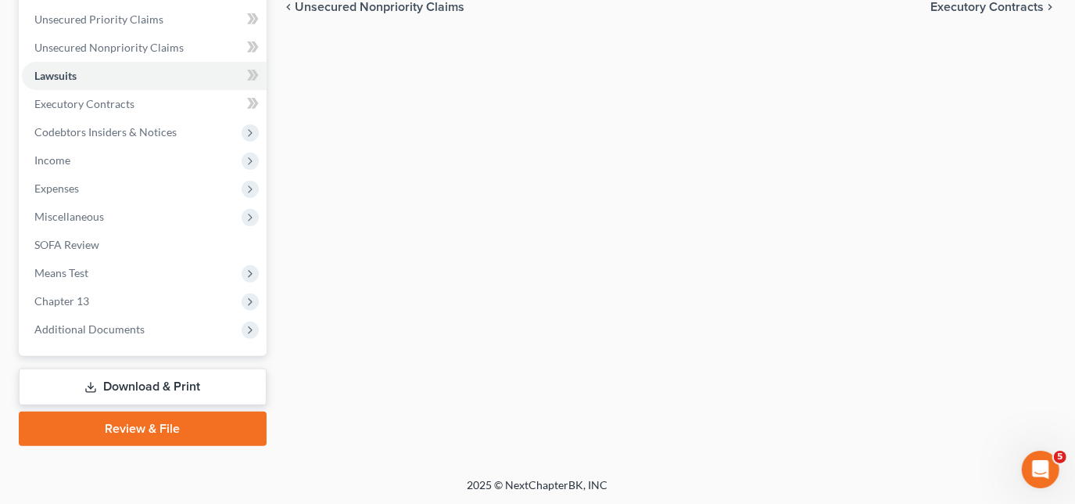
click at [106, 377] on link "Download & Print" at bounding box center [143, 386] width 248 height 37
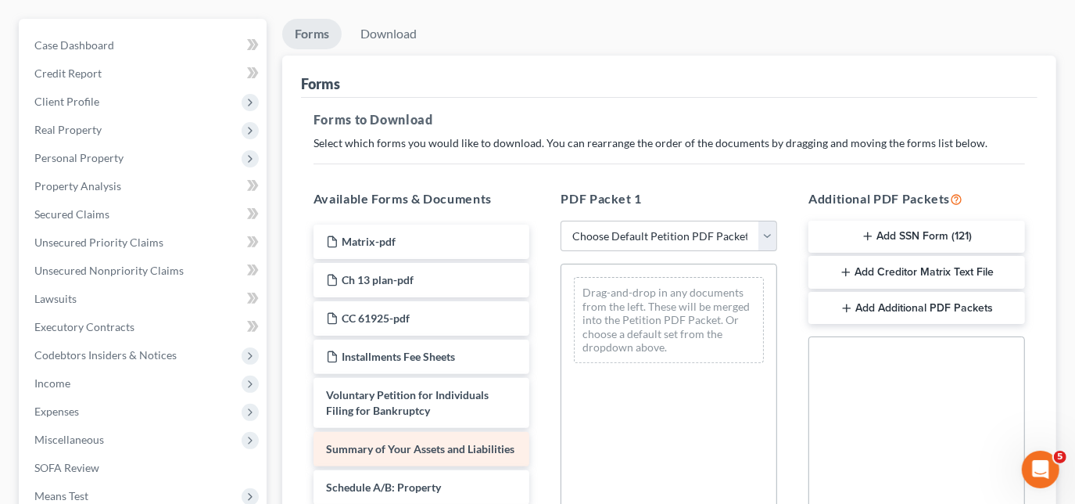
scroll to position [284, 0]
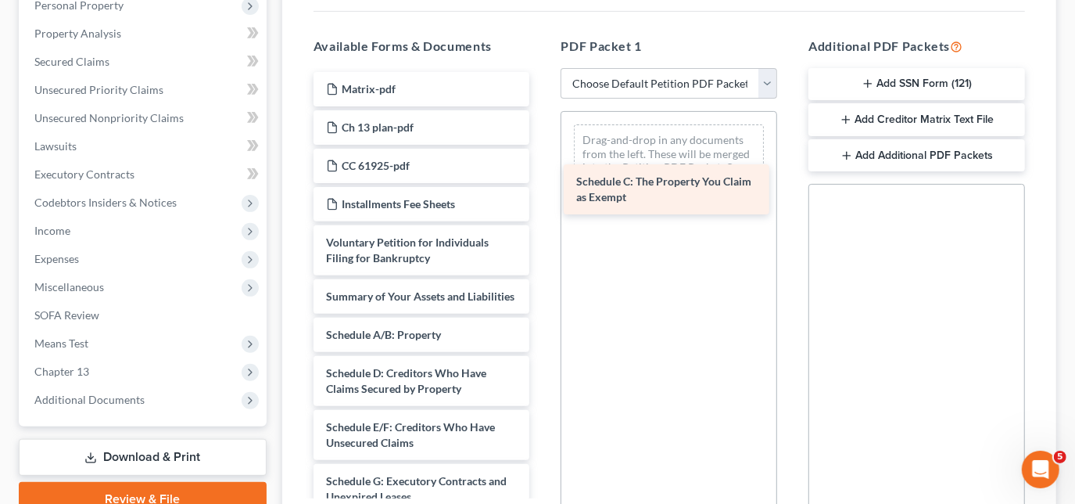
drag, startPoint x: 373, startPoint y: 388, endPoint x: 623, endPoint y: 183, distance: 323.5
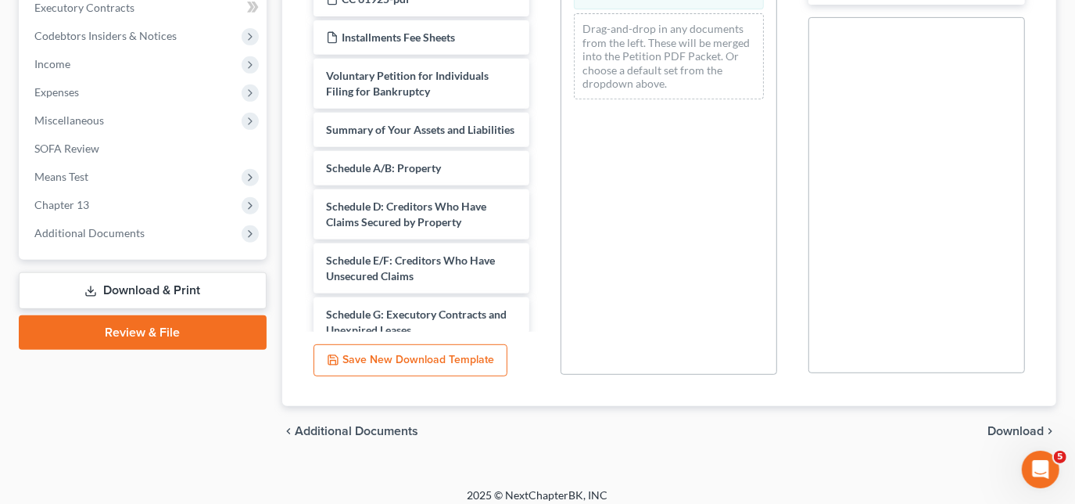
scroll to position [461, 0]
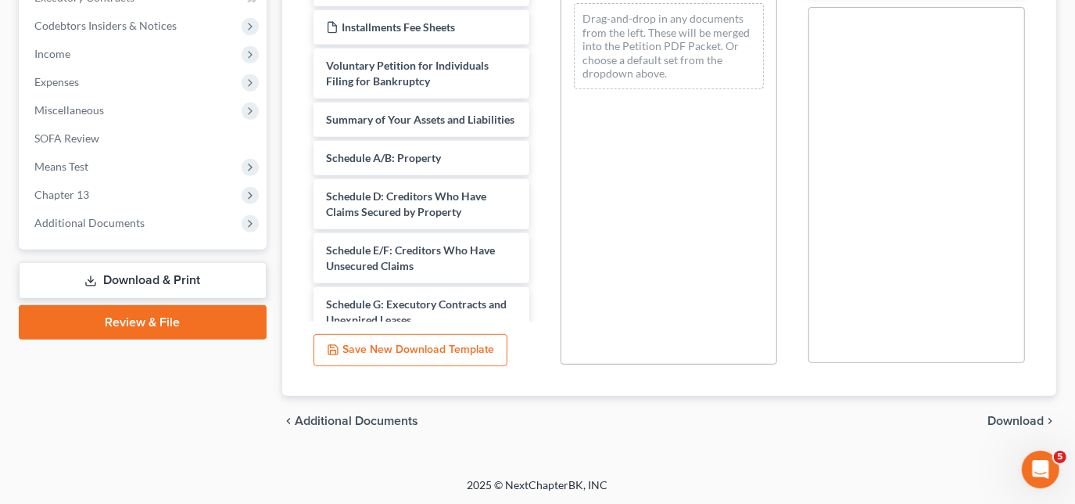
drag, startPoint x: 783, startPoint y: 289, endPoint x: 867, endPoint y: 412, distance: 149.1
click at [783, 293] on div "PDF Packet 1 Choose Default Petition PDF Packet Complete Bankruptcy Petition (a…" at bounding box center [669, 112] width 248 height 530
click at [1013, 419] on span "Download" at bounding box center [1016, 421] width 56 height 13
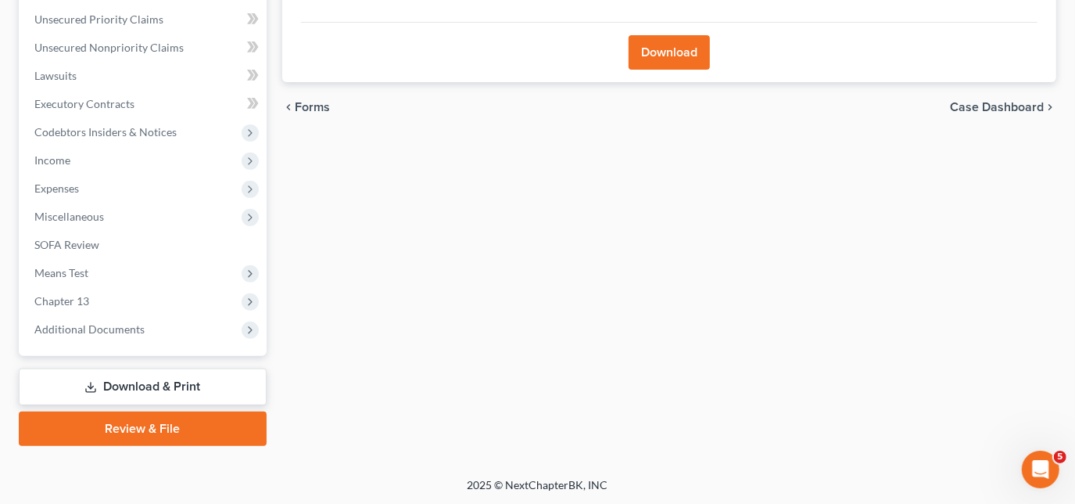
drag, startPoint x: 673, startPoint y: 63, endPoint x: 685, endPoint y: 41, distance: 24.5
click at [673, 63] on button "Download" at bounding box center [669, 52] width 81 height 34
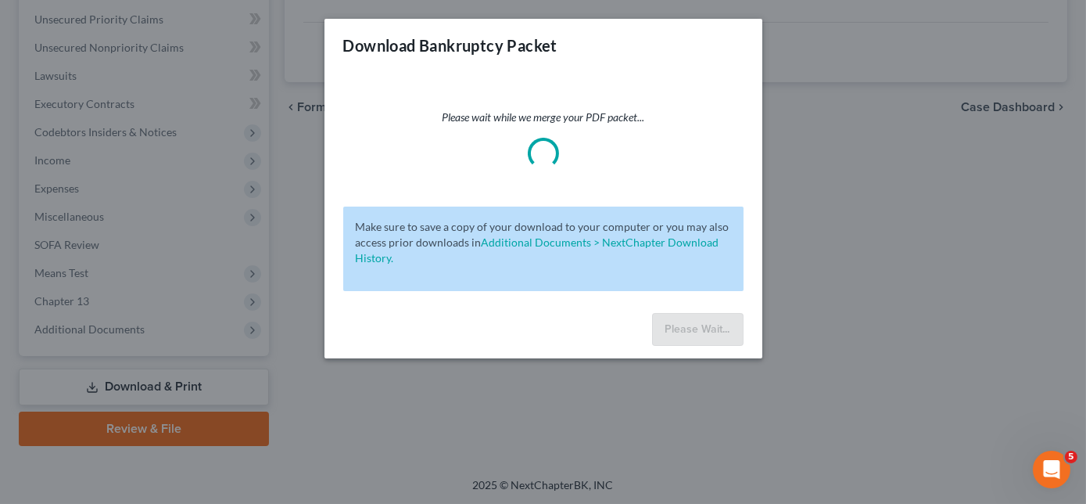
click at [673, 53] on div "Download Bankruptcy Packet" at bounding box center [544, 45] width 438 height 53
drag, startPoint x: 667, startPoint y: 62, endPoint x: 632, endPoint y: 127, distance: 73.8
click at [648, 85] on div "Download Bankruptcy Packet Please wait while we merge your PDF packet... Make s…" at bounding box center [544, 188] width 438 height 339
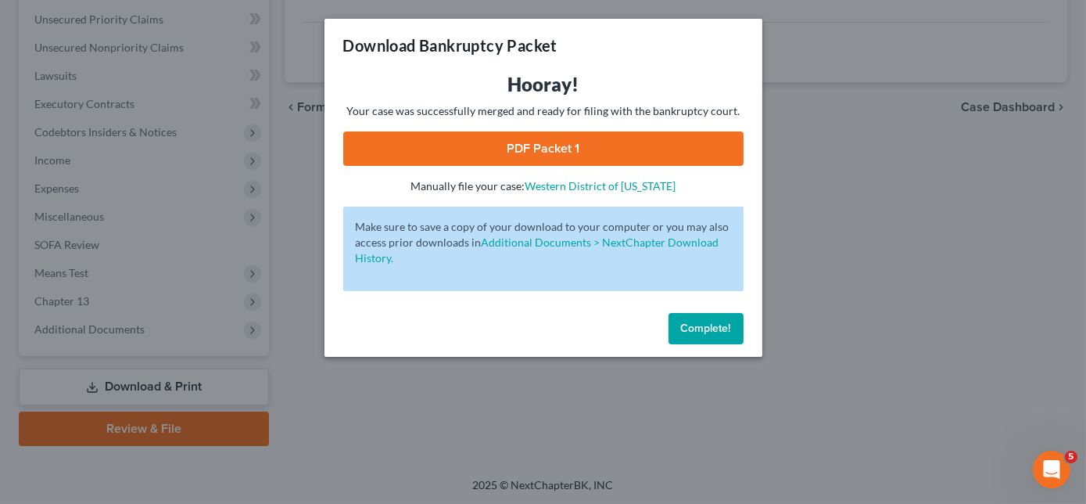
click at [555, 157] on link "PDF Packet 1" at bounding box center [543, 148] width 400 height 34
click at [712, 335] on button "Complete!" at bounding box center [706, 328] width 75 height 31
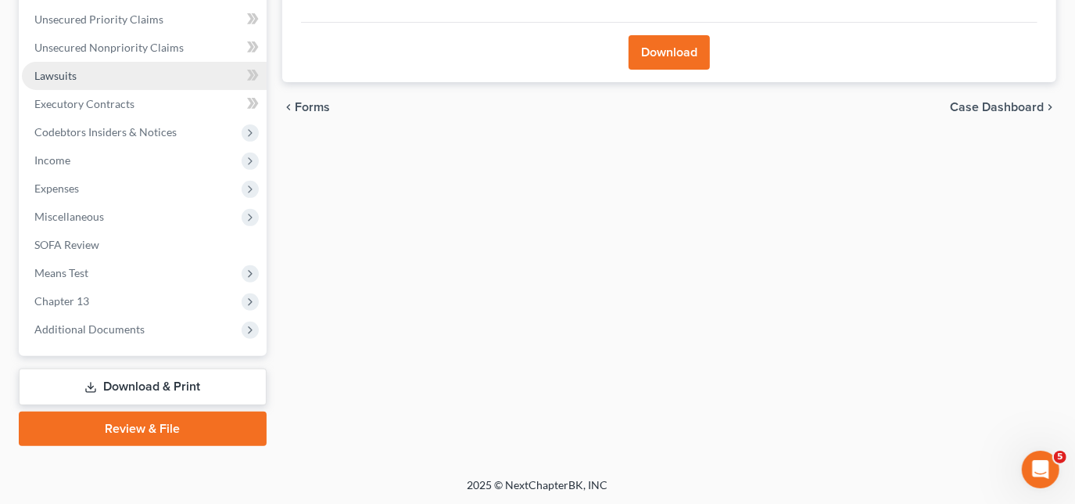
click at [95, 82] on link "Lawsuits" at bounding box center [144, 76] width 245 height 28
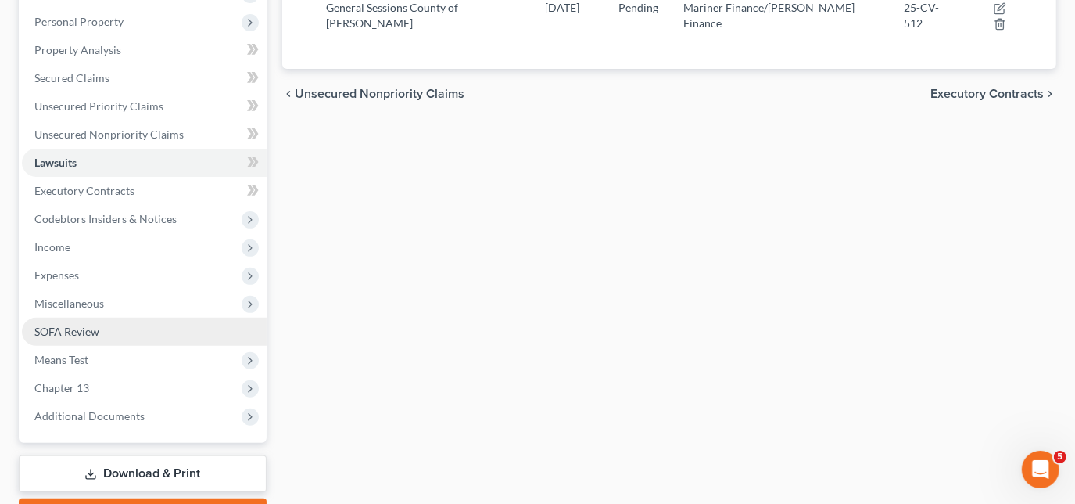
scroll to position [354, 0]
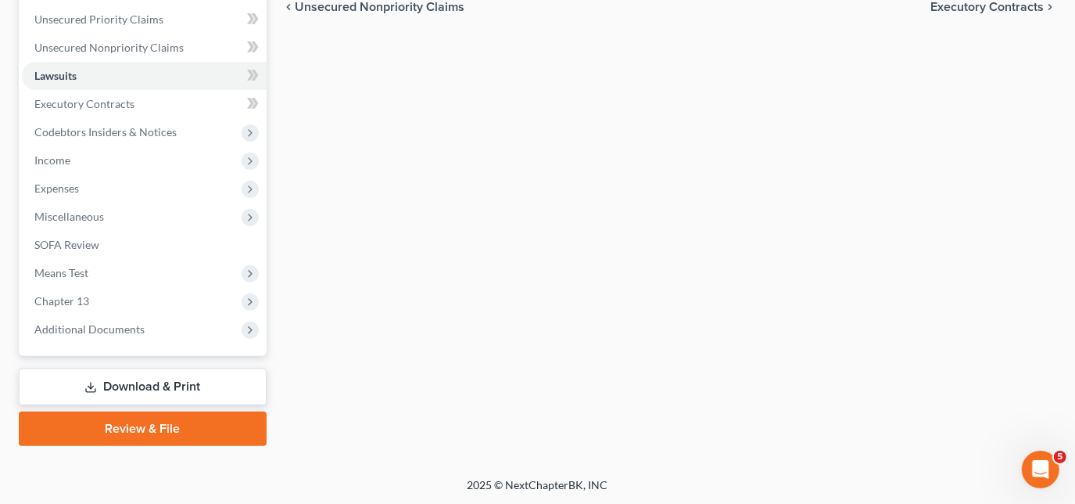
click at [133, 383] on link "Download & Print" at bounding box center [143, 386] width 248 height 37
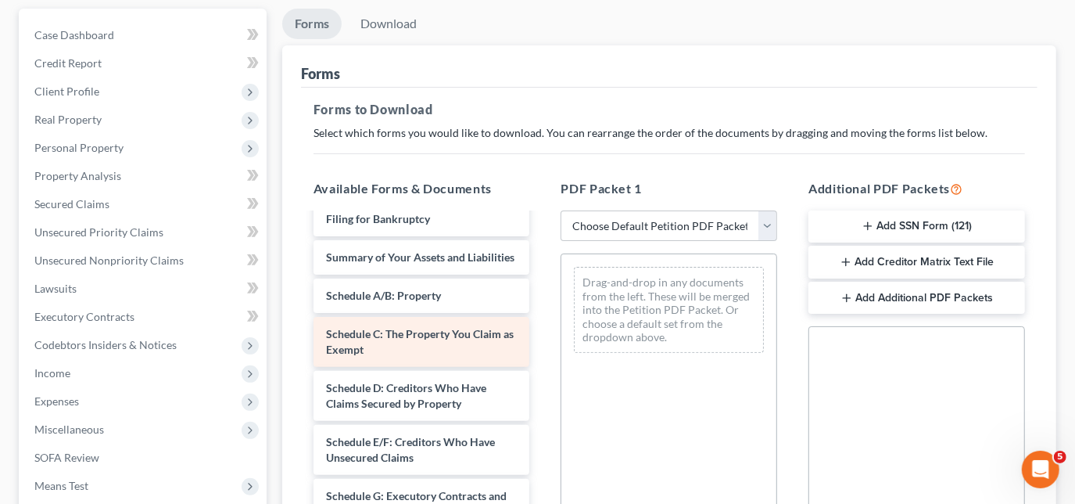
scroll to position [213, 0]
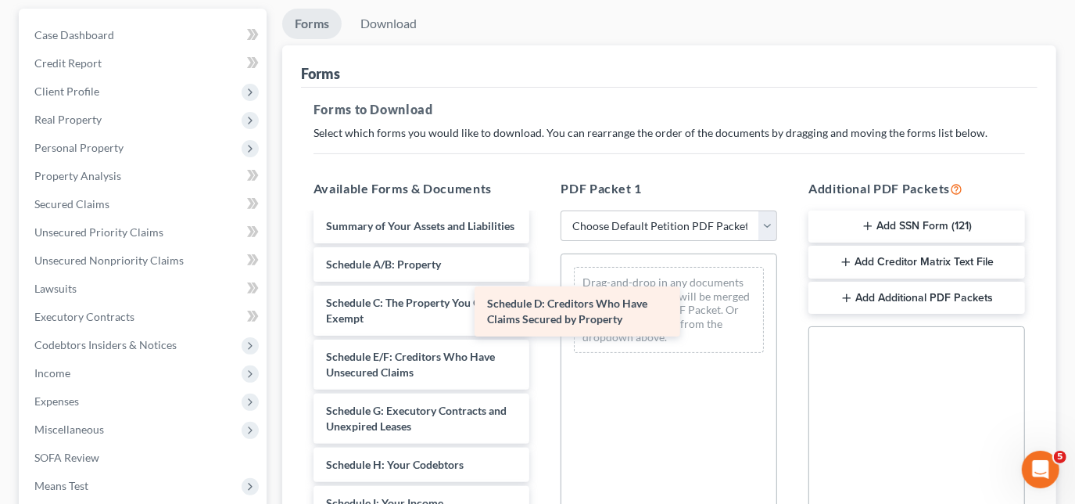
drag, startPoint x: 411, startPoint y: 379, endPoint x: 623, endPoint y: 292, distance: 229.4
click at [543, 292] on div "Schedule D: Creditors Who Have Claims Secured by Property Matrix-pdf Ch 13 plan…" at bounding box center [422, 446] width 242 height 888
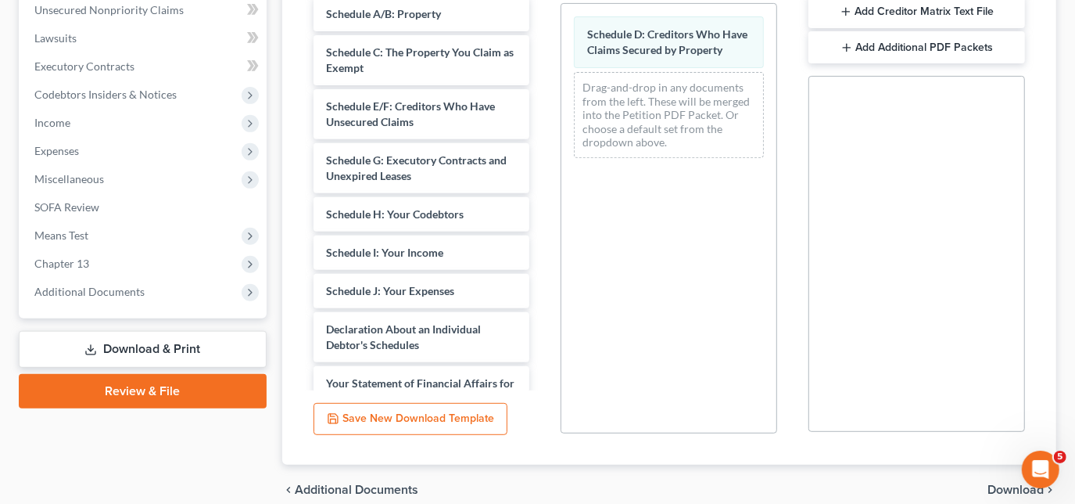
scroll to position [461, 0]
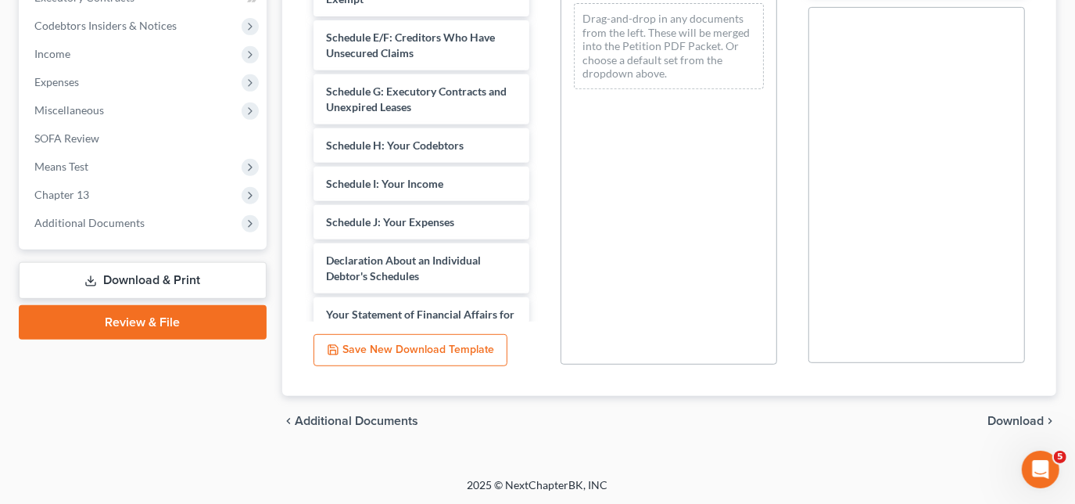
click at [1022, 419] on span "Download" at bounding box center [1016, 421] width 56 height 13
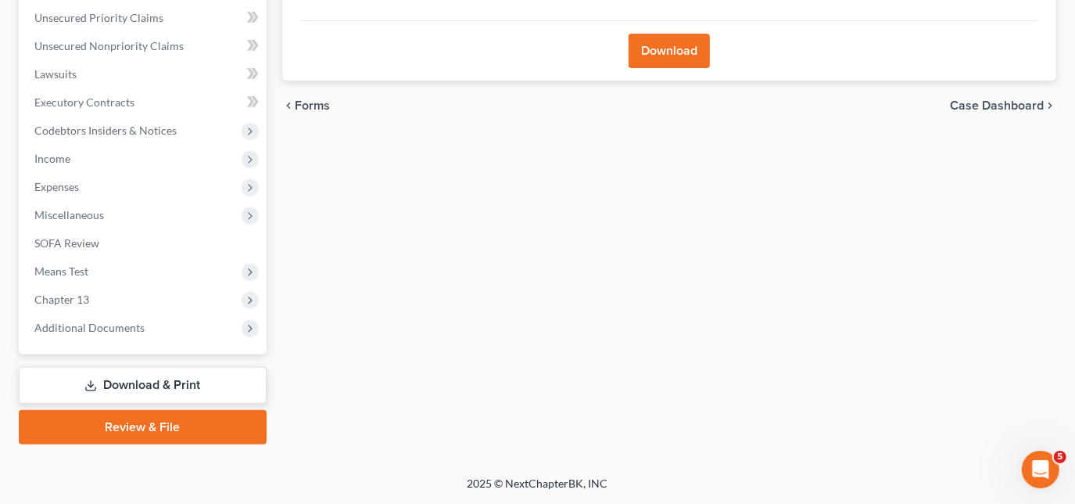
scroll to position [354, 0]
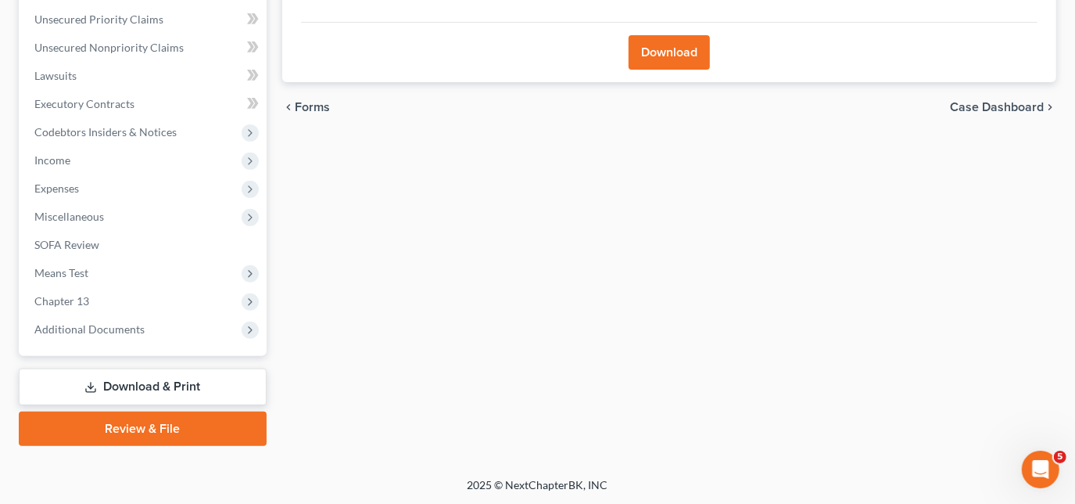
click at [689, 59] on button "Download" at bounding box center [669, 52] width 81 height 34
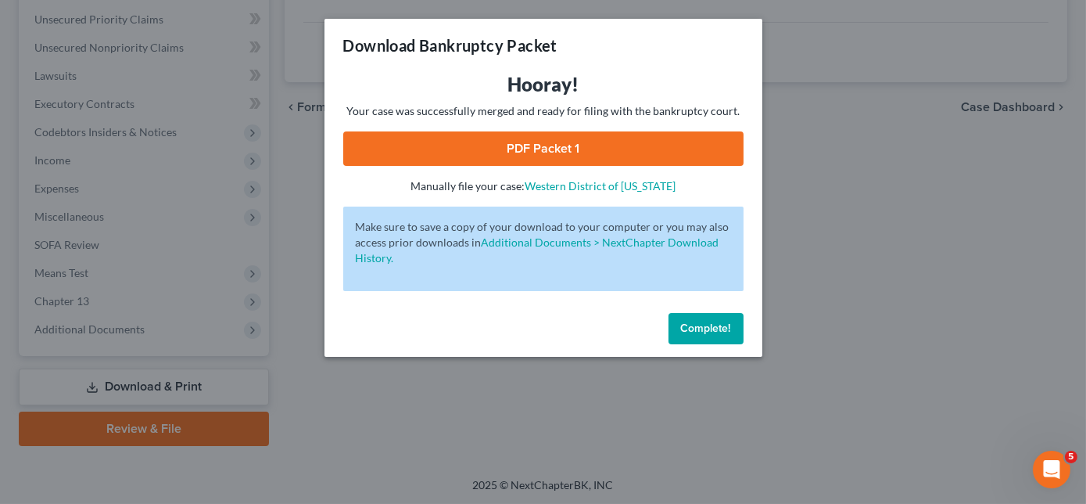
click at [571, 142] on link "PDF Packet 1" at bounding box center [543, 148] width 400 height 34
click at [702, 329] on span "Complete!" at bounding box center [706, 327] width 50 height 13
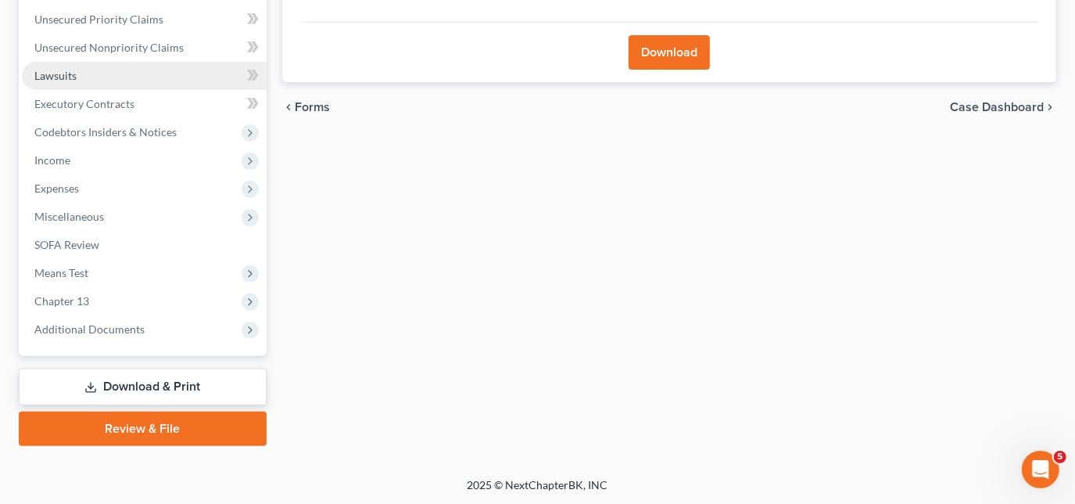
click at [64, 74] on span "Lawsuits" at bounding box center [55, 75] width 42 height 13
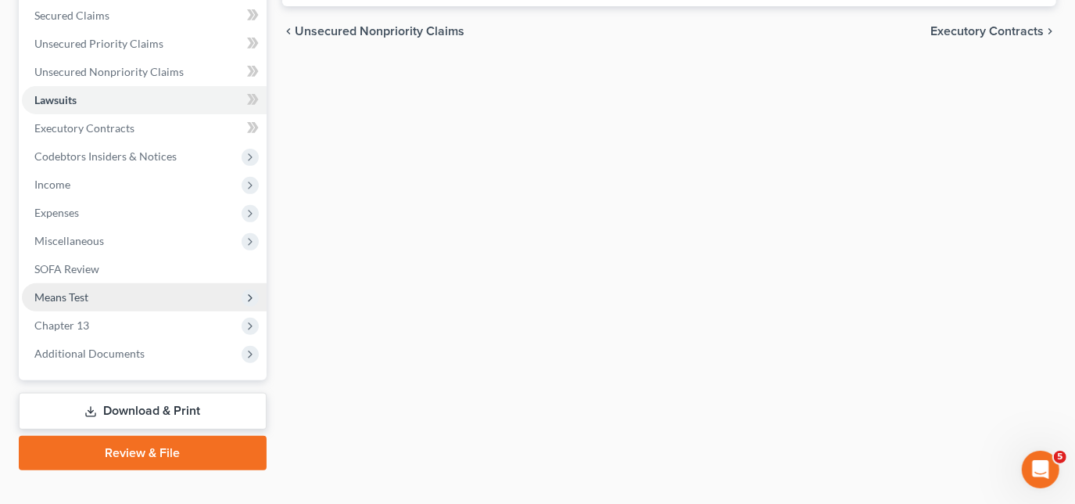
scroll to position [354, 0]
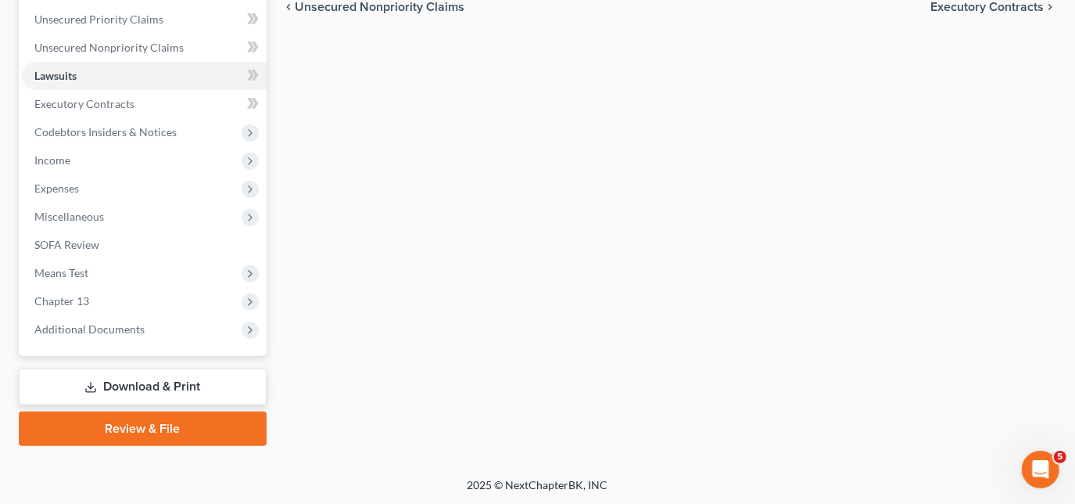
click at [108, 379] on link "Download & Print" at bounding box center [143, 386] width 248 height 37
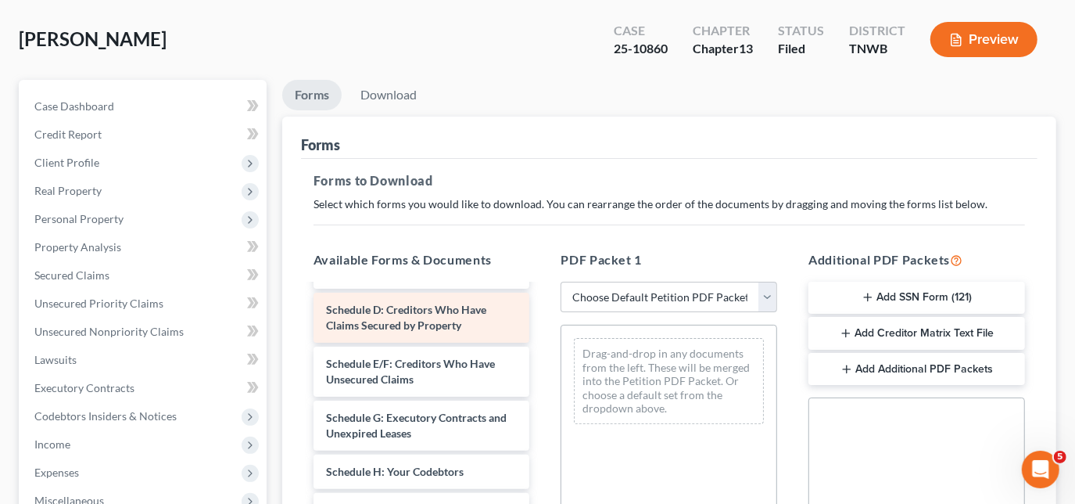
scroll to position [355, 0]
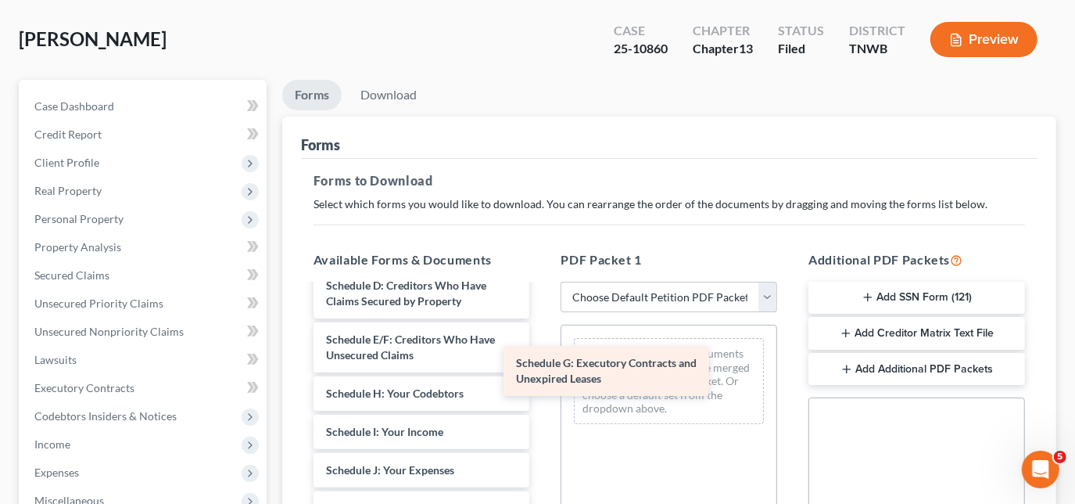
drag, startPoint x: 396, startPoint y: 418, endPoint x: 602, endPoint y: 369, distance: 212.1
click at [543, 369] on div "Schedule G: Executory Contracts and Unexpired Leases Matrix-pdf Ch 13 plan-pdf …" at bounding box center [422, 374] width 242 height 888
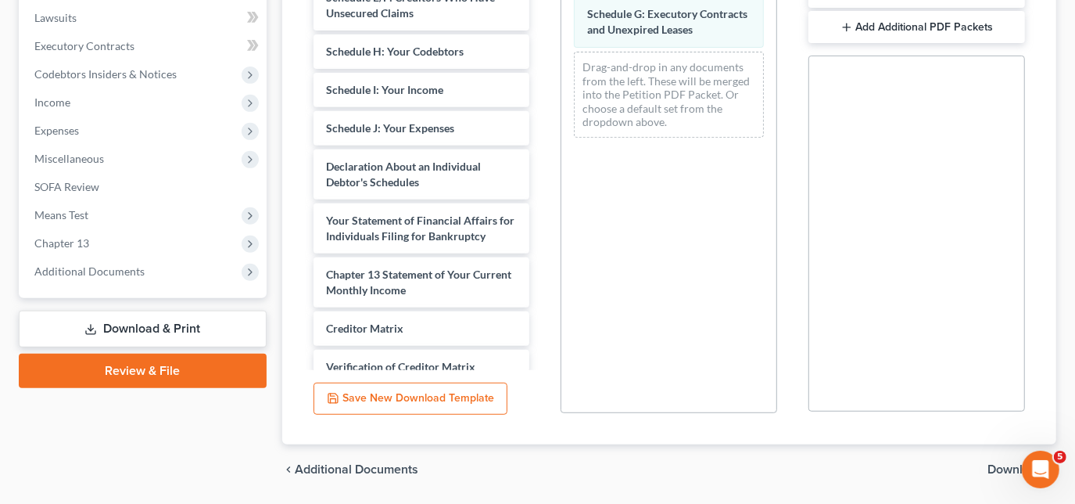
scroll to position [461, 0]
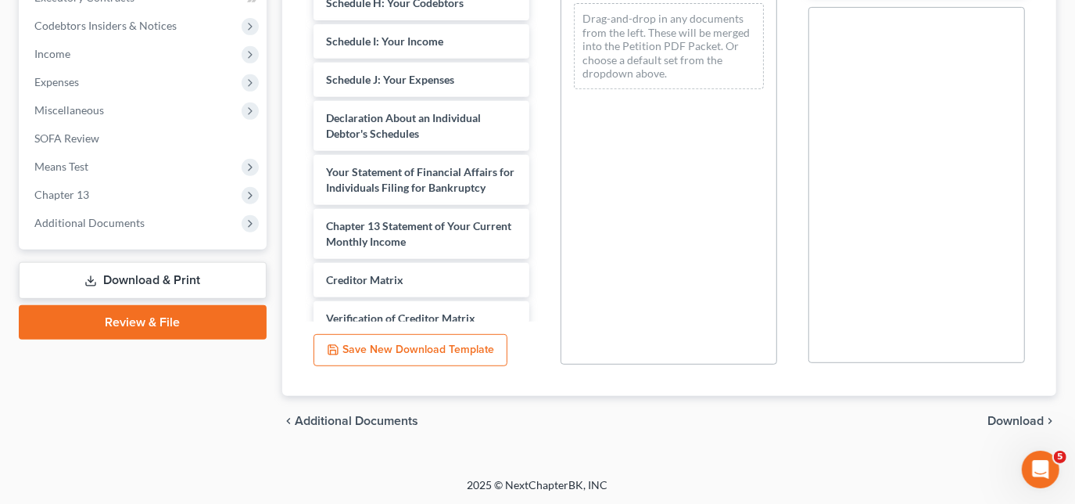
click at [1004, 415] on span "Download" at bounding box center [1016, 421] width 56 height 13
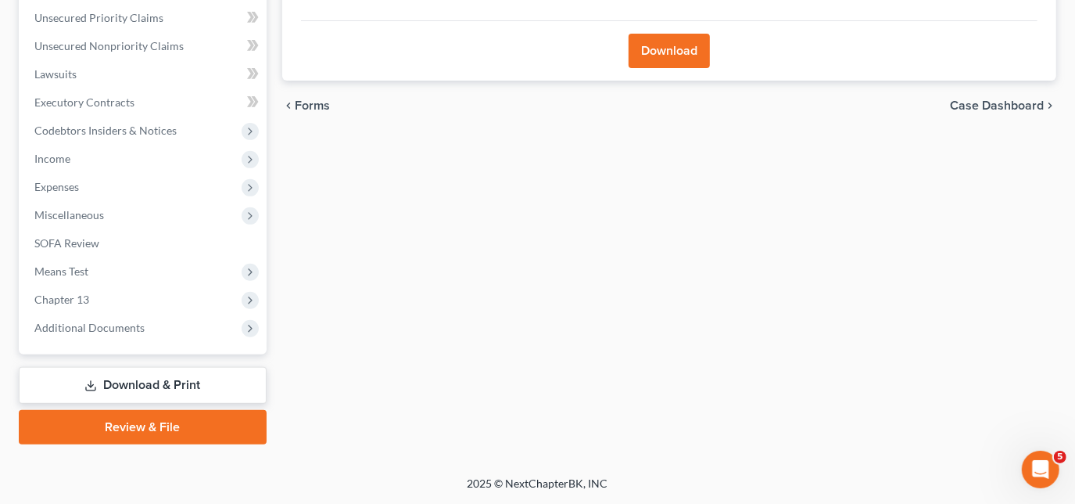
scroll to position [354, 0]
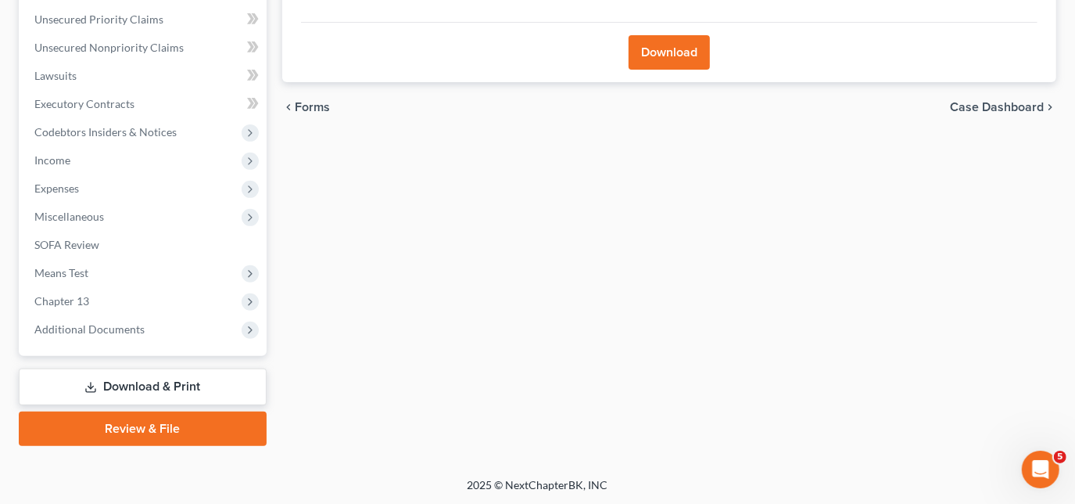
click at [658, 45] on button "Download" at bounding box center [669, 52] width 81 height 34
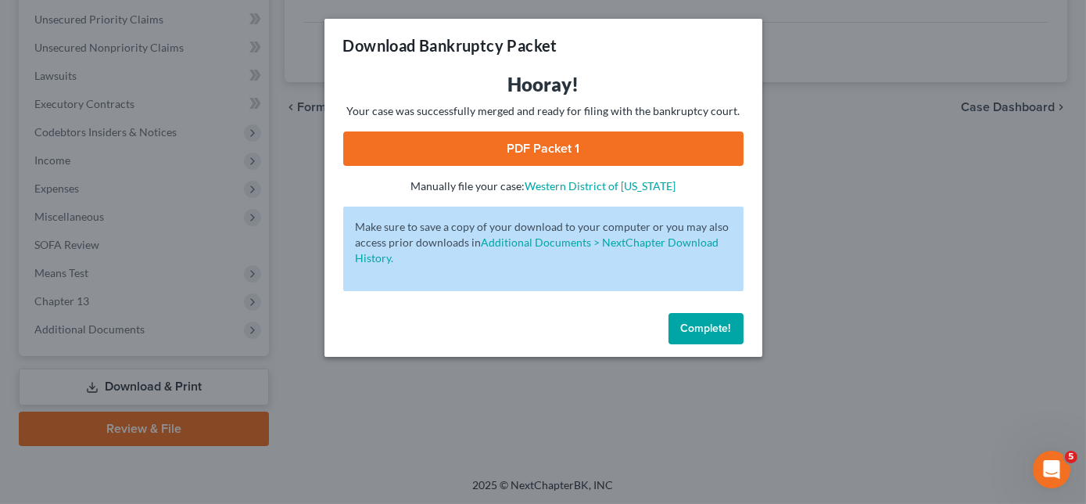
click at [547, 148] on link "PDF Packet 1" at bounding box center [543, 148] width 400 height 34
drag, startPoint x: 711, startPoint y: 326, endPoint x: 326, endPoint y: 201, distance: 404.7
click at [712, 326] on span "Complete!" at bounding box center [706, 327] width 50 height 13
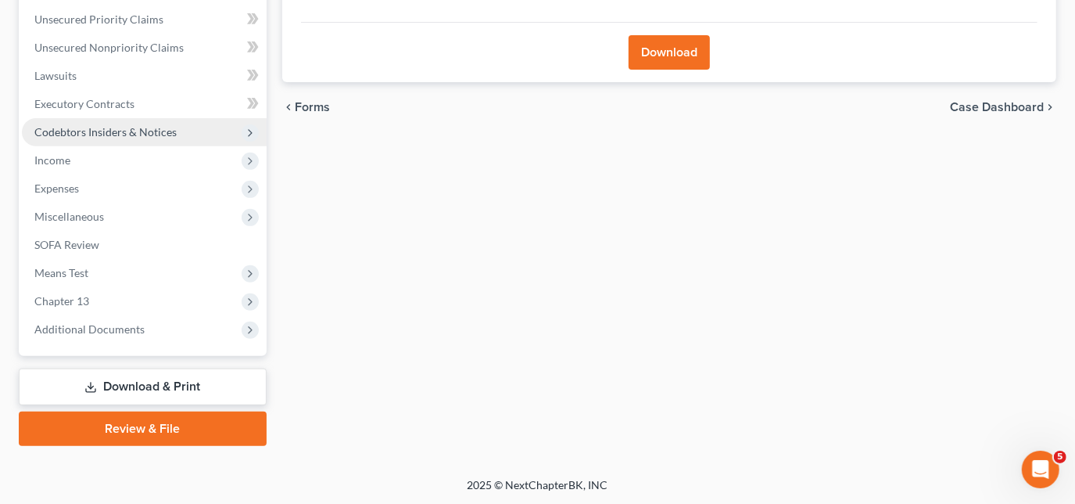
click at [79, 125] on span "Codebtors Insiders & Notices" at bounding box center [105, 131] width 142 height 13
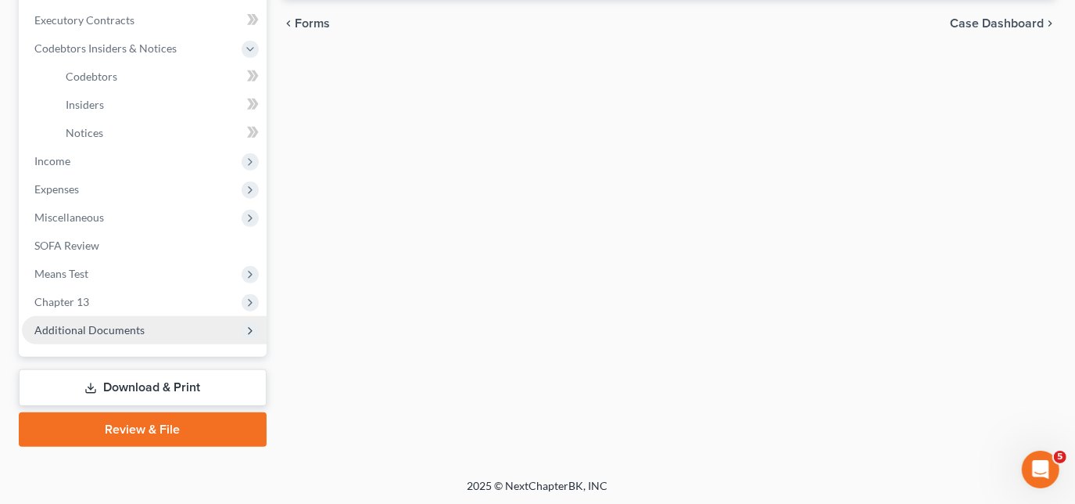
scroll to position [440, 0]
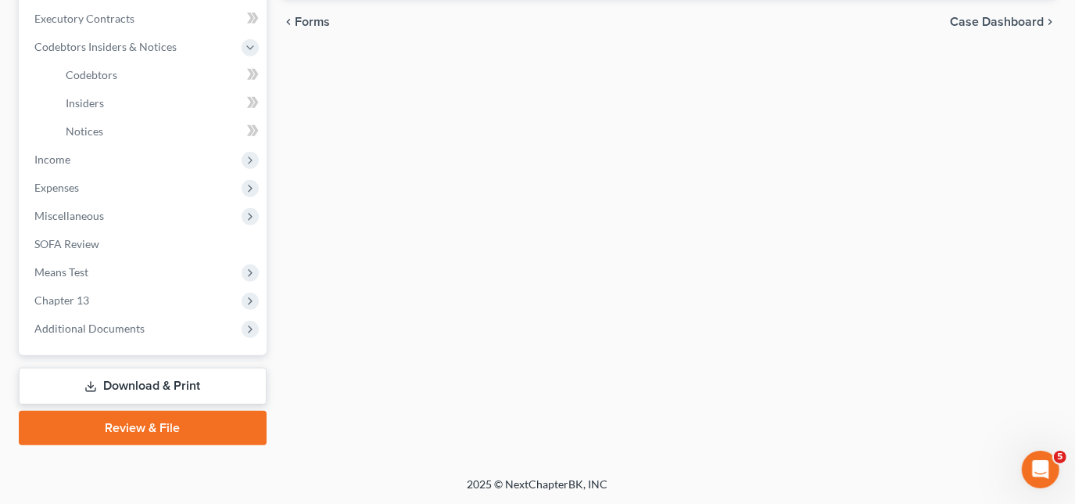
click at [132, 376] on link "Download & Print" at bounding box center [143, 386] width 248 height 37
click at [148, 384] on link "Download & Print" at bounding box center [143, 386] width 248 height 37
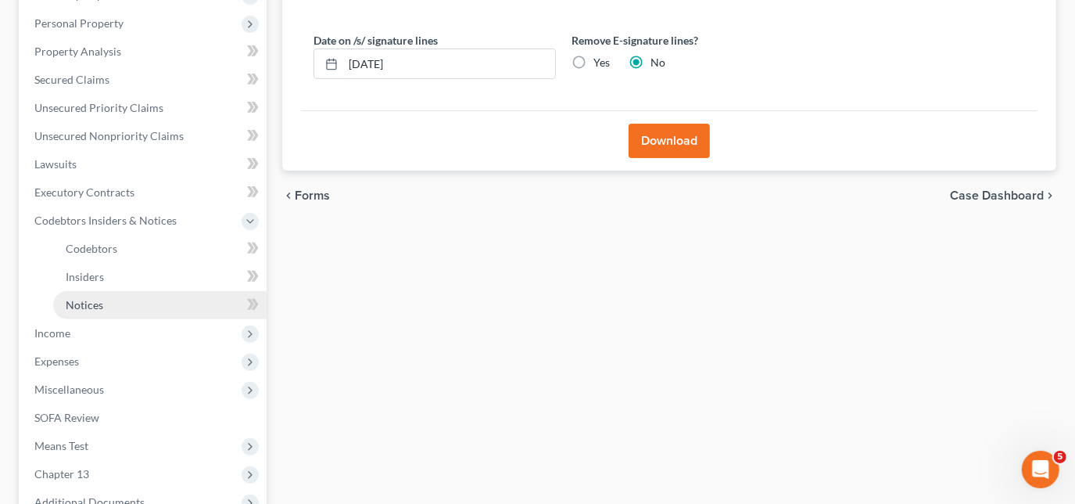
scroll to position [297, 0]
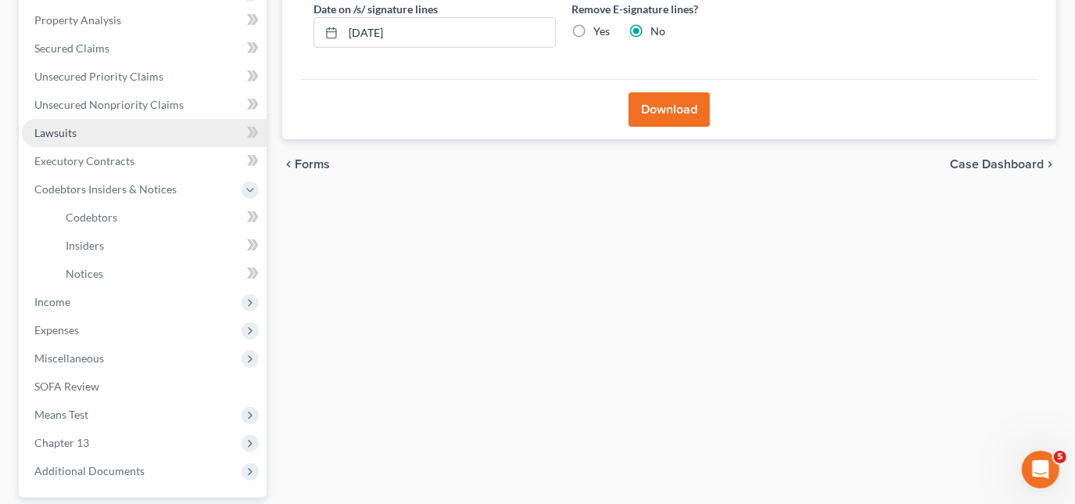
click at [63, 129] on span "Lawsuits" at bounding box center [55, 132] width 42 height 13
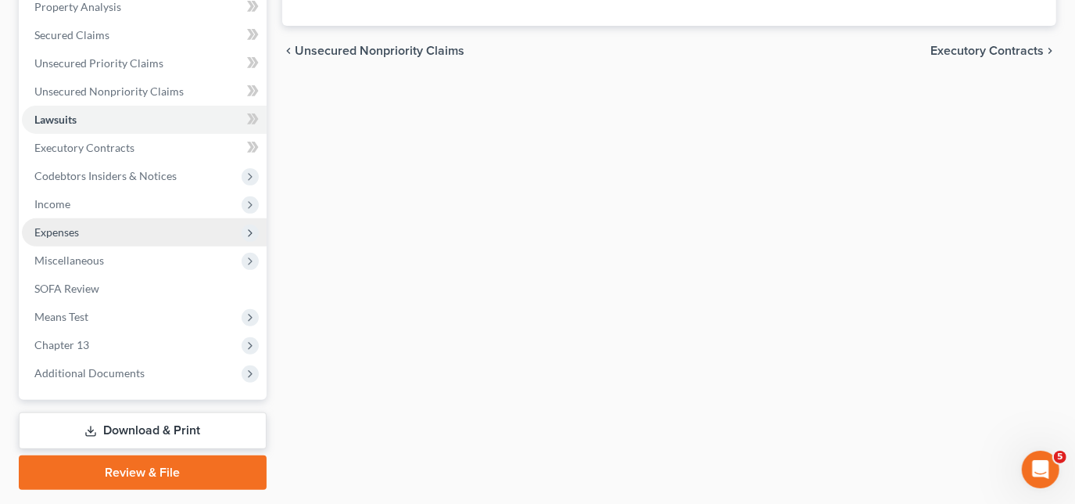
scroll to position [354, 0]
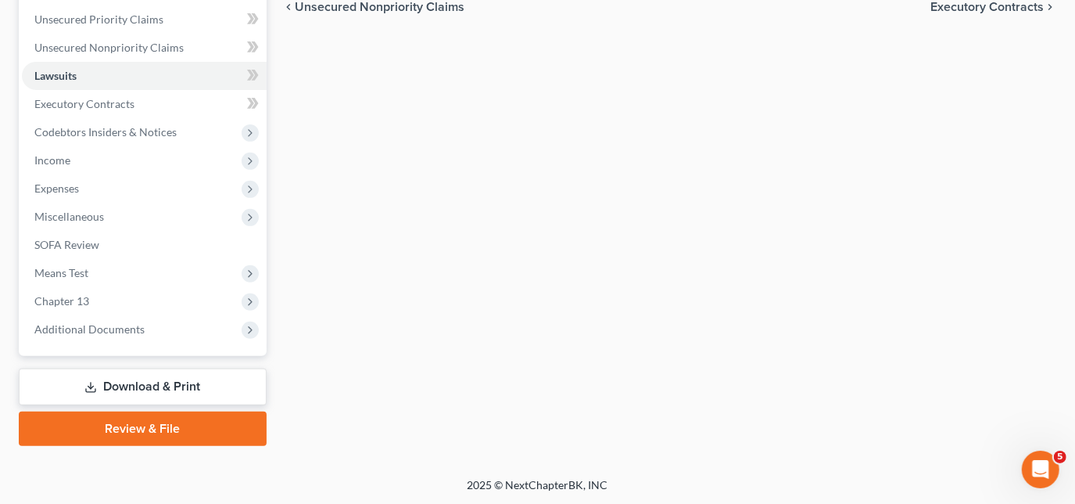
click at [157, 382] on link "Download & Print" at bounding box center [143, 386] width 248 height 37
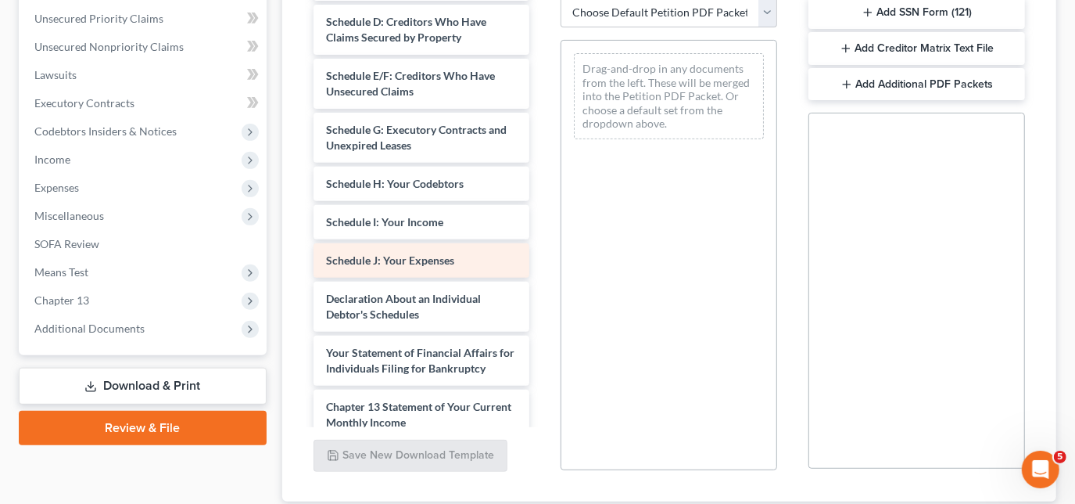
scroll to position [355, 0]
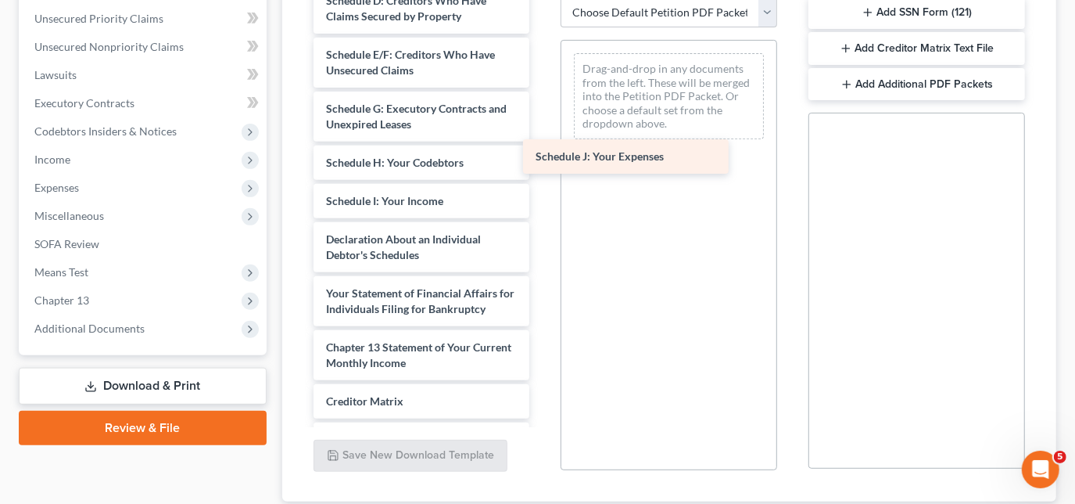
drag, startPoint x: 408, startPoint y: 253, endPoint x: 669, endPoint y: 125, distance: 290.3
click at [543, 126] on div "Schedule J: Your Expenses Matrix-pdf Ch 13 plan-pdf CC 61925-pdf Installments F…" at bounding box center [422, 97] width 242 height 903
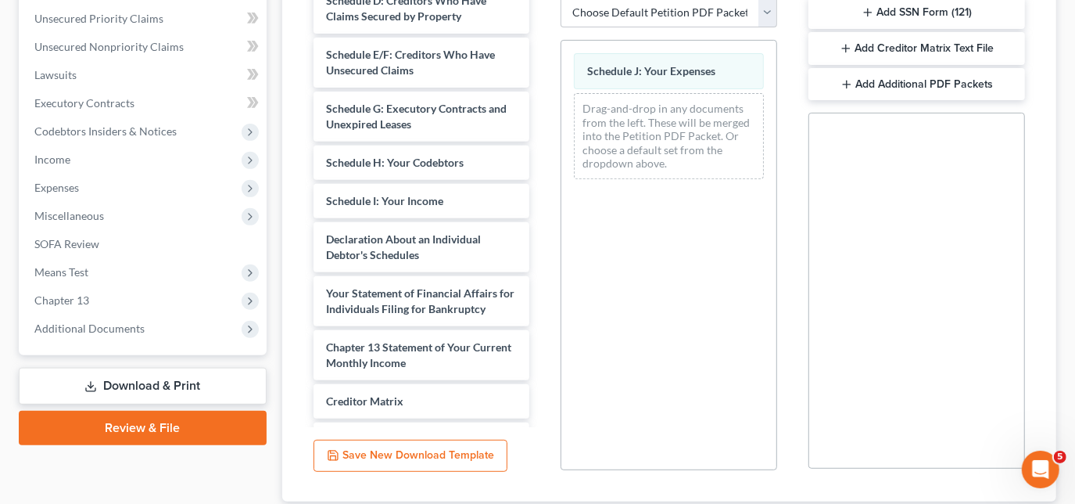
scroll to position [461, 0]
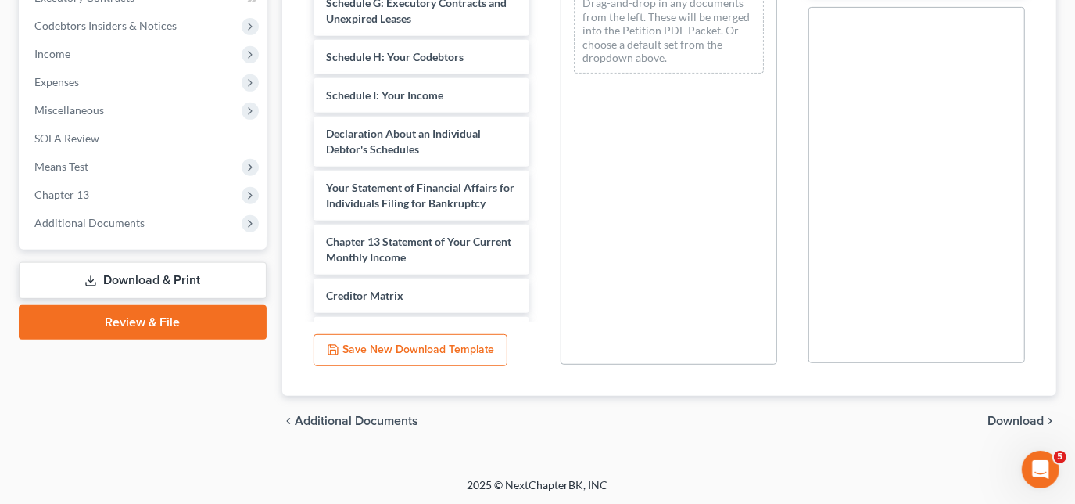
click at [1007, 421] on span "Download" at bounding box center [1016, 421] width 56 height 13
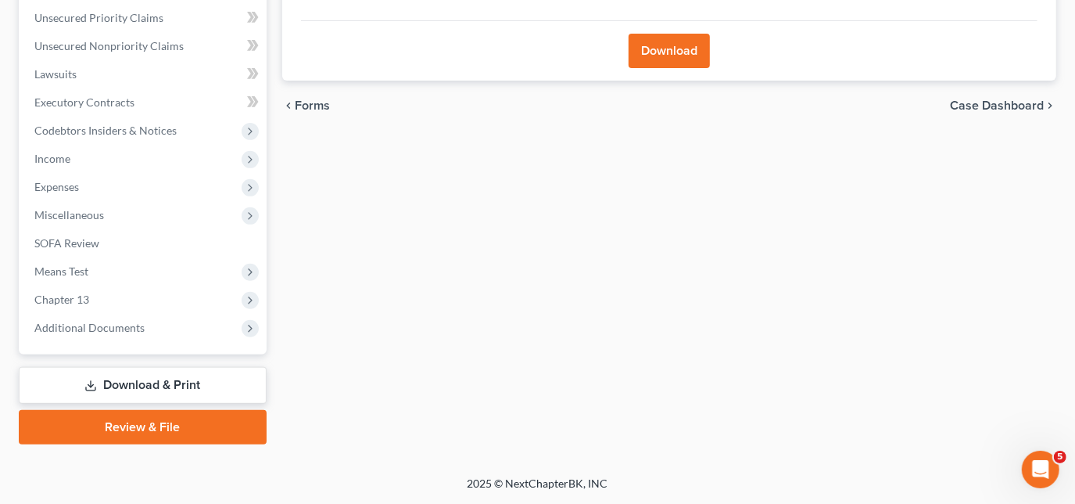
scroll to position [354, 0]
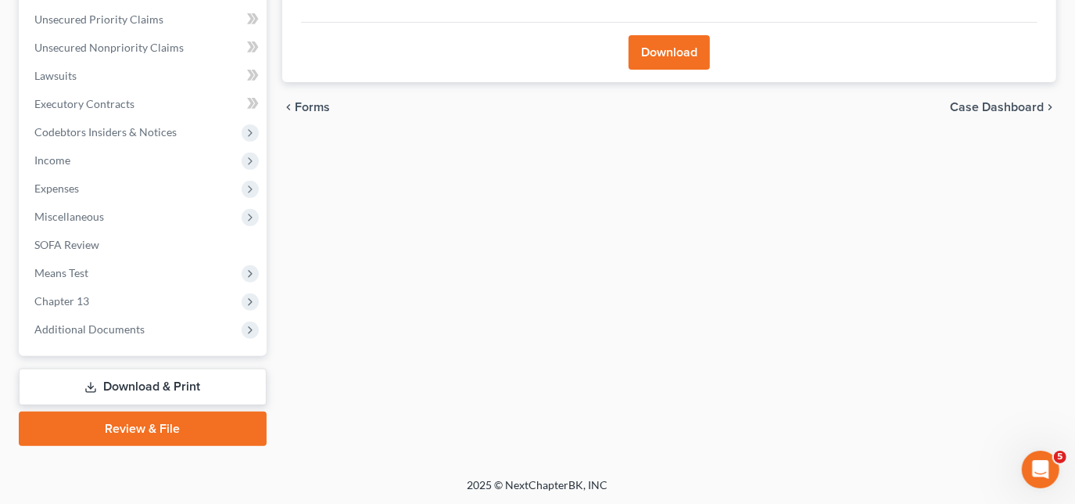
click at [666, 57] on button "Download" at bounding box center [669, 52] width 81 height 34
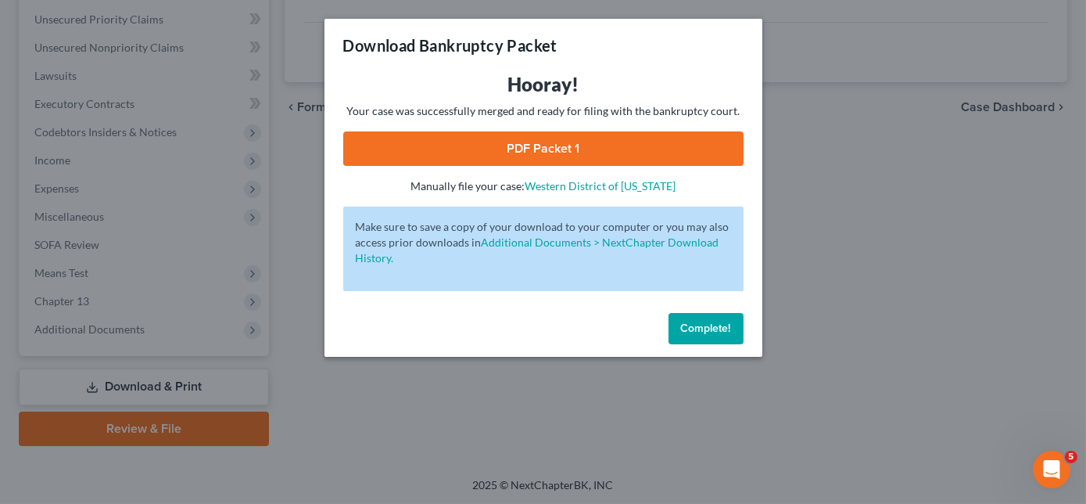
click at [566, 163] on link "PDF Packet 1" at bounding box center [543, 148] width 400 height 34
click at [712, 326] on span "Complete!" at bounding box center [706, 327] width 50 height 13
